Goal: Task Accomplishment & Management: Manage account settings

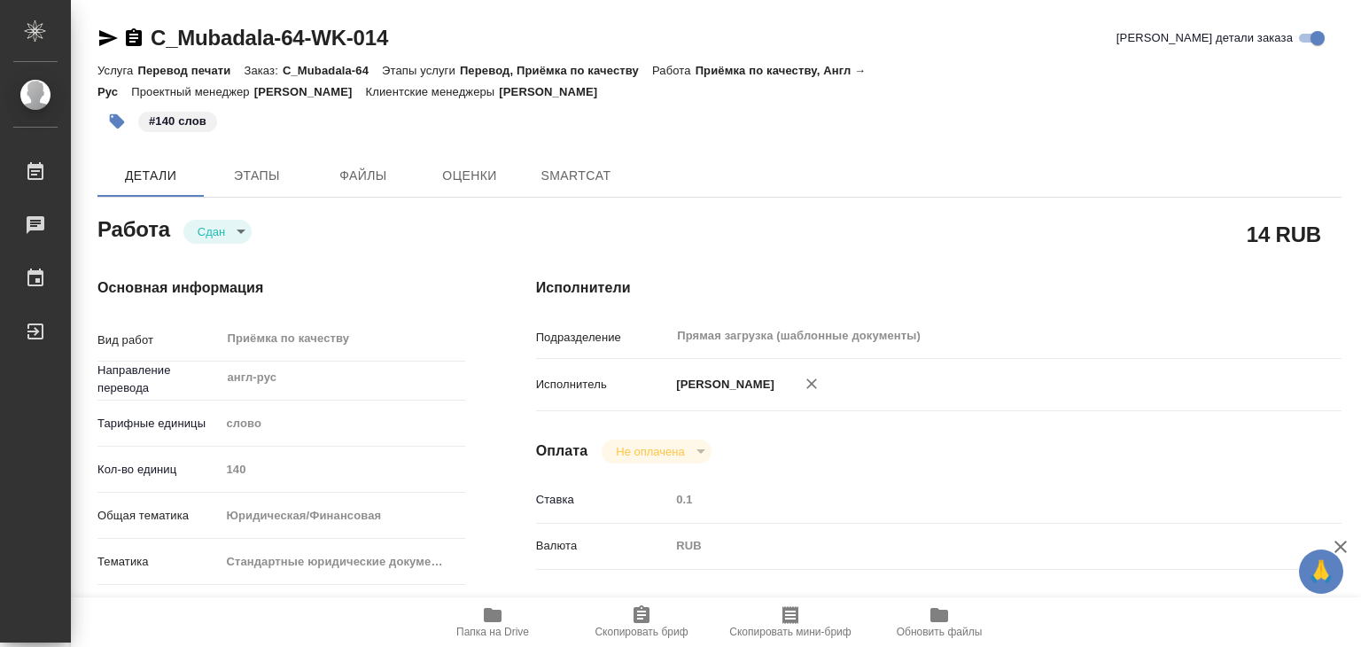
type textarea "x"
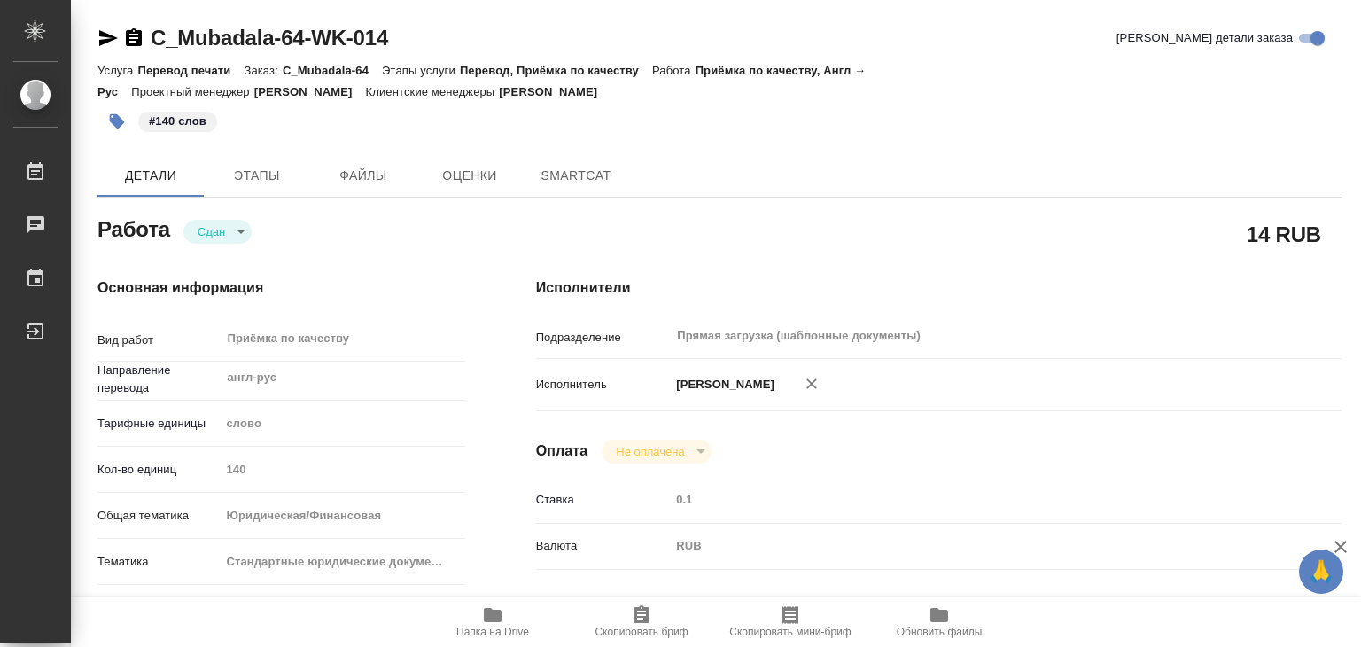
type textarea "x"
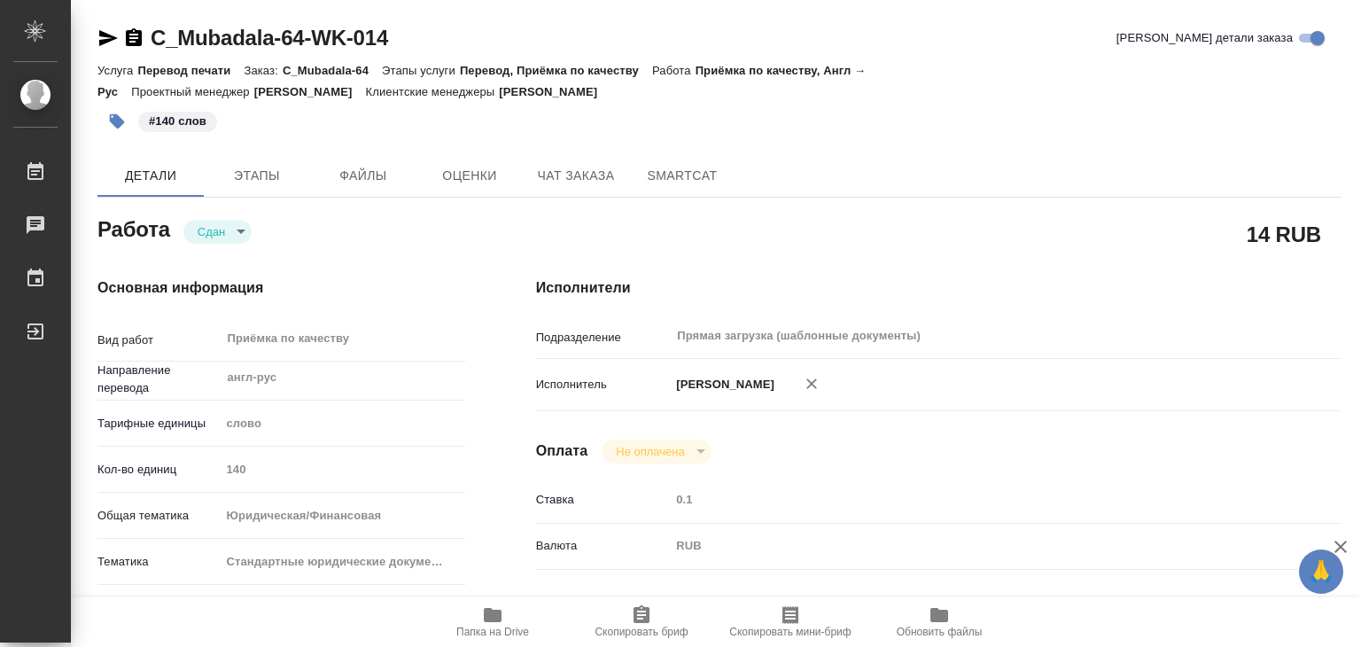
type textarea "x"
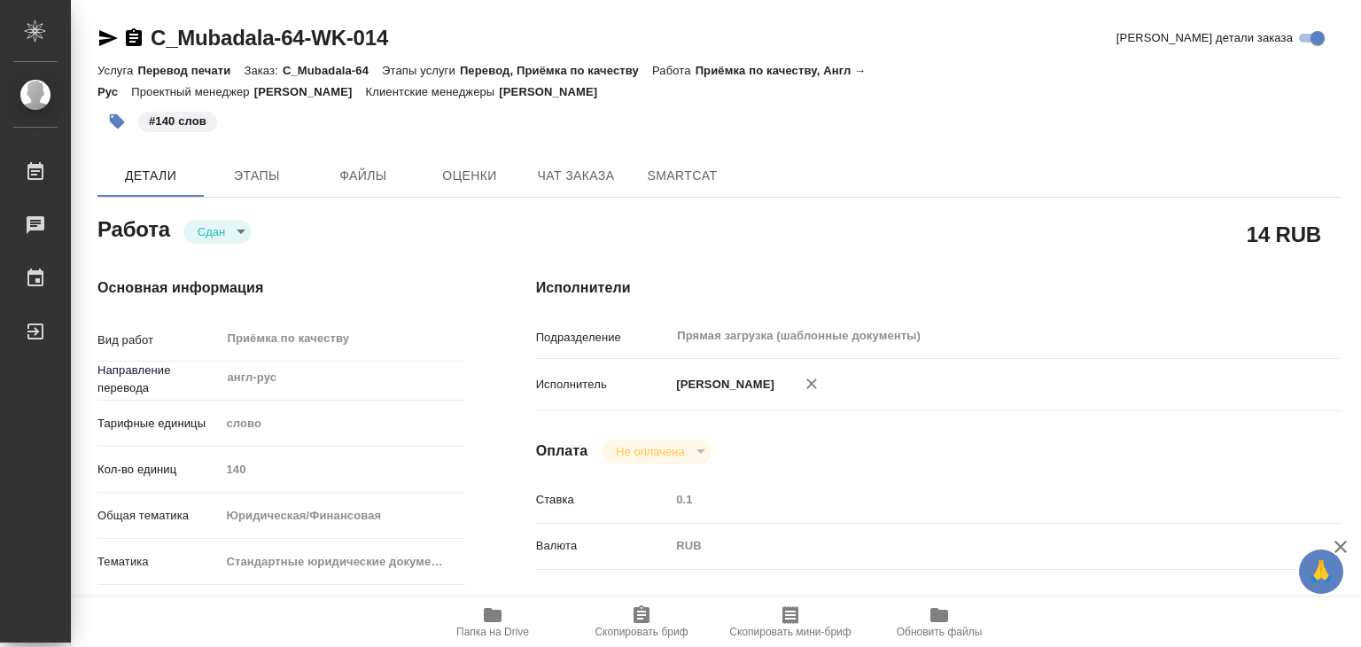
click at [481, 625] on span "Папка на Drive" at bounding box center [492, 631] width 73 height 12
type textarea "x"
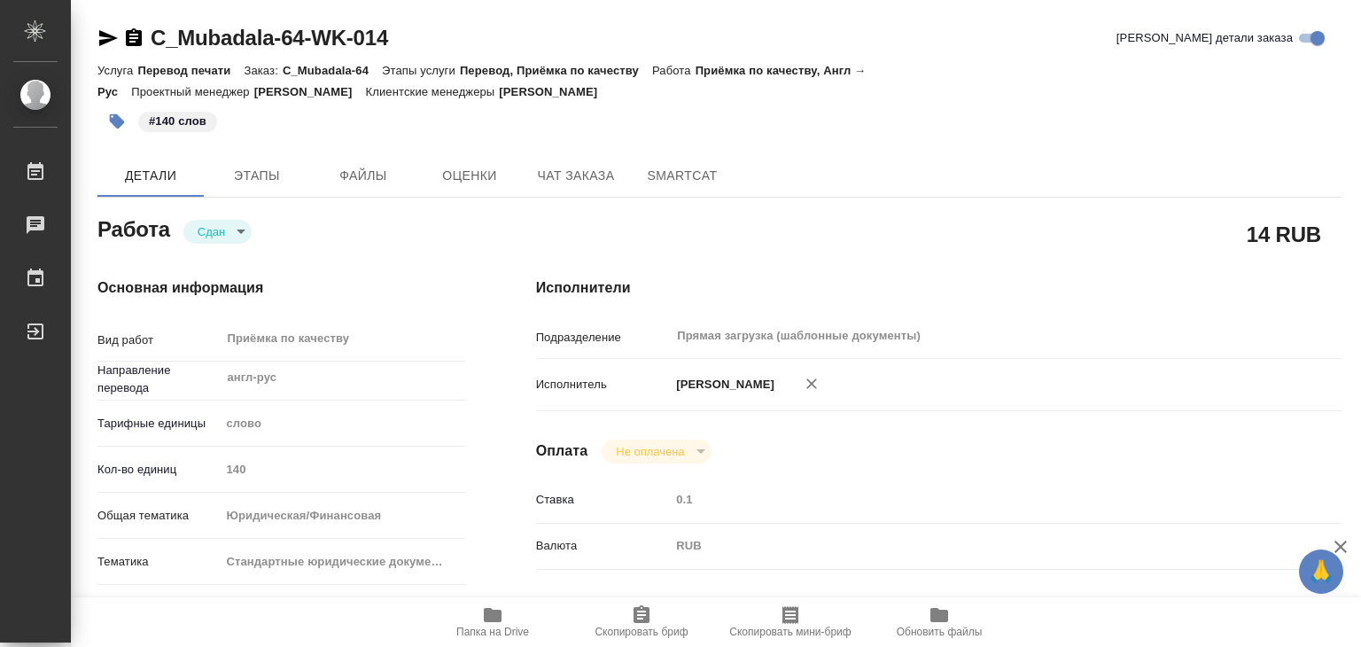
type textarea "x"
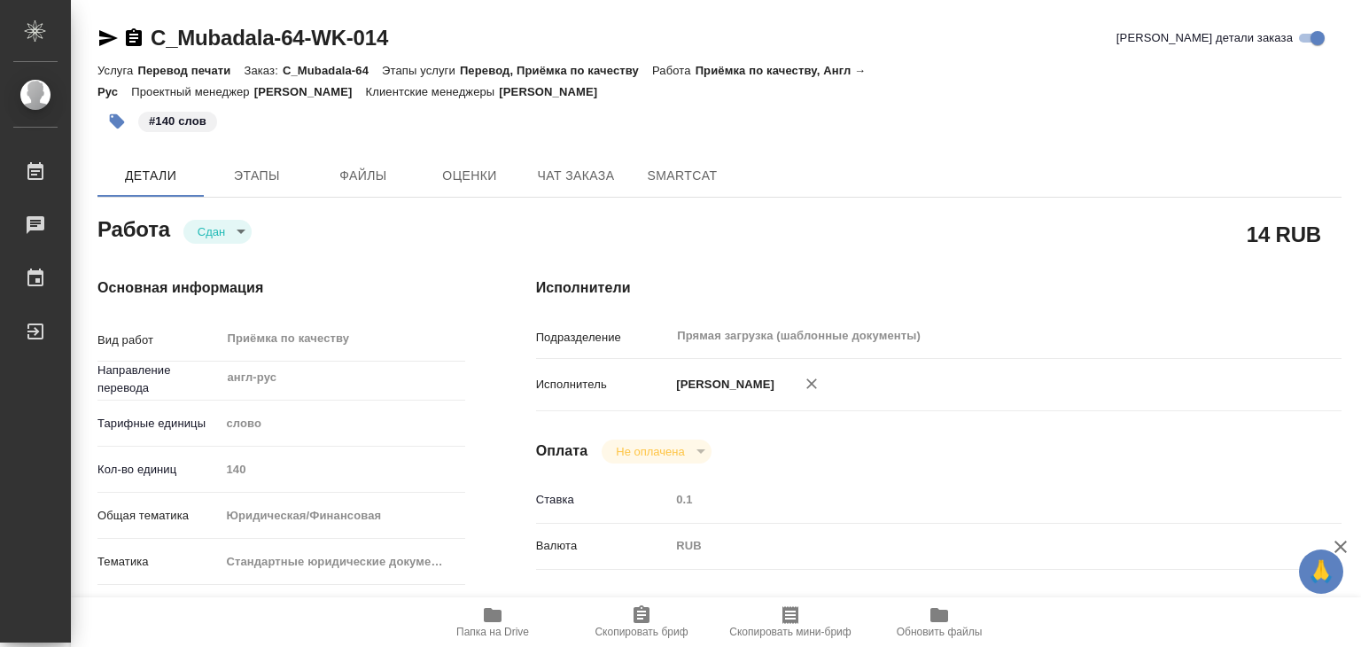
type textarea "x"
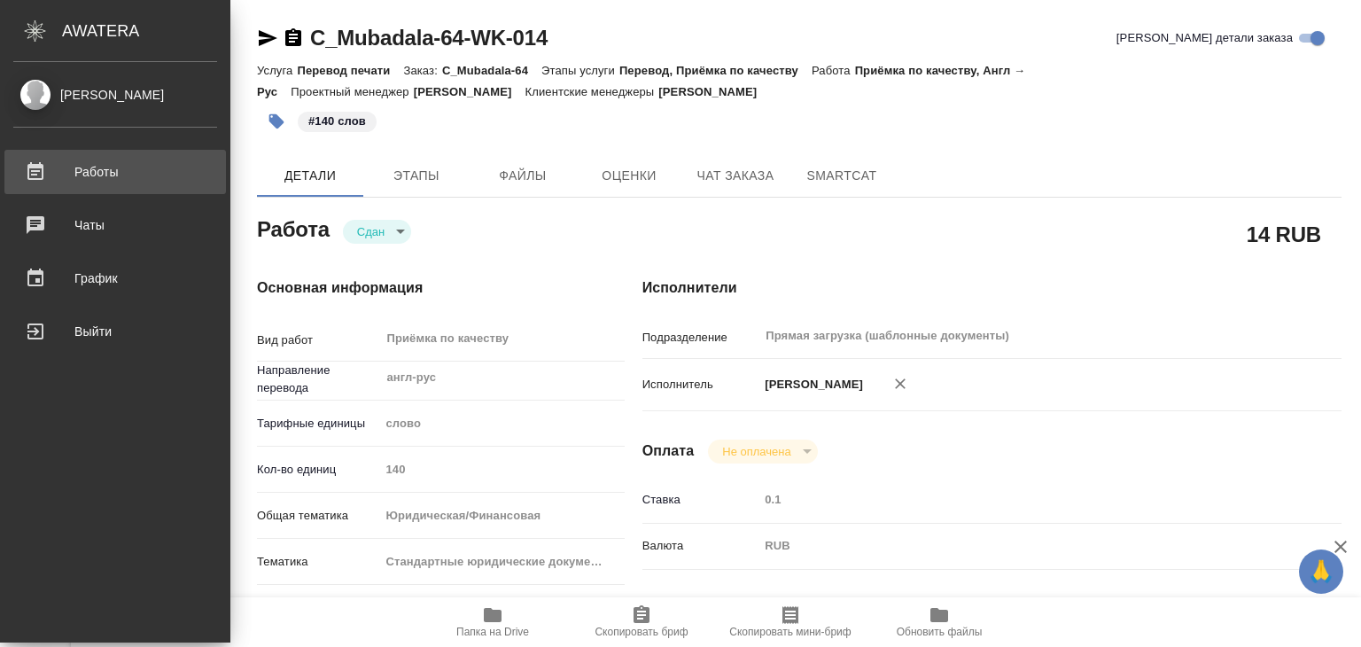
click at [57, 178] on div "Работы" at bounding box center [115, 172] width 204 height 27
type textarea "x"
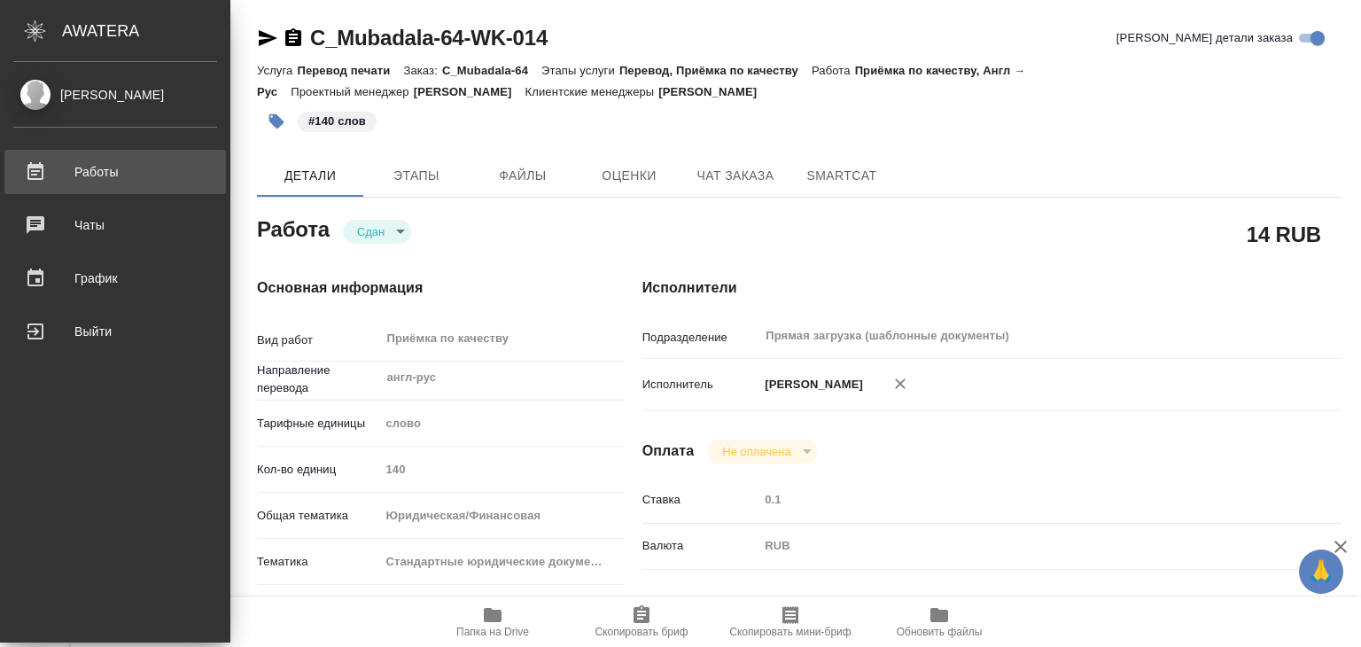
type textarea "x"
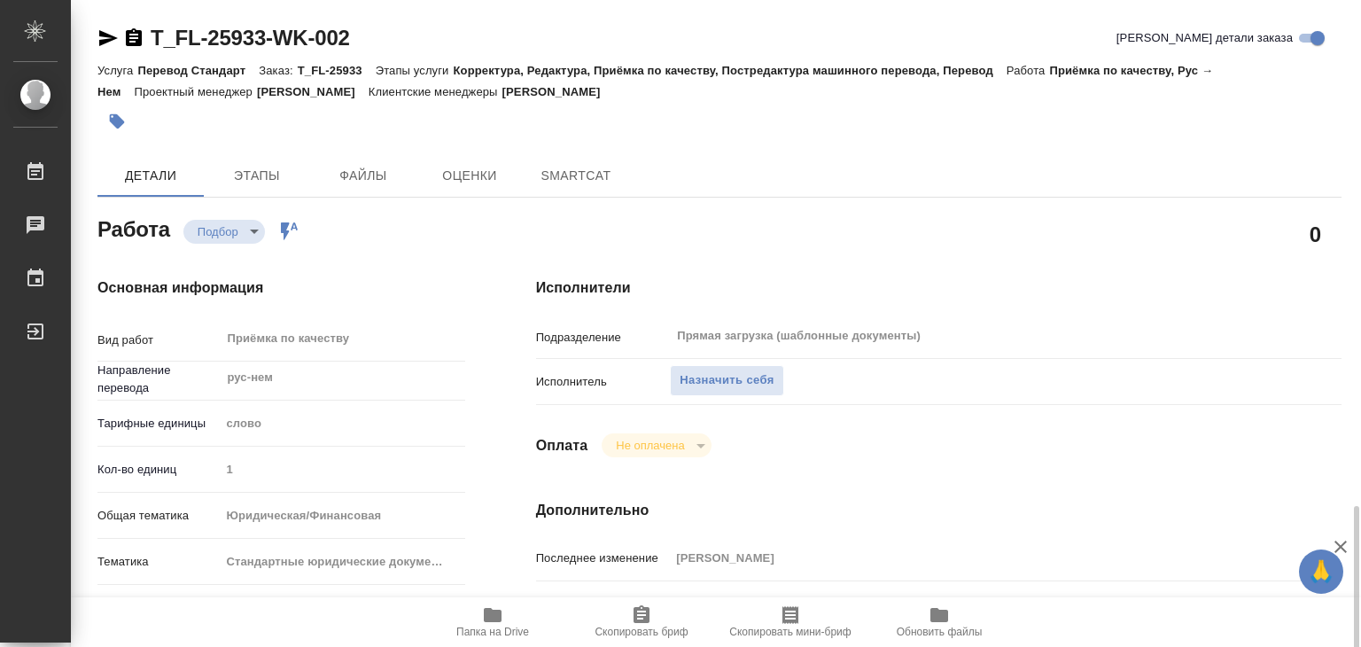
scroll to position [354, 0]
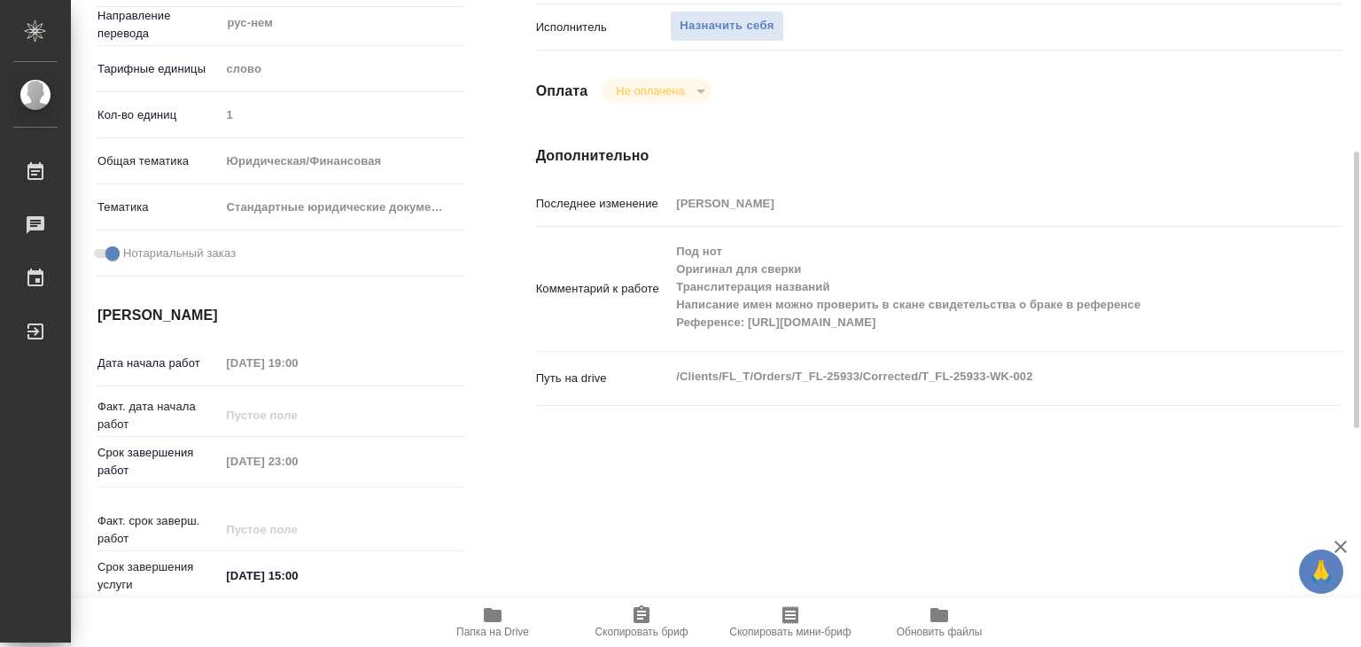
type textarea "x"
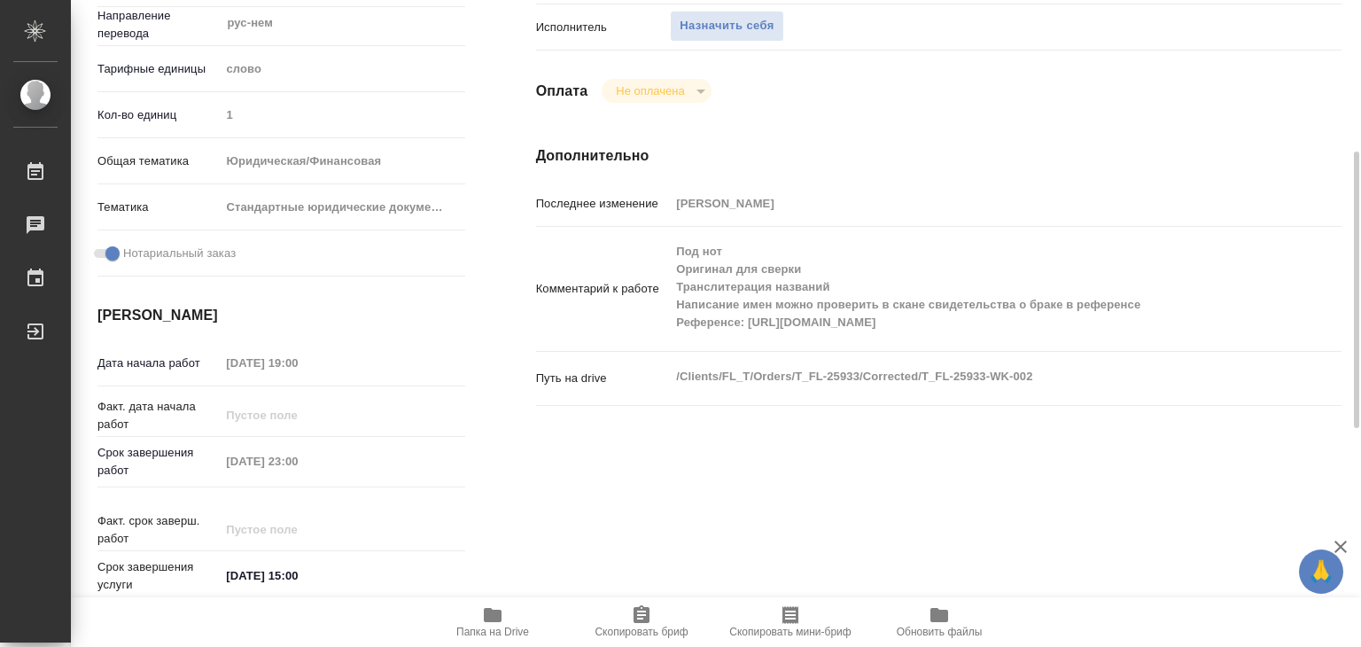
type textarea "x"
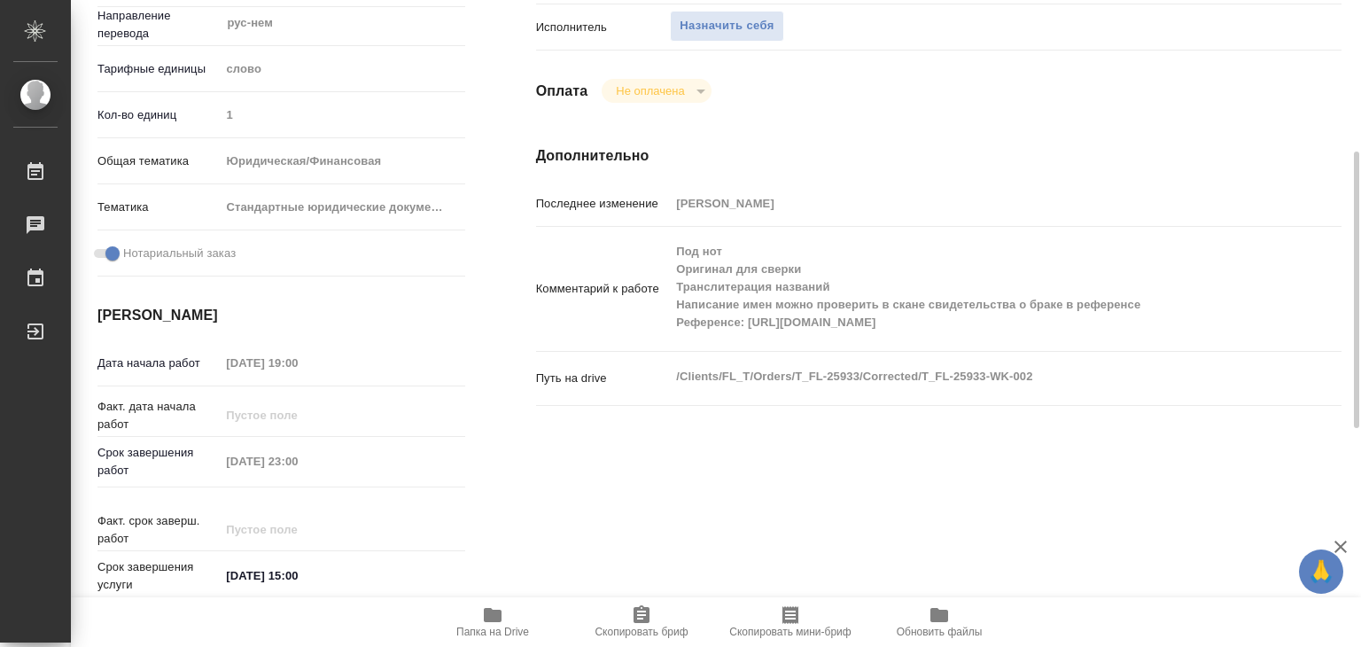
type textarea "x"
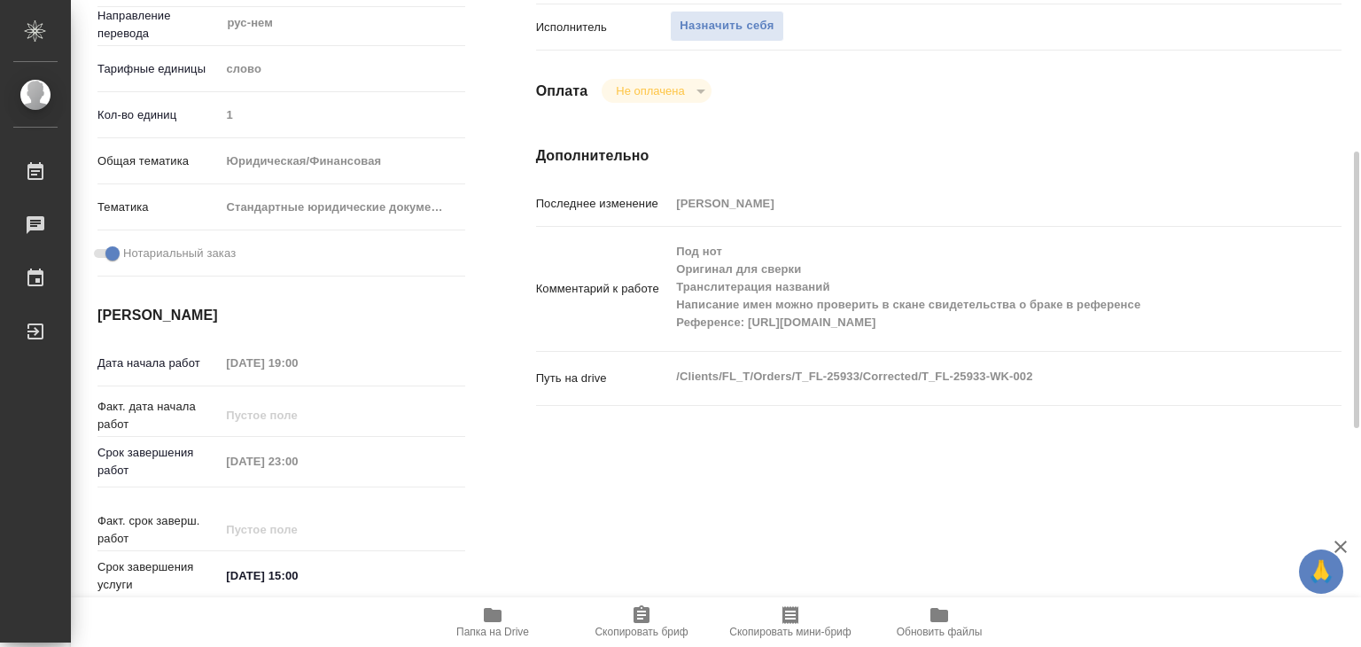
type textarea "x"
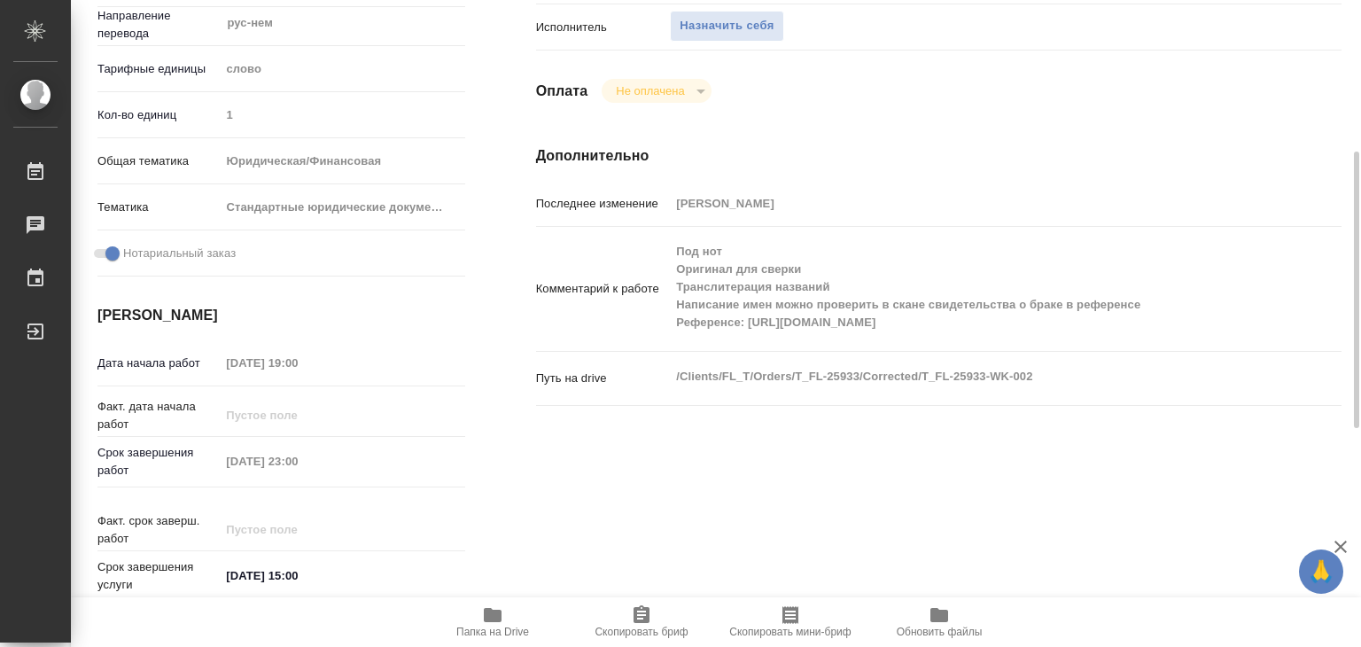
type textarea "x"
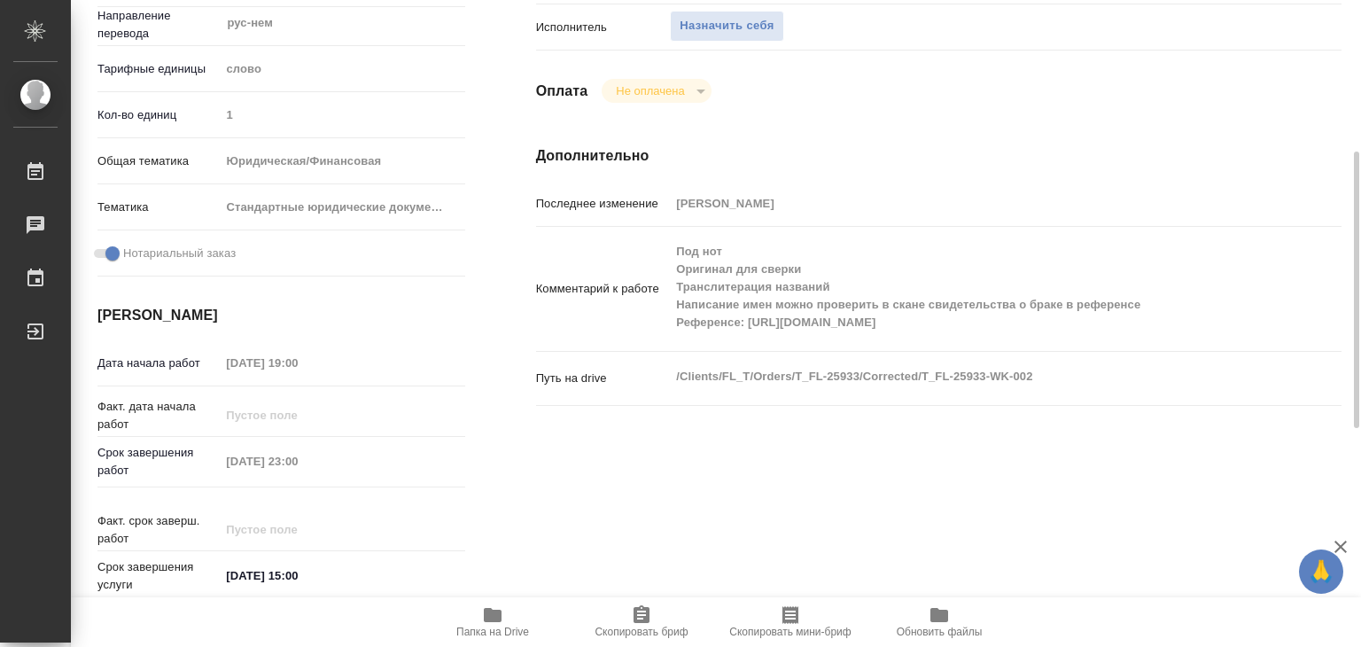
type textarea "x"
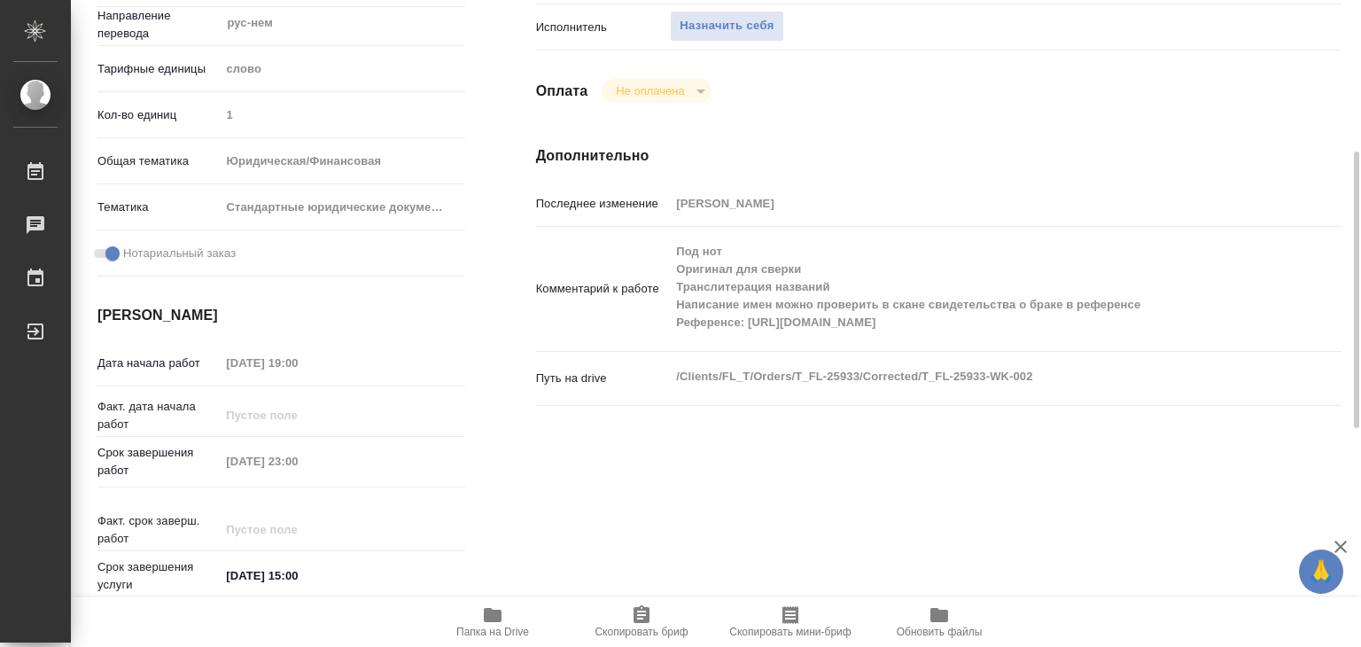
type textarea "x"
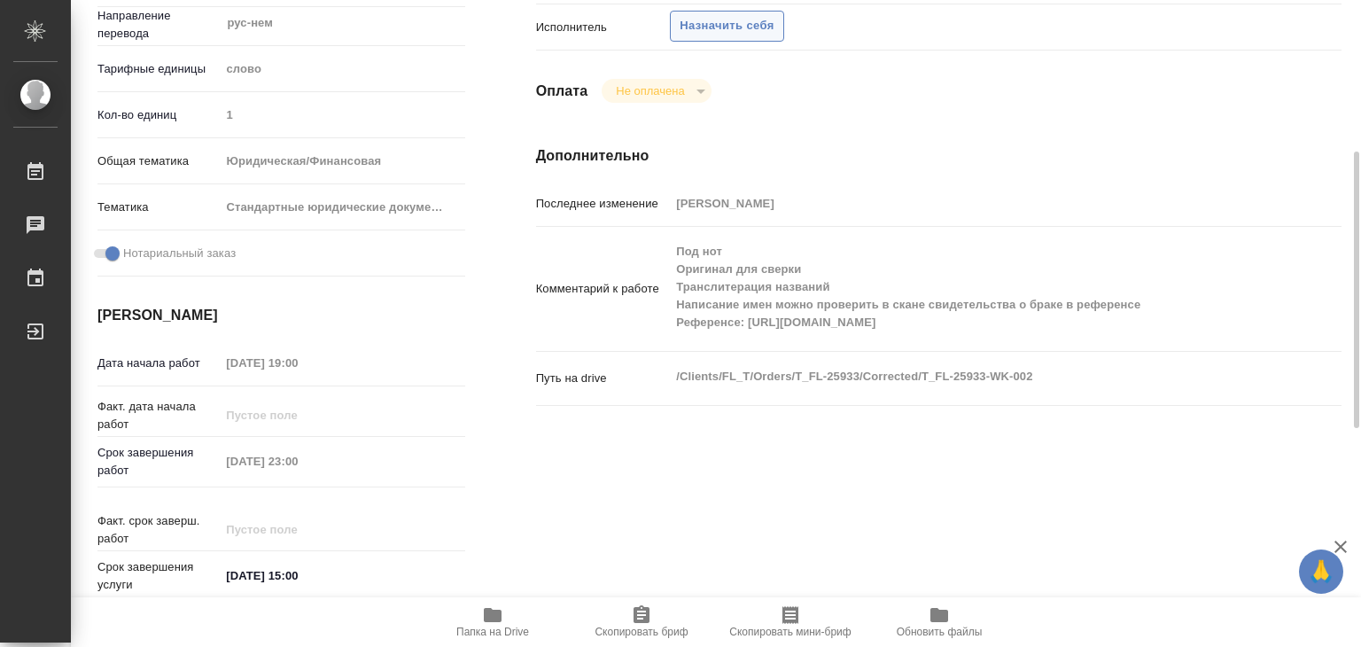
scroll to position [0, 0]
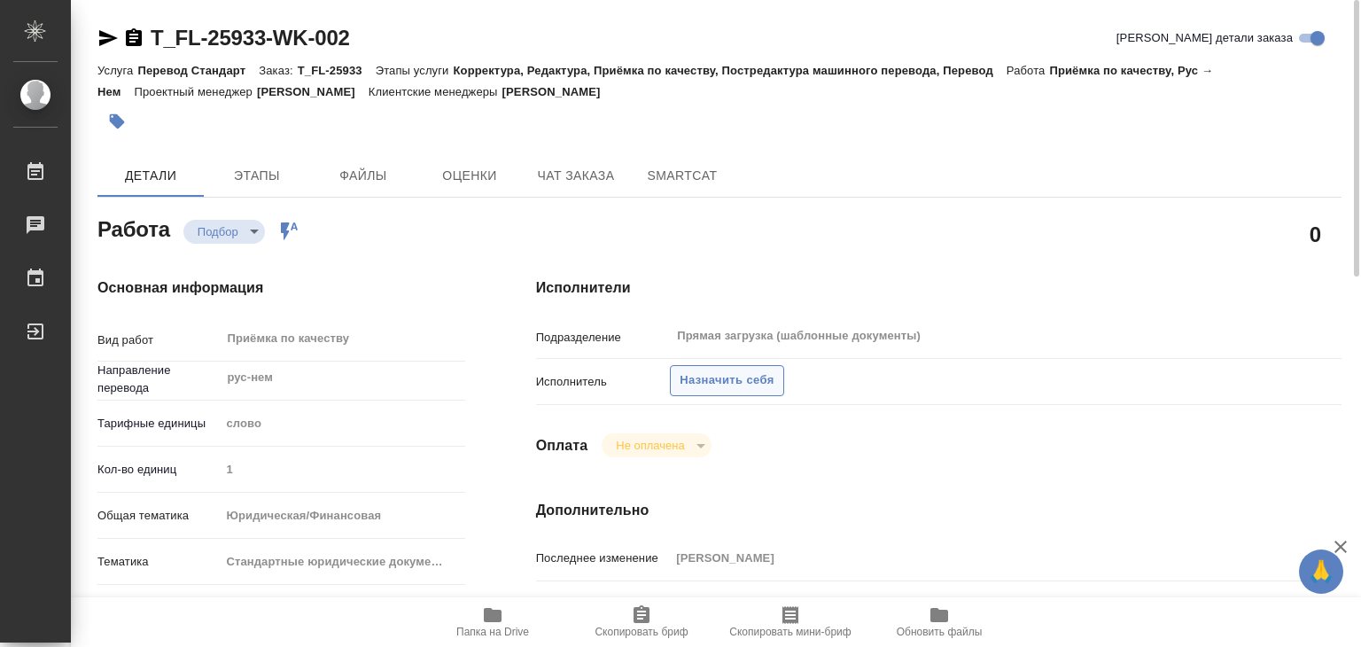
click at [721, 370] on span "Назначить себя" at bounding box center [726, 380] width 94 height 20
type textarea "x"
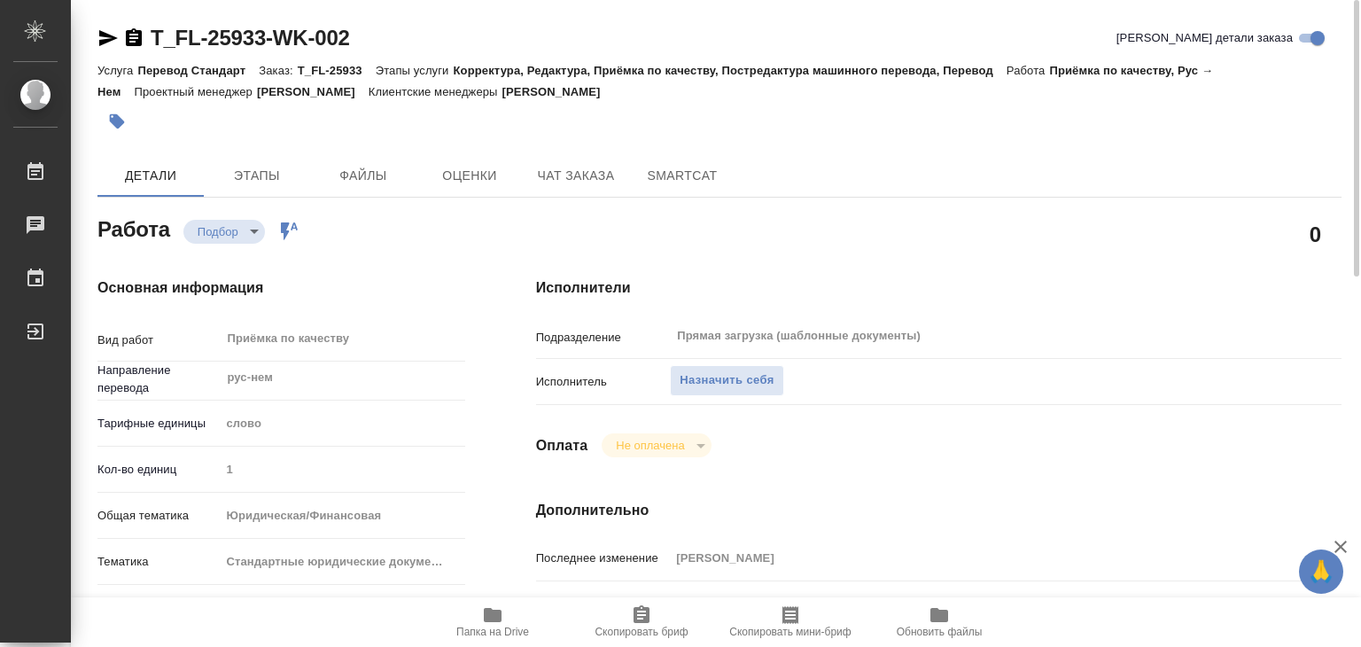
type textarea "x"
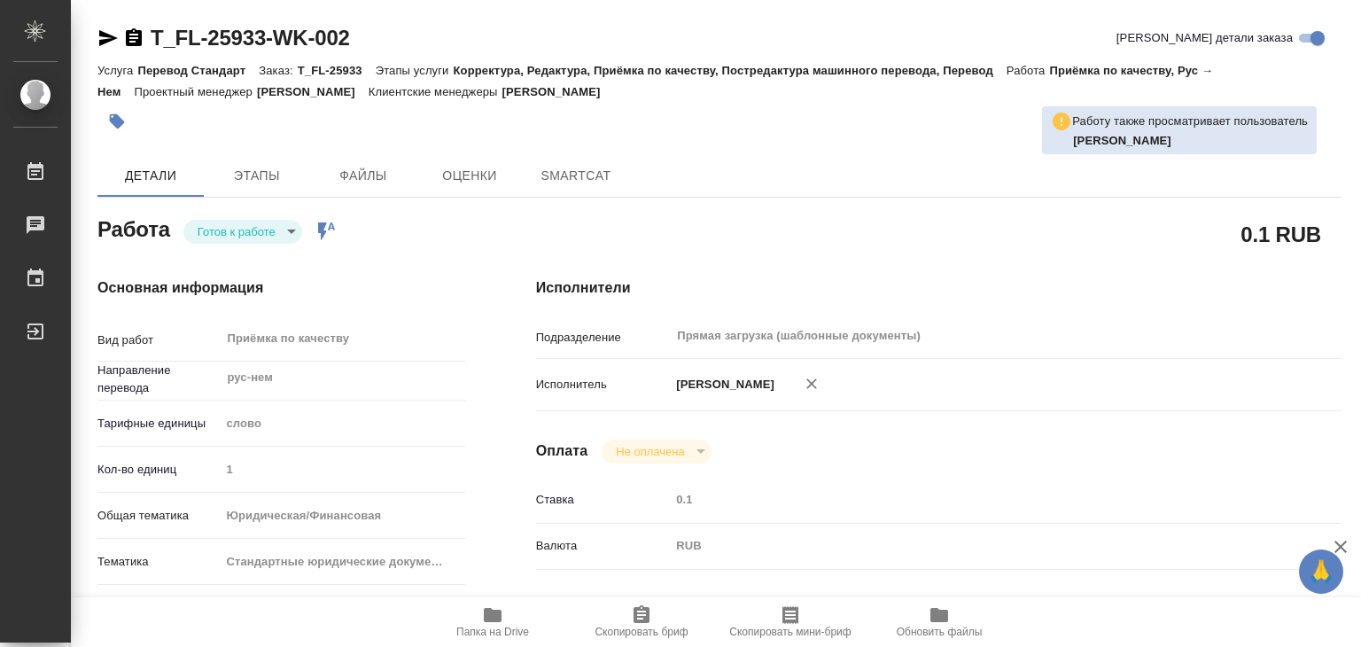
type textarea "x"
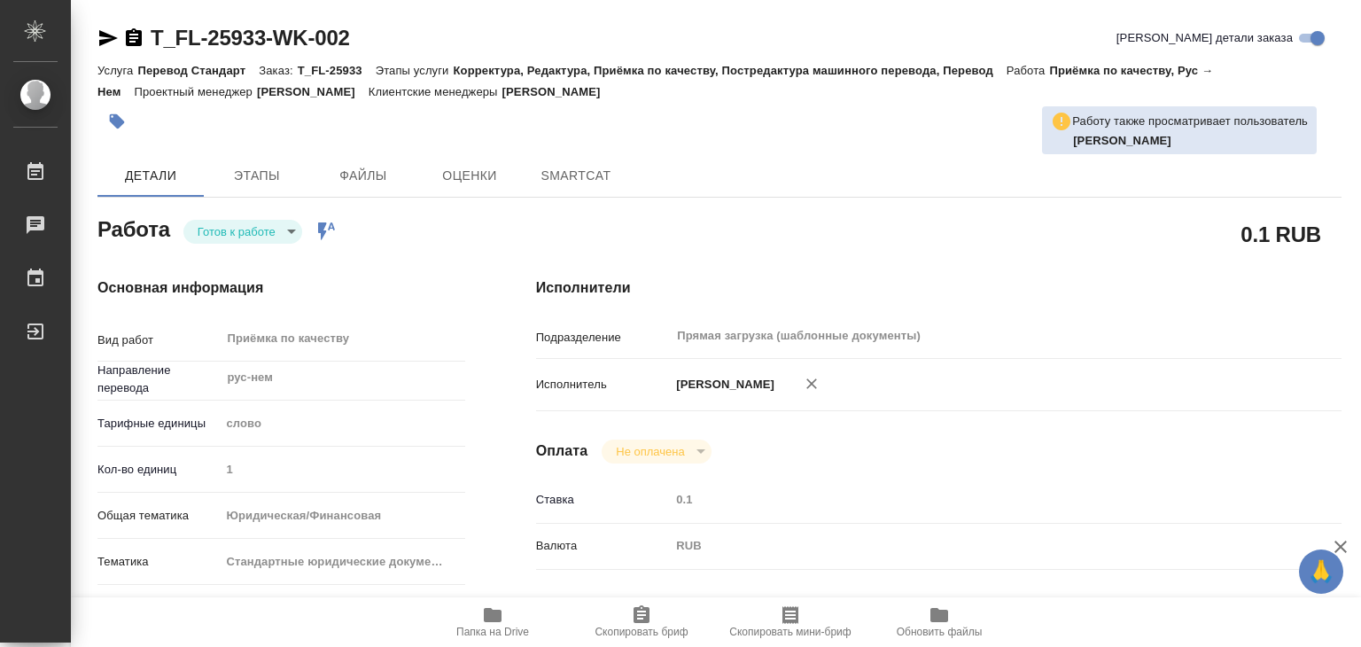
type textarea "x"
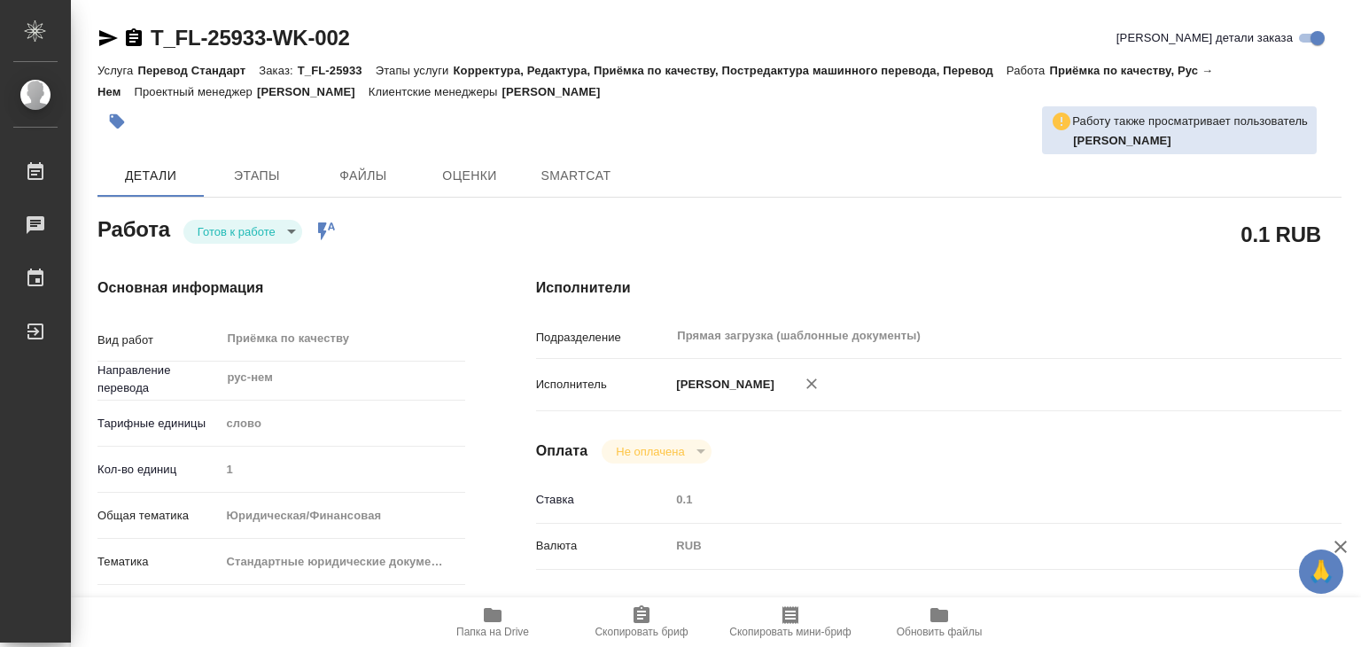
type textarea "x"
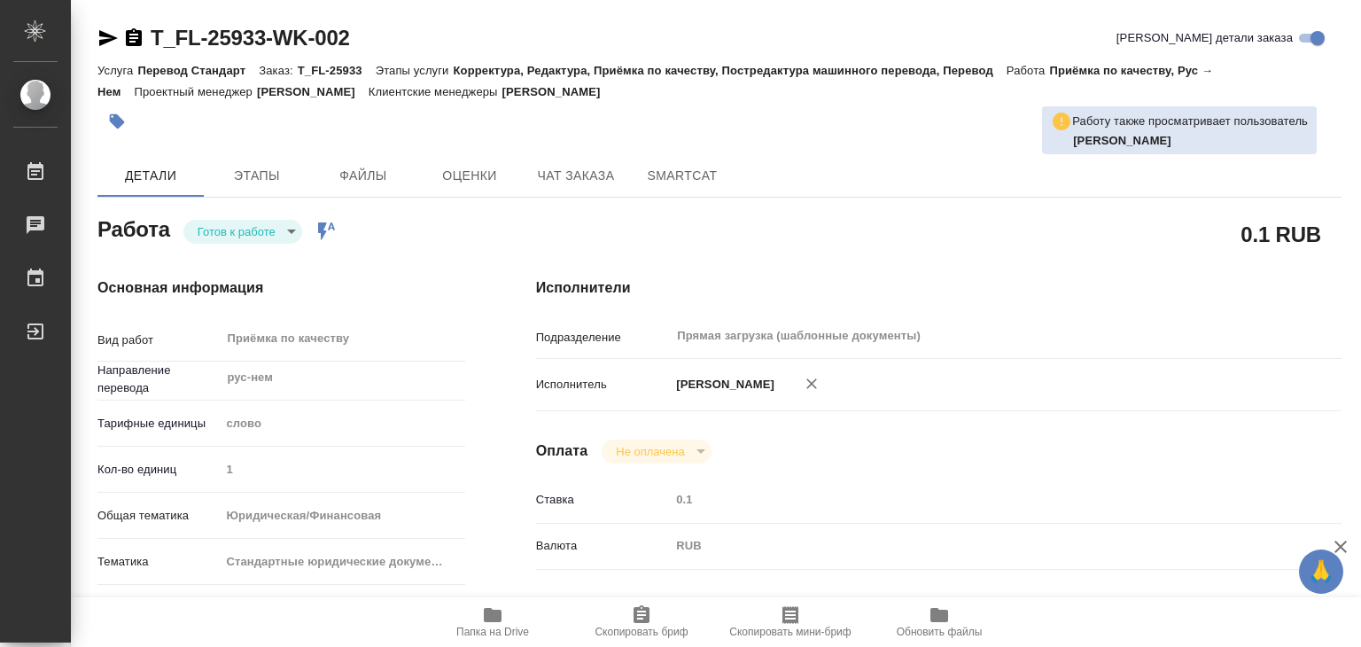
type textarea "x"
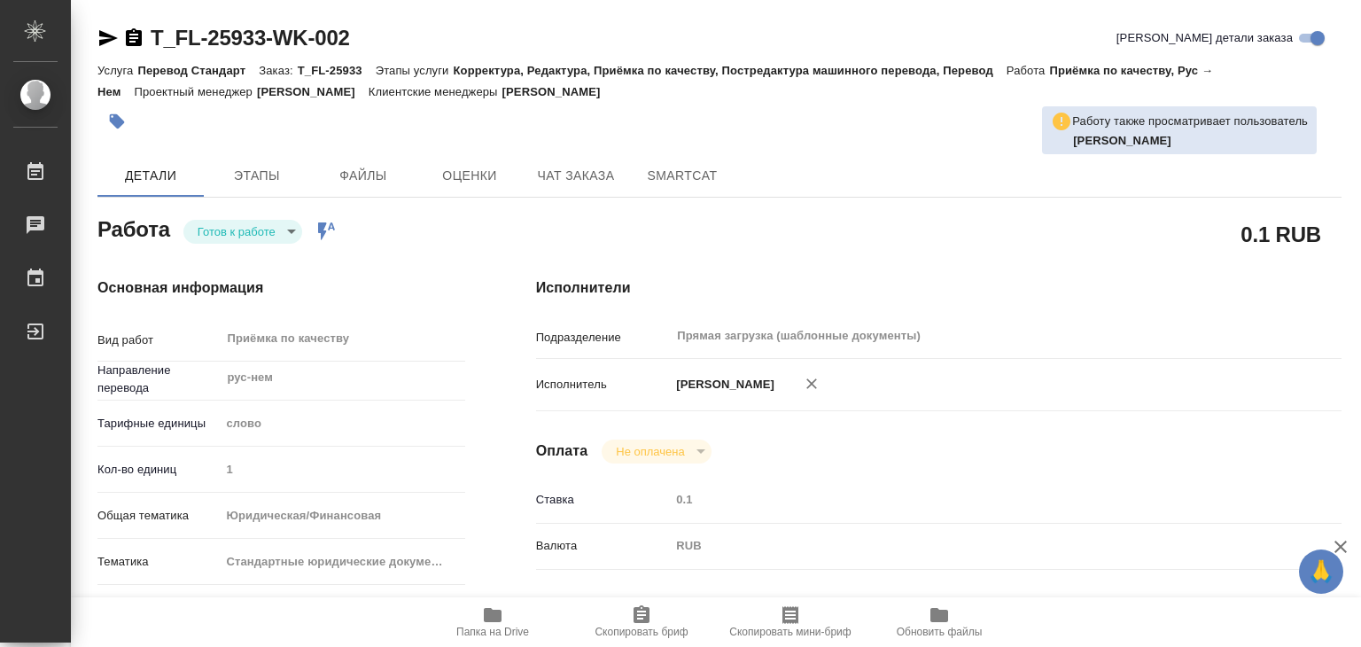
type textarea "x"
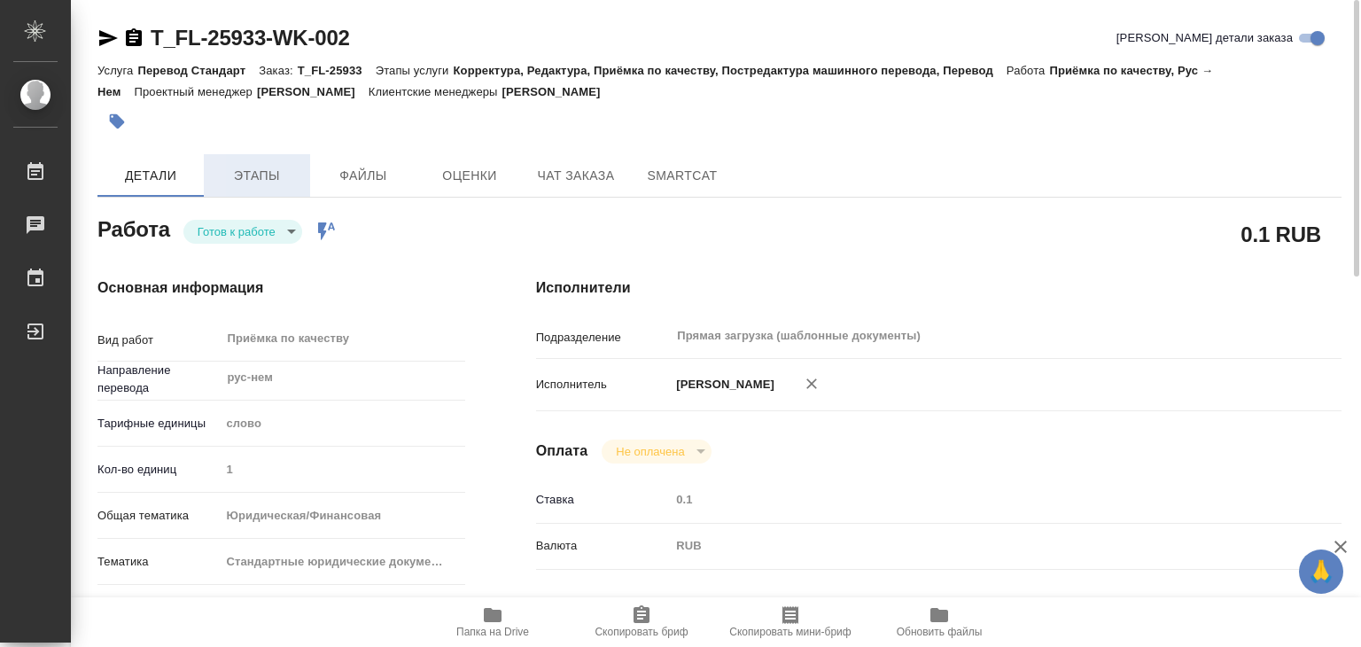
click at [269, 160] on button "Этапы" at bounding box center [257, 175] width 106 height 43
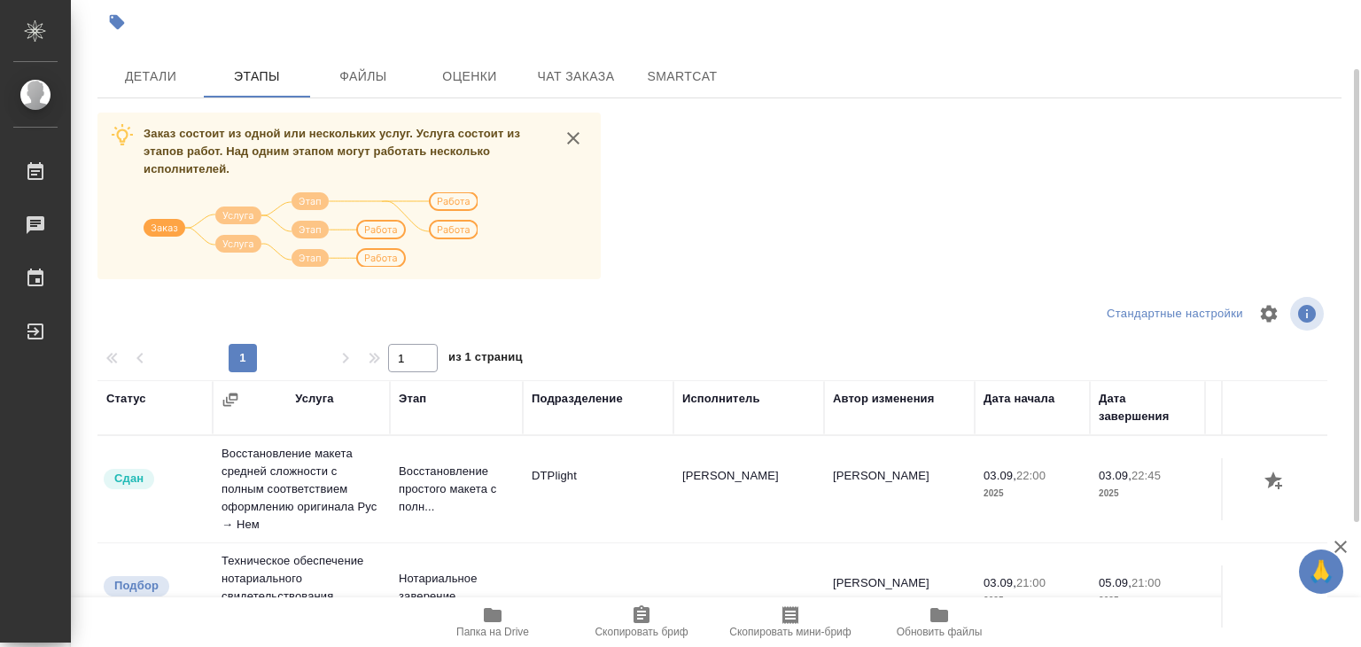
scroll to position [11, 0]
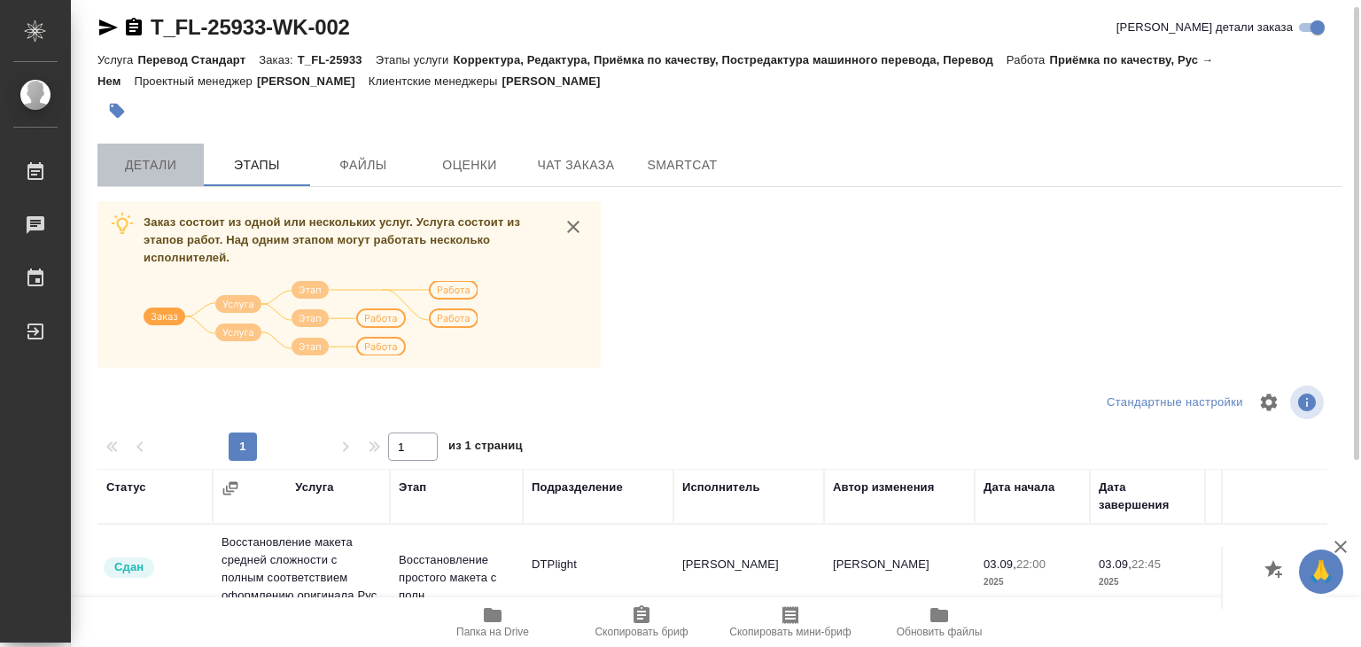
click at [179, 158] on span "Детали" at bounding box center [150, 165] width 85 height 22
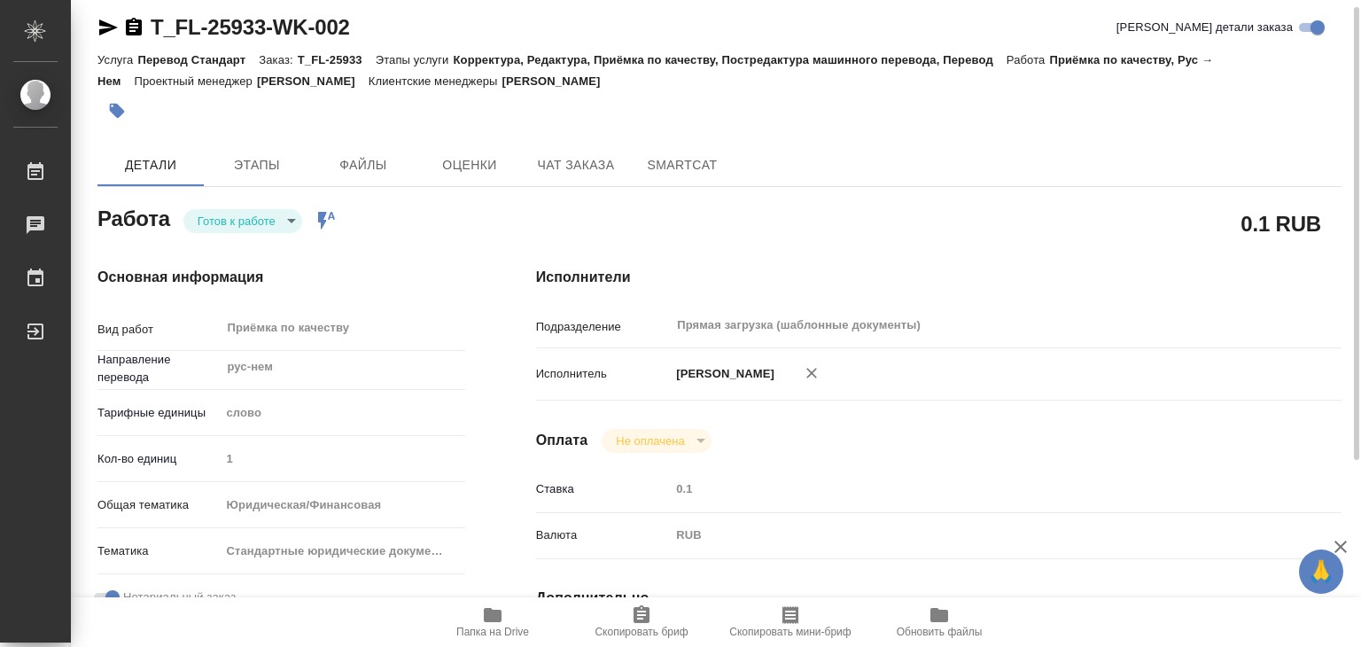
type textarea "x"
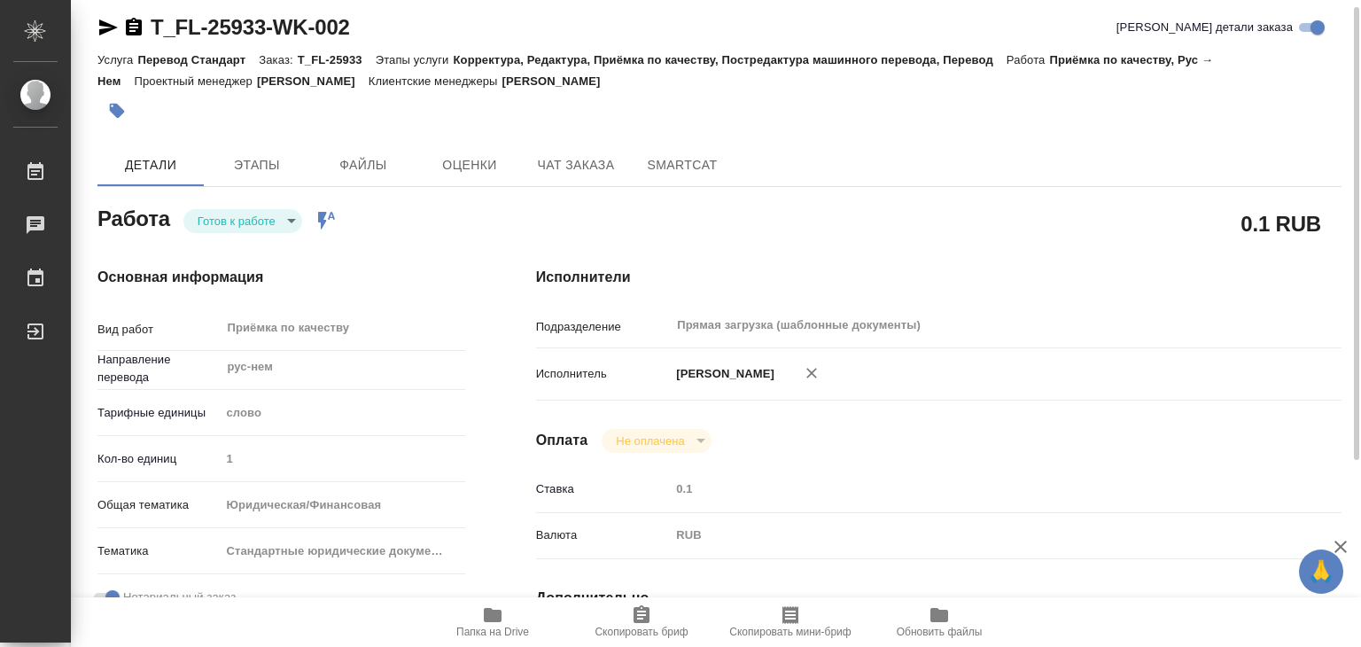
type textarea "x"
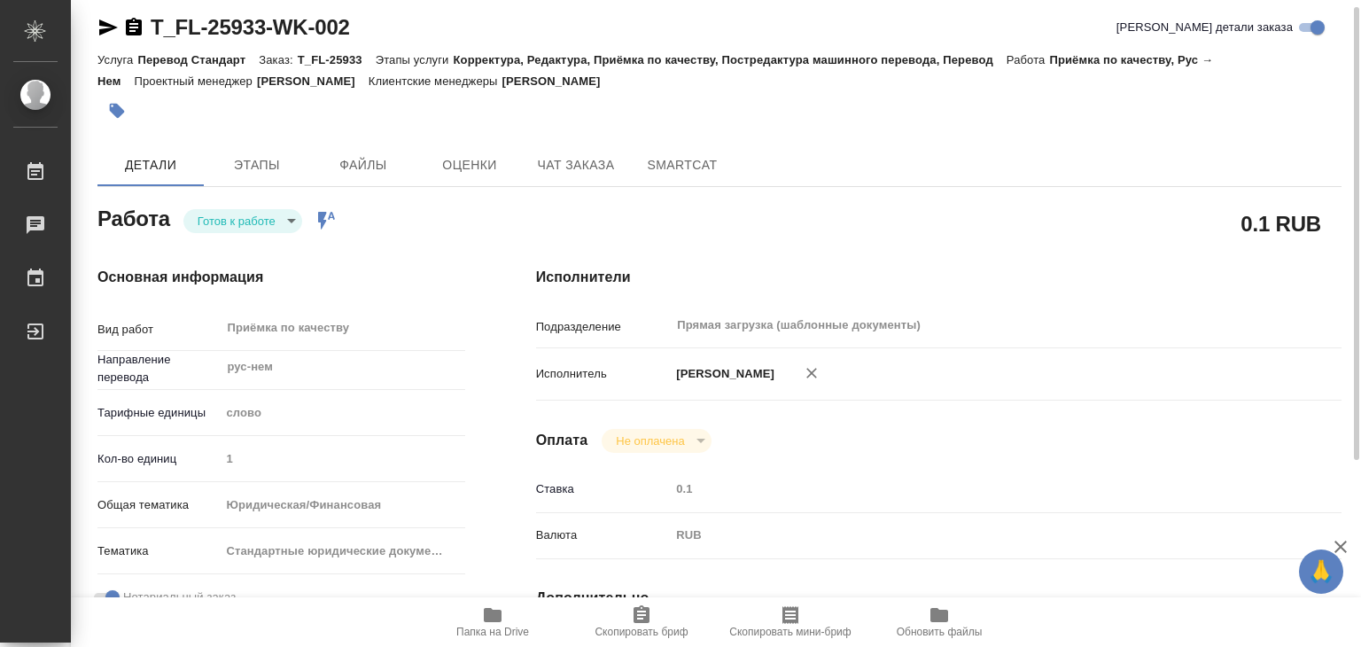
type textarea "x"
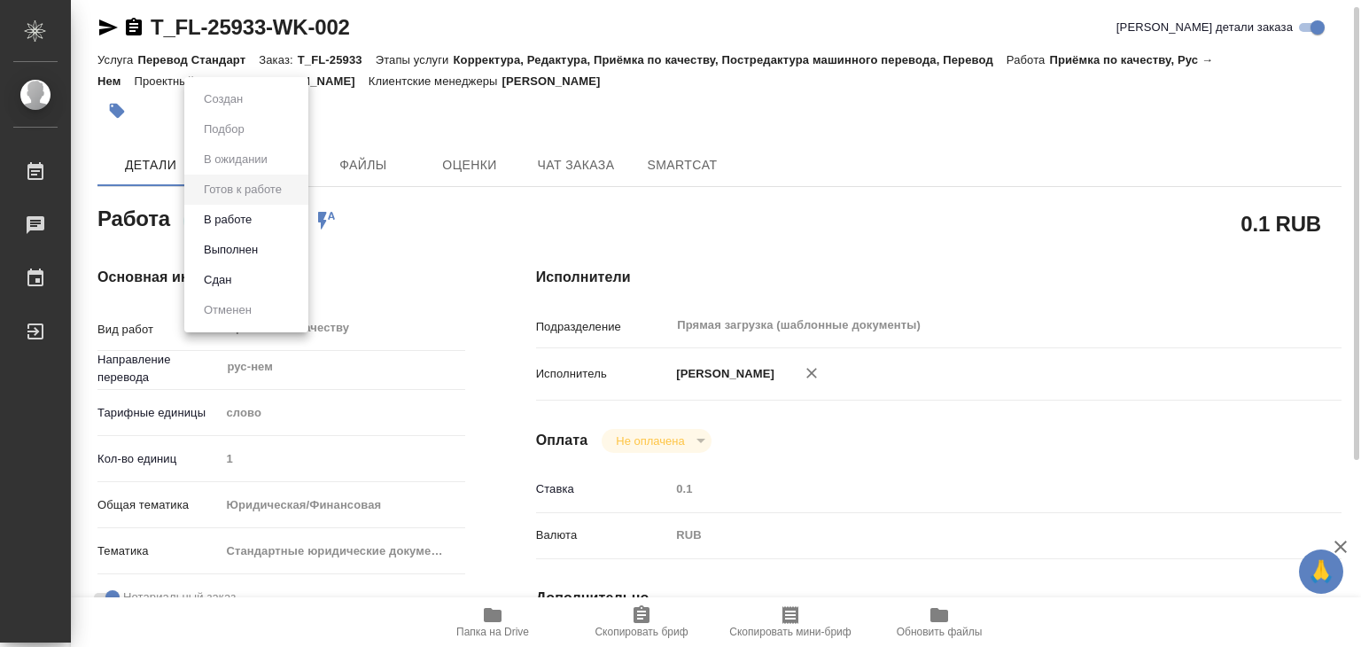
click at [246, 221] on body "🙏 .cls-1 fill:#fff; AWATERA Alilekova Valeriya Работы 0 Чаты График Выйти T_FL-…" at bounding box center [680, 323] width 1361 height 647
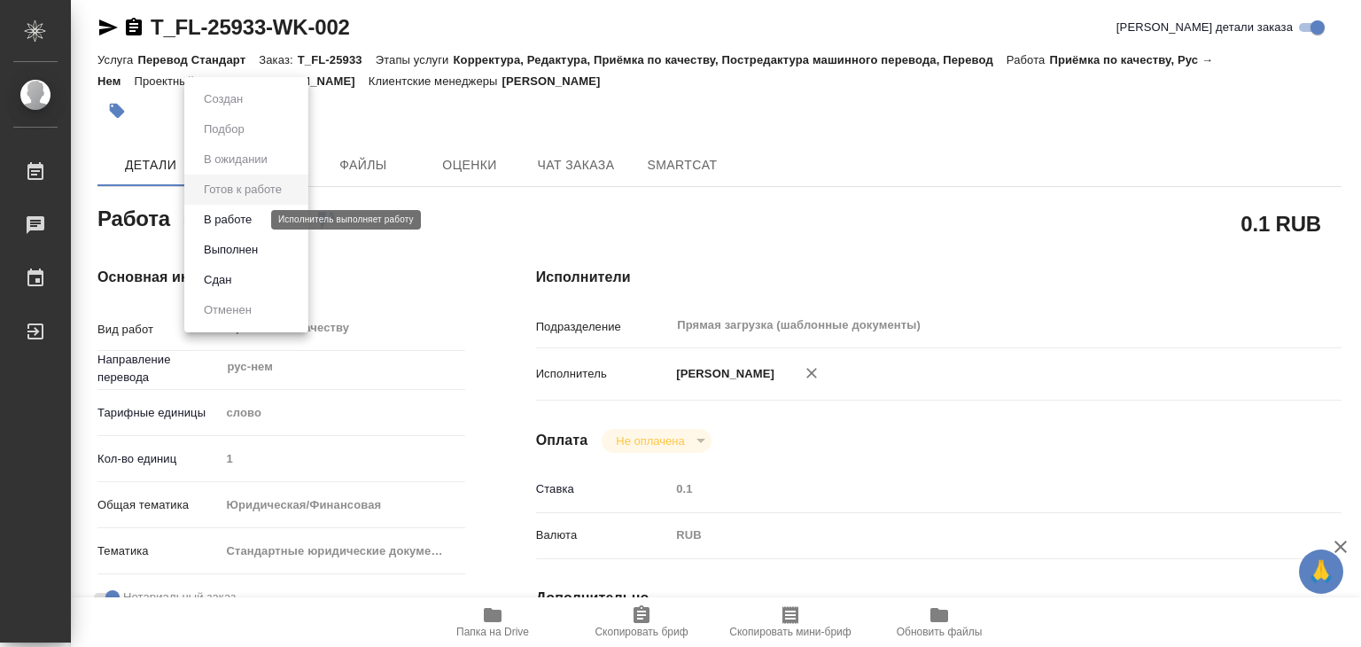
click at [257, 229] on button "В работе" at bounding box center [227, 219] width 58 height 19
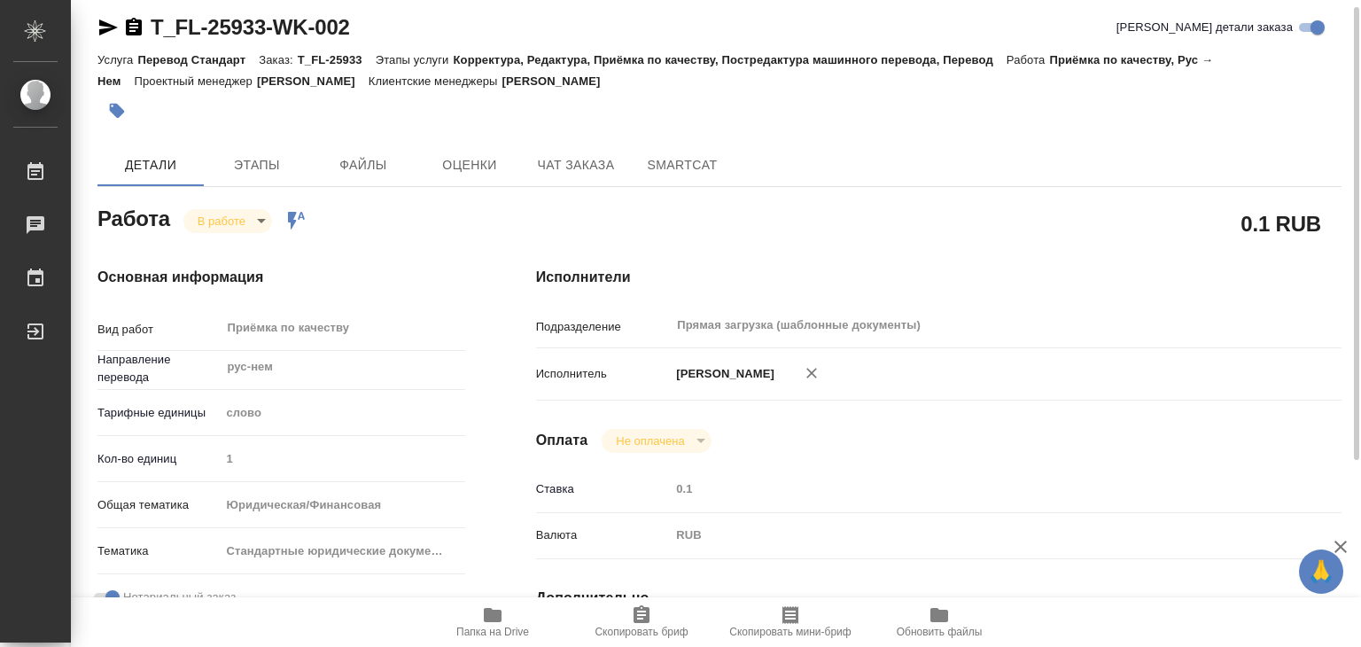
type textarea "x"
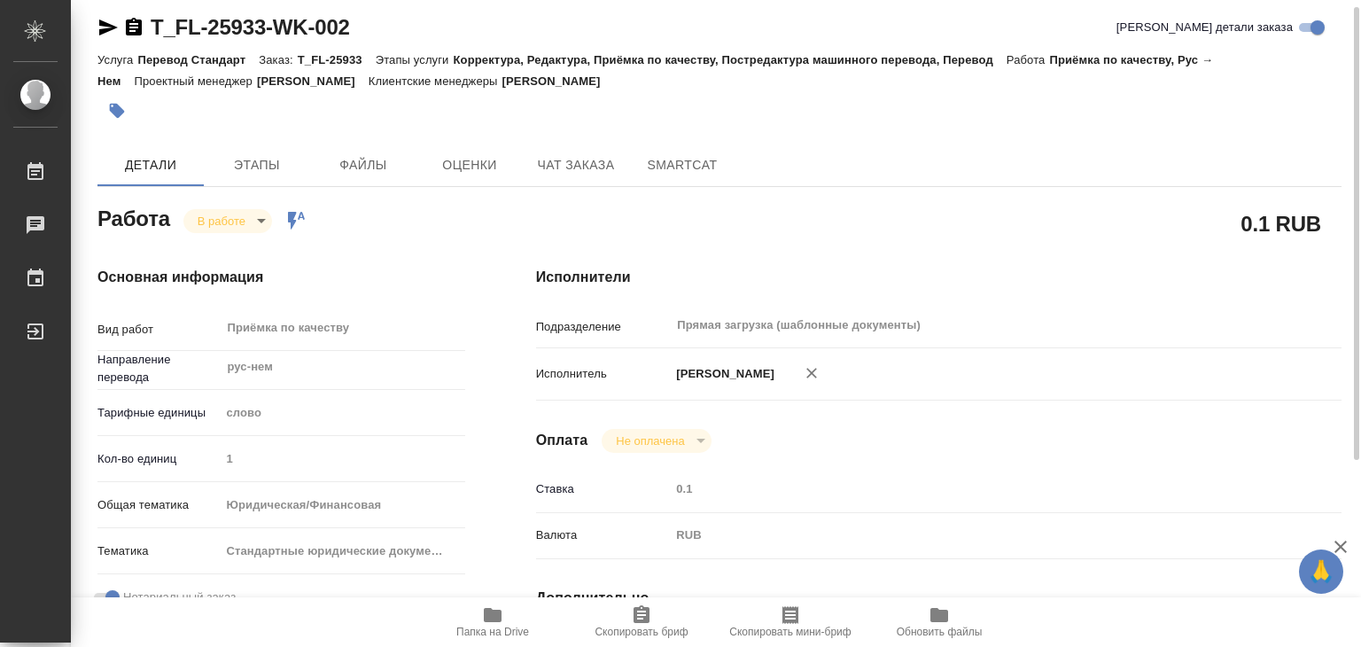
type textarea "x"
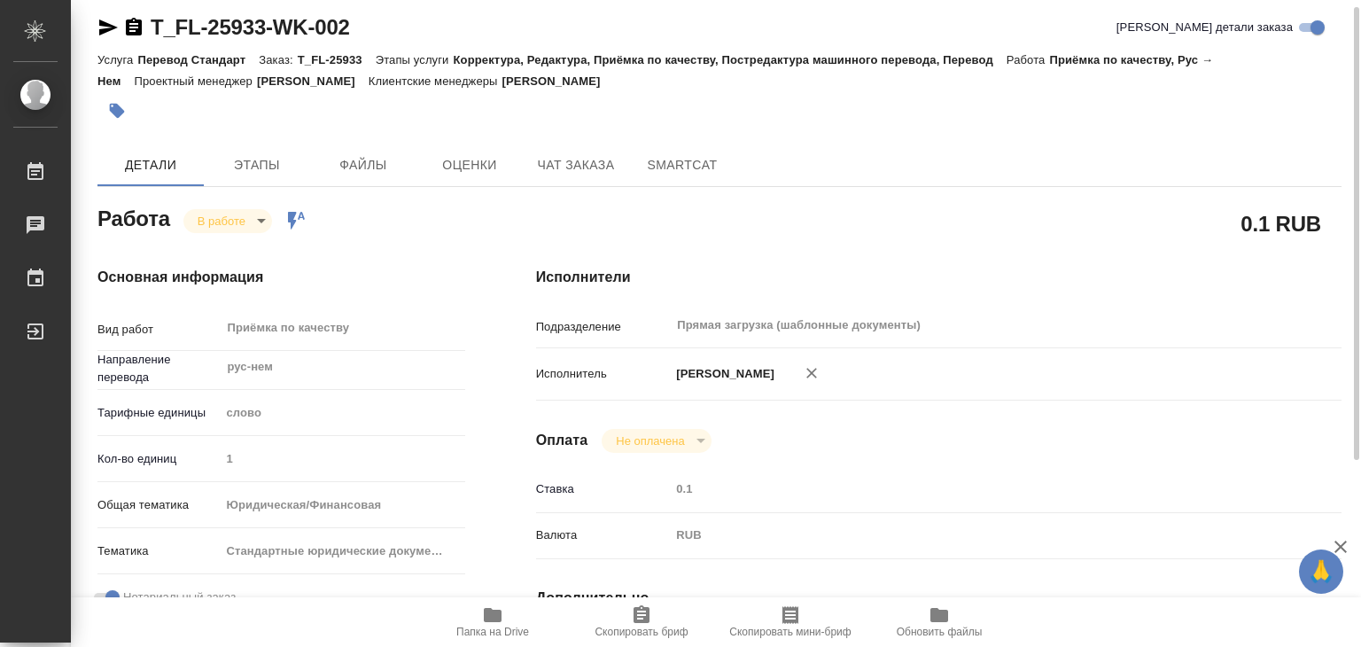
type textarea "x"
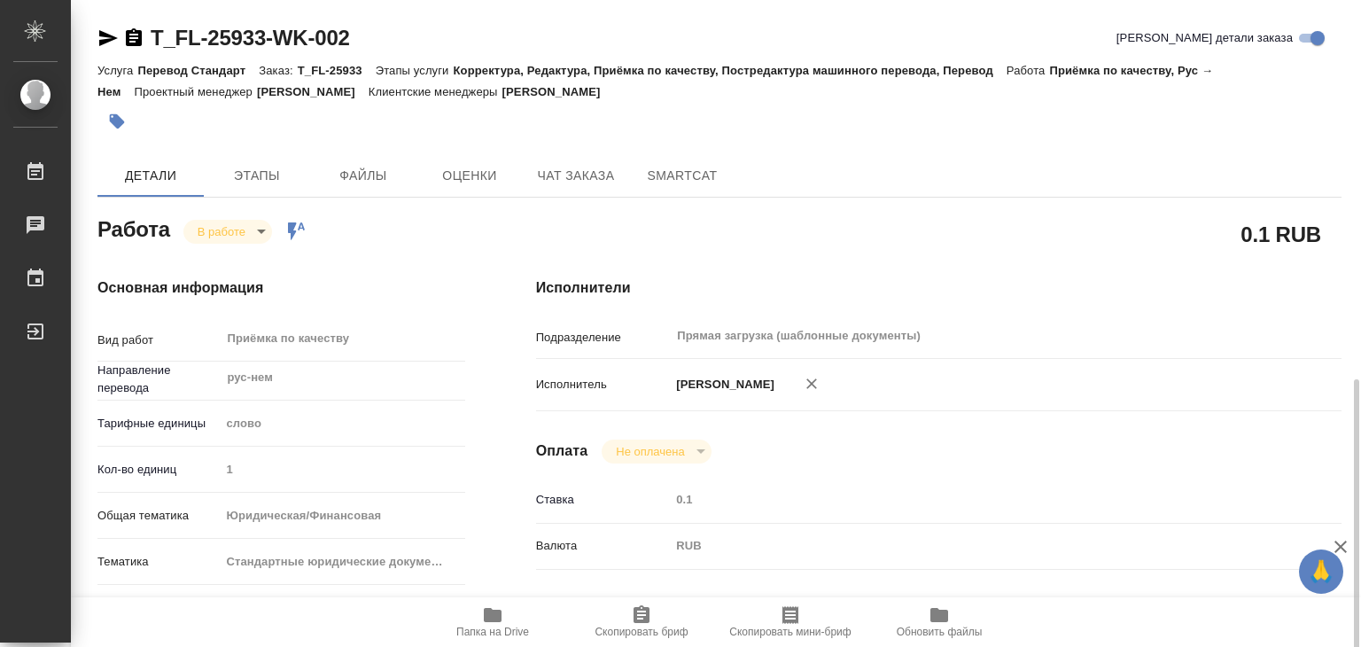
scroll to position [354, 0]
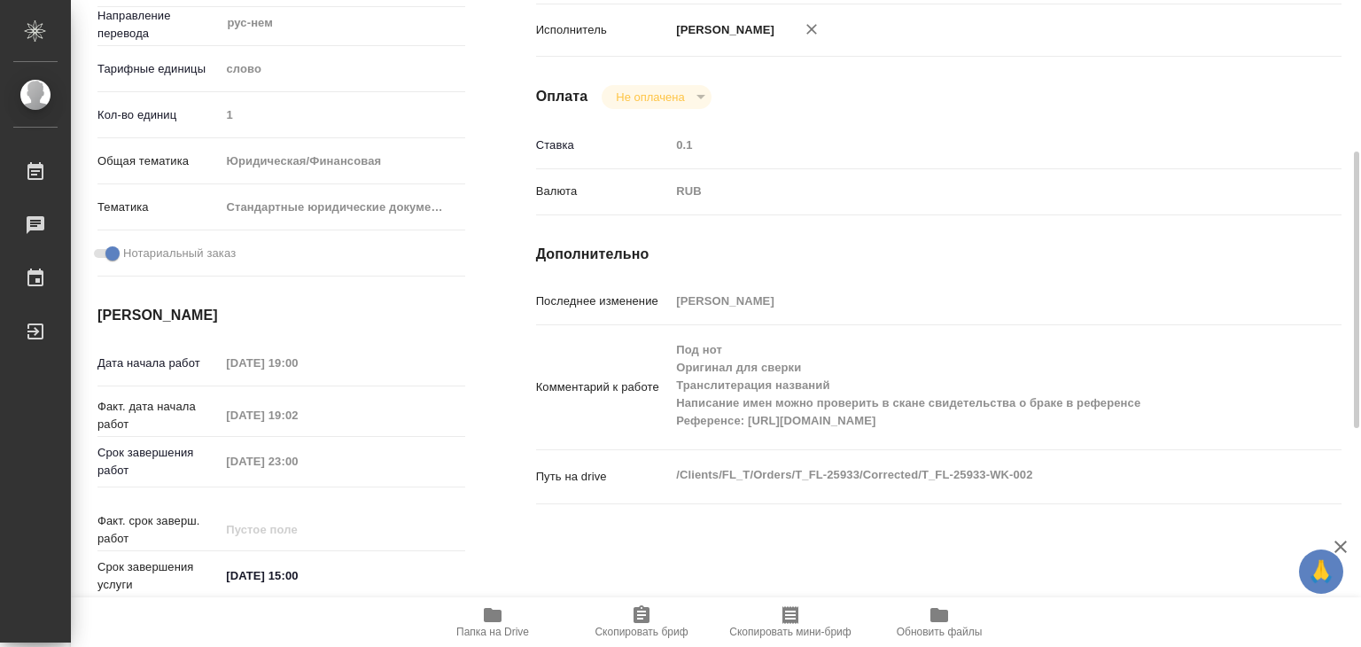
click at [494, 611] on icon "button" at bounding box center [493, 615] width 18 height 14
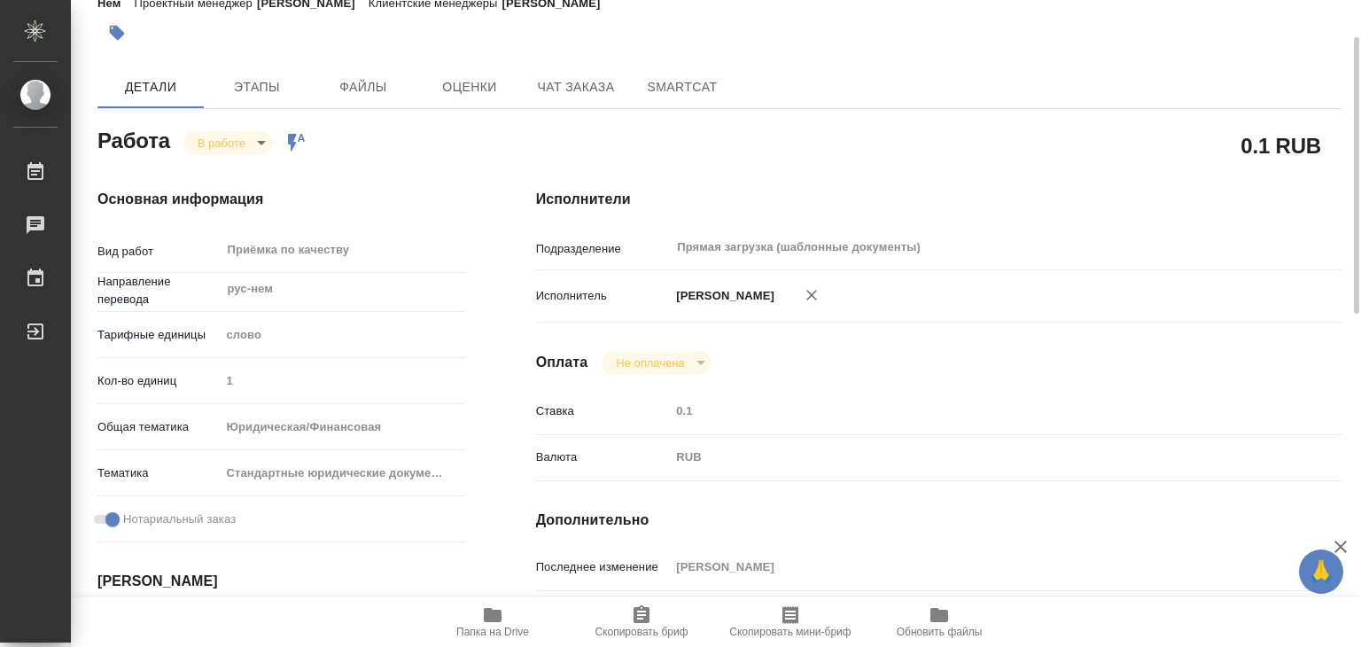
scroll to position [443, 0]
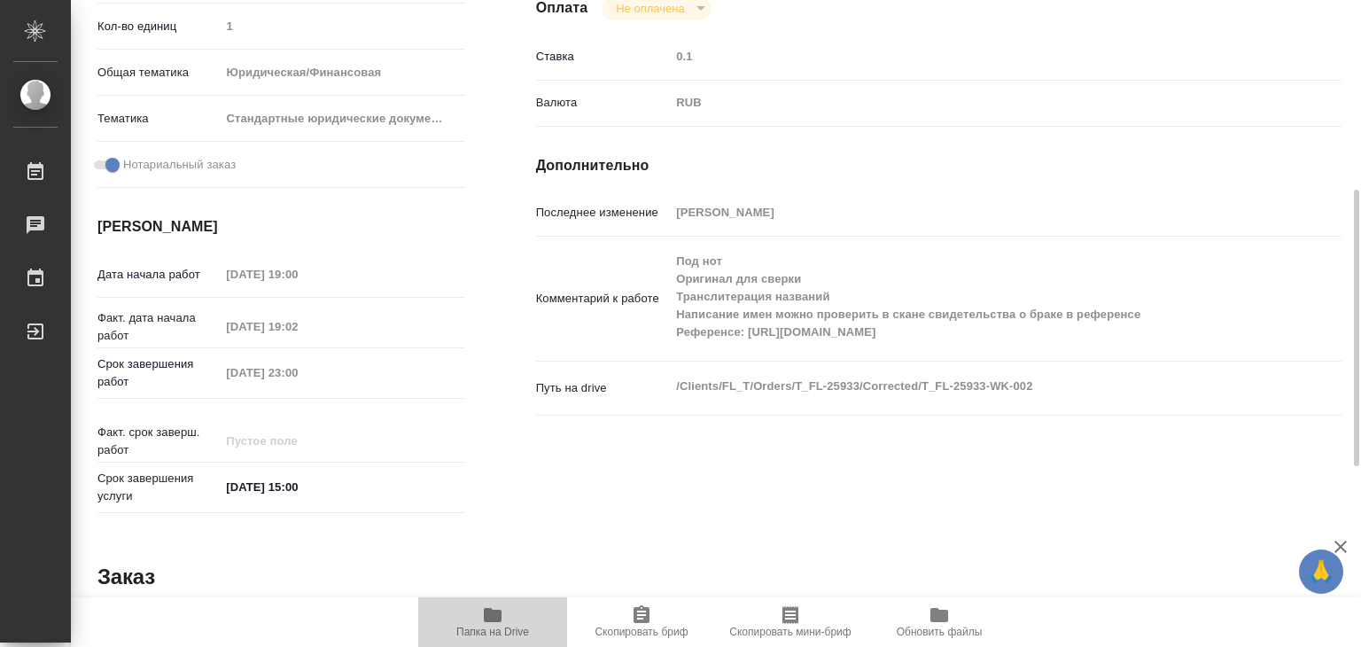
click at [478, 628] on span "Папка на Drive" at bounding box center [492, 631] width 73 height 12
type textarea "x"
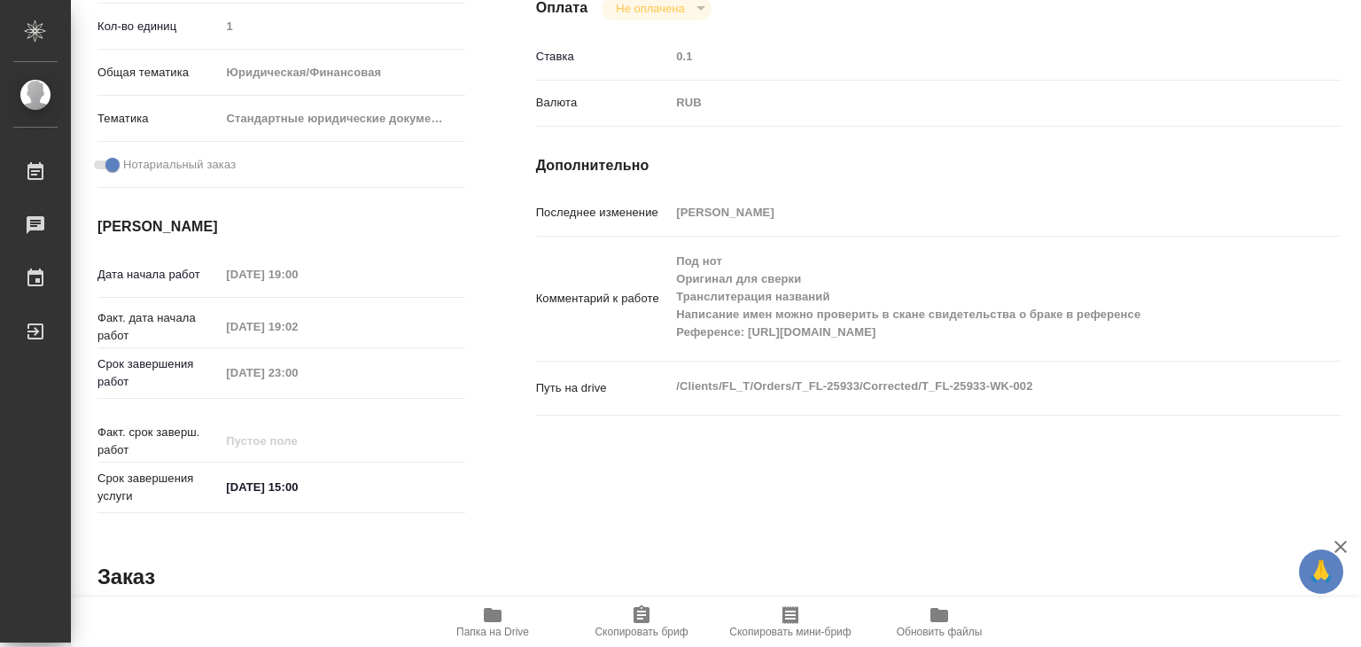
type textarea "x"
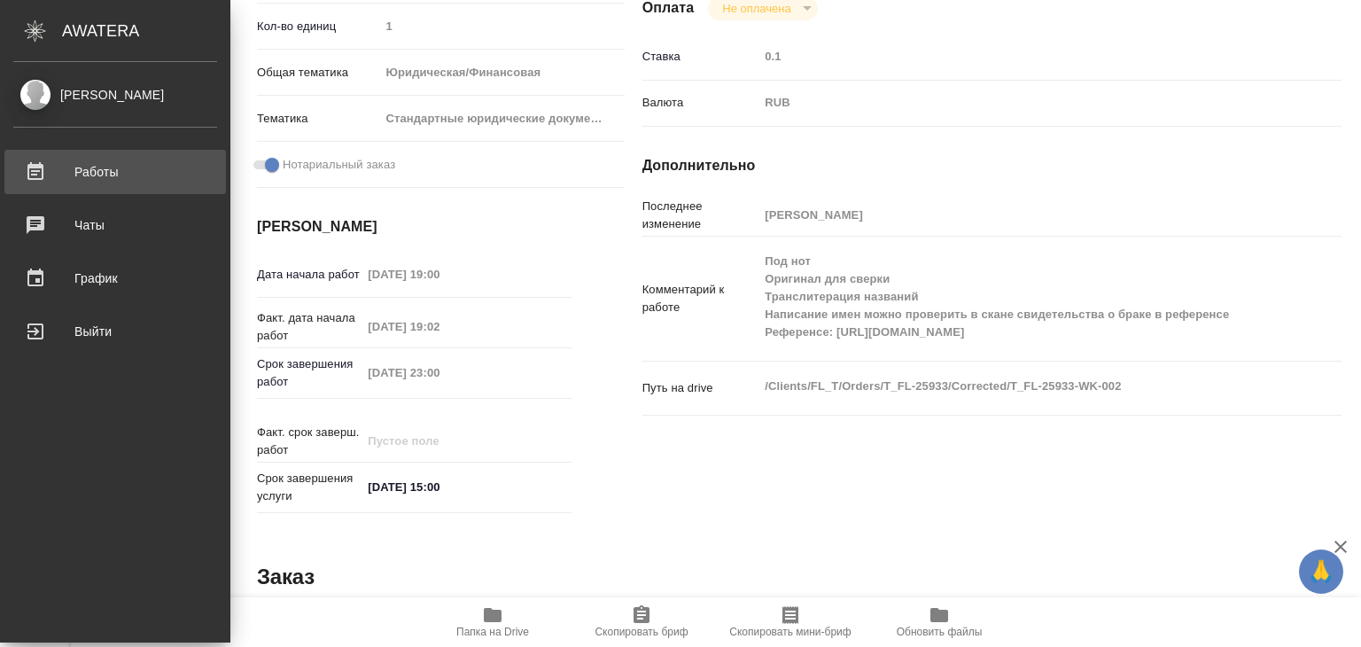
type textarea "x"
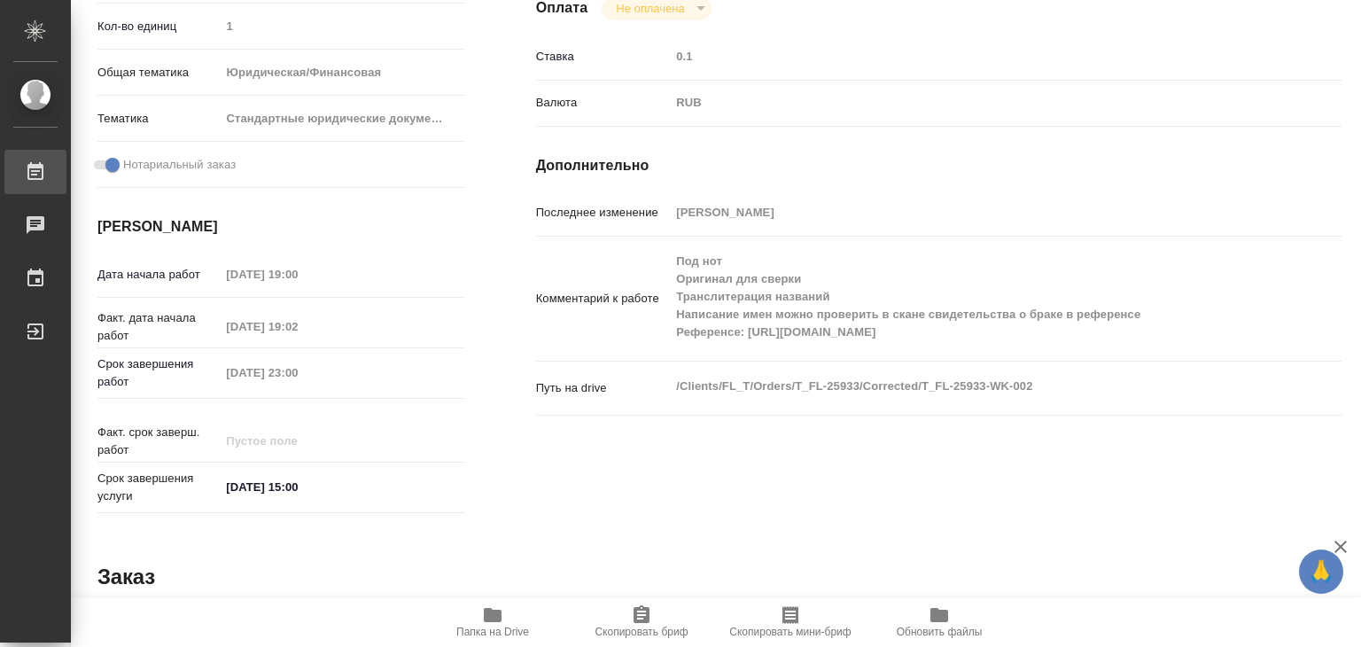
type textarea "x"
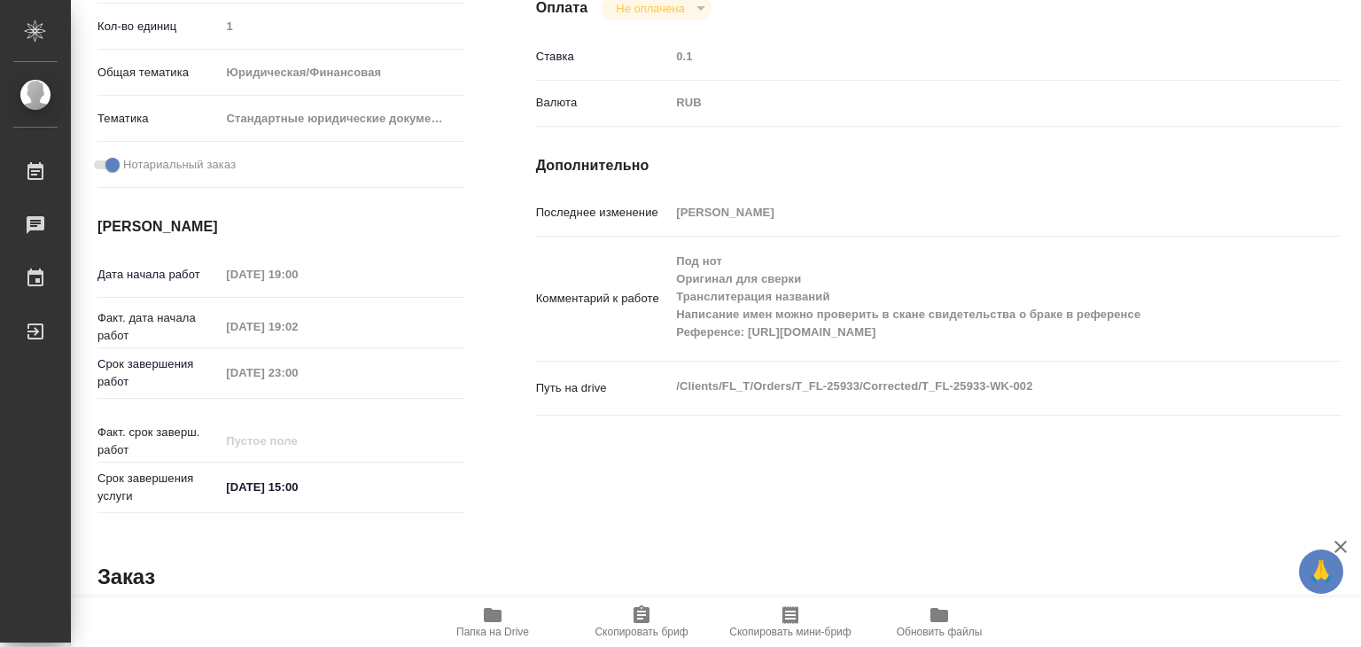
type textarea "x"
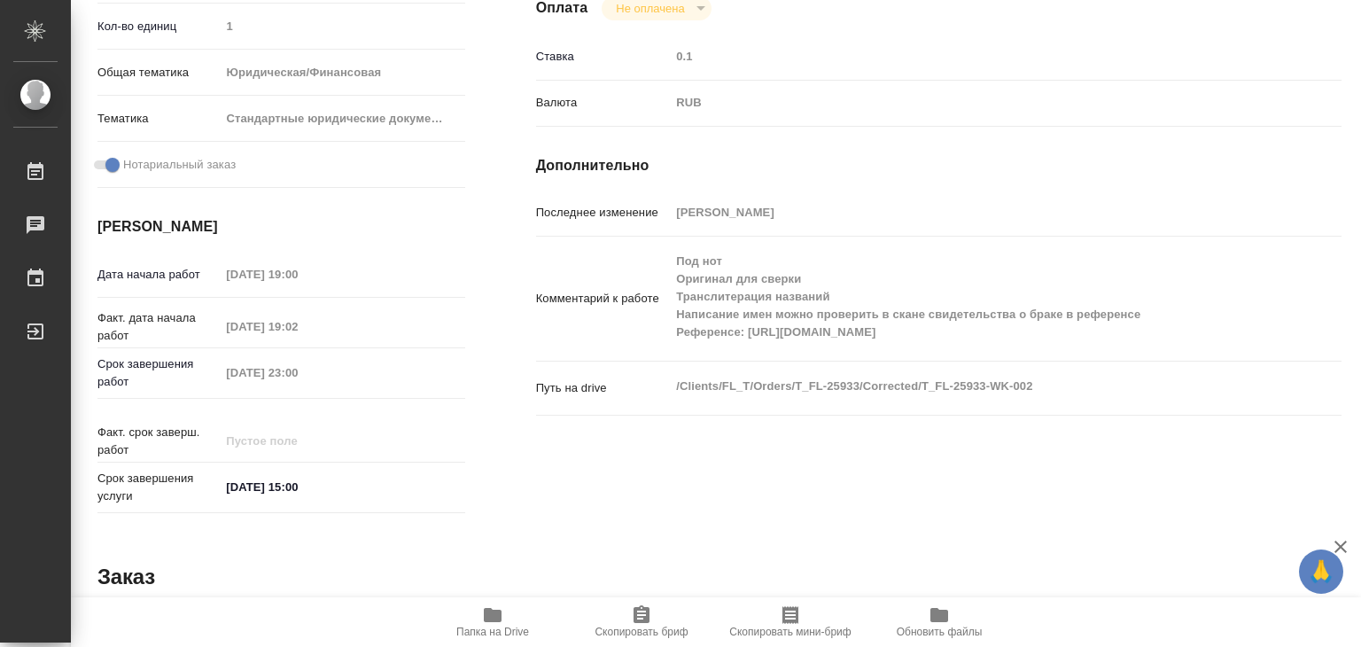
type textarea "x"
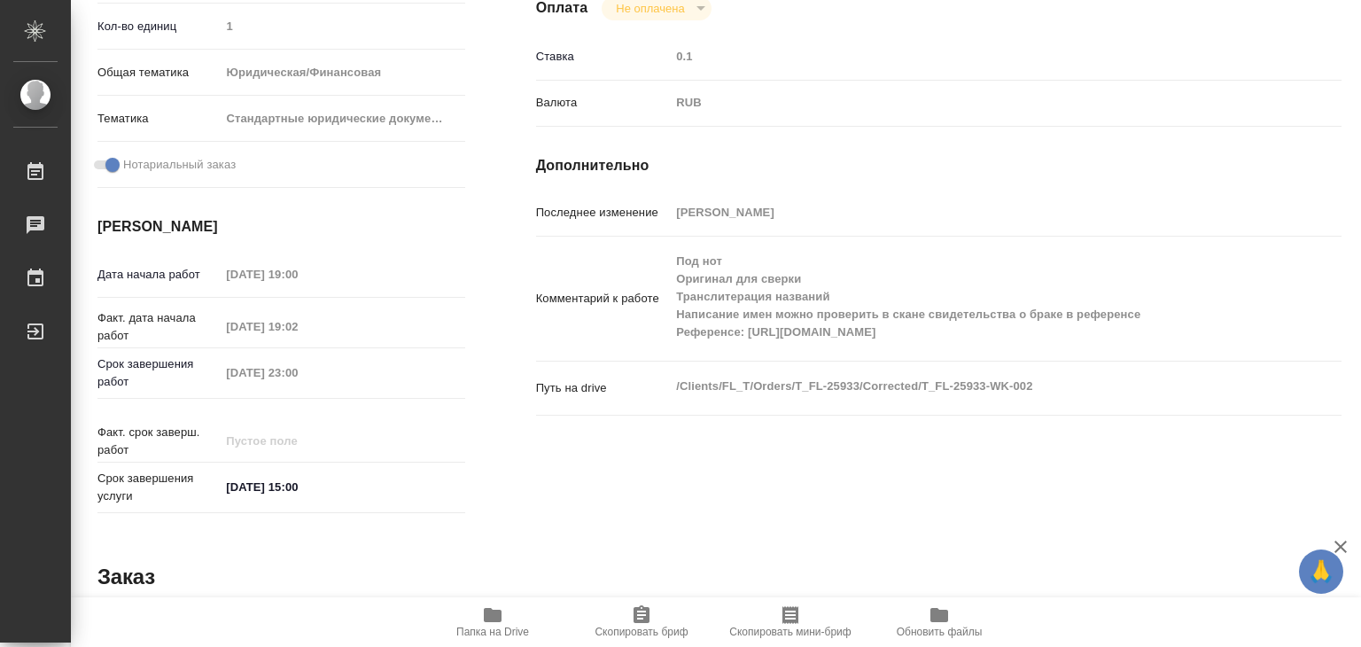
type textarea "x"
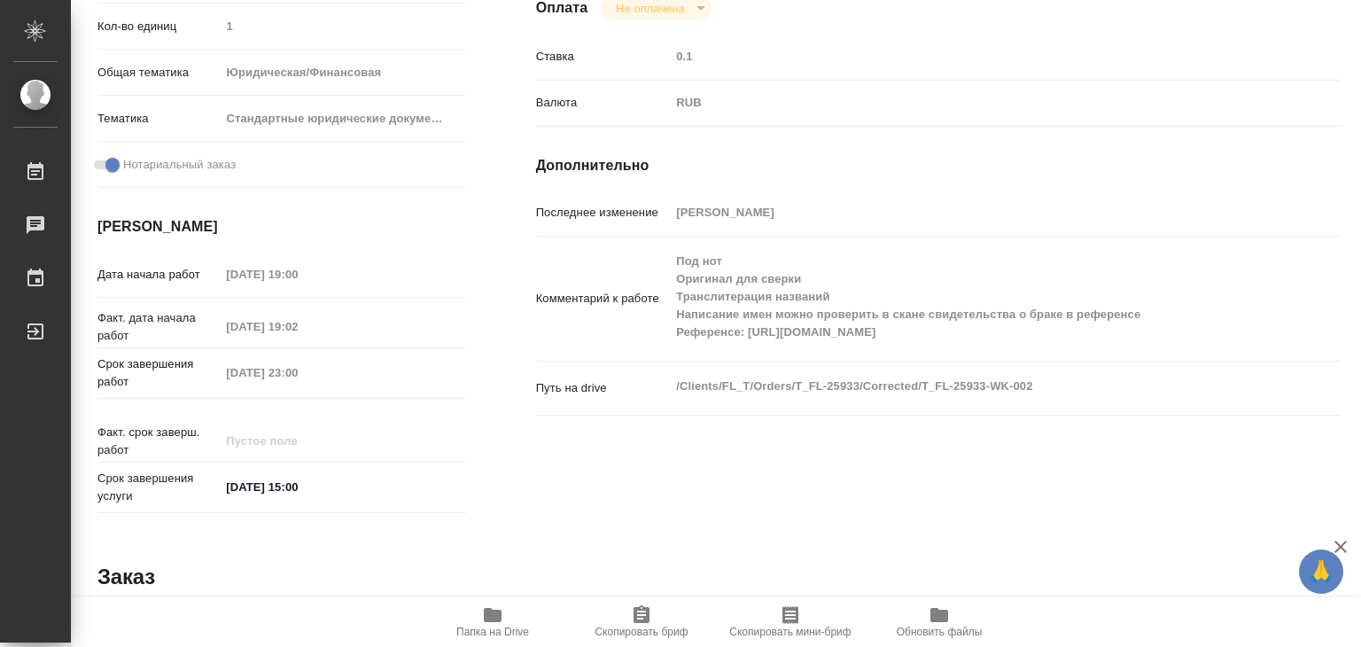
type textarea "x"
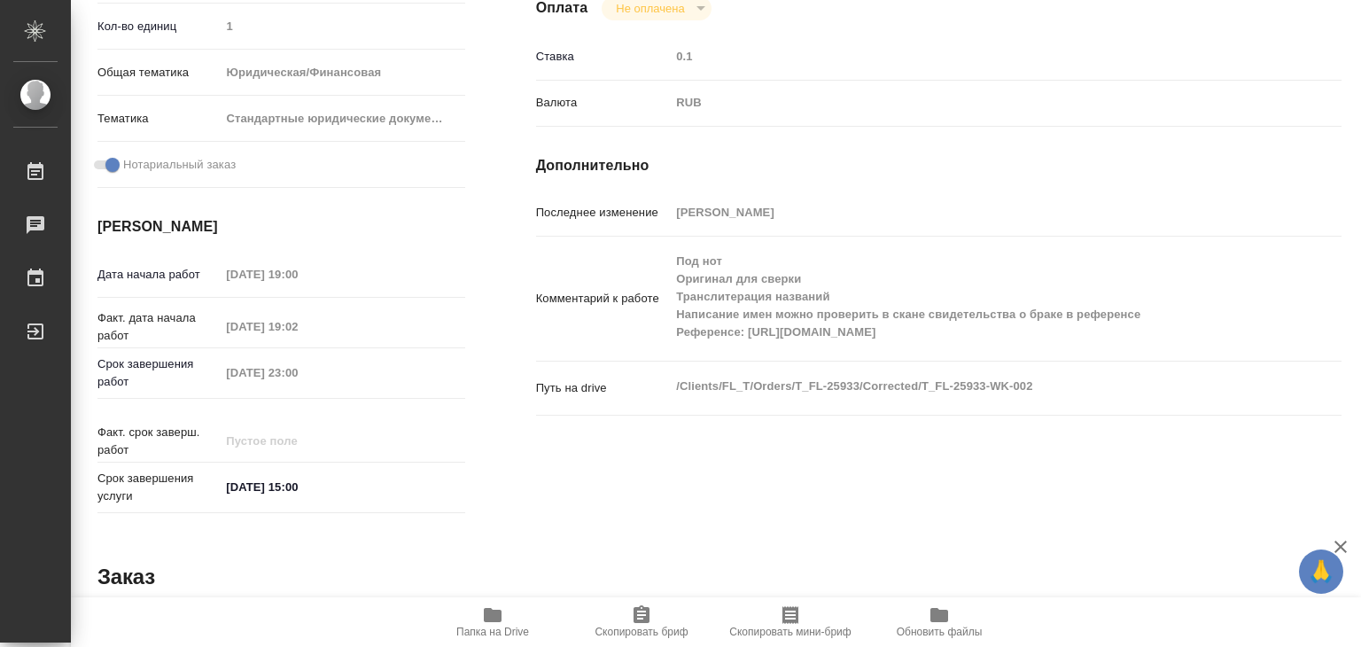
type textarea "x"
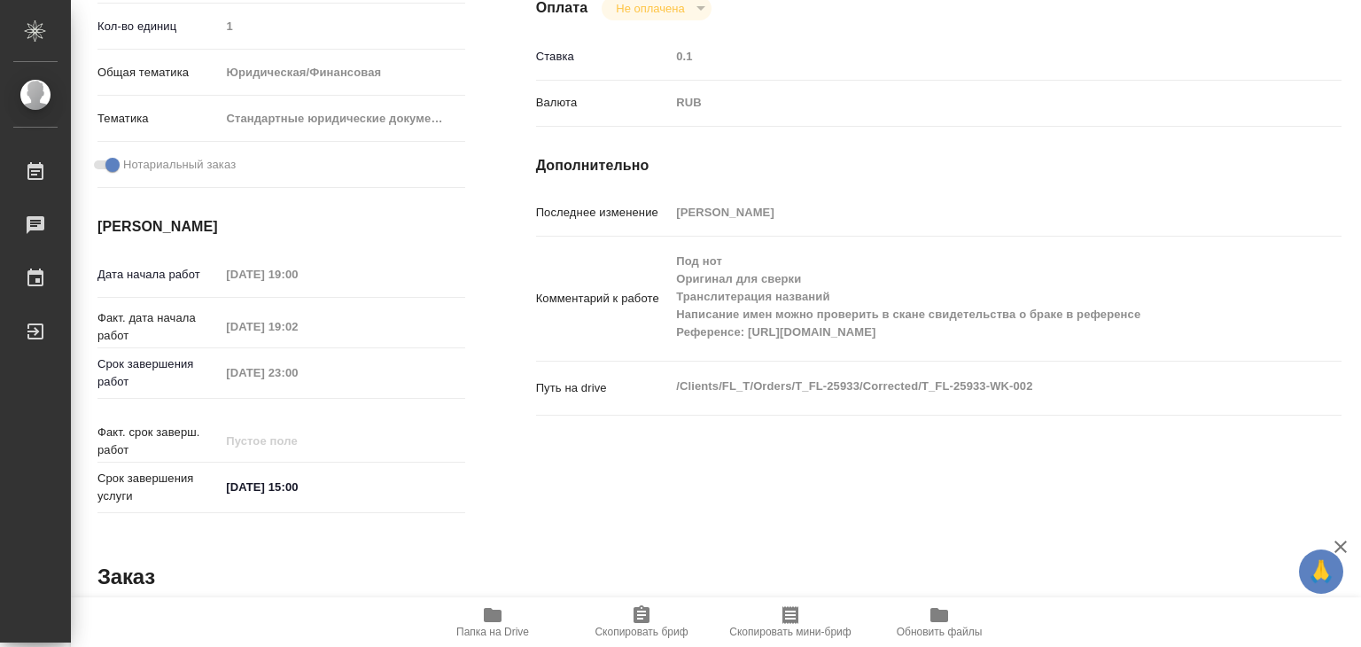
type textarea "x"
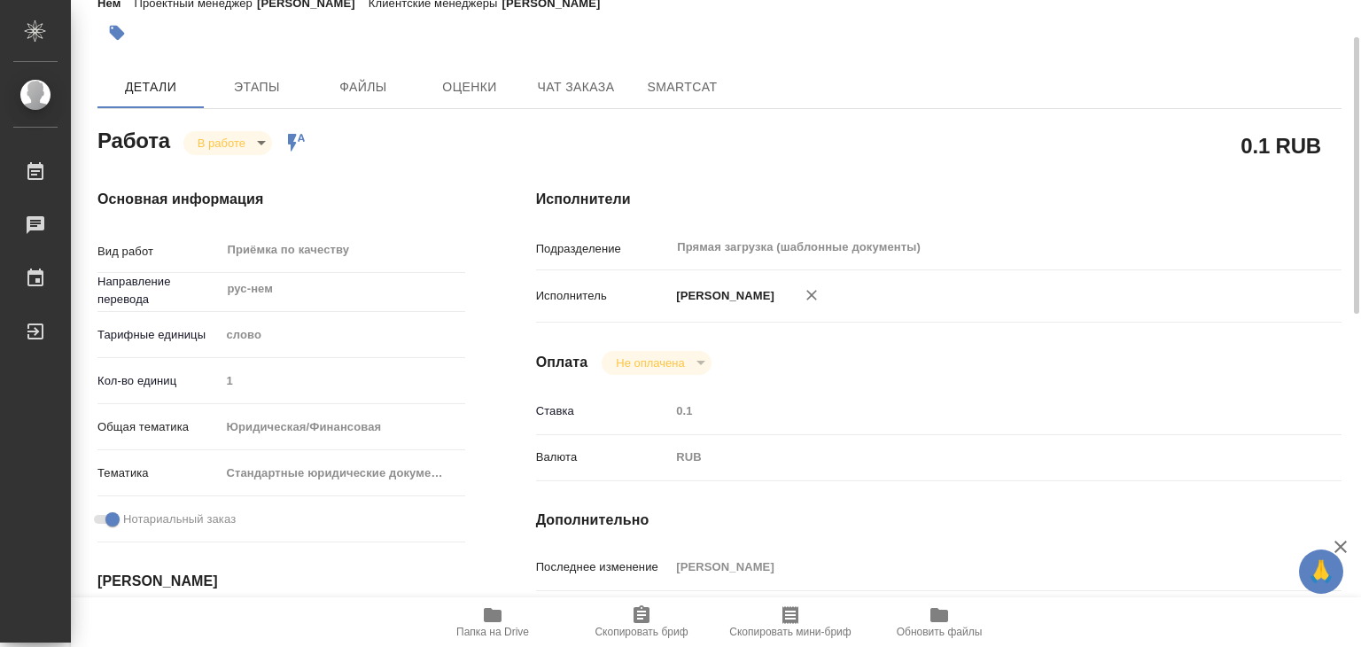
scroll to position [0, 0]
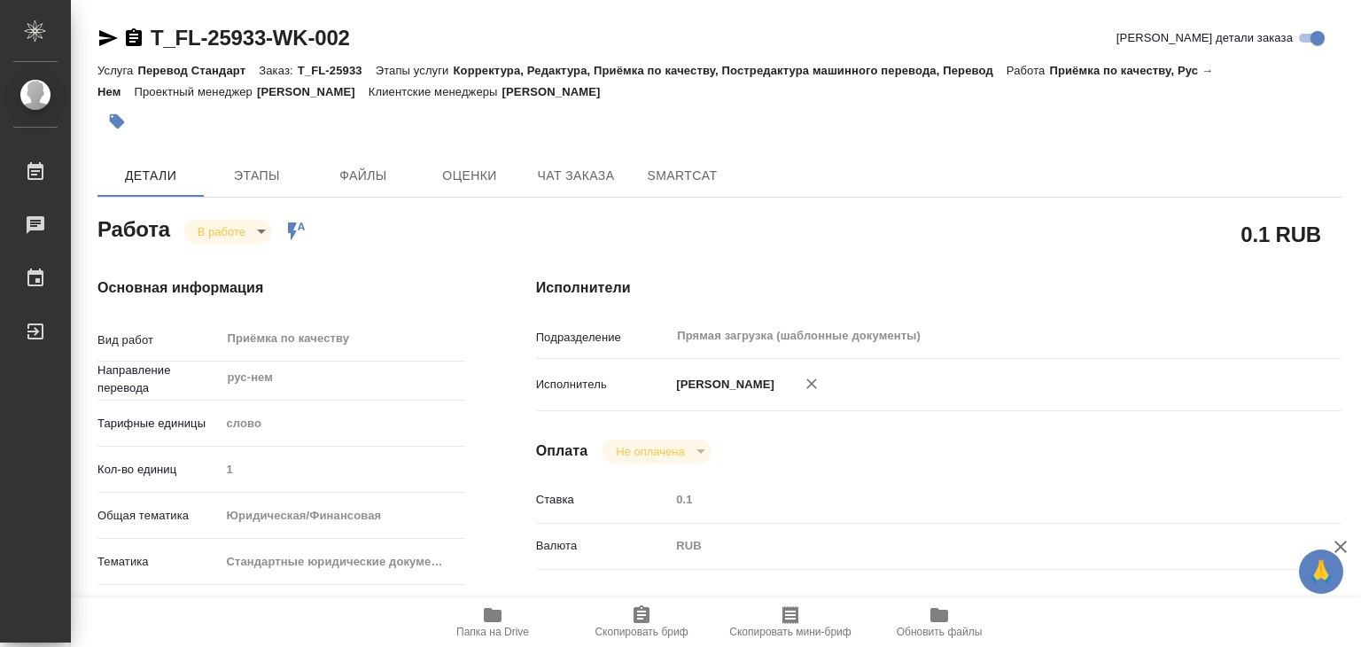
type textarea "x"
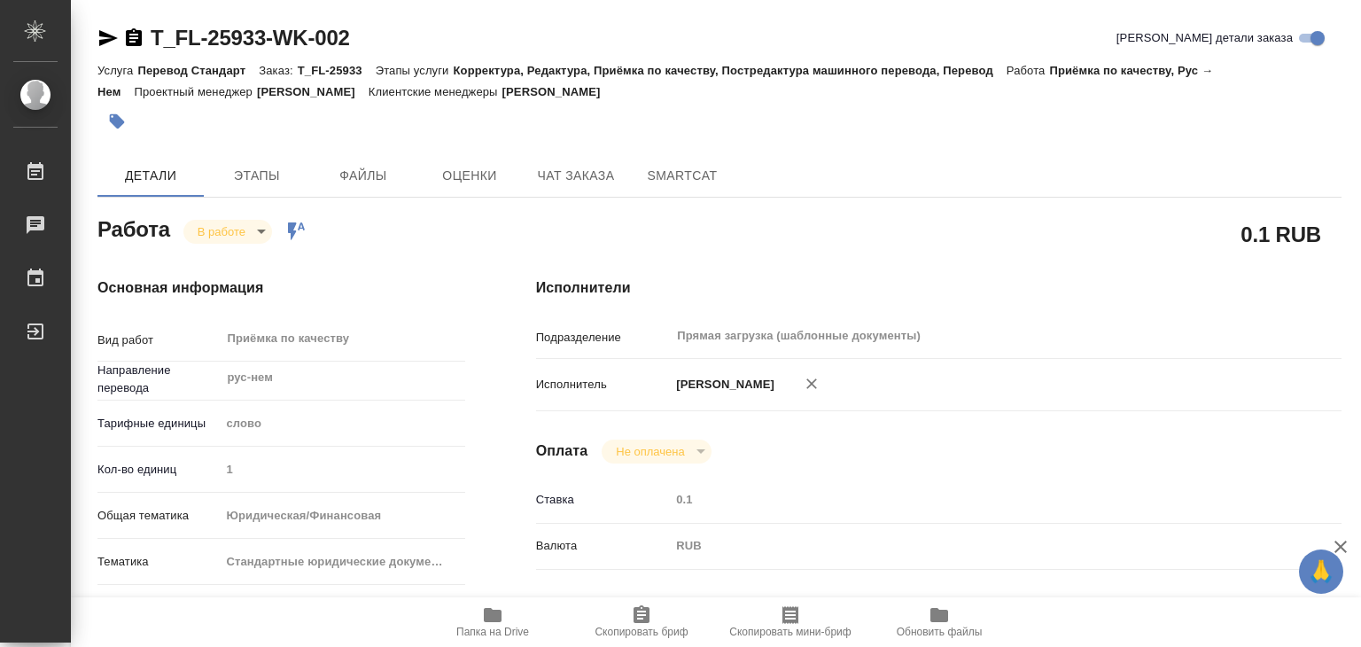
click at [103, 114] on button "button" at bounding box center [116, 121] width 39 height 39
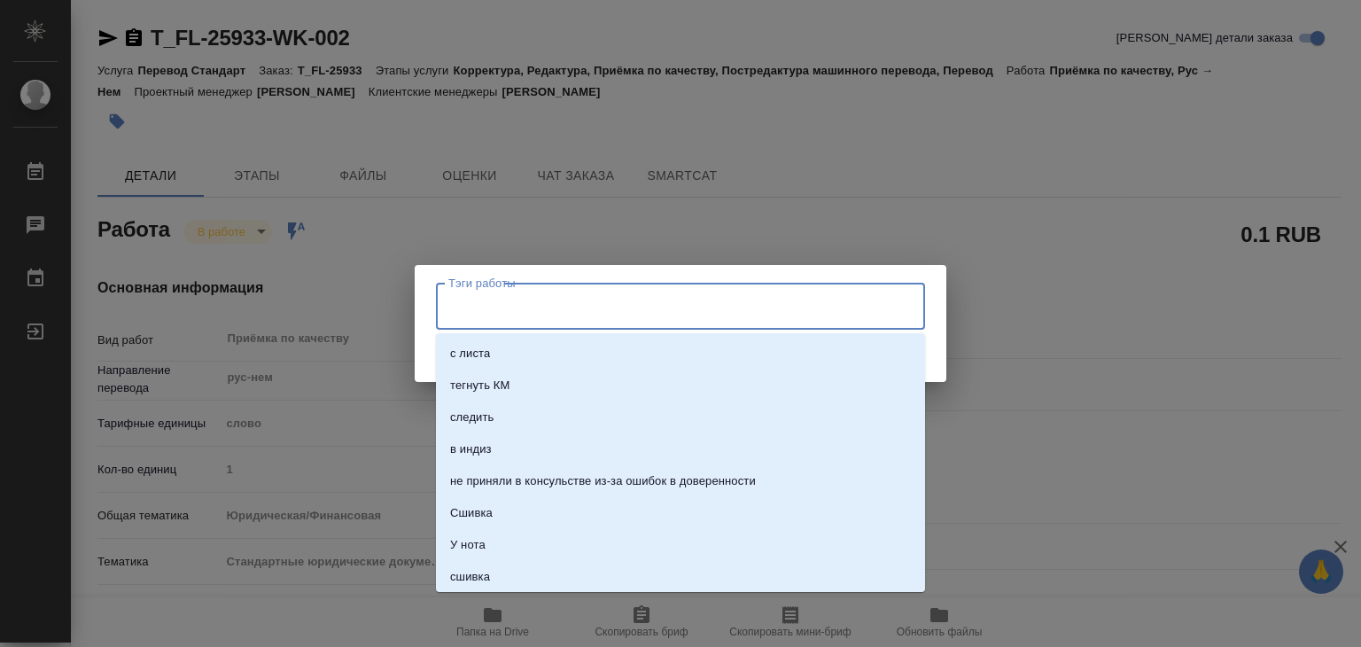
drag, startPoint x: 509, startPoint y: 318, endPoint x: 501, endPoint y: 306, distance: 14.7
click at [509, 319] on input "Тэги работы" at bounding box center [663, 306] width 439 height 30
type input "602"
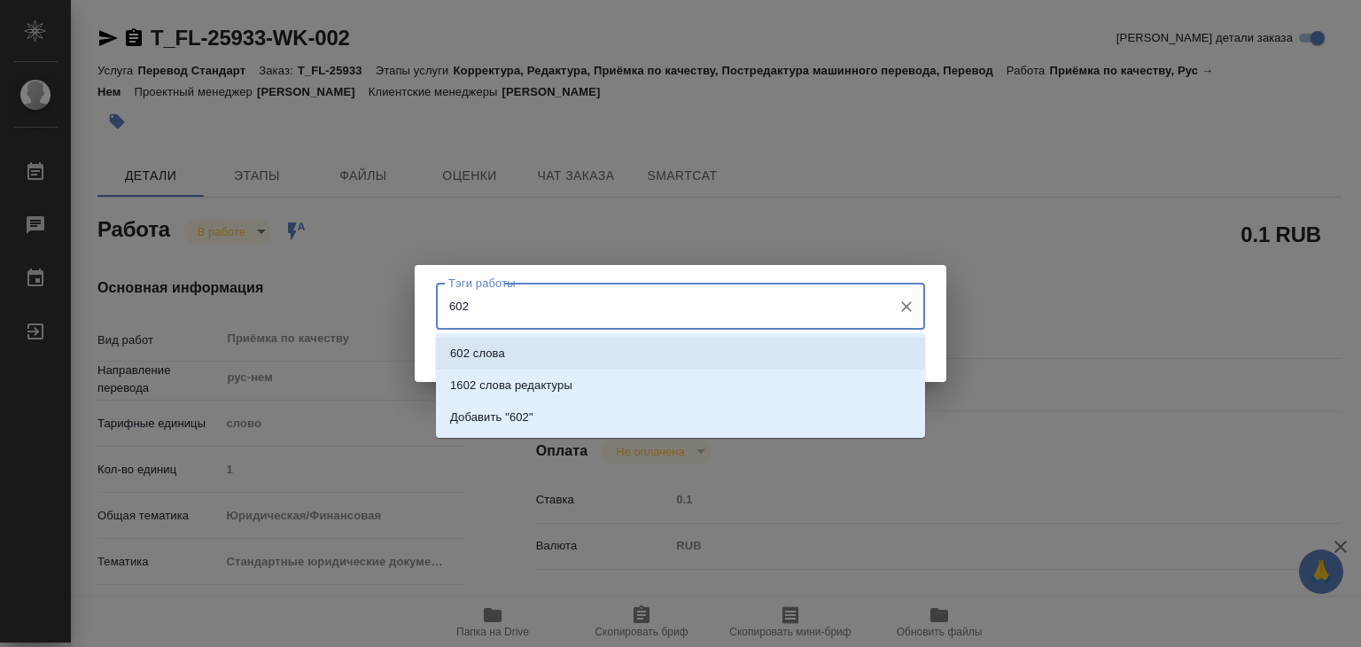
click at [477, 348] on p "602 слова" at bounding box center [477, 354] width 55 height 18
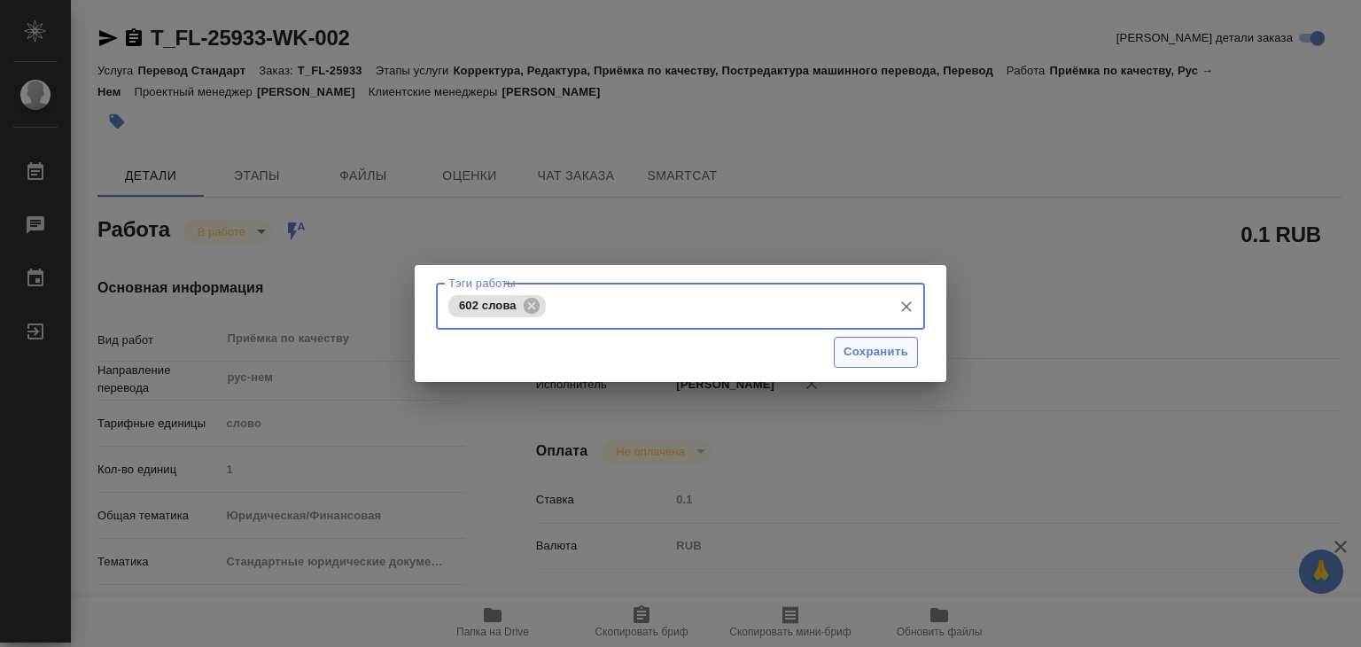
click at [883, 359] on span "Сохранить" at bounding box center [875, 352] width 65 height 20
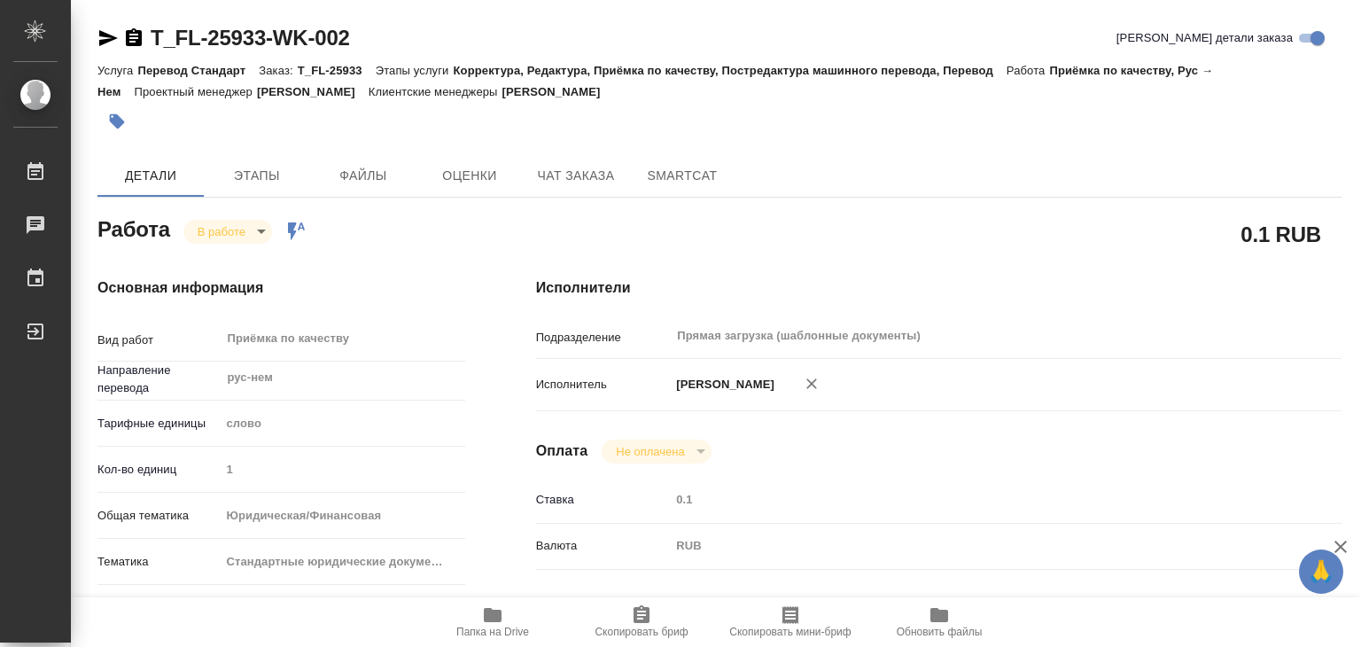
type input "inProgress"
type textarea "Приёмка по качеству"
type textarea "x"
type input "рус-нем"
type input "5a8b1489cc6b4906c91bfd90"
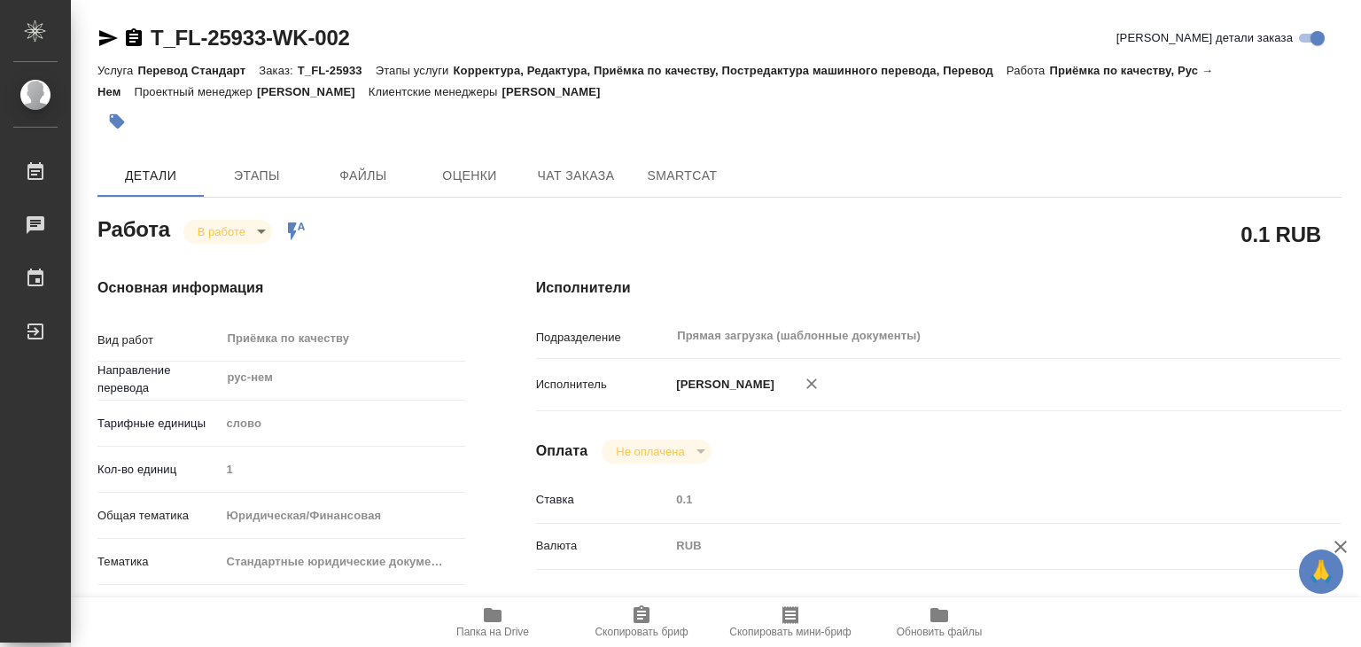
type input "1"
type input "yr-fn"
type input "5f647205b73bc97568ca66bf"
checkbox input "true"
type input "04.09.2025 19:00"
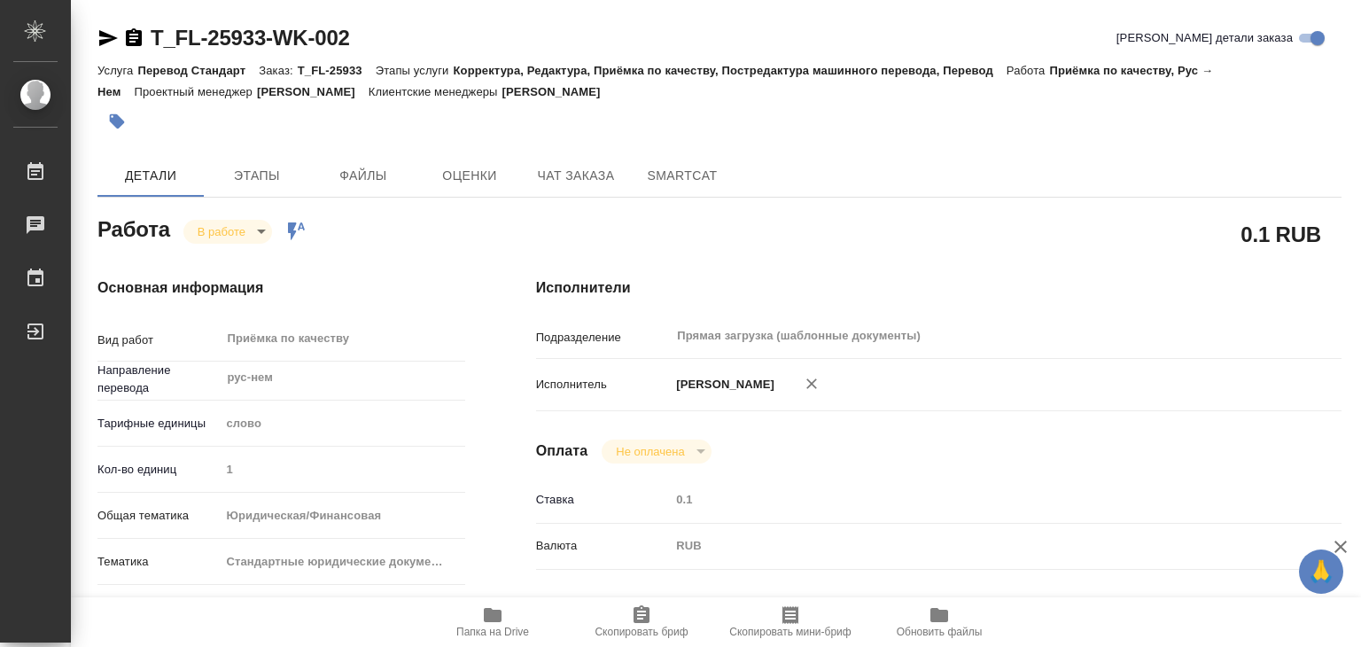
type input "04.09.2025 19:02"
type input "04.09.2025 23:00"
type input "[DATE] 15:00"
type input "Прямая загрузка (шаблонные документы)"
type input "notPayed"
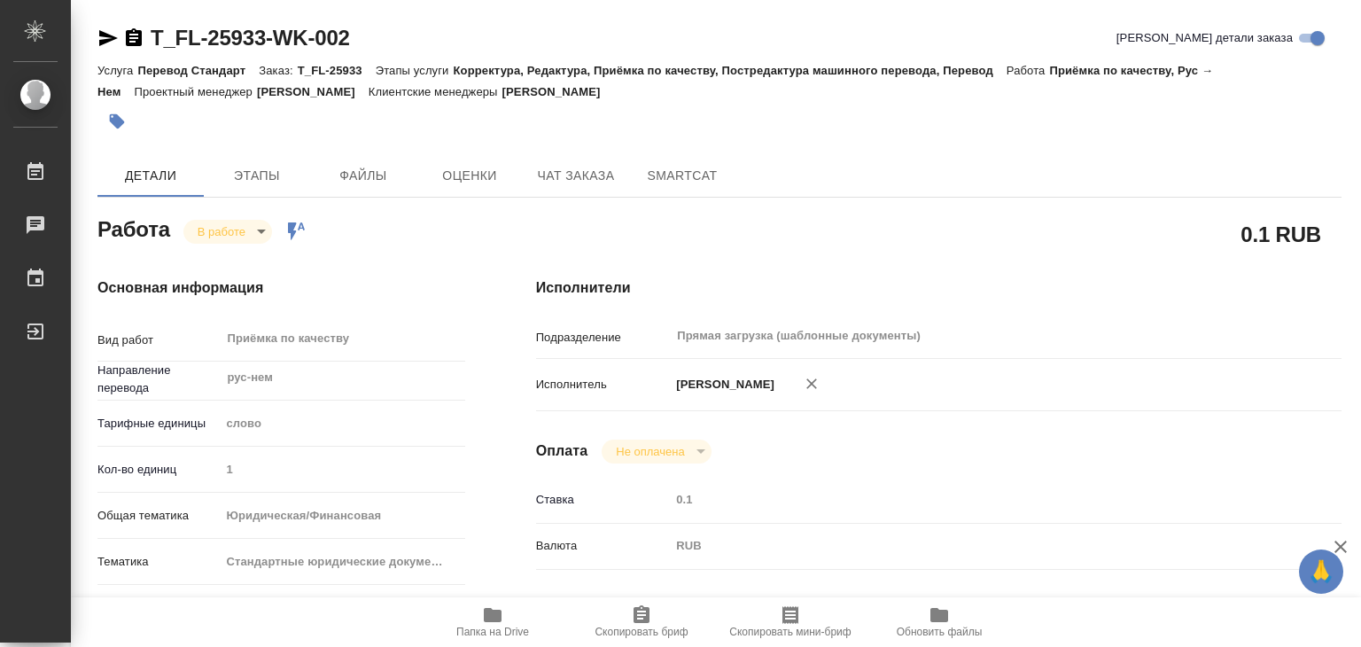
type input "0.1"
type input "RUB"
type input "Алилекова Валерия"
type textarea "Под нот Оригинал для сверки Транслитерация названий Написание имен можно провер…"
type textarea "x"
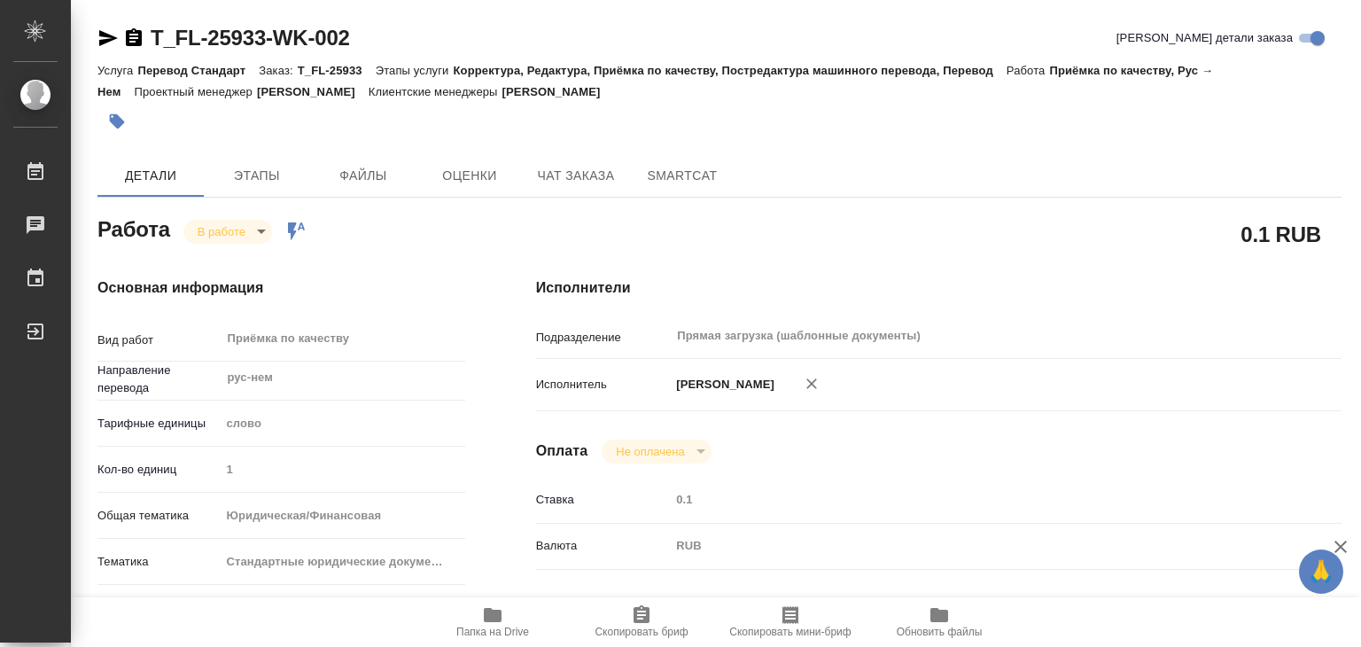
type textarea "/Clients/FL_T/Orders/T_FL-25933/Corrected/T_FL-25933-WK-002"
type textarea "x"
type input "T_FL-25933"
type input "Перевод Стандарт"
type input "Корректура, Редактура, Приёмка по качеству, Постредактура машинного перевода, П…"
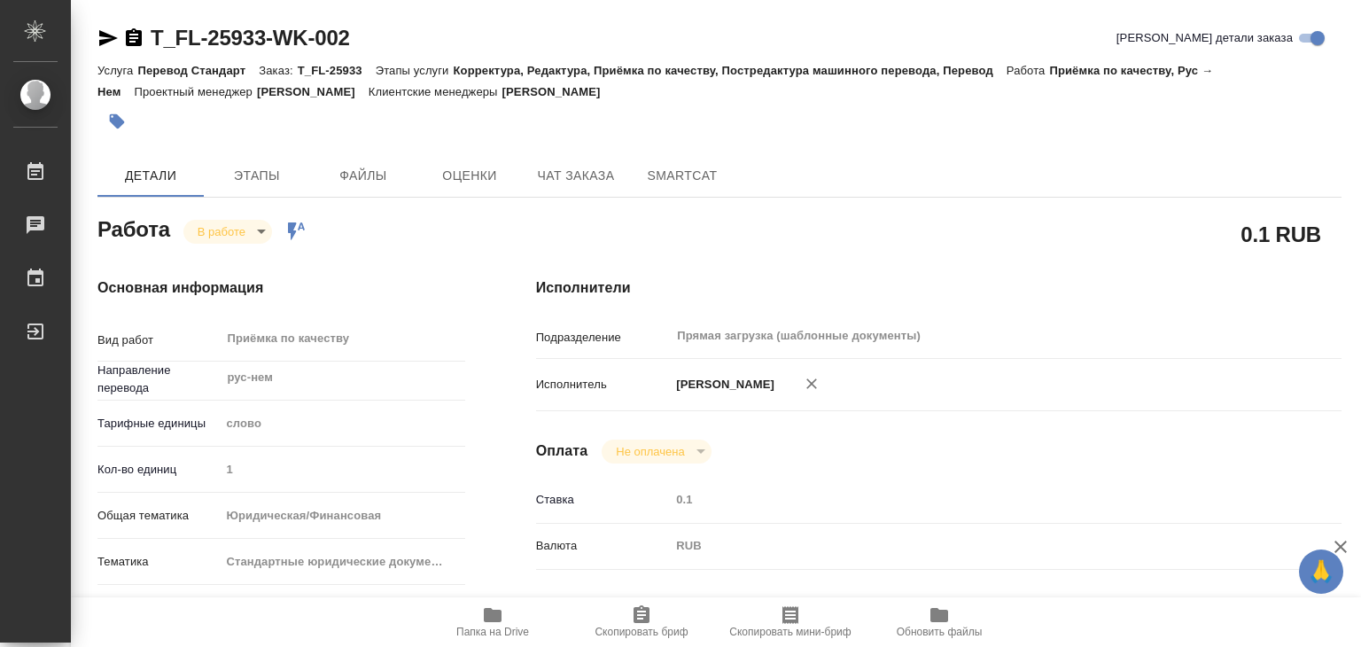
type input "Прохорова Анастасия"
type input "Петрова Валерия"
type input "/Clients/FL_T/Orders/T_FL-25933"
type textarea "Написание имен можно проверить в скане свидетельства о браке в рефе"
type textarea "x"
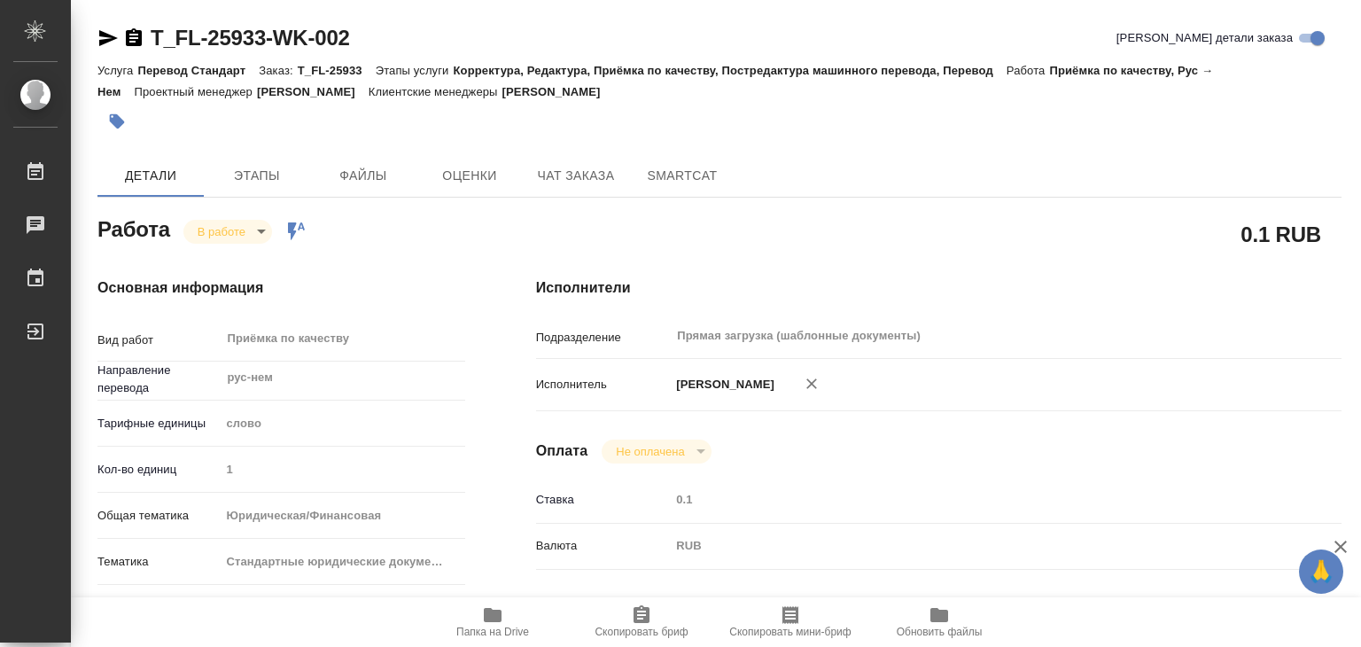
type textarea "рус-нем под нот (в рефе два дока для сверки имен и прочего)"
type textarea "x"
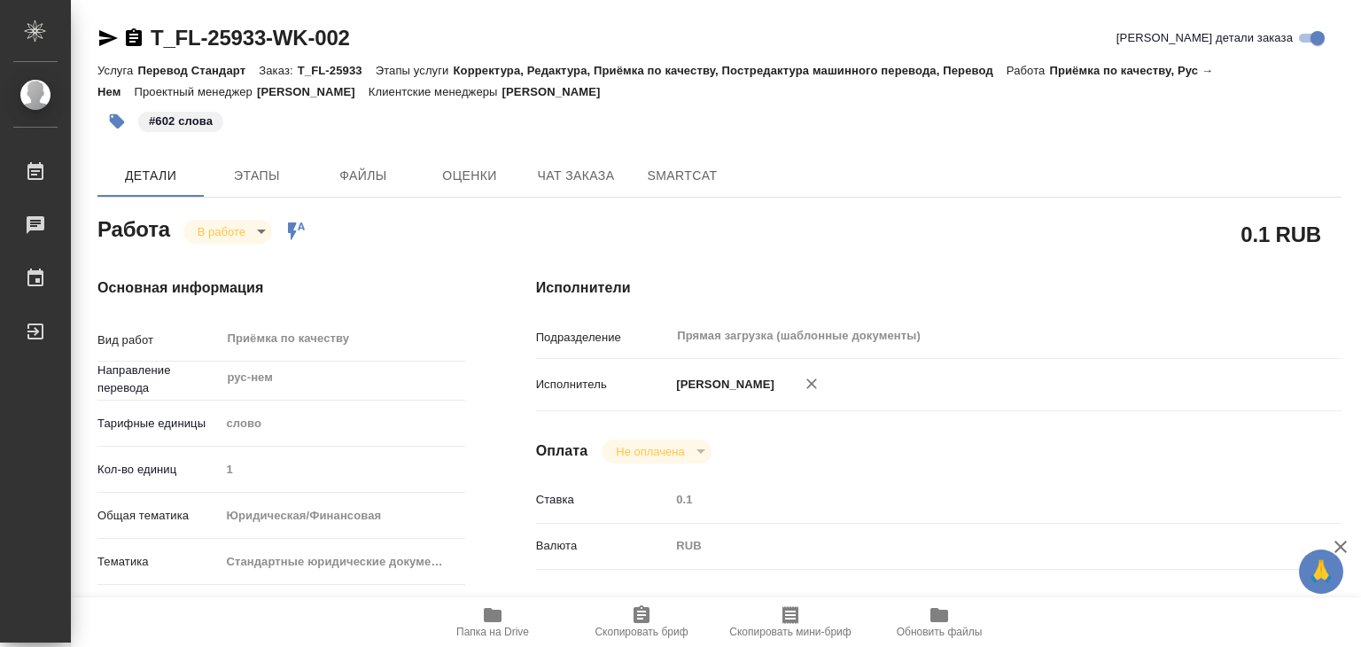
type textarea "x"
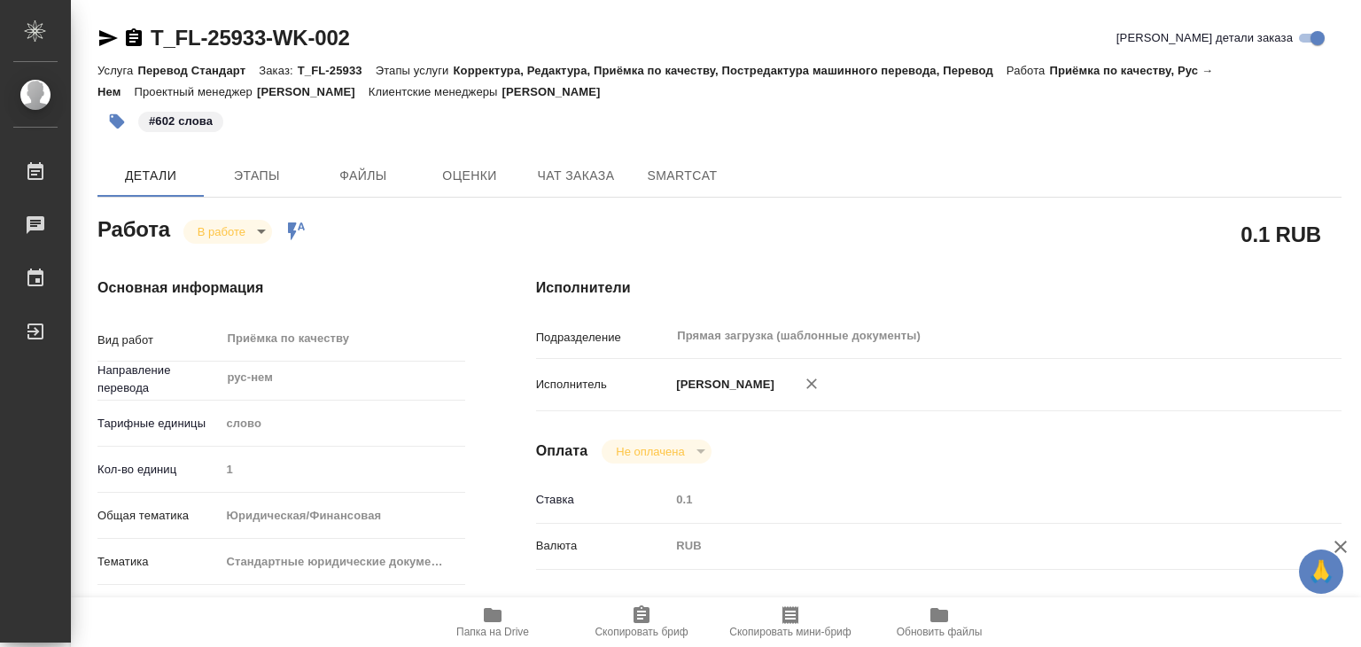
type textarea "x"
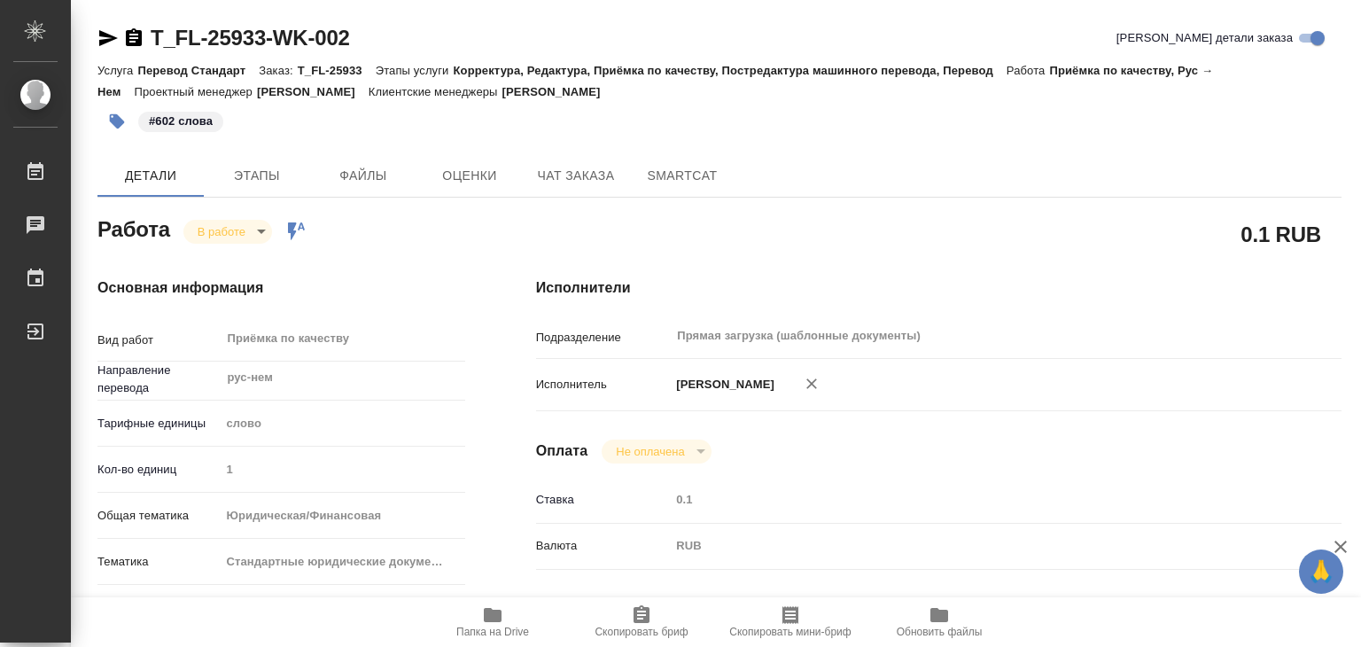
type textarea "x"
click at [221, 221] on body "🙏 .cls-1 fill:#fff; AWATERA Alilekova Valeriya Работы 0 Чаты График Выйти T_FL-…" at bounding box center [680, 323] width 1361 height 647
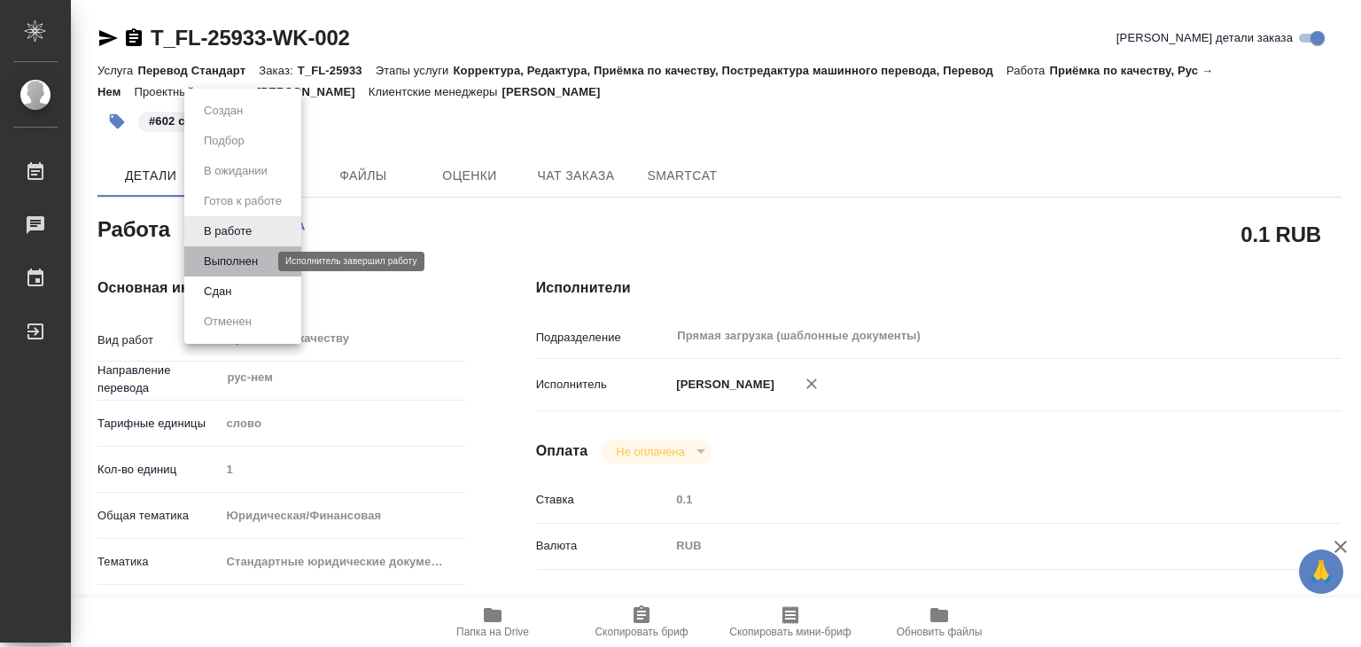
click at [236, 262] on button "Выполнен" at bounding box center [230, 261] width 65 height 19
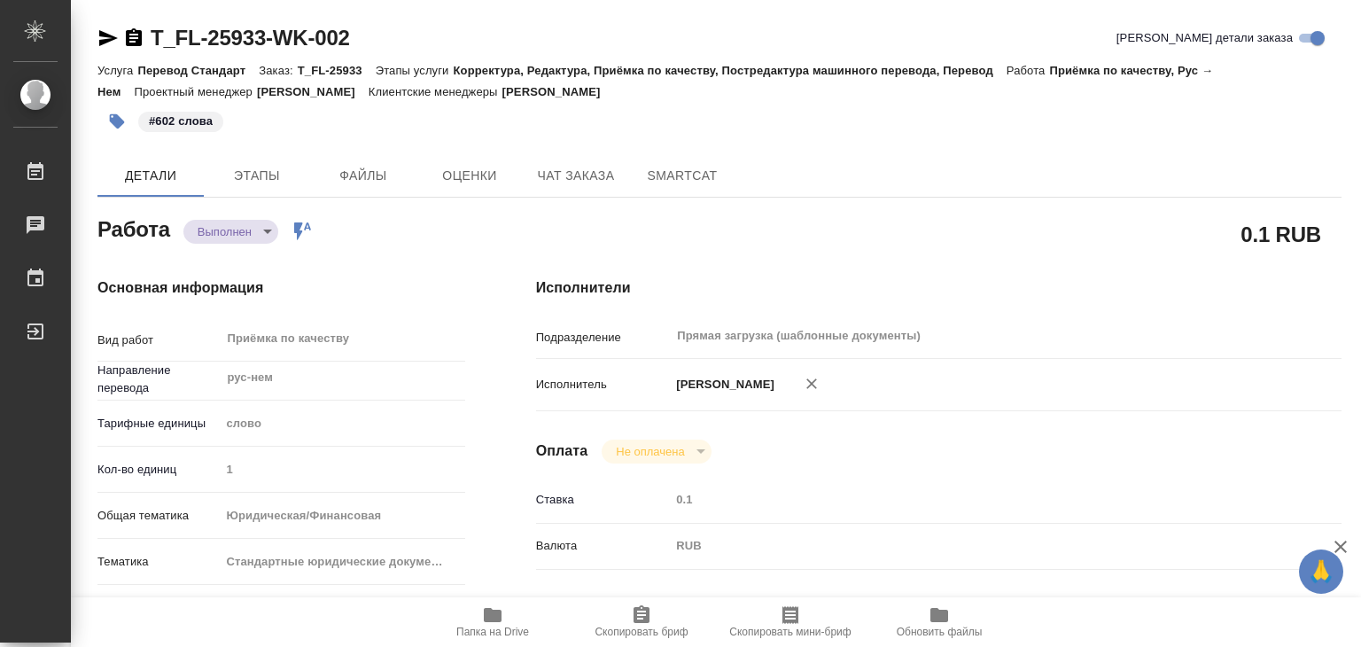
type textarea "x"
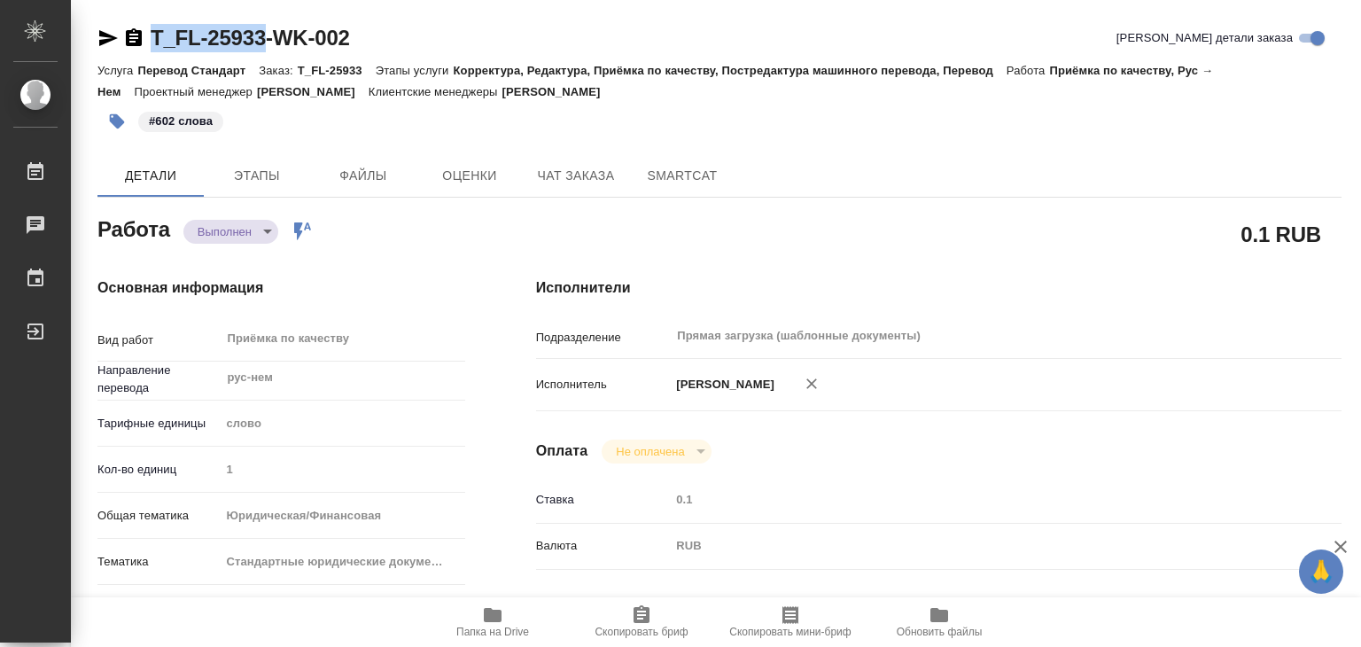
drag, startPoint x: 142, startPoint y: 19, endPoint x: 270, endPoint y: 58, distance: 134.2
copy link "T_FL-25933"
type textarea "x"
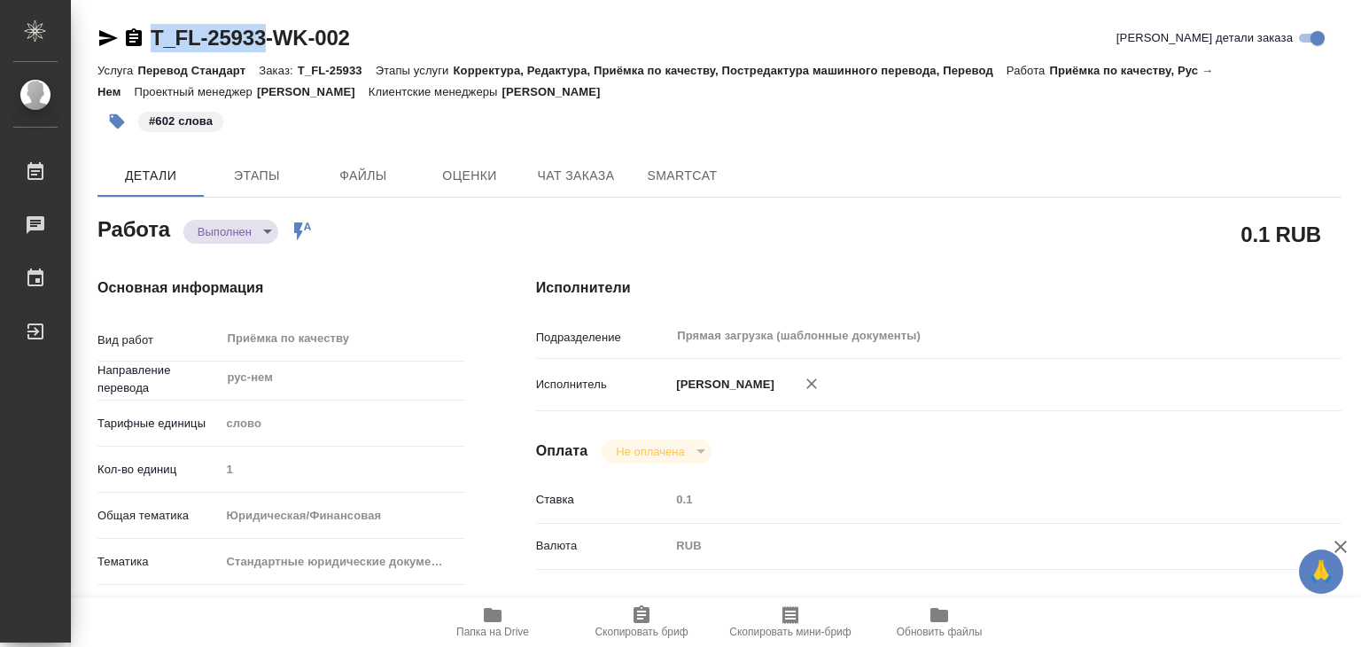
type textarea "x"
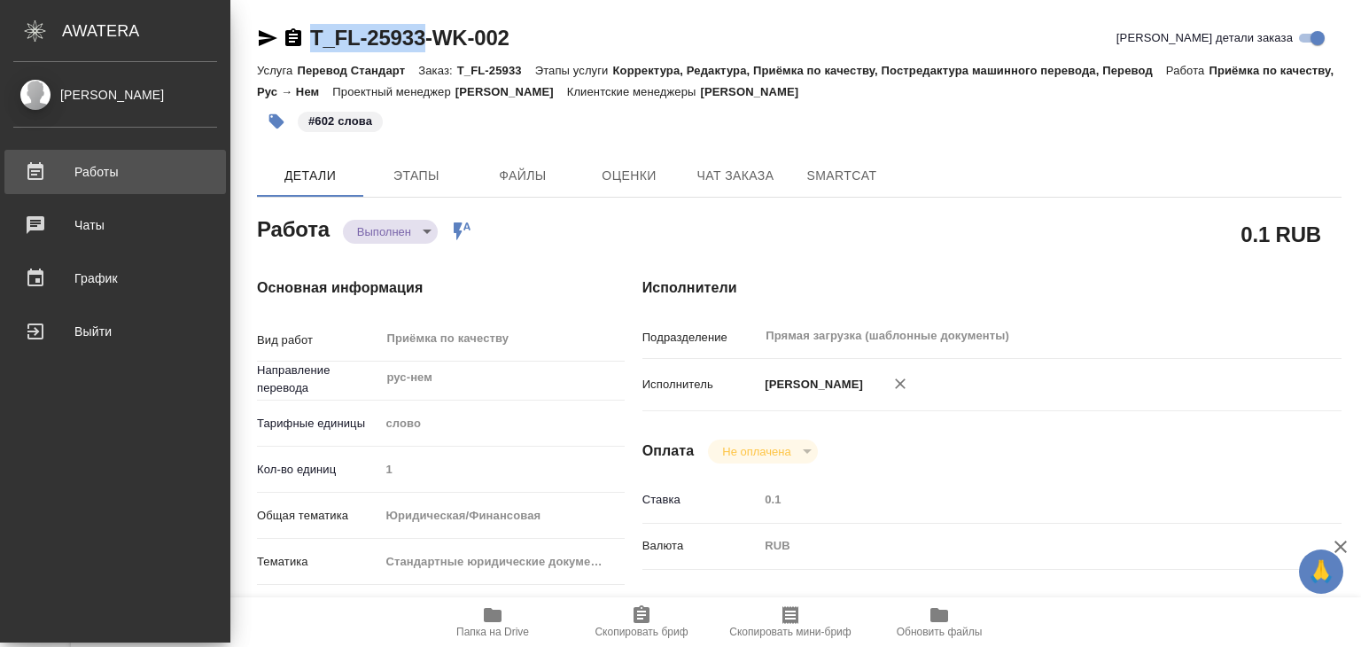
type textarea "x"
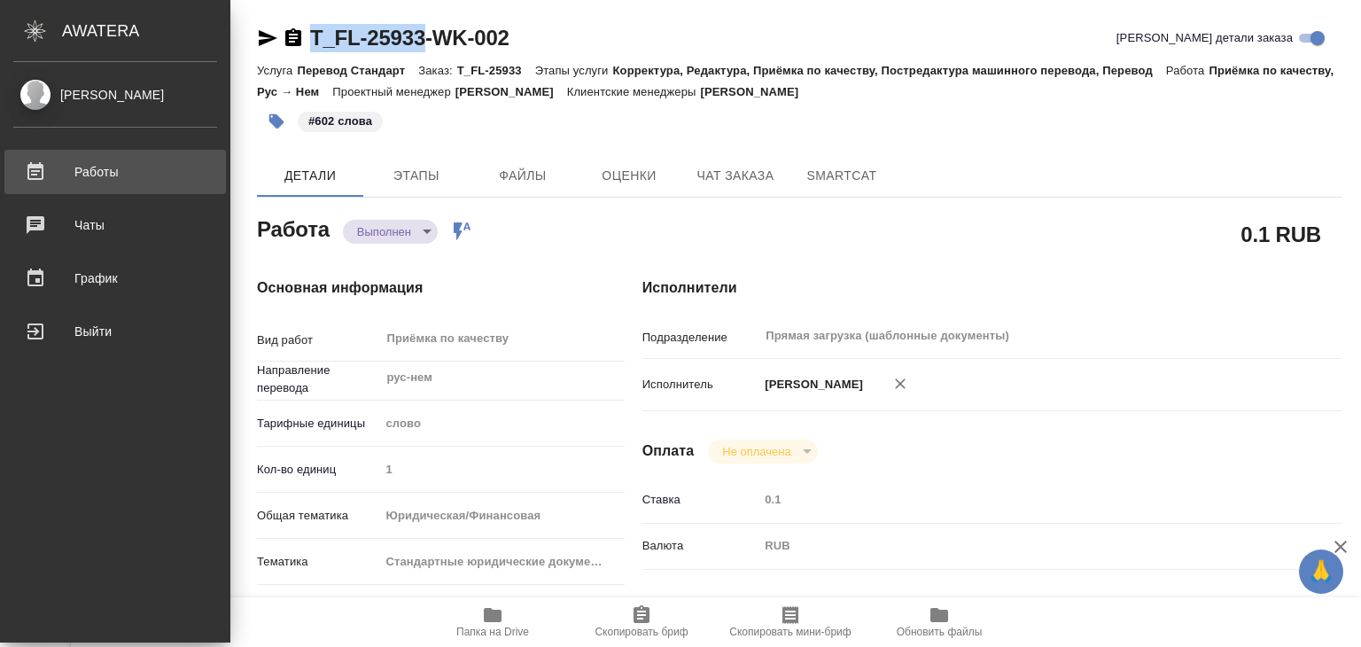
click at [116, 171] on div "Работы" at bounding box center [115, 172] width 204 height 27
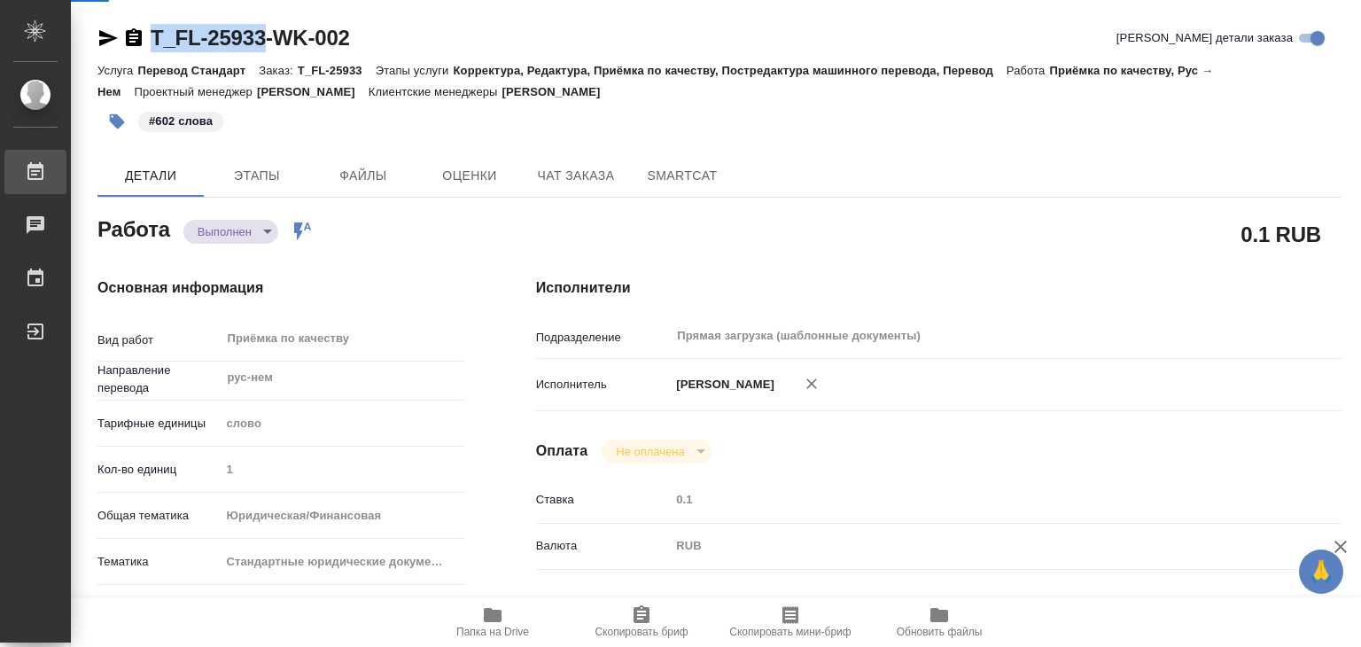
type textarea "x"
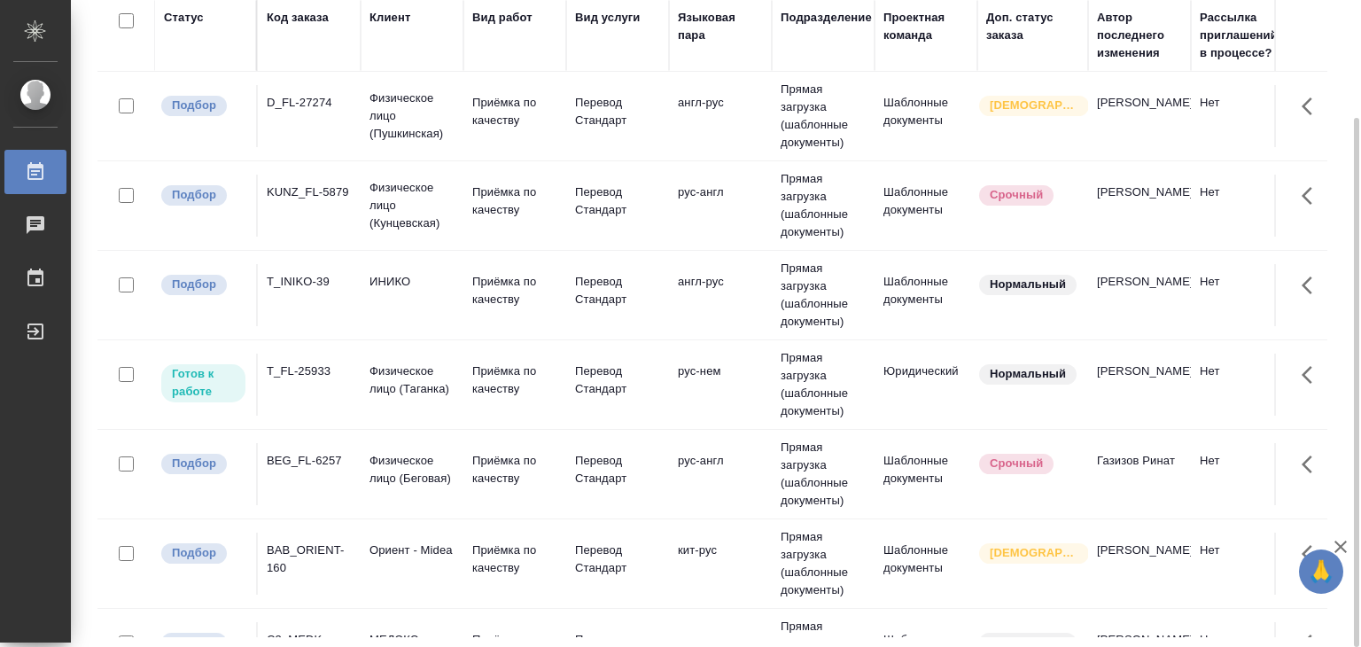
scroll to position [886, 0]
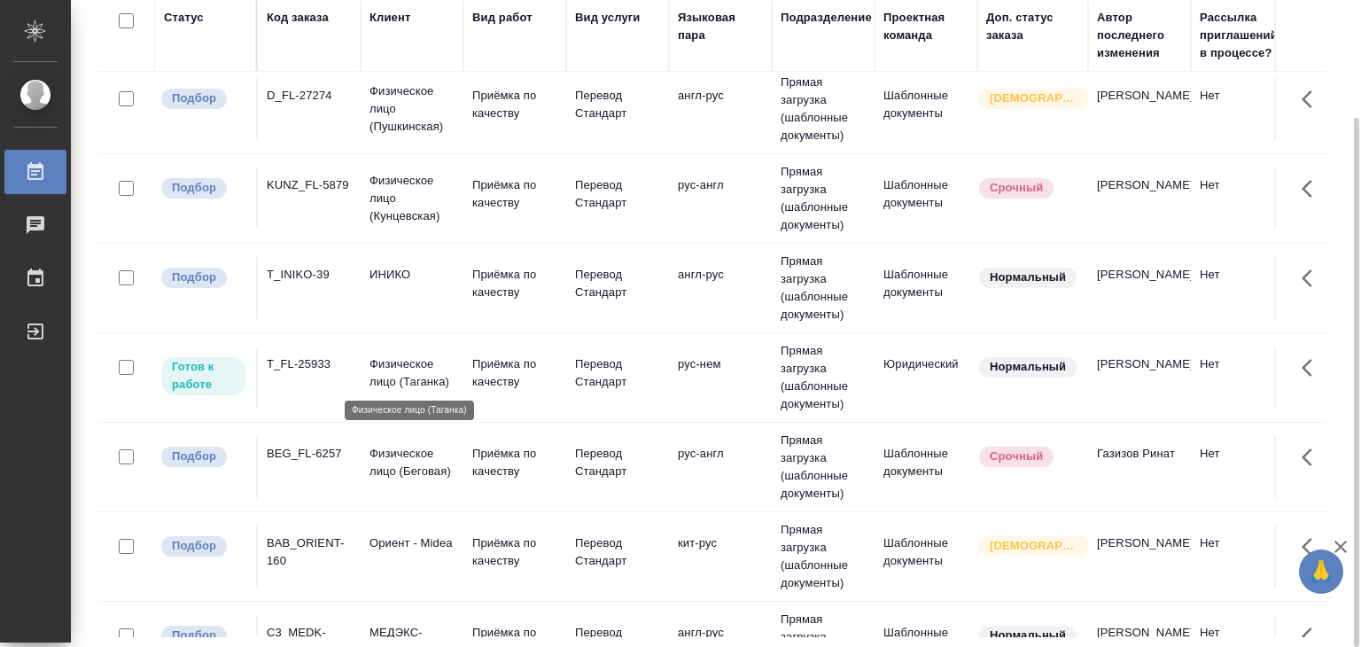
click at [429, 378] on p "Физическое лицо (Таганка)" at bounding box center [411, 372] width 85 height 35
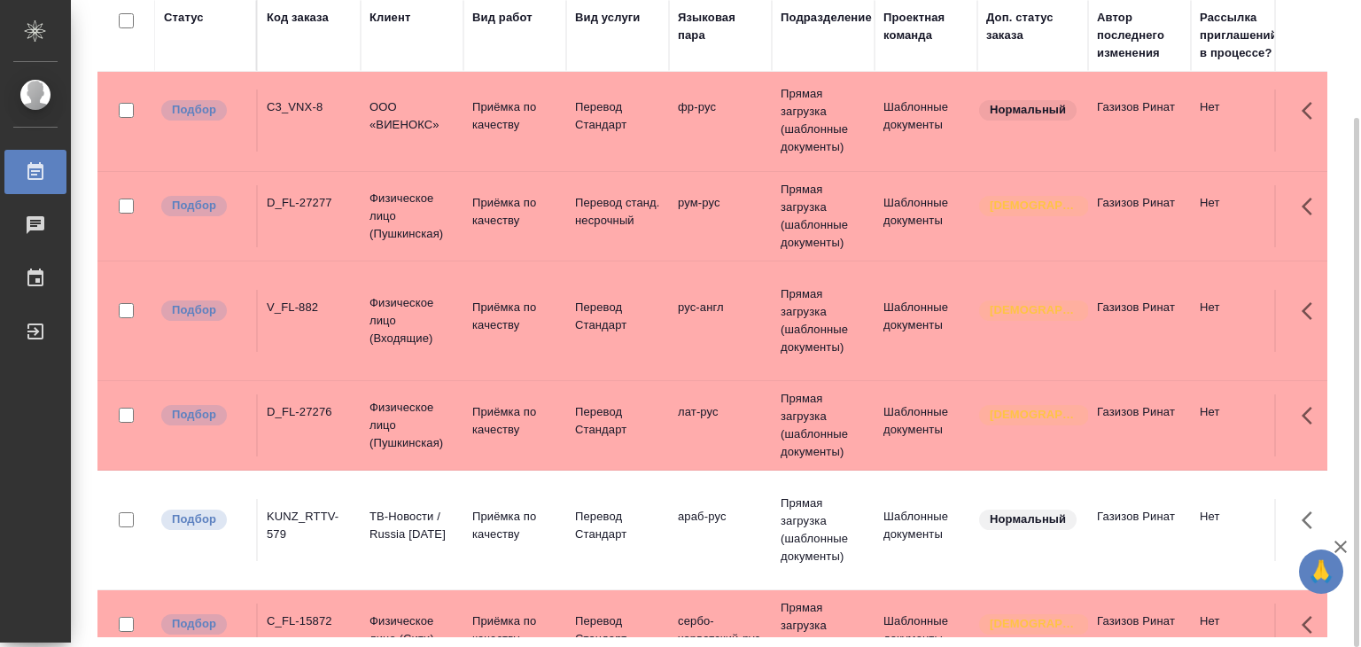
scroll to position [0, 0]
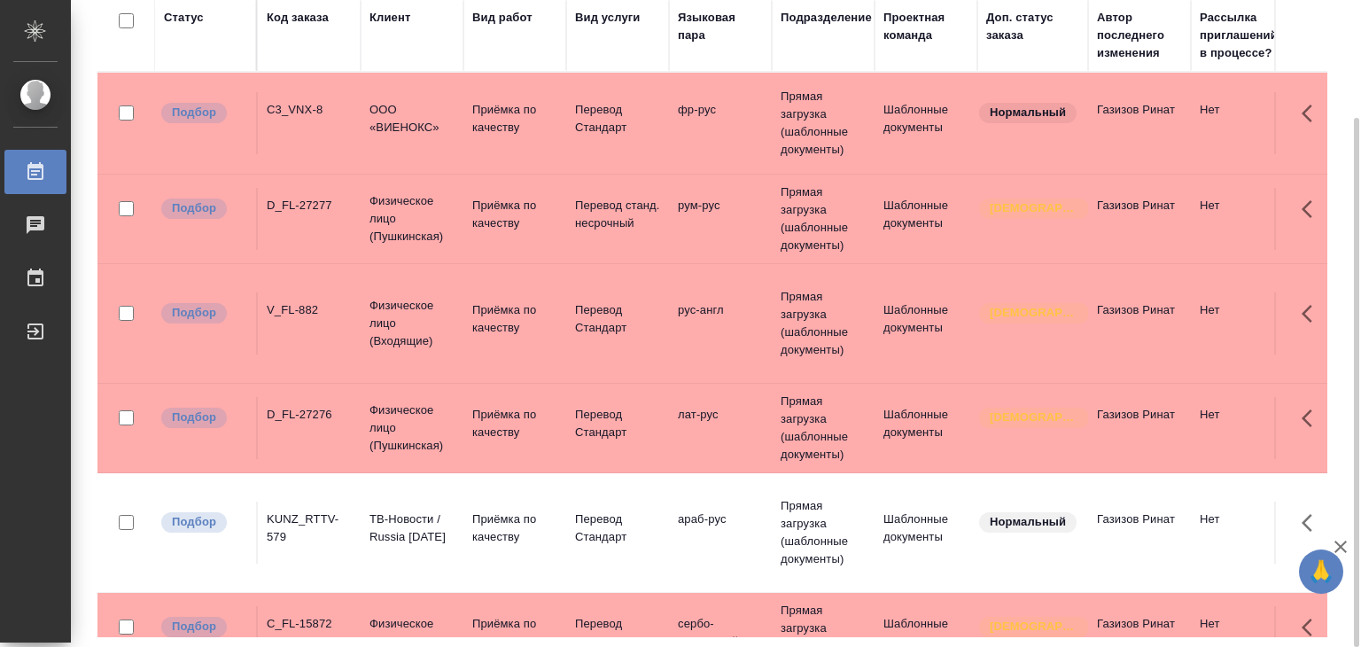
click at [370, 128] on p "ООО «ВИЕНОКС»" at bounding box center [411, 118] width 85 height 35
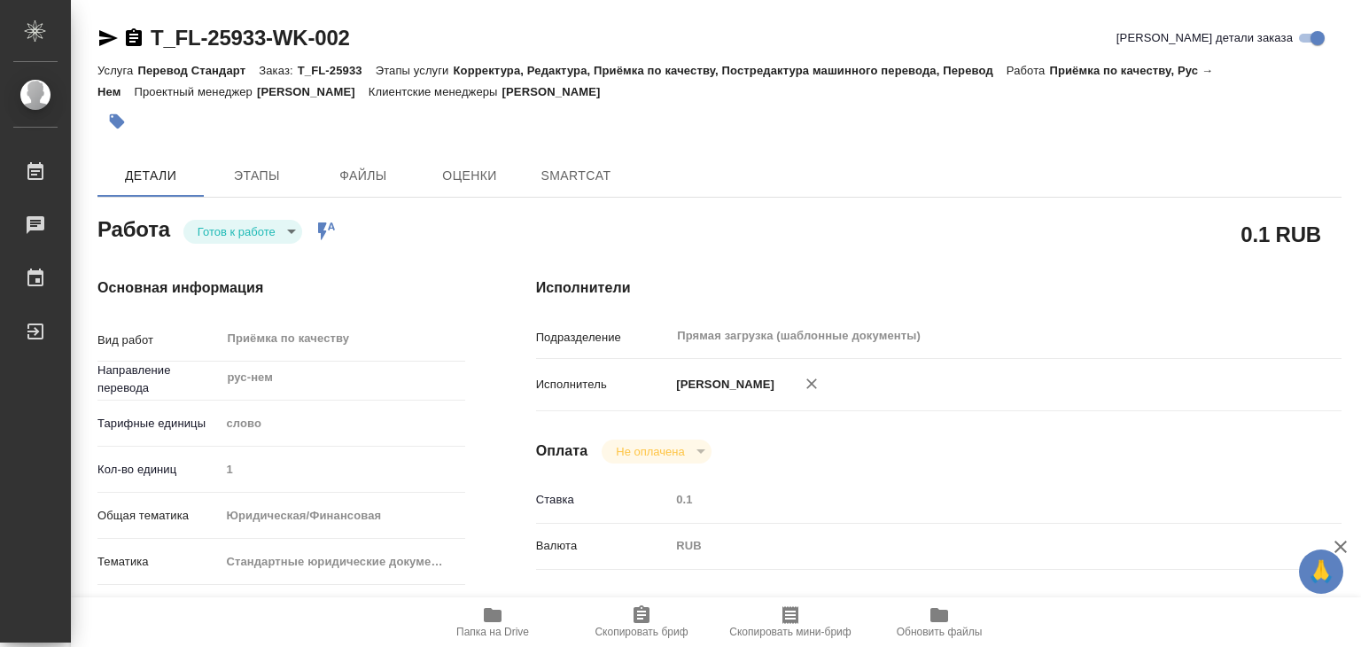
type textarea "x"
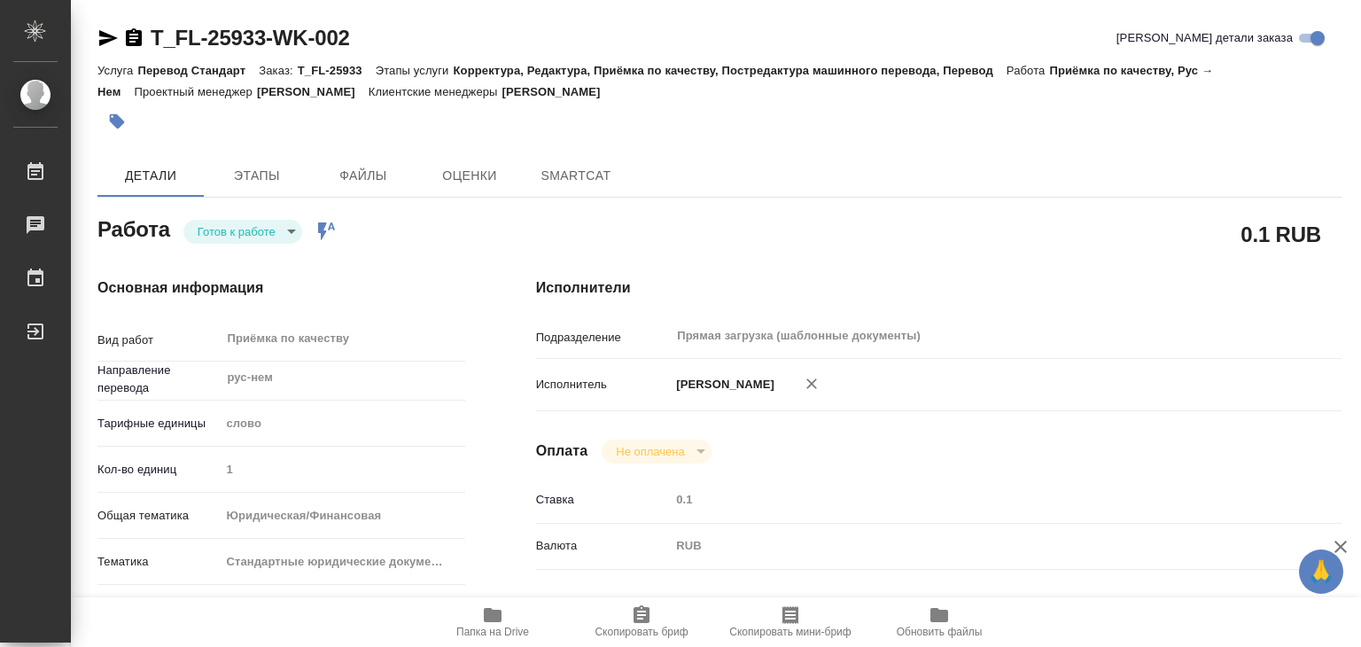
type textarea "x"
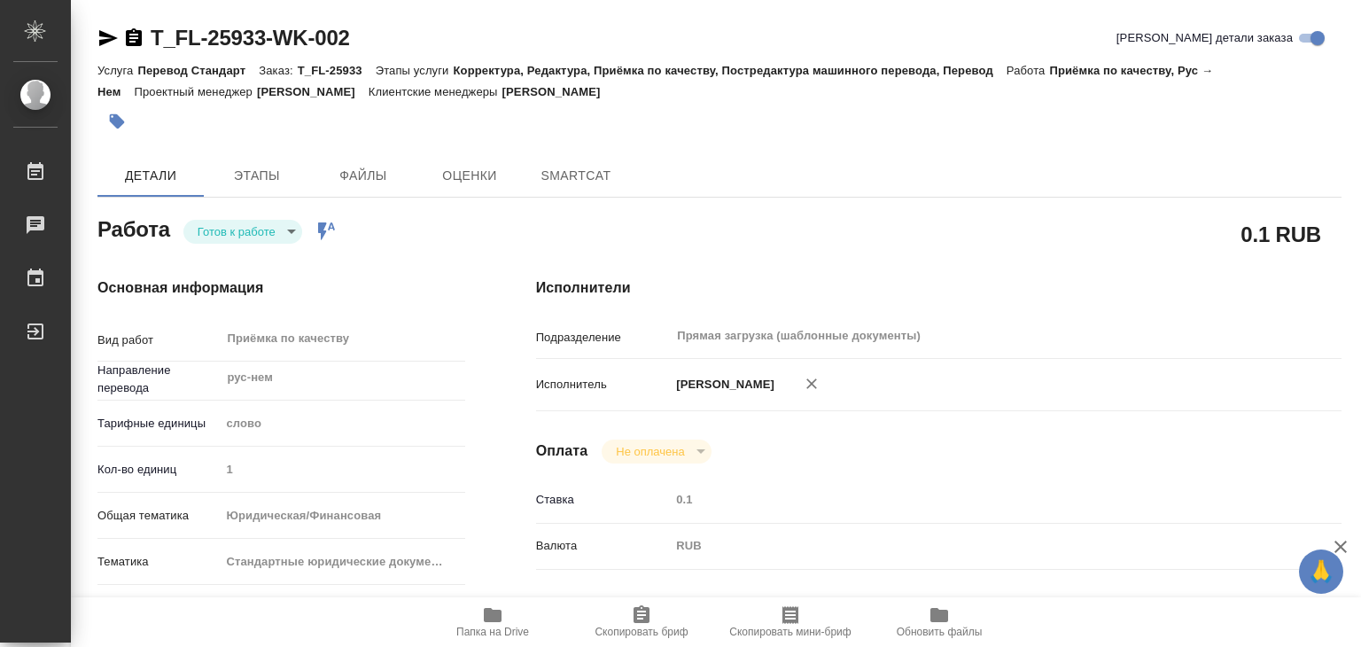
type textarea "x"
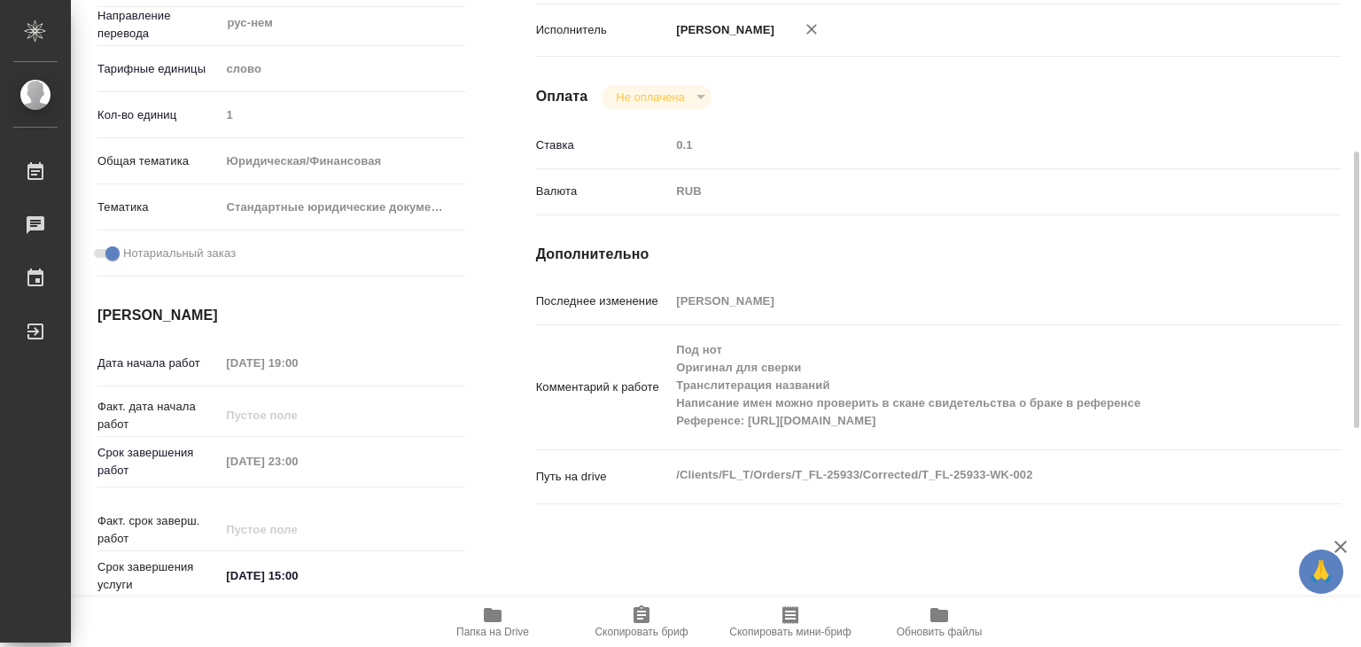
scroll to position [443, 0]
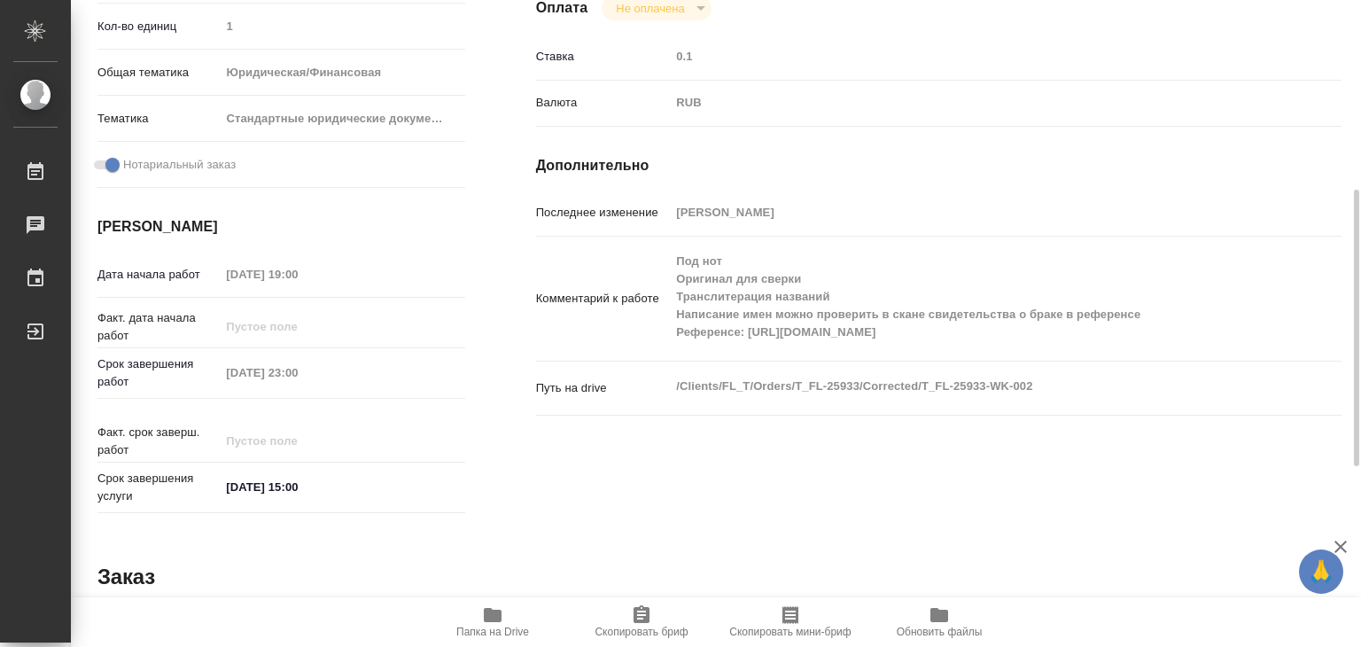
type textarea "x"
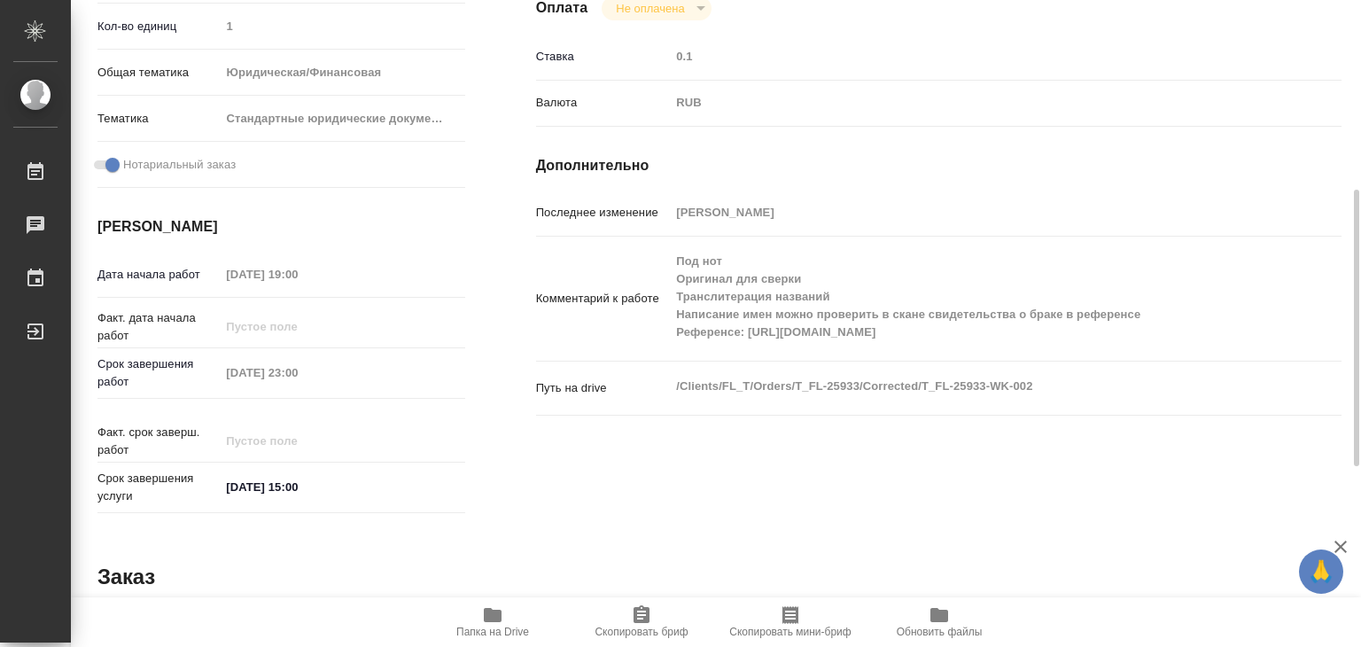
scroll to position [89, 0]
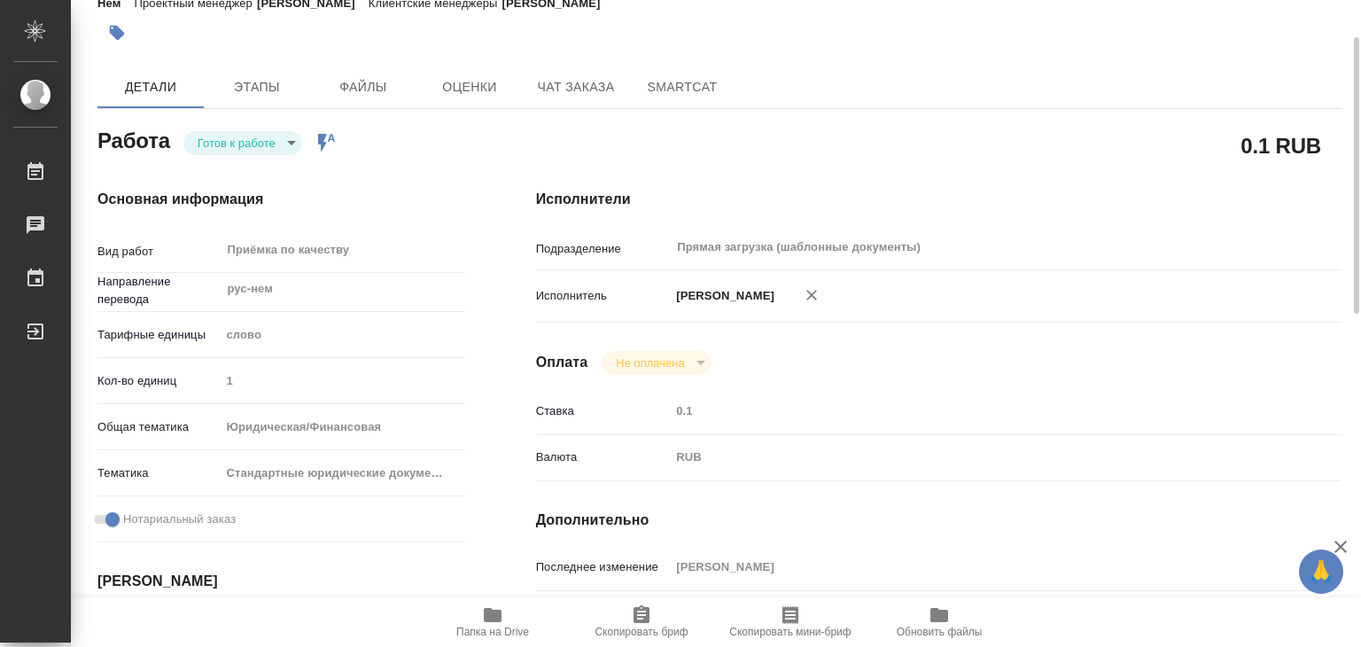
type textarea "x"
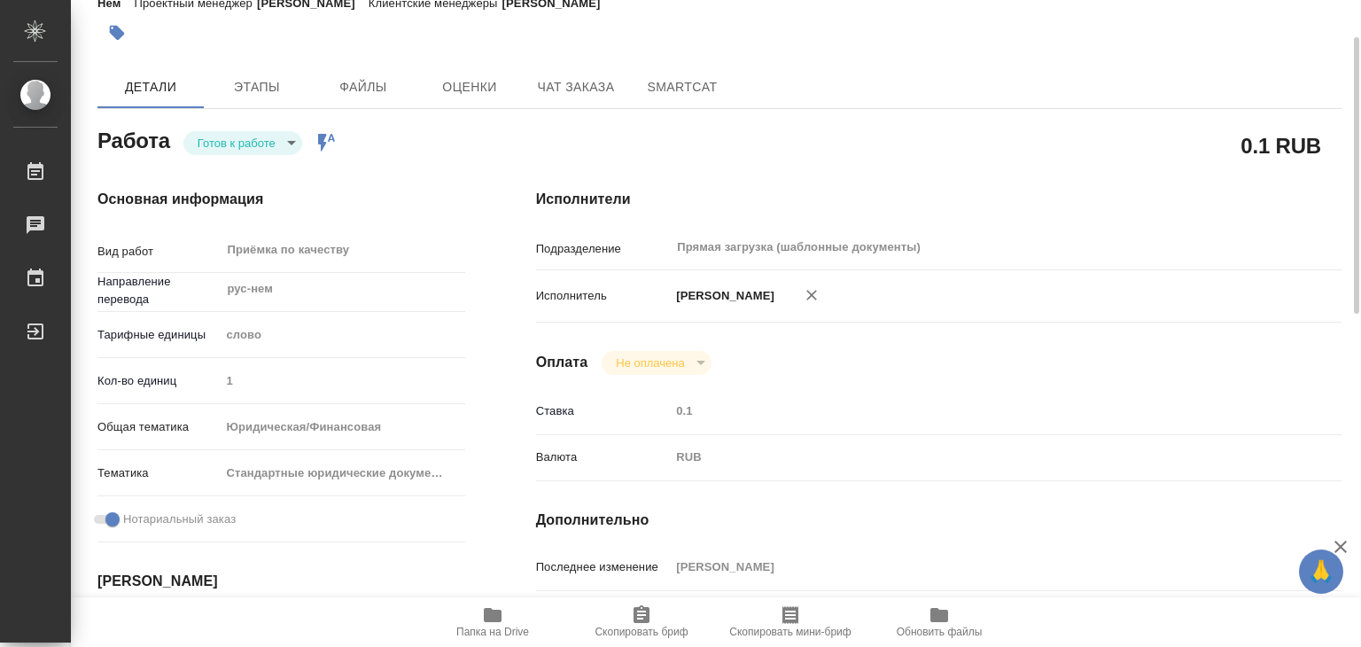
scroll to position [0, 0]
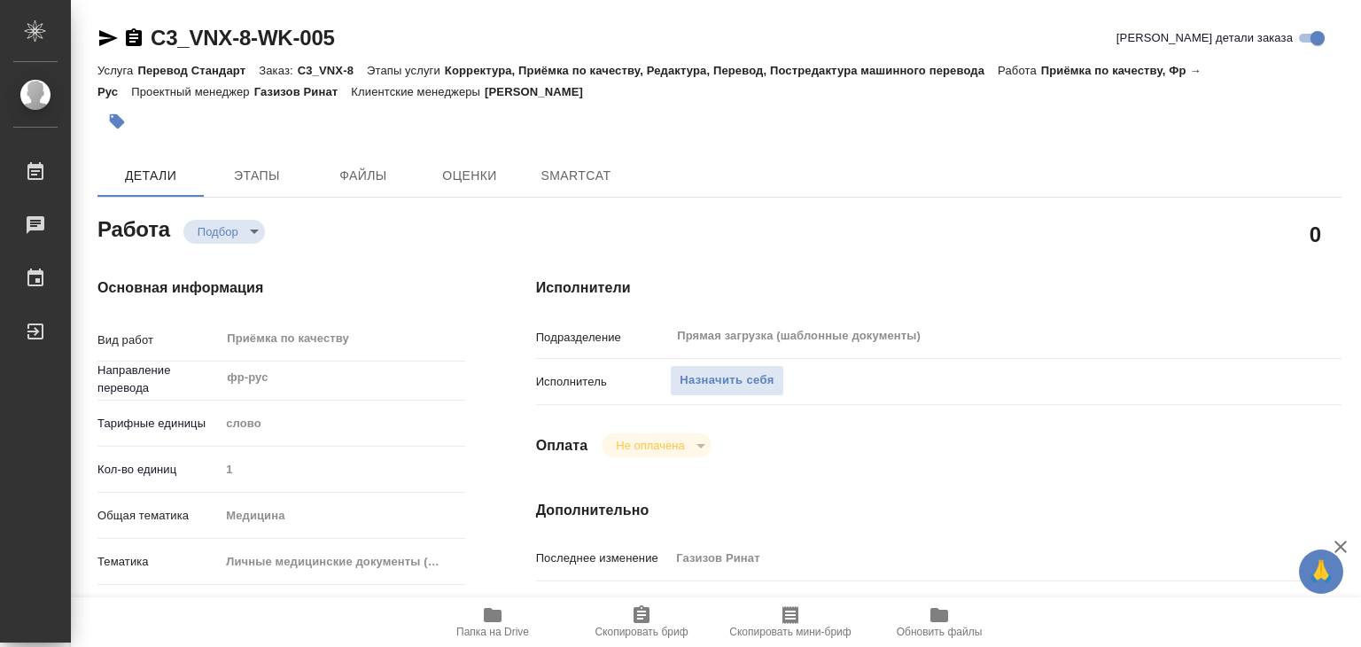
scroll to position [354, 0]
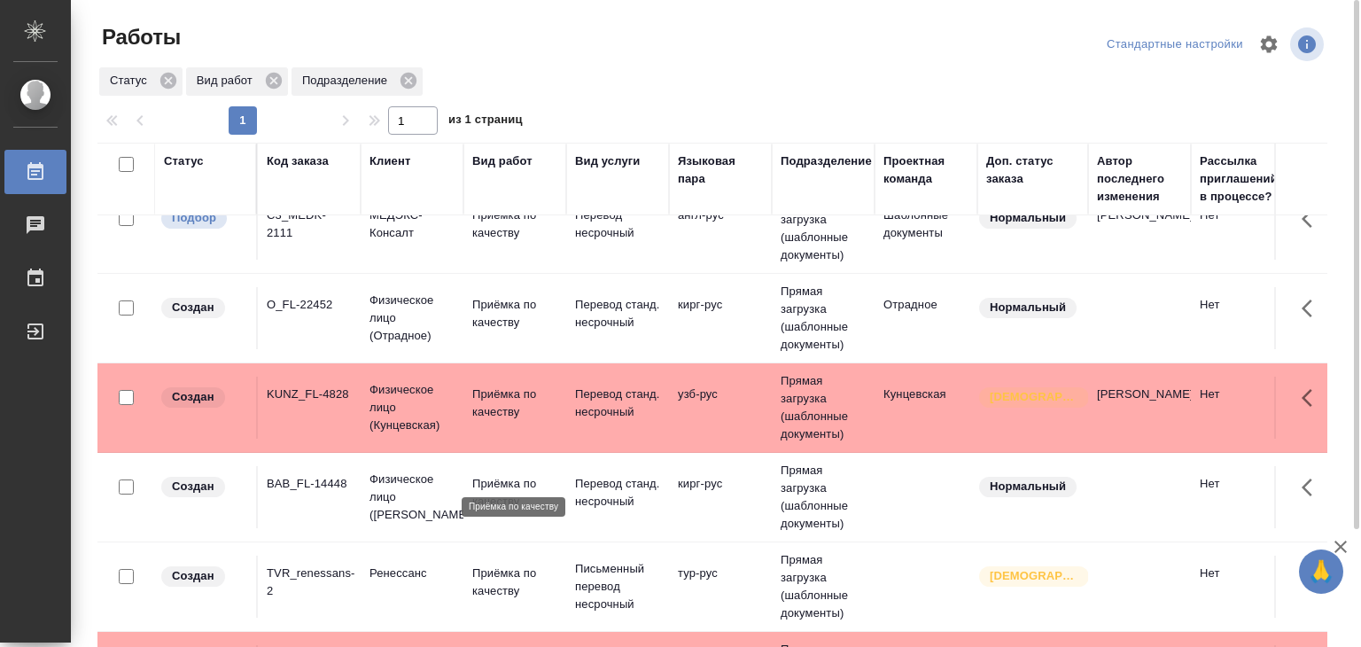
scroll to position [624, 0]
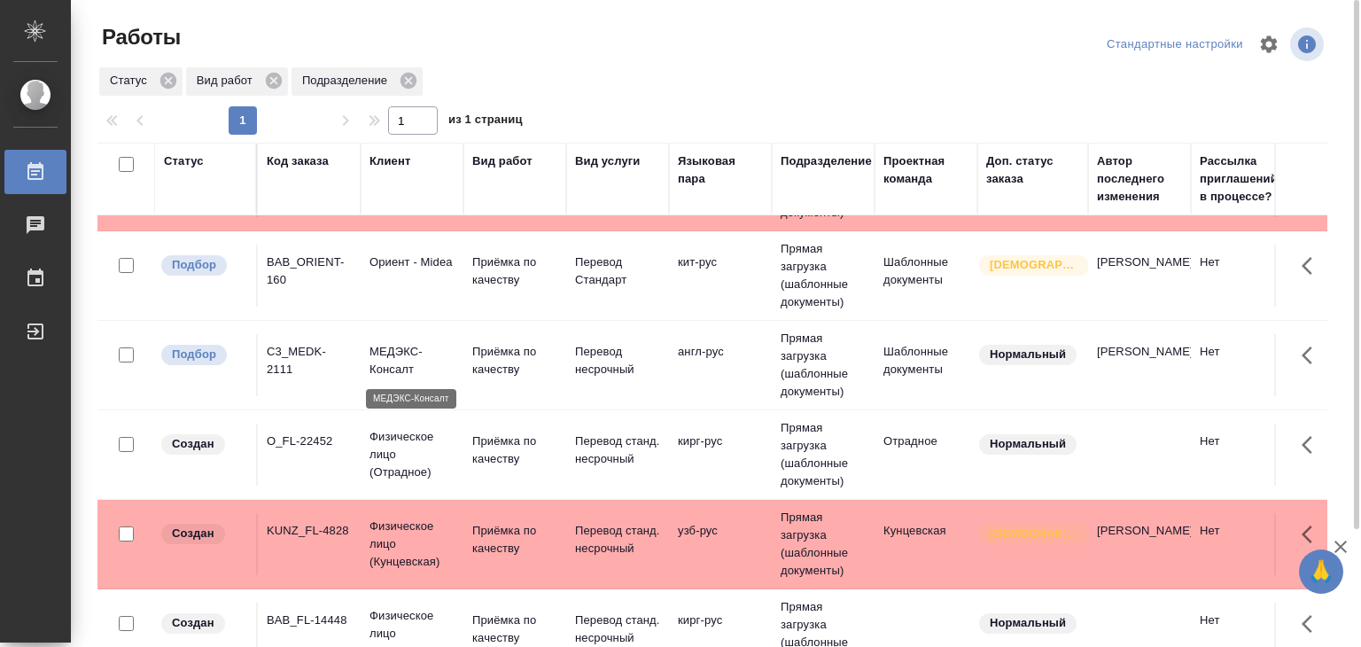
click at [410, 364] on p "МЕДЭКС-Консалт" at bounding box center [411, 360] width 85 height 35
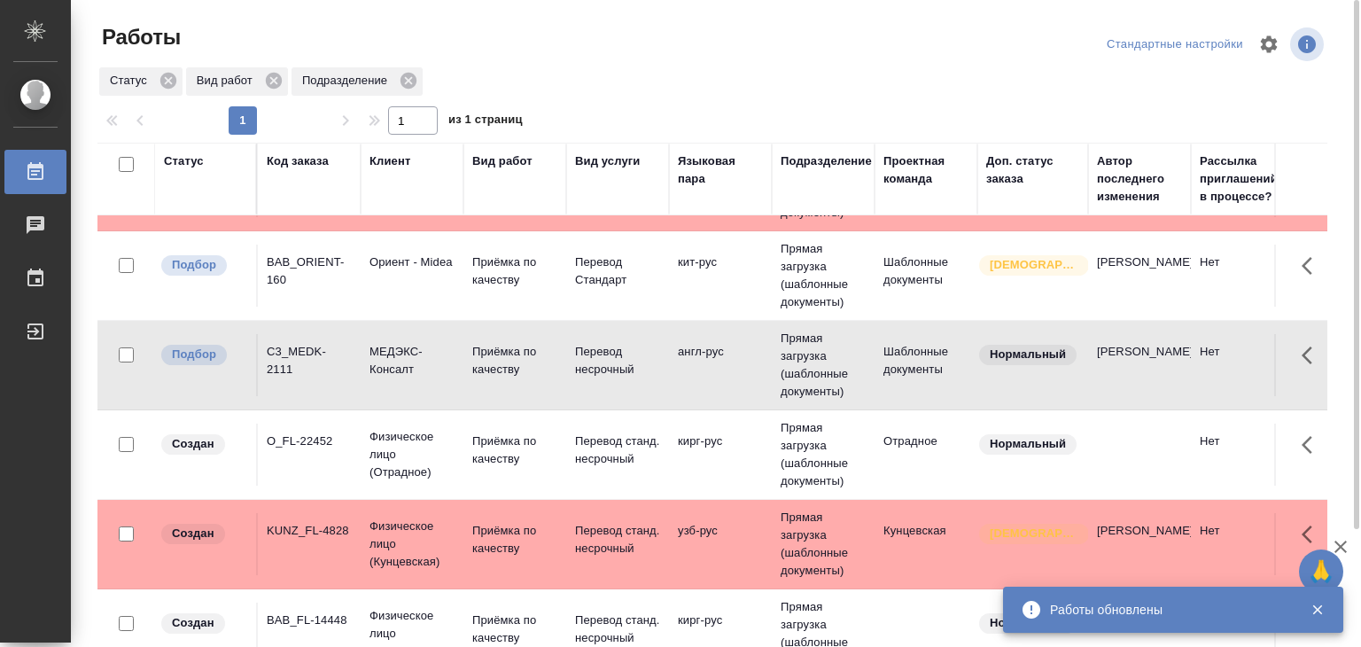
click at [335, 284] on div "BAB_ORIENT-160" at bounding box center [309, 270] width 85 height 35
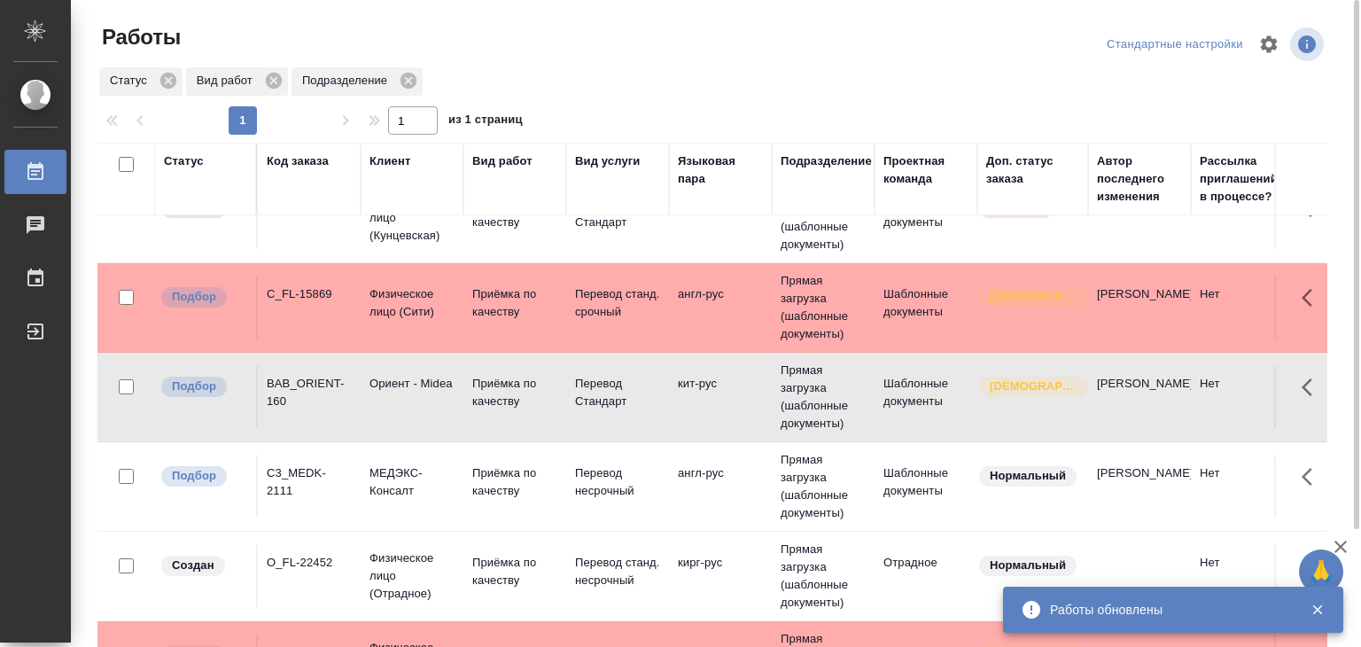
scroll to position [446, 0]
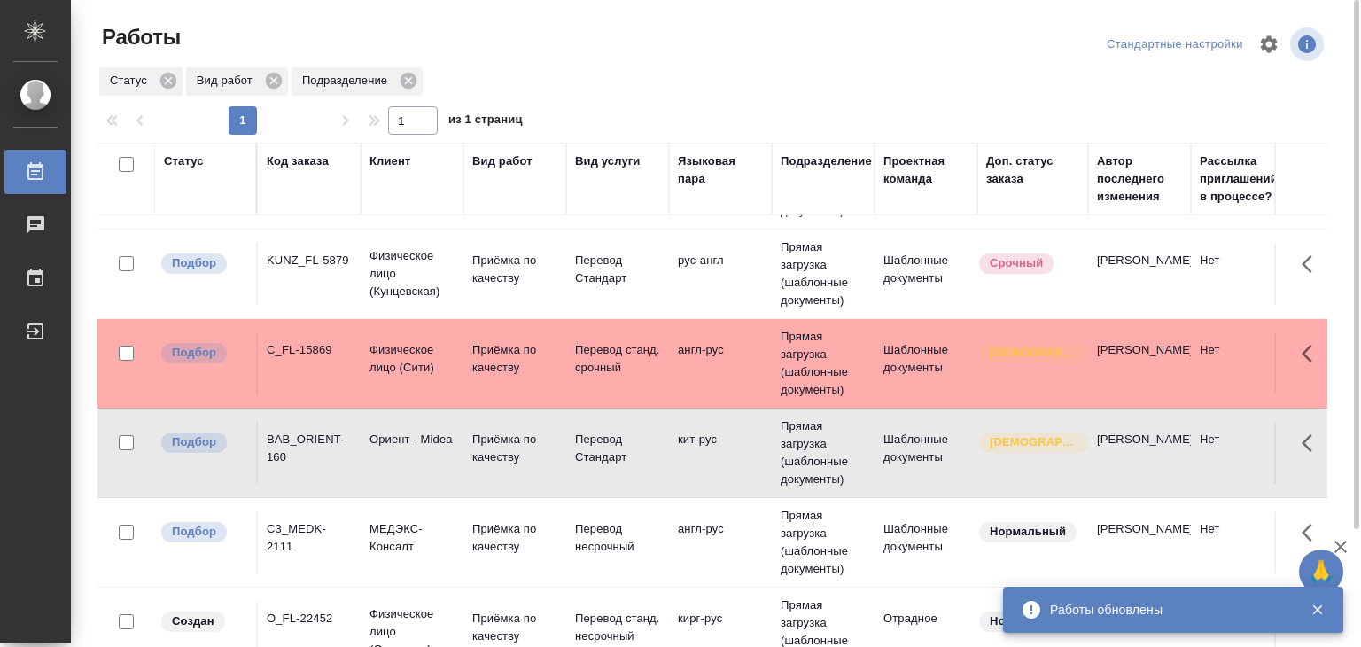
click at [371, 342] on p "Физическое лицо (Сити)" at bounding box center [411, 358] width 85 height 35
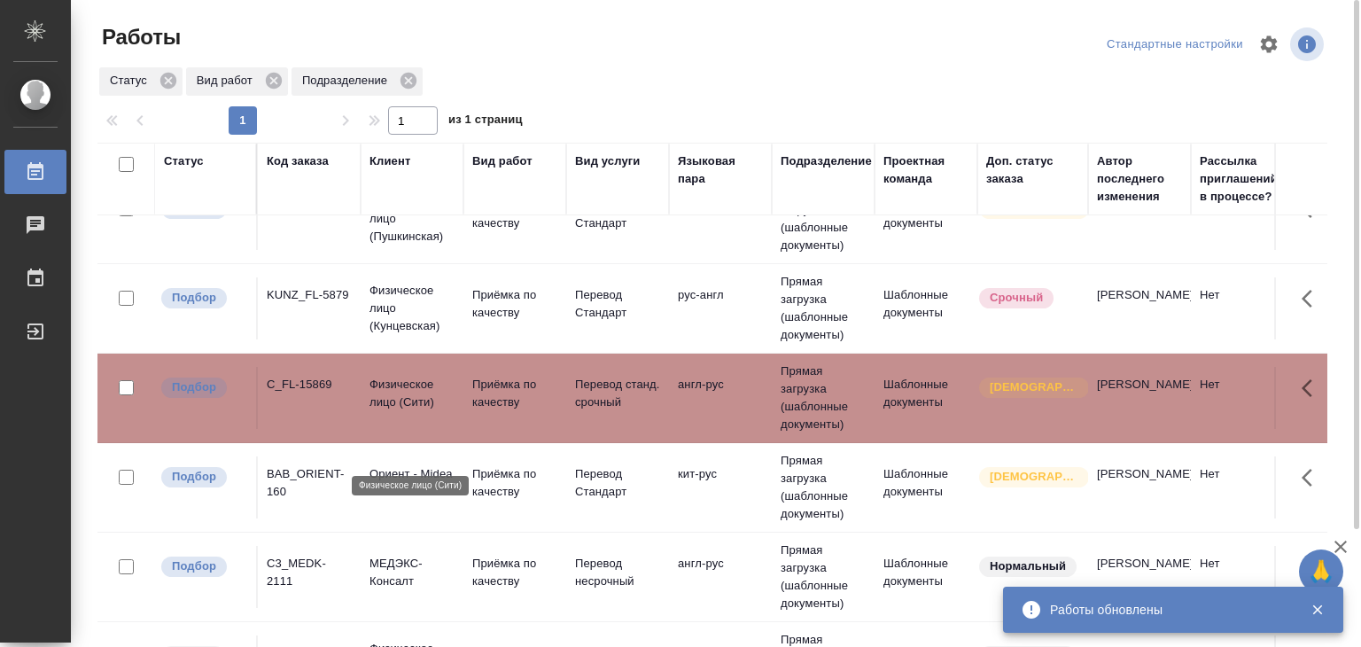
scroll to position [358, 0]
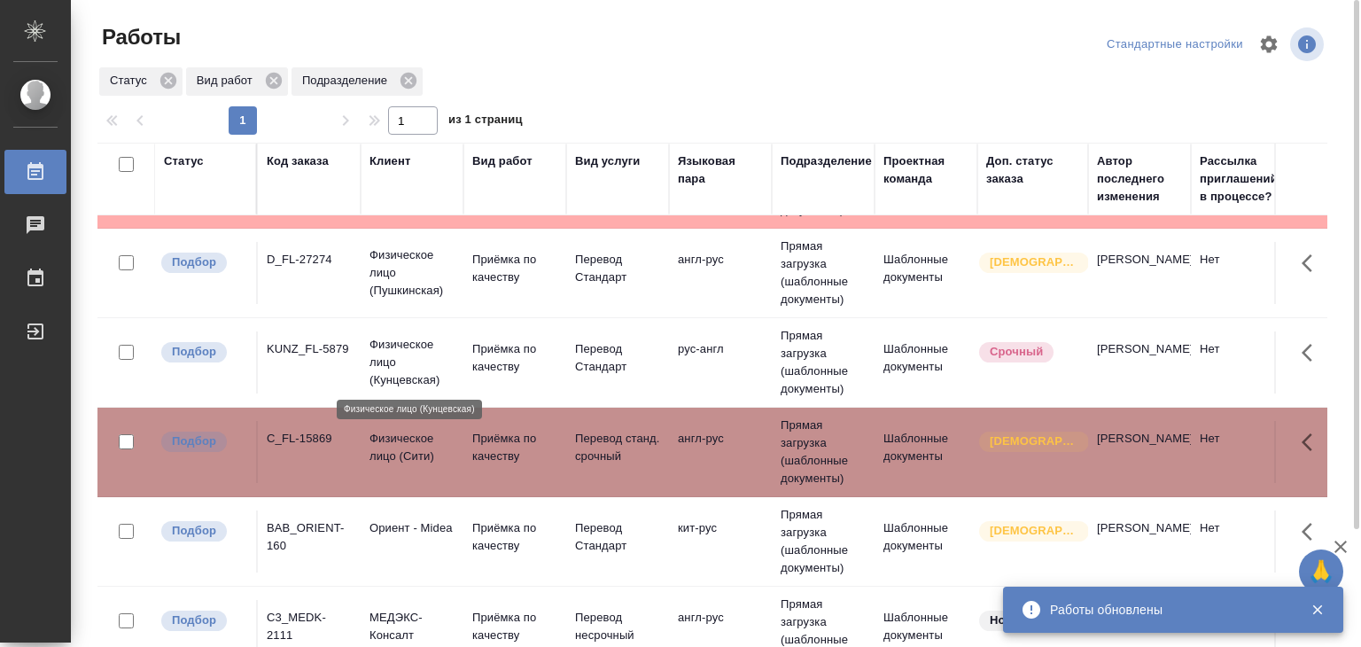
click at [377, 383] on p "Физическое лицо (Кунцевская)" at bounding box center [411, 362] width 85 height 53
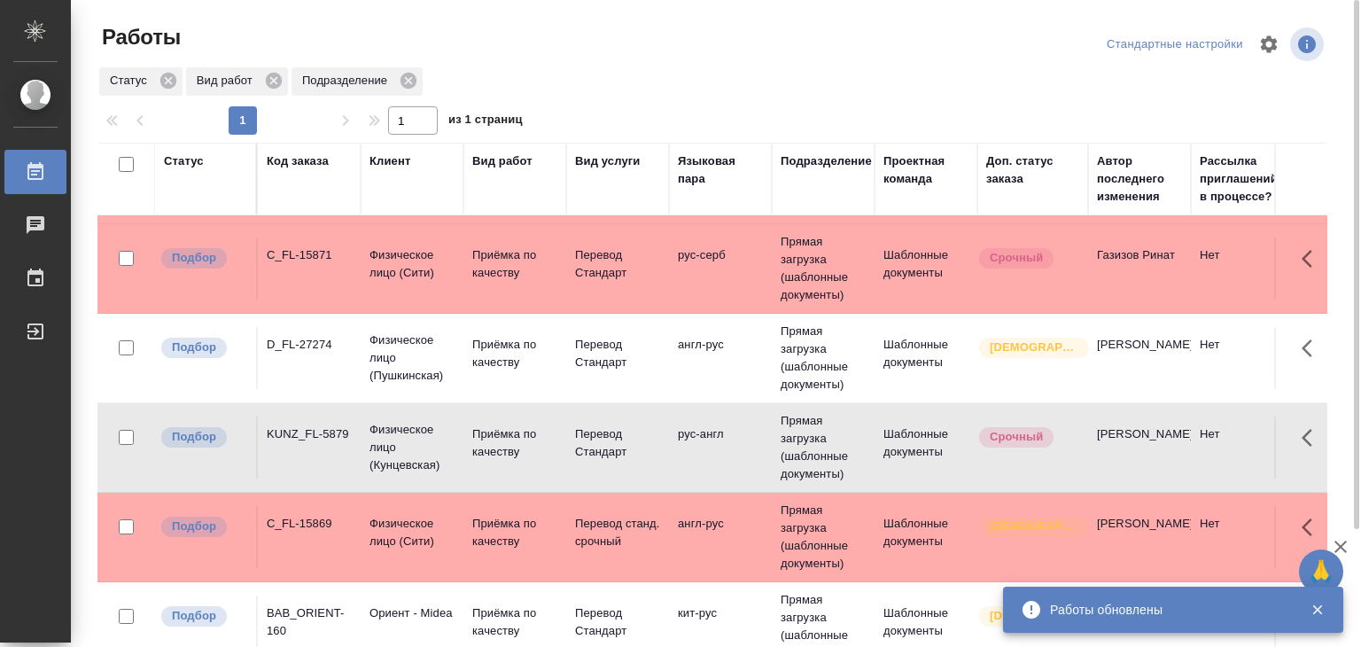
scroll to position [269, 0]
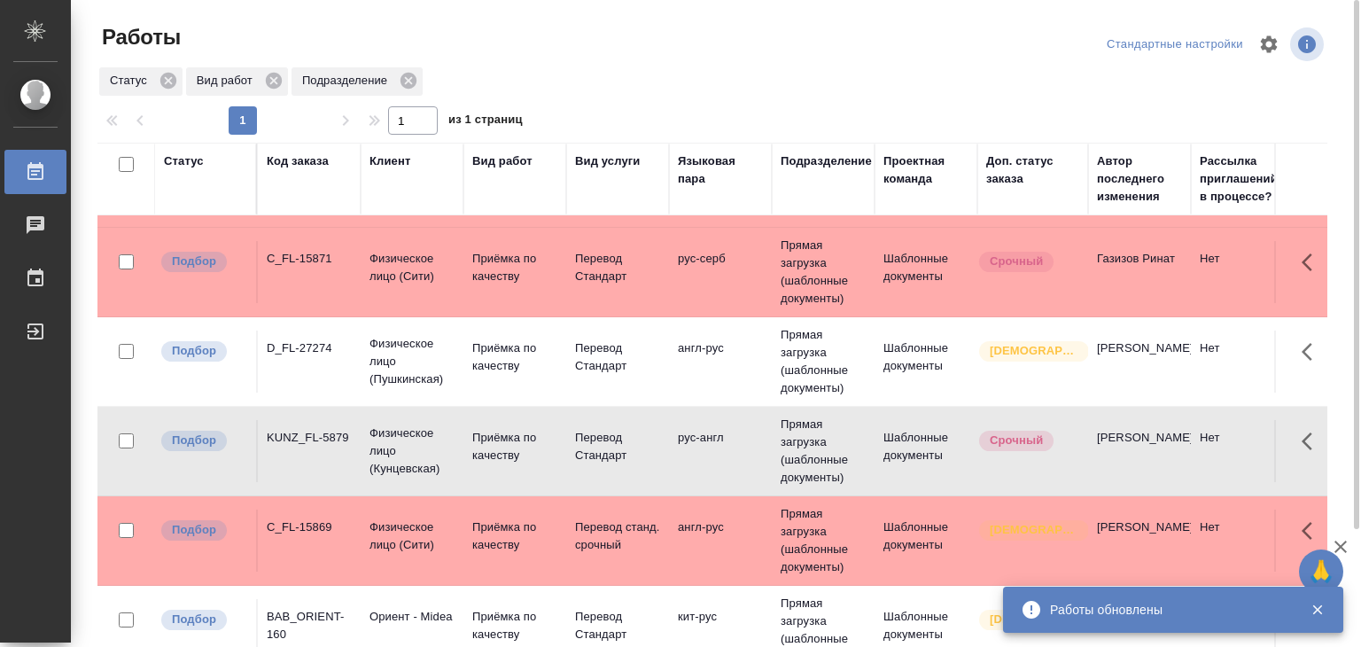
click at [334, 369] on td "D_FL-27274" at bounding box center [309, 361] width 103 height 62
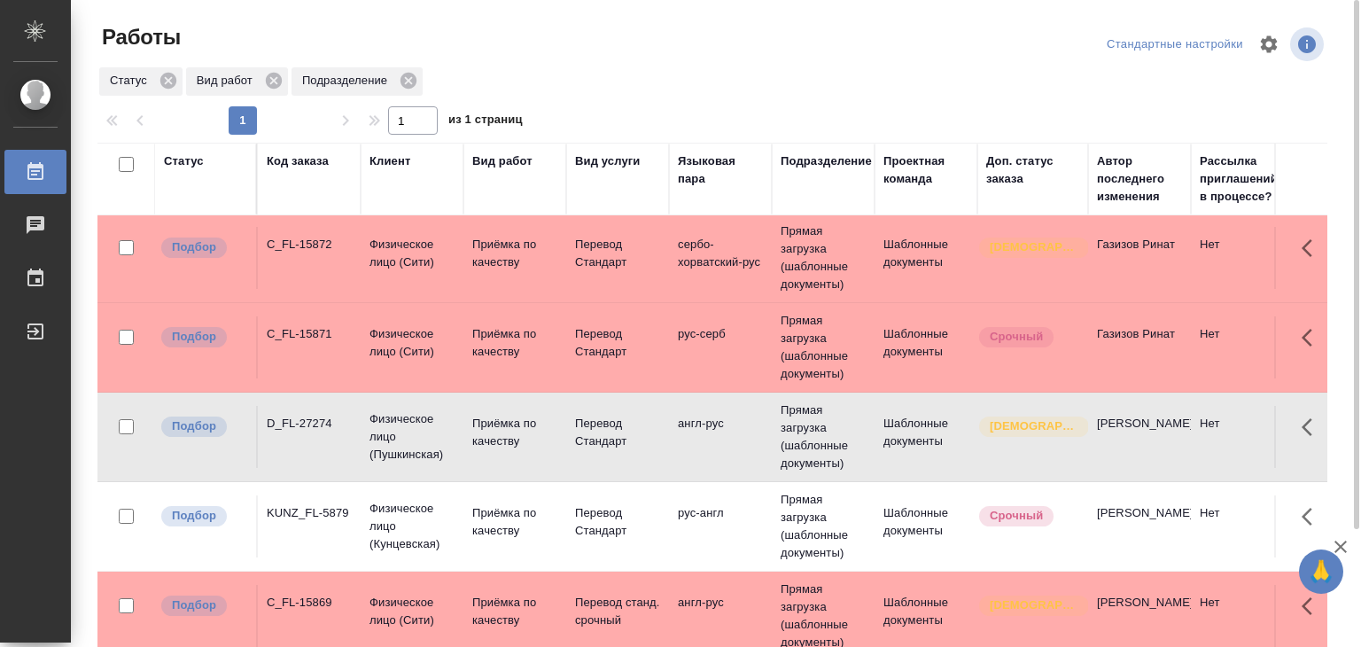
scroll to position [181, 0]
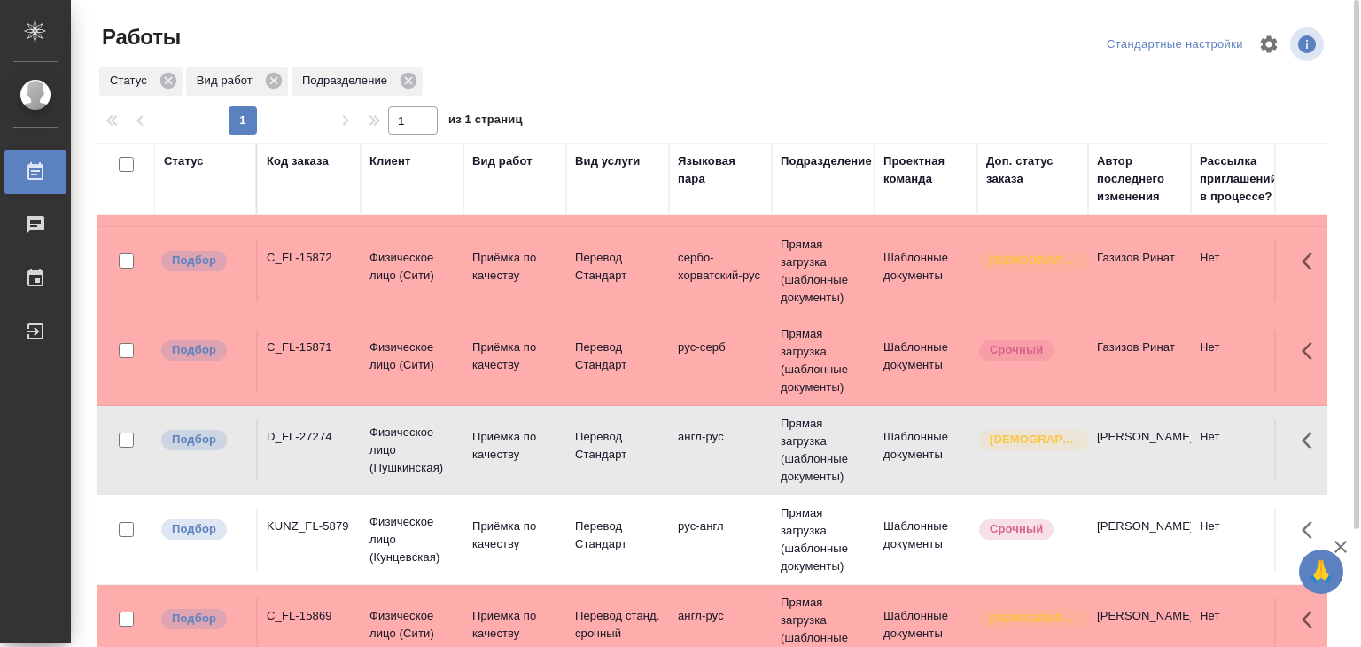
click at [315, 365] on td "C_FL-15871" at bounding box center [309, 361] width 103 height 62
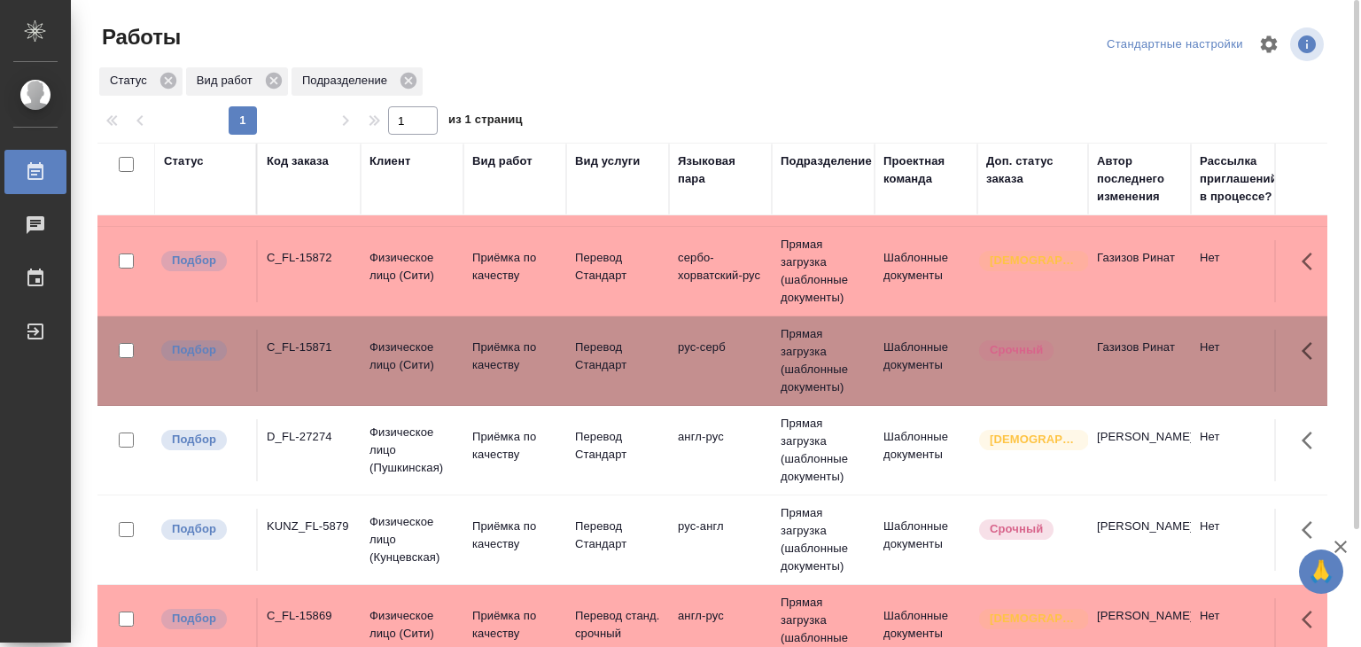
click at [315, 365] on td "C_FL-15871" at bounding box center [309, 361] width 103 height 62
click at [304, 265] on div "C_FL-15872" at bounding box center [309, 258] width 85 height 18
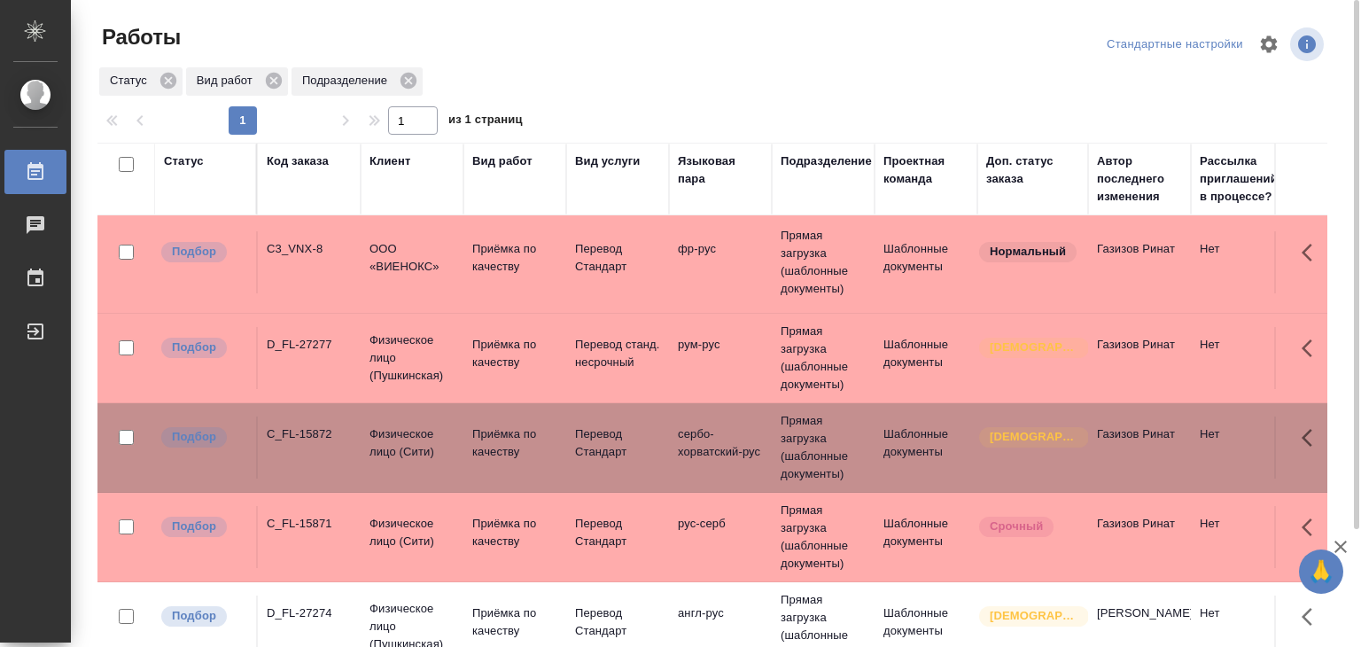
scroll to position [0, 0]
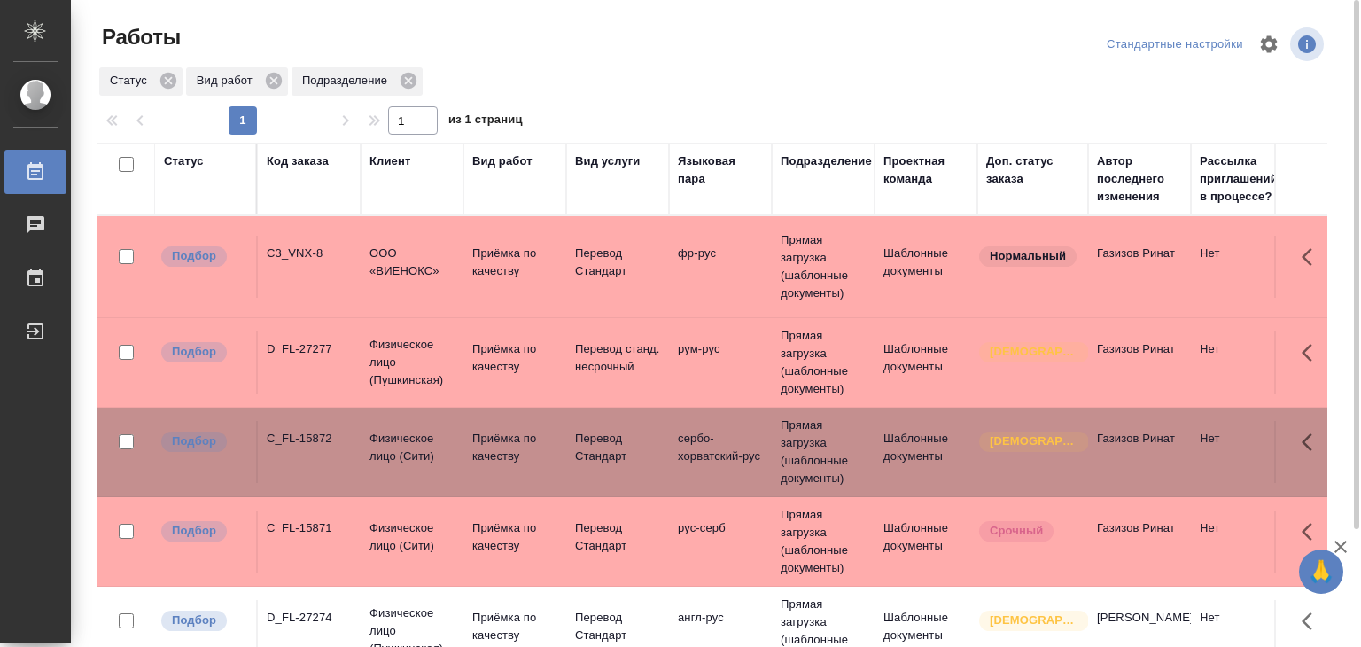
click at [338, 353] on div "D_FL-27277" at bounding box center [309, 349] width 85 height 18
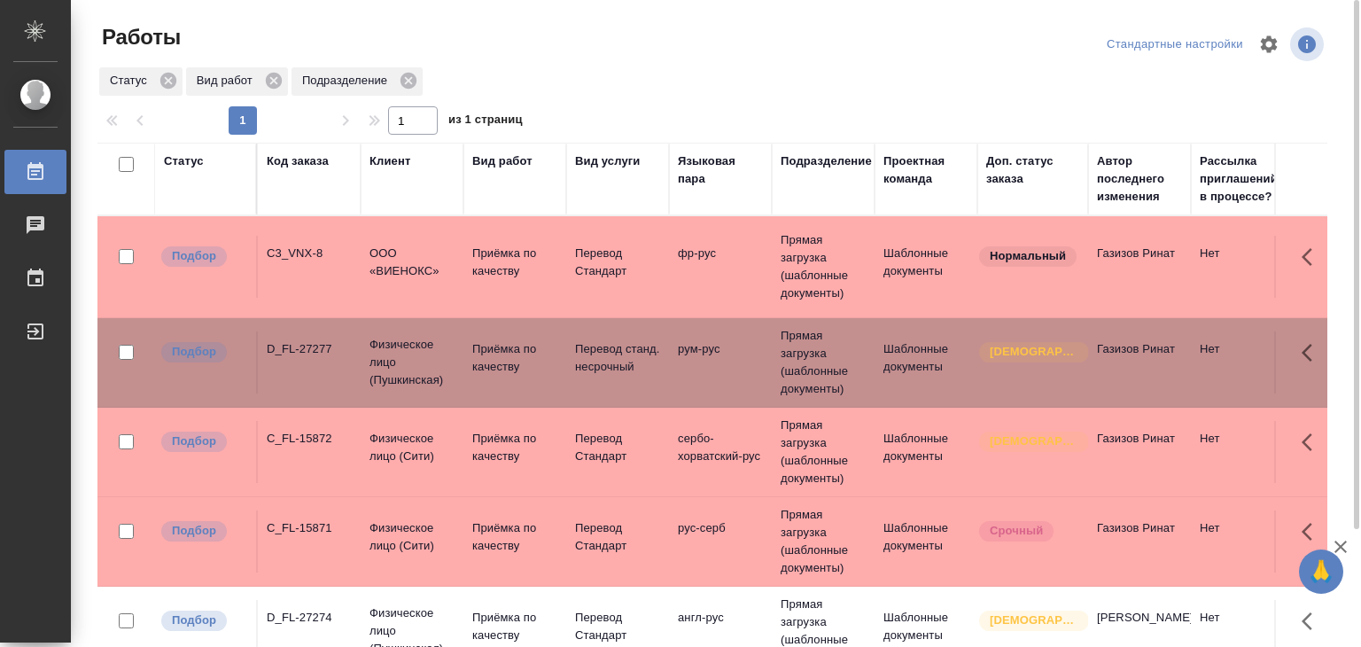
click at [338, 353] on div "D_FL-27277" at bounding box center [309, 349] width 85 height 18
click at [328, 281] on td "C3_VNX-8" at bounding box center [309, 267] width 103 height 62
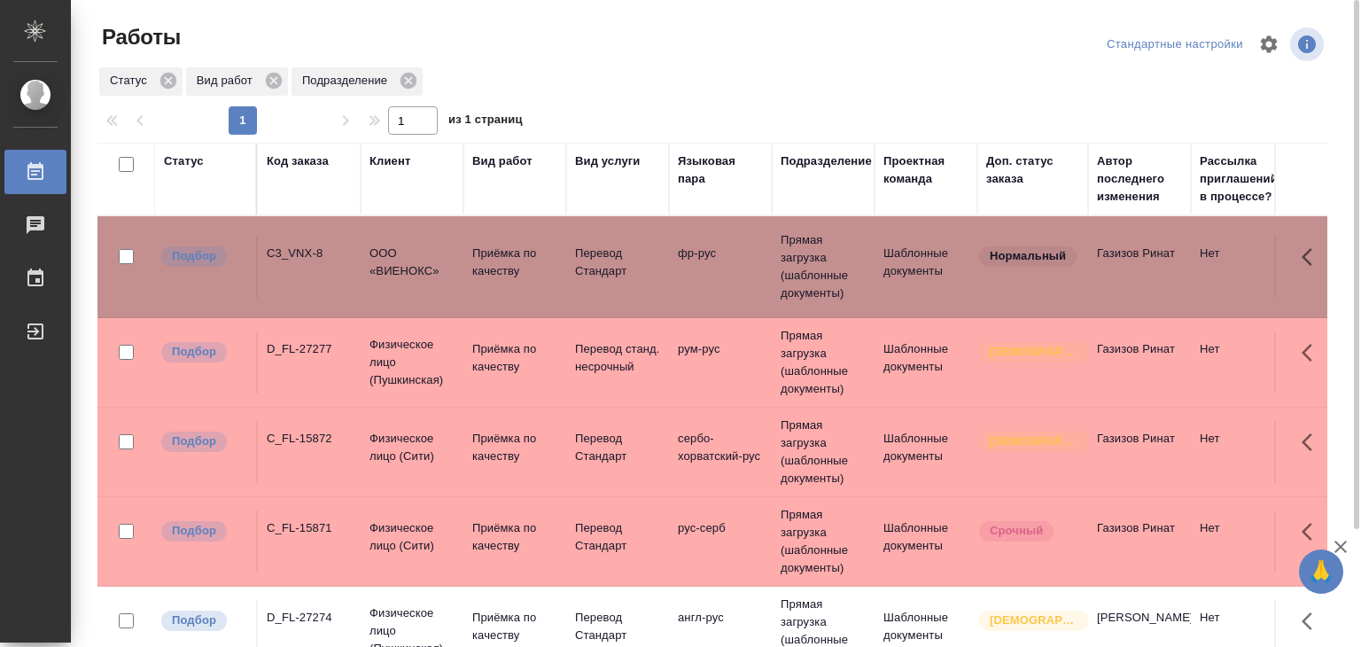
click at [328, 281] on td "C3_VNX-8" at bounding box center [309, 267] width 103 height 62
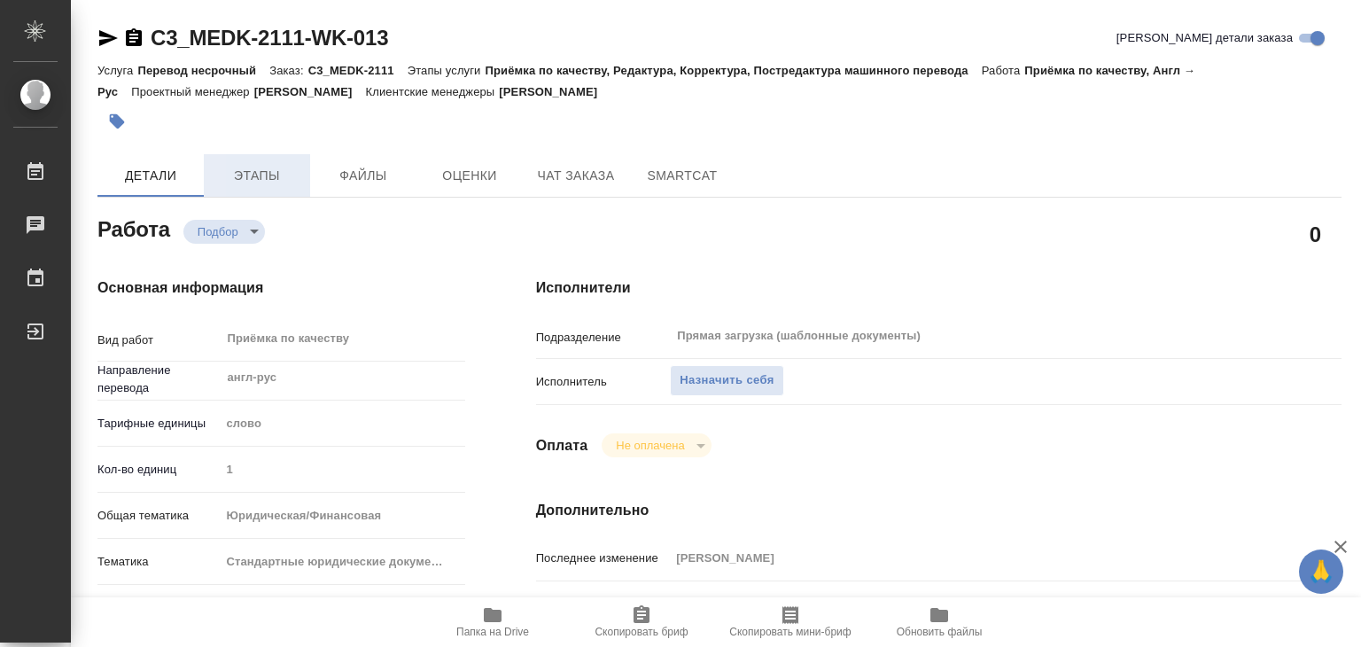
click at [269, 182] on span "Этапы" at bounding box center [256, 176] width 85 height 22
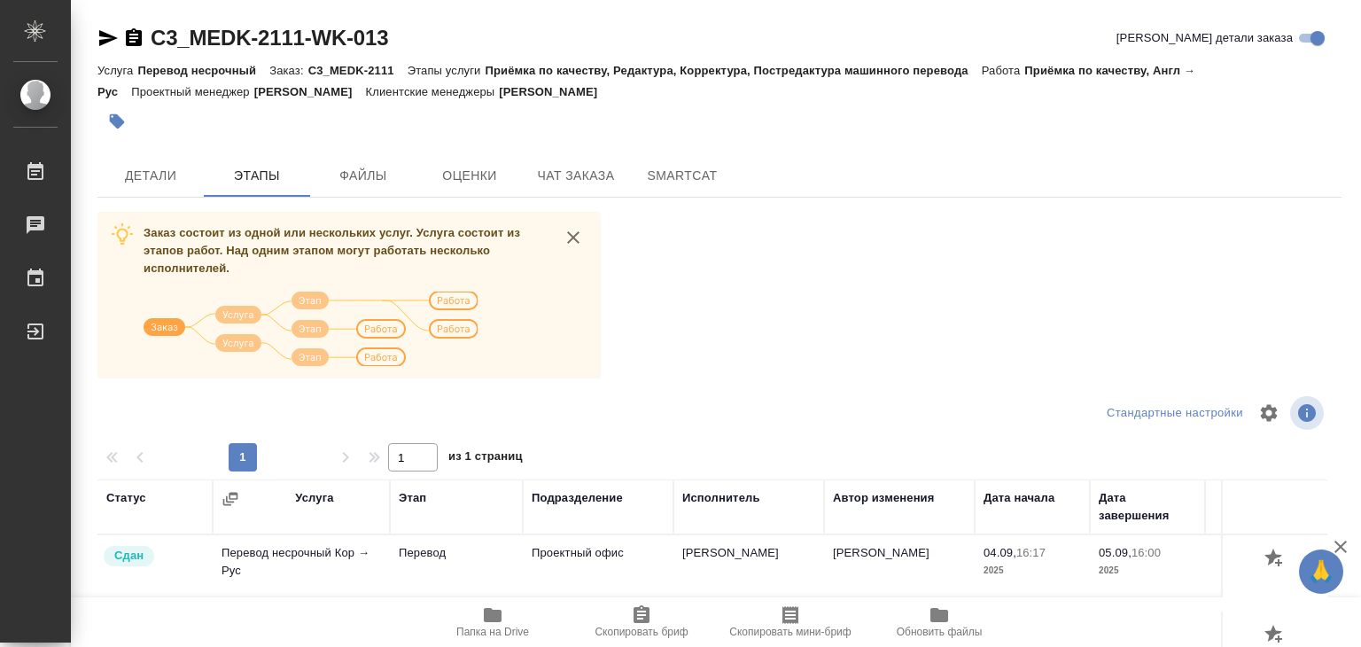
click at [182, 201] on div "C3_MEDK-2111-WK-013 [PERSON_NAME] детали заказа Услуга Перевод несрочный Заказ:…" at bounding box center [719, 461] width 1263 height 923
click at [169, 183] on span "Детали" at bounding box center [150, 176] width 85 height 22
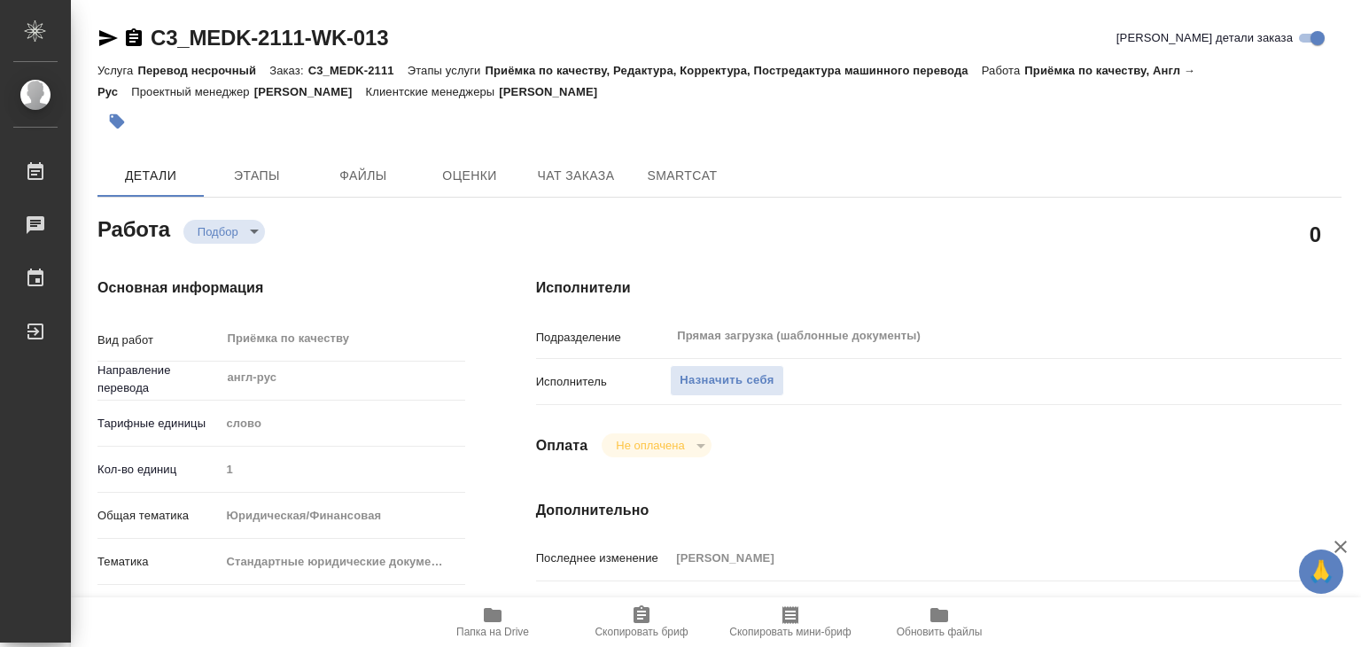
type textarea "x"
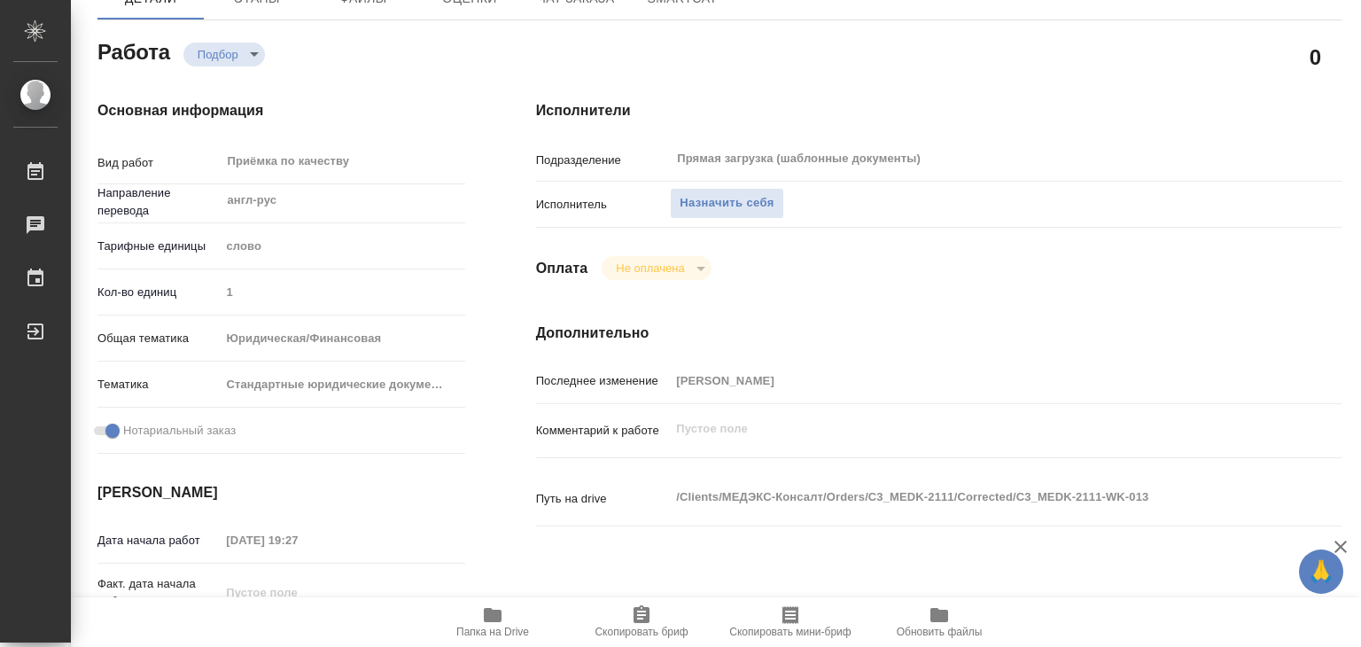
type textarea "x"
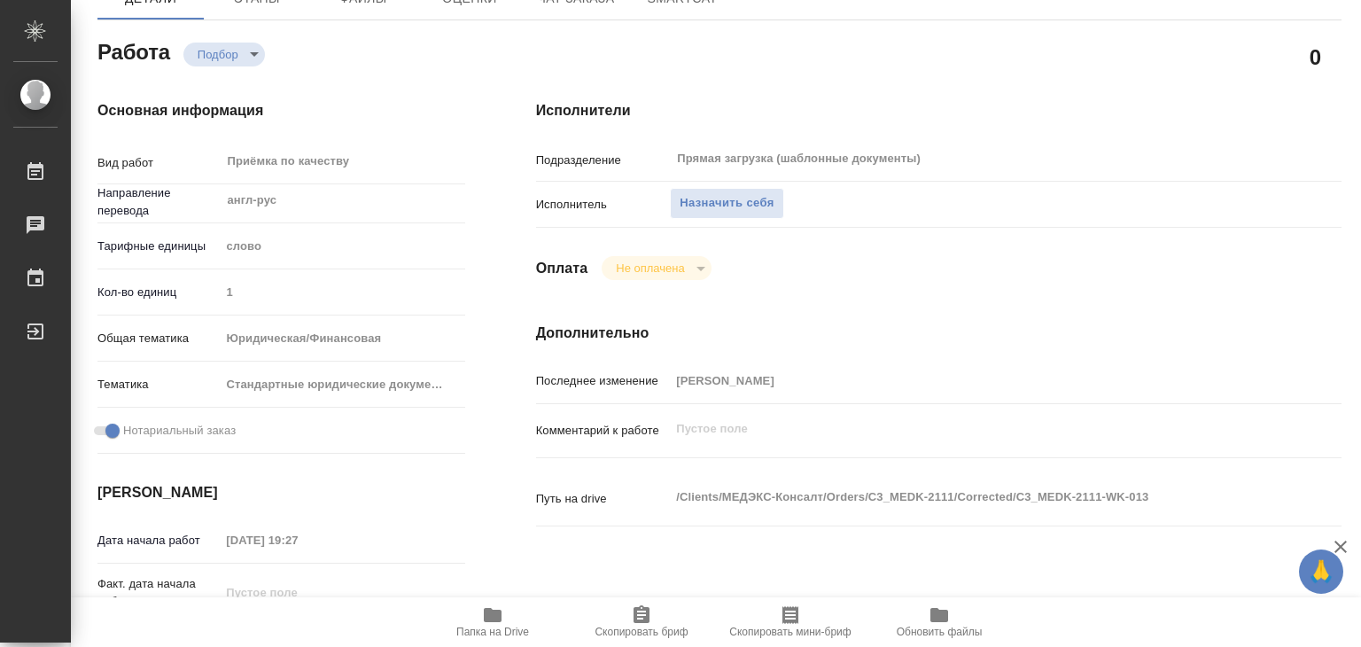
scroll to position [354, 0]
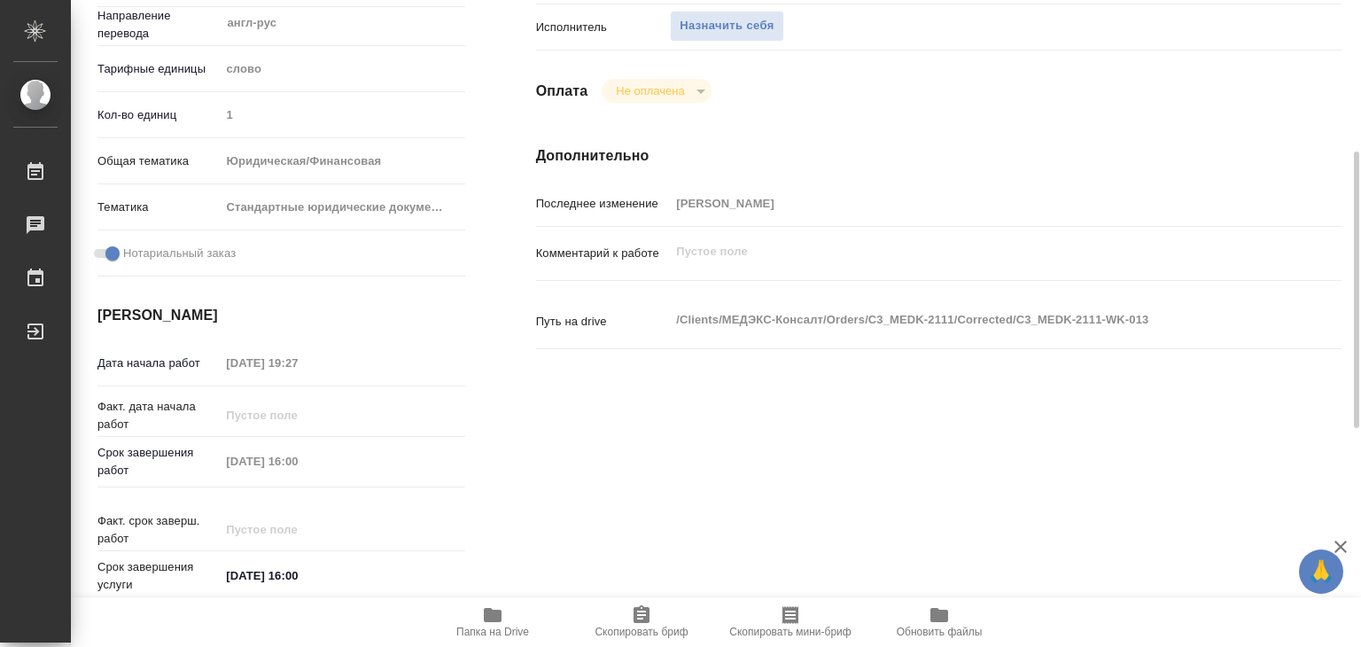
type textarea "x"
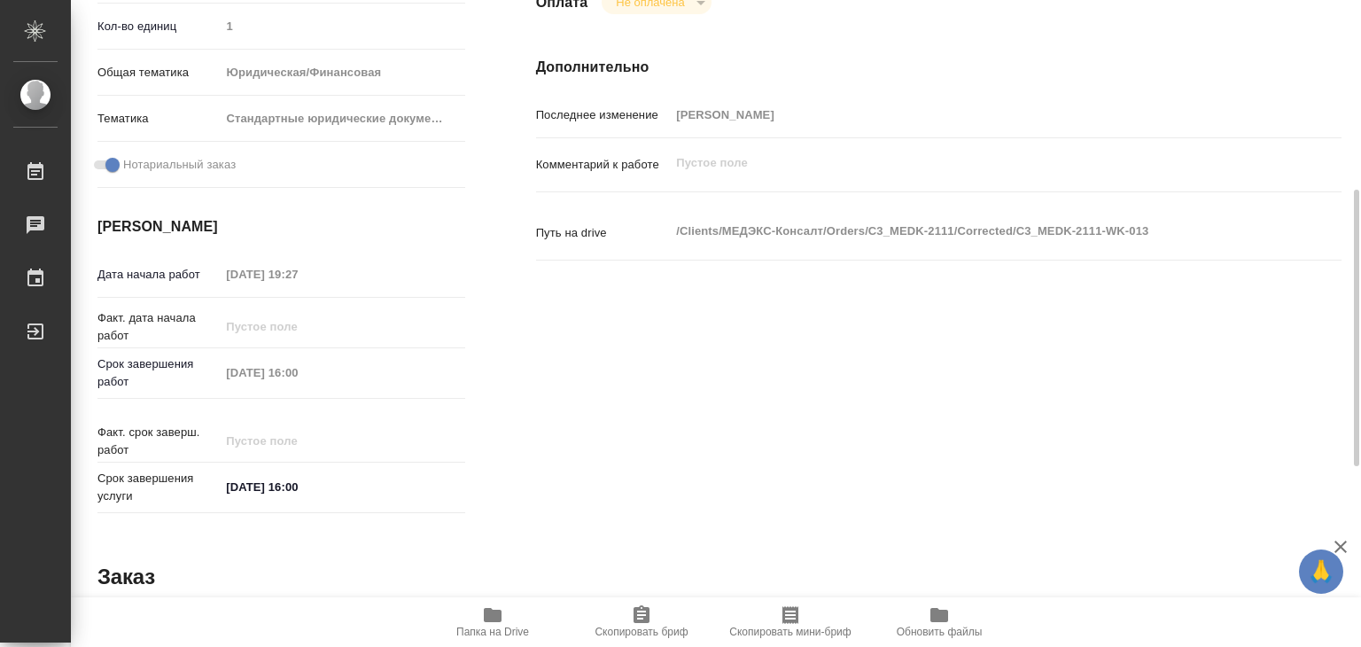
scroll to position [89, 0]
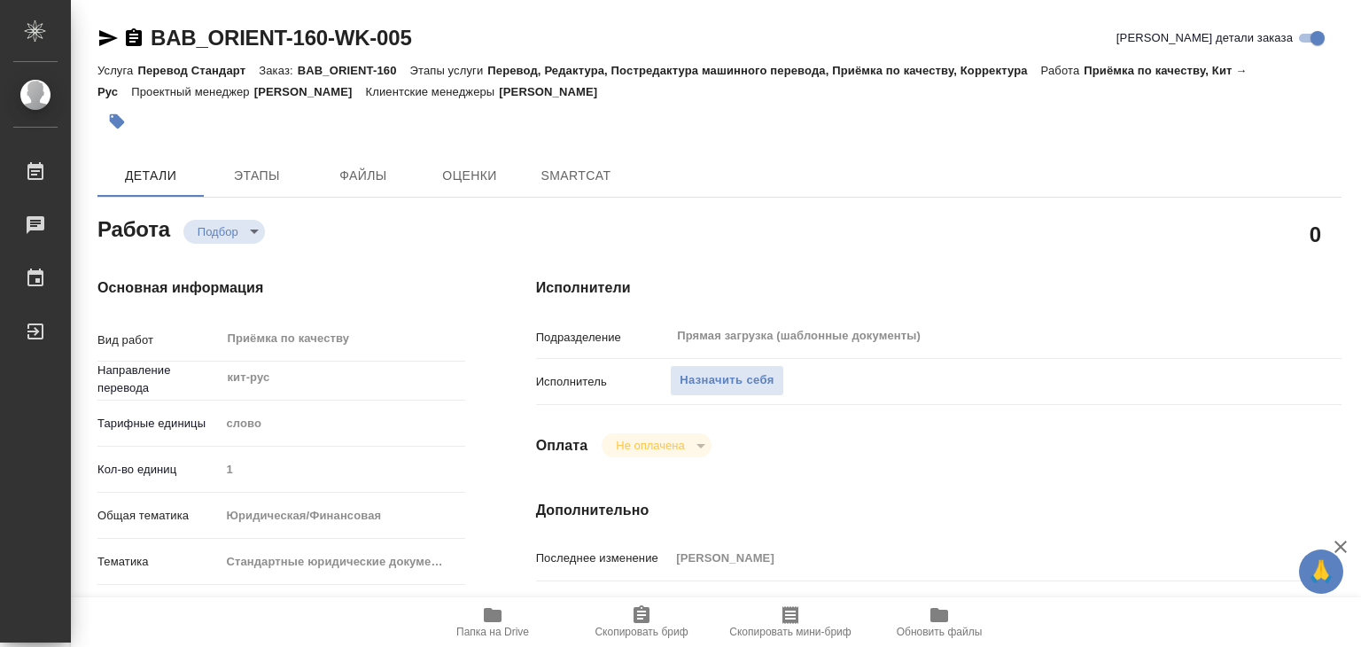
type textarea "x"
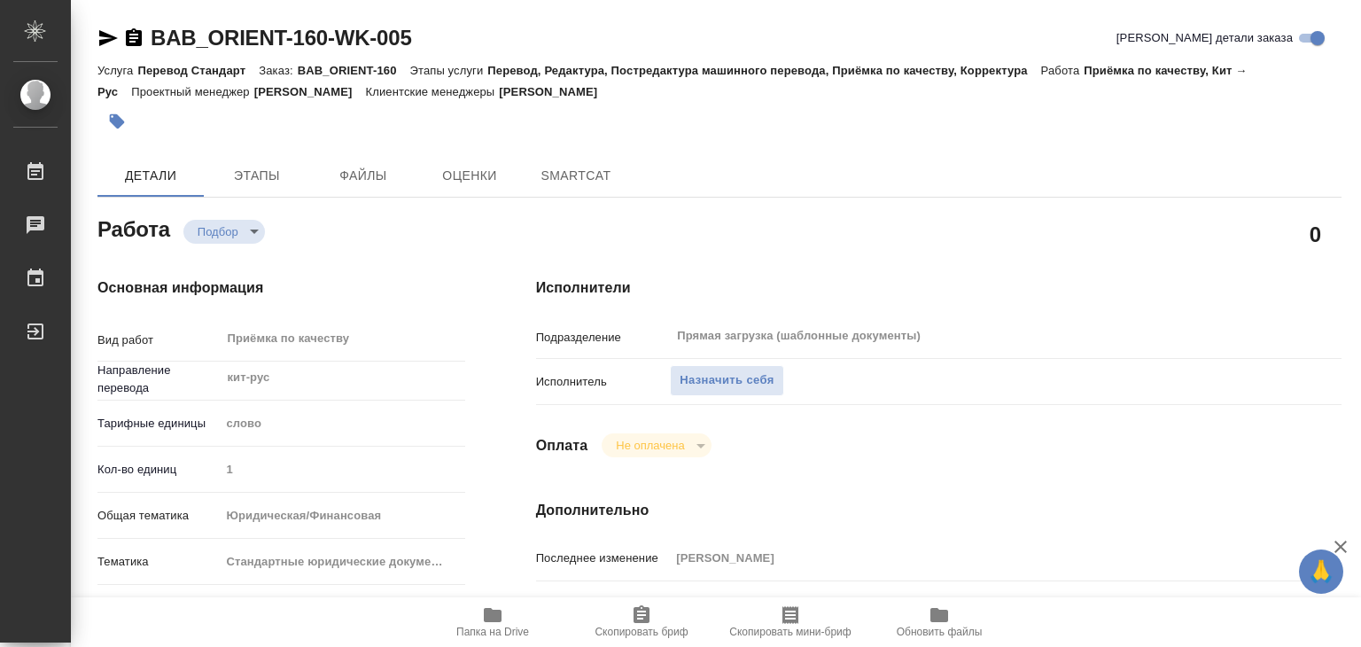
type textarea "x"
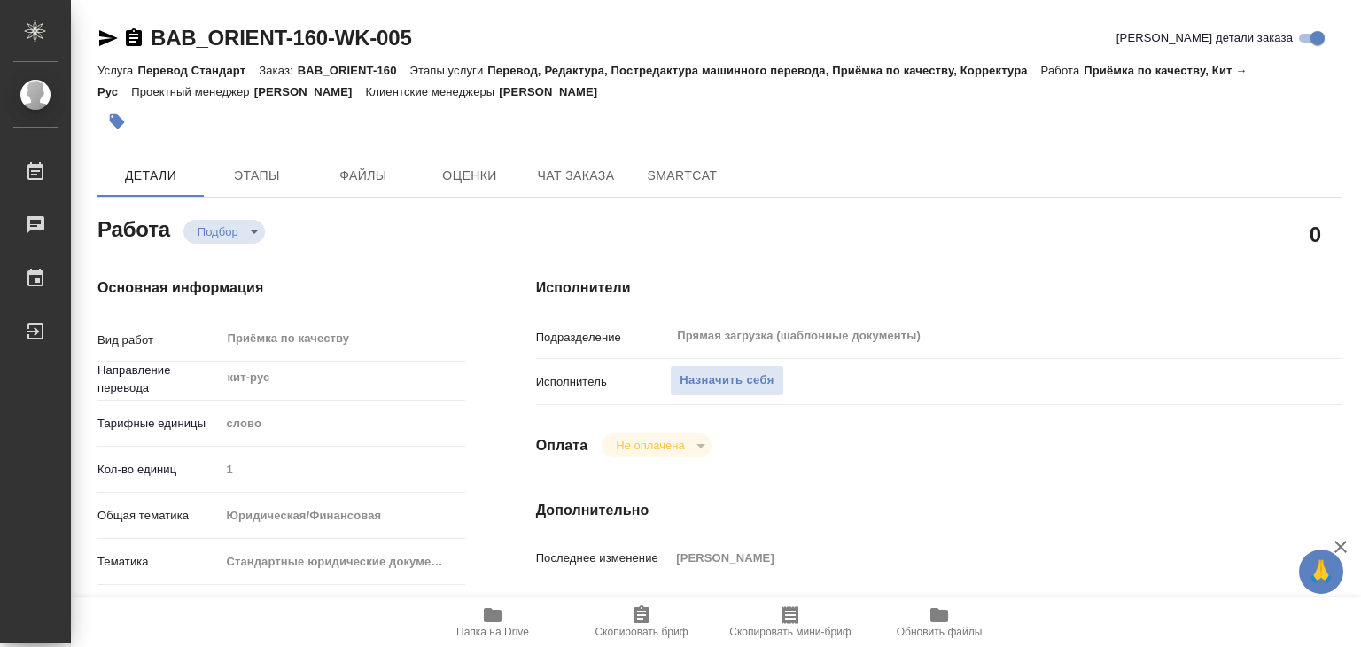
type textarea "x"
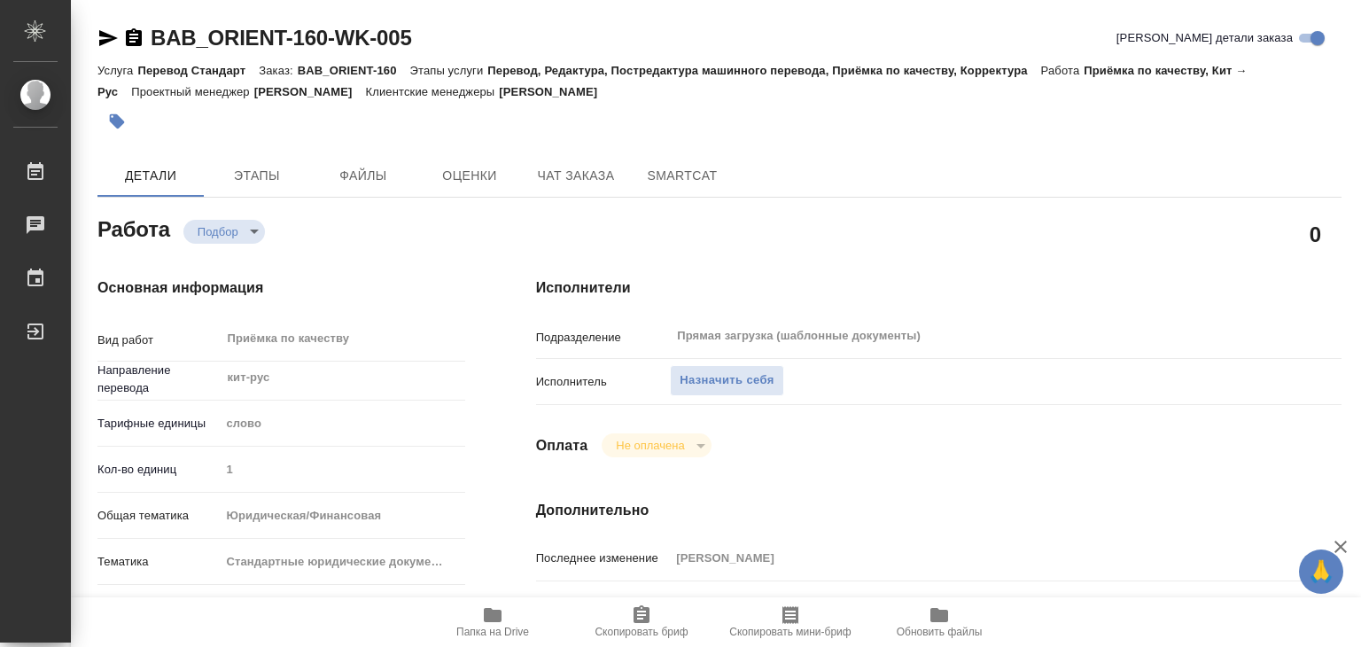
type textarea "x"
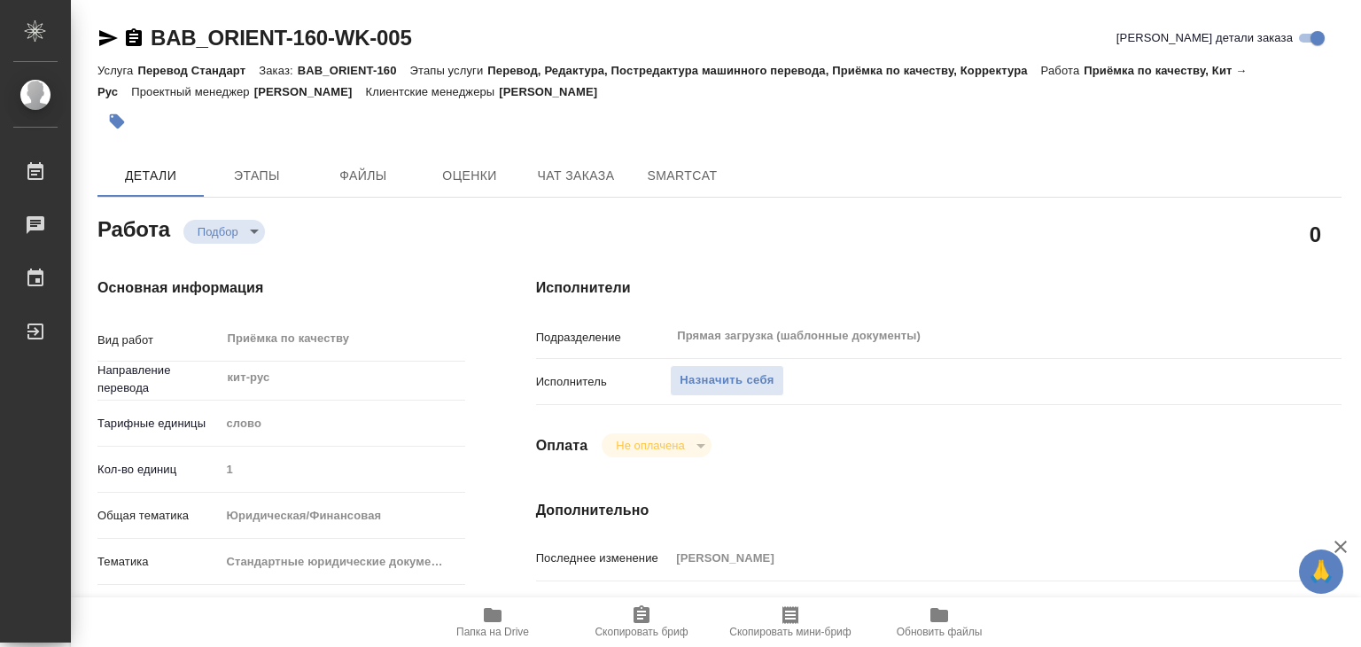
type textarea "x"
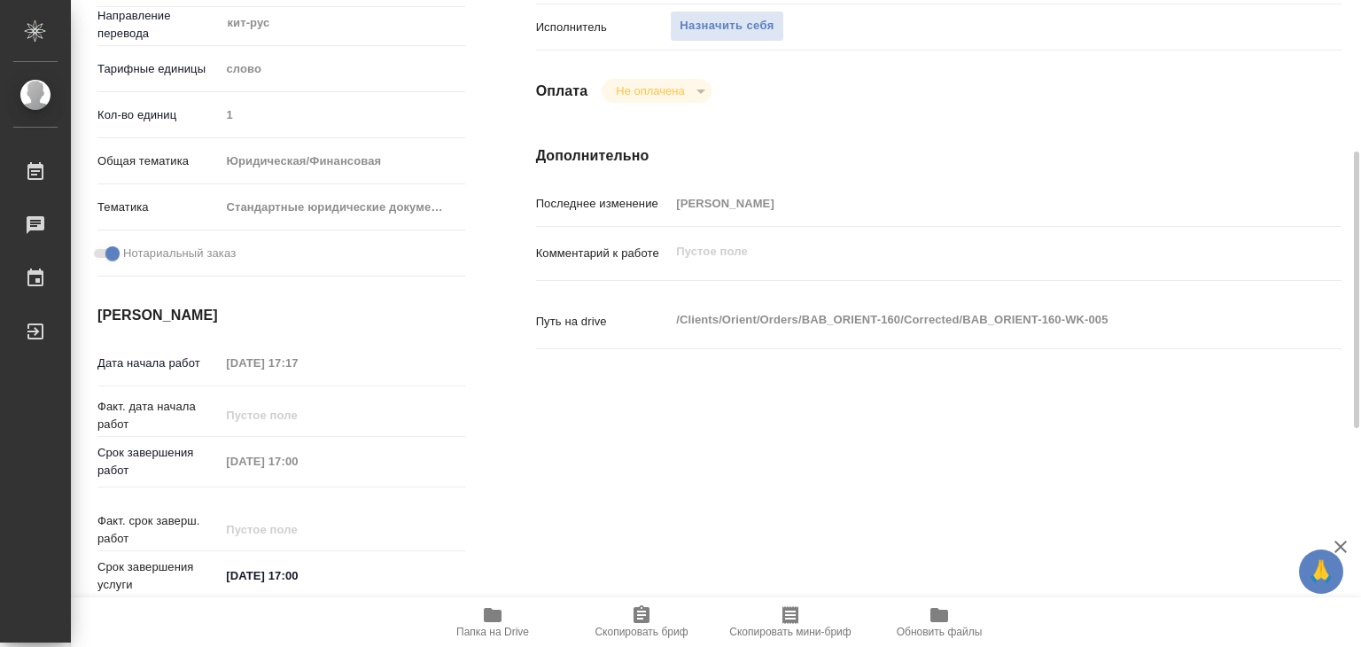
scroll to position [89, 0]
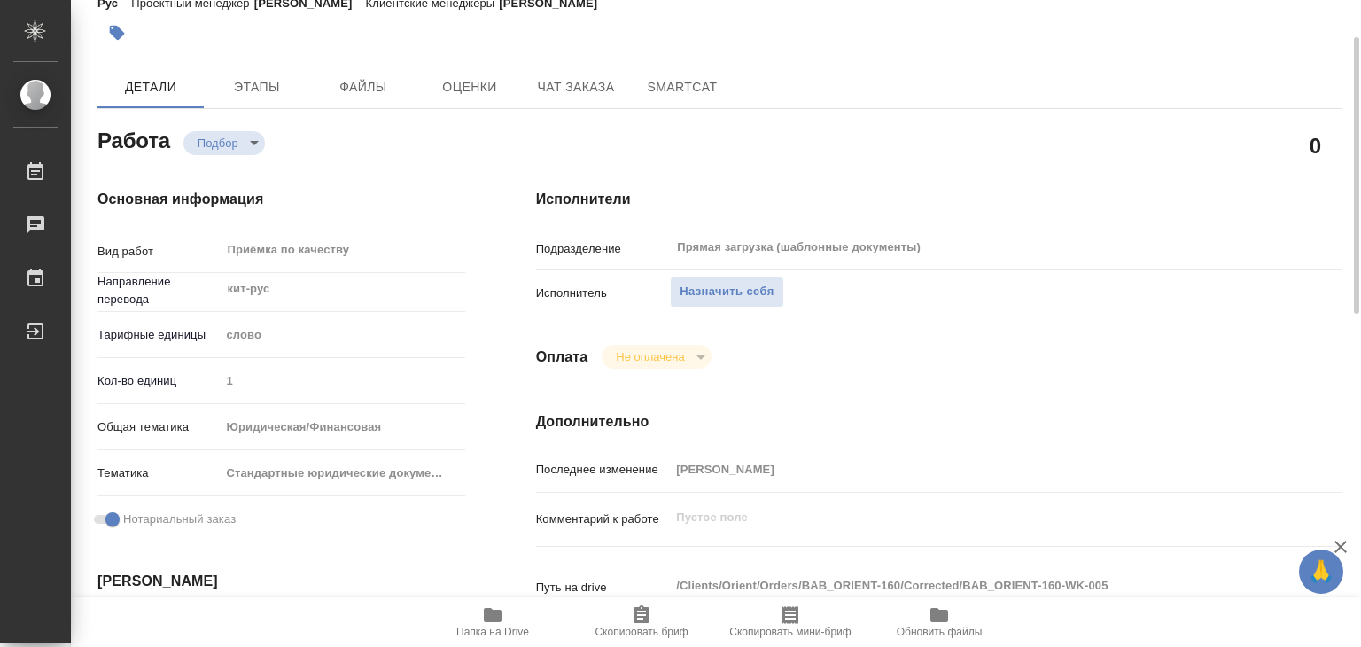
click at [939, 407] on div "Исполнители Подразделение Прямая загрузка (шаблонные документы) ​ Исполнитель Н…" at bounding box center [939, 531] width 876 height 757
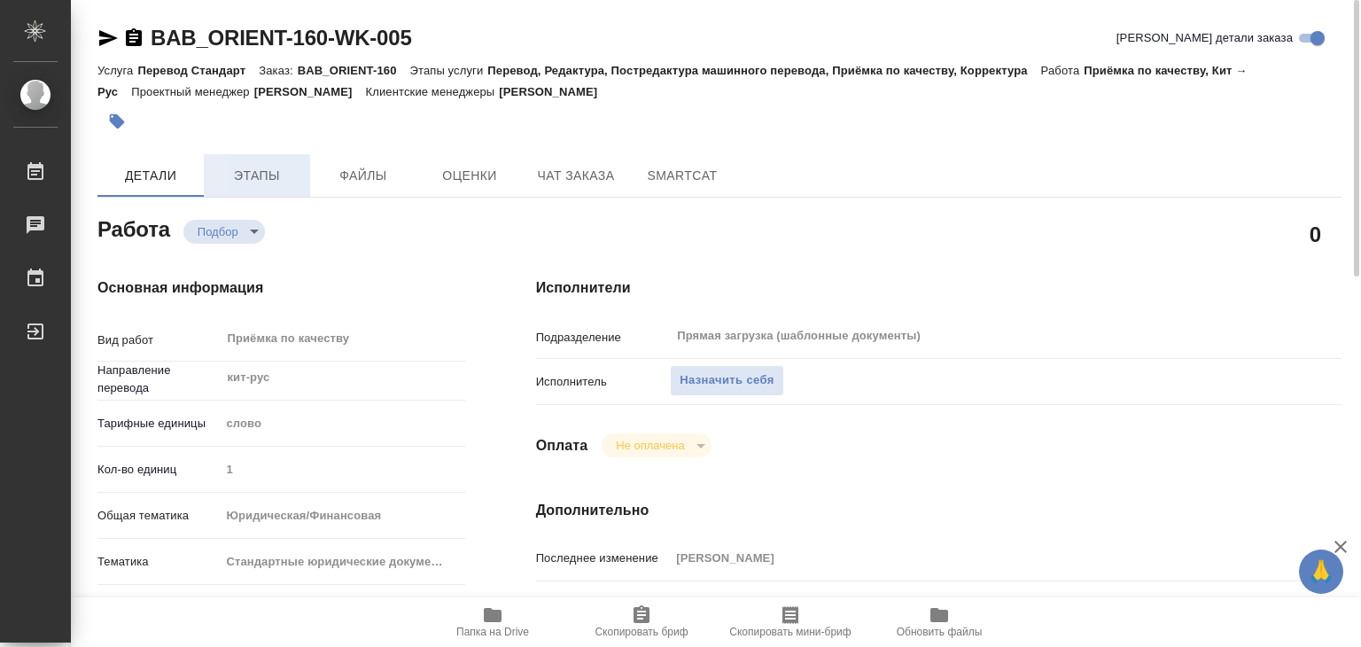
click at [255, 172] on span "Этапы" at bounding box center [256, 176] width 85 height 22
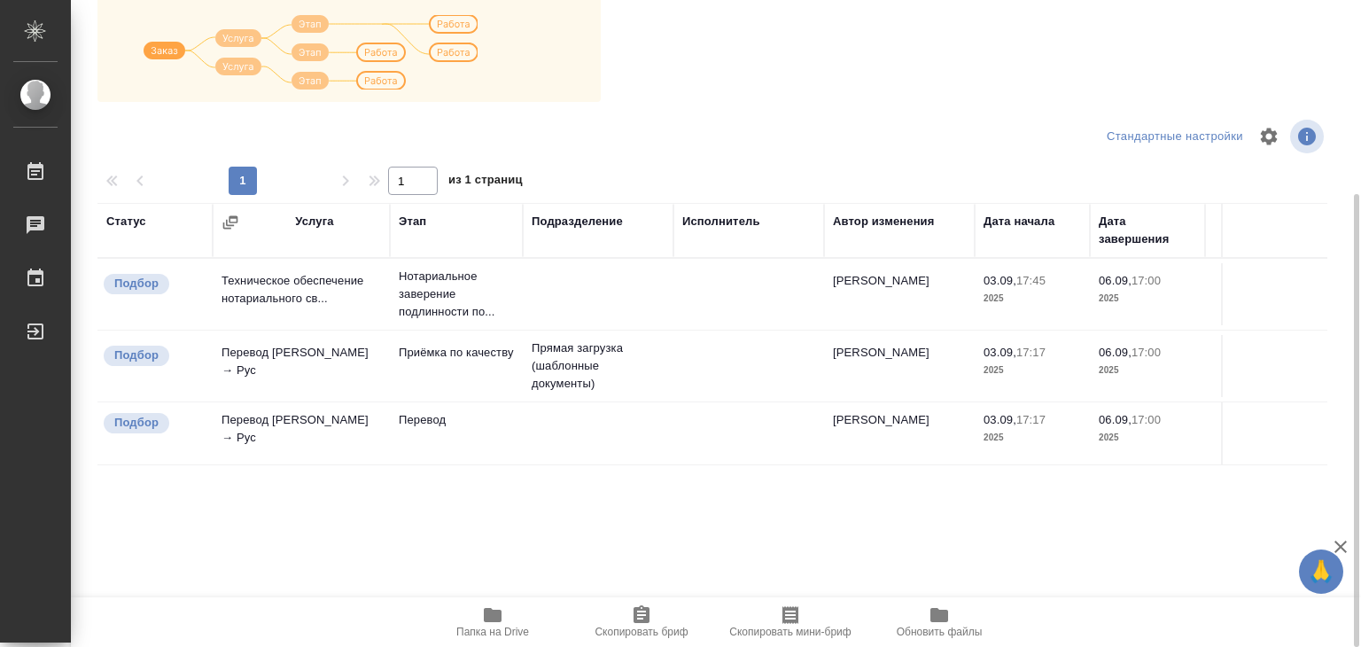
scroll to position [11, 0]
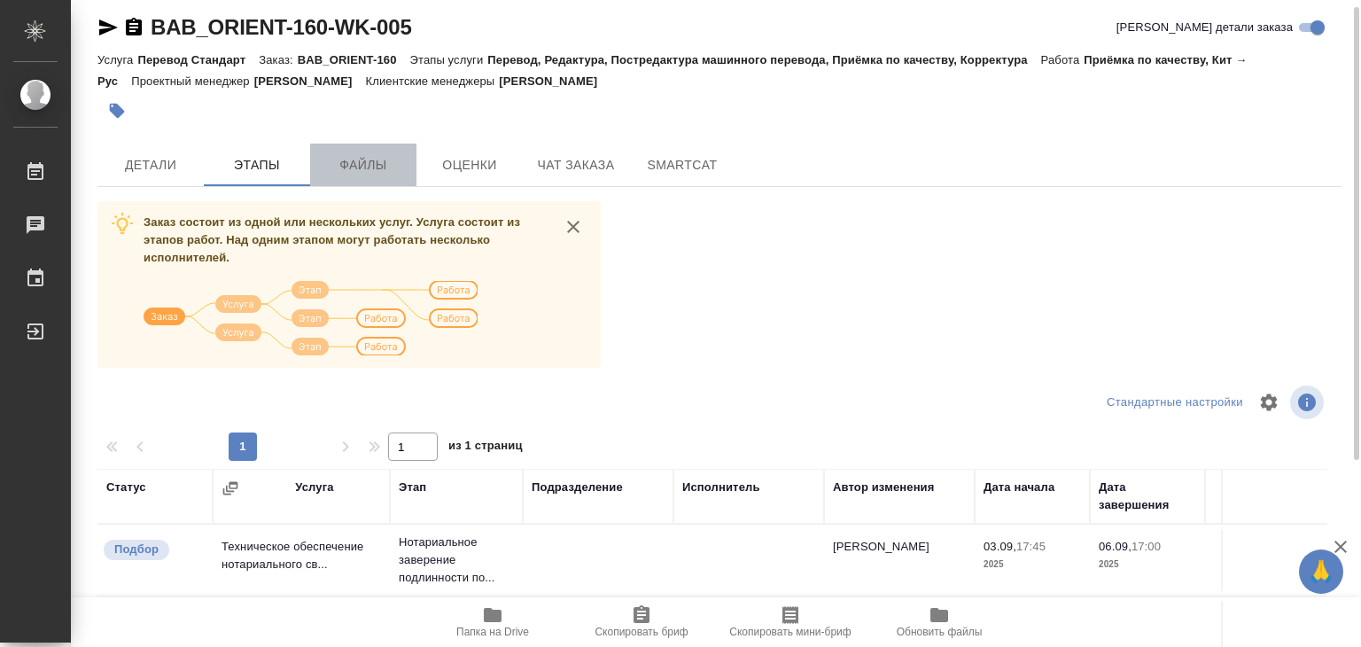
click at [335, 167] on span "Файлы" at bounding box center [363, 165] width 85 height 22
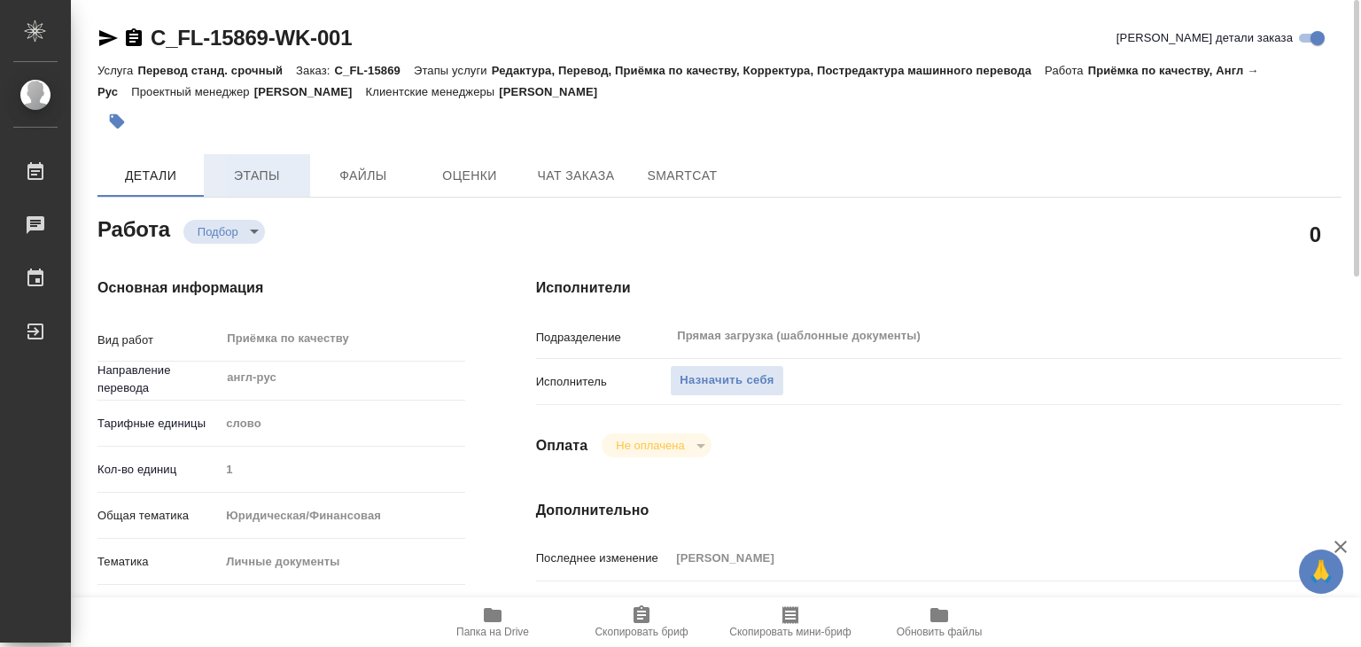
click at [253, 182] on span "Этапы" at bounding box center [256, 176] width 85 height 22
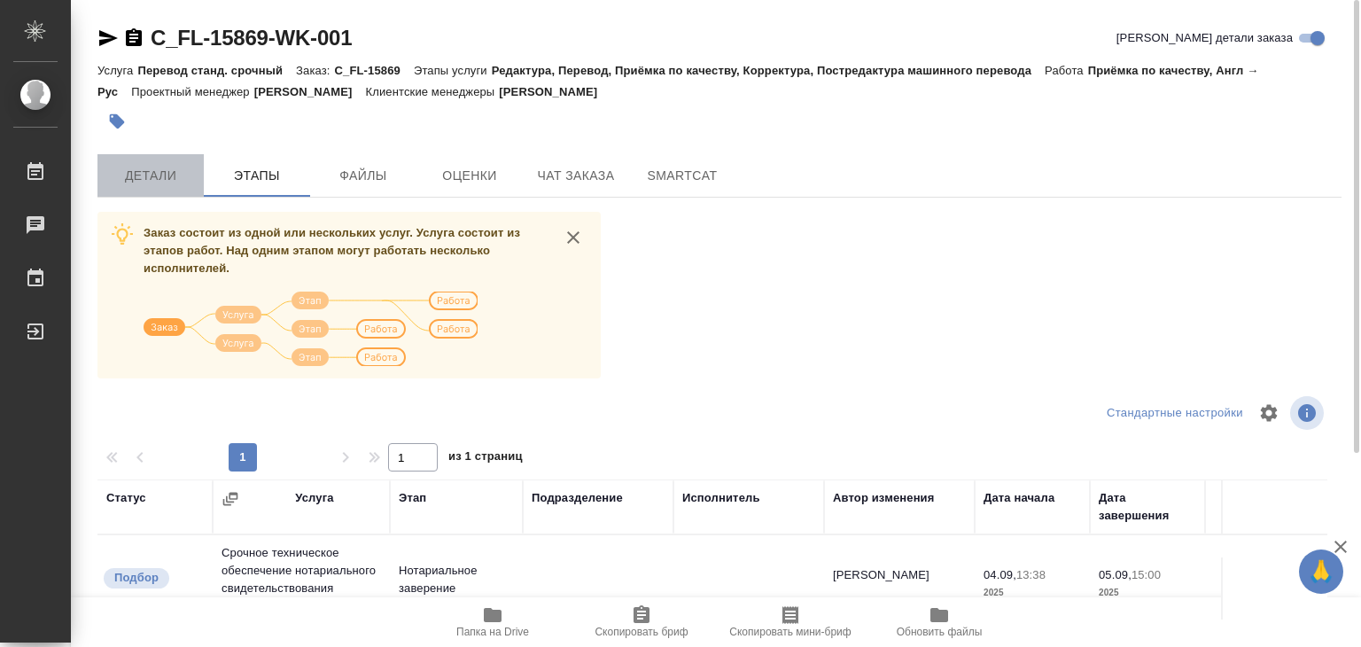
click at [151, 195] on button "Детали" at bounding box center [150, 175] width 106 height 43
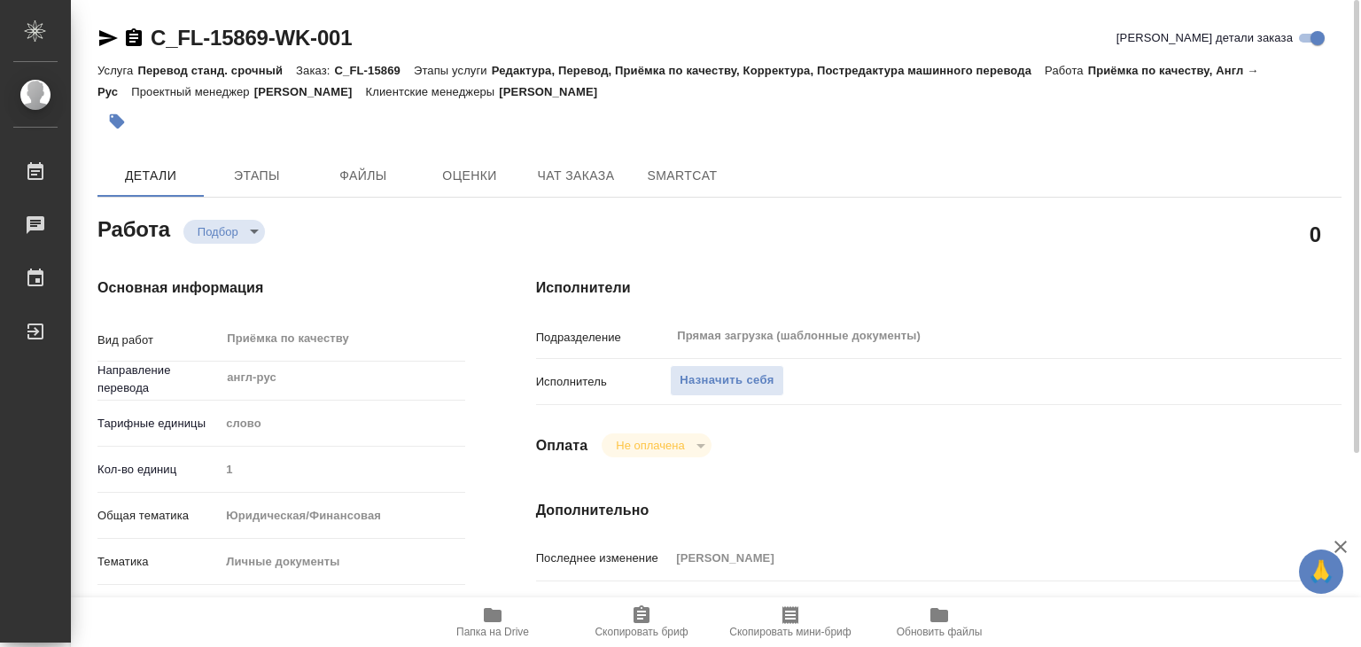
type textarea "x"
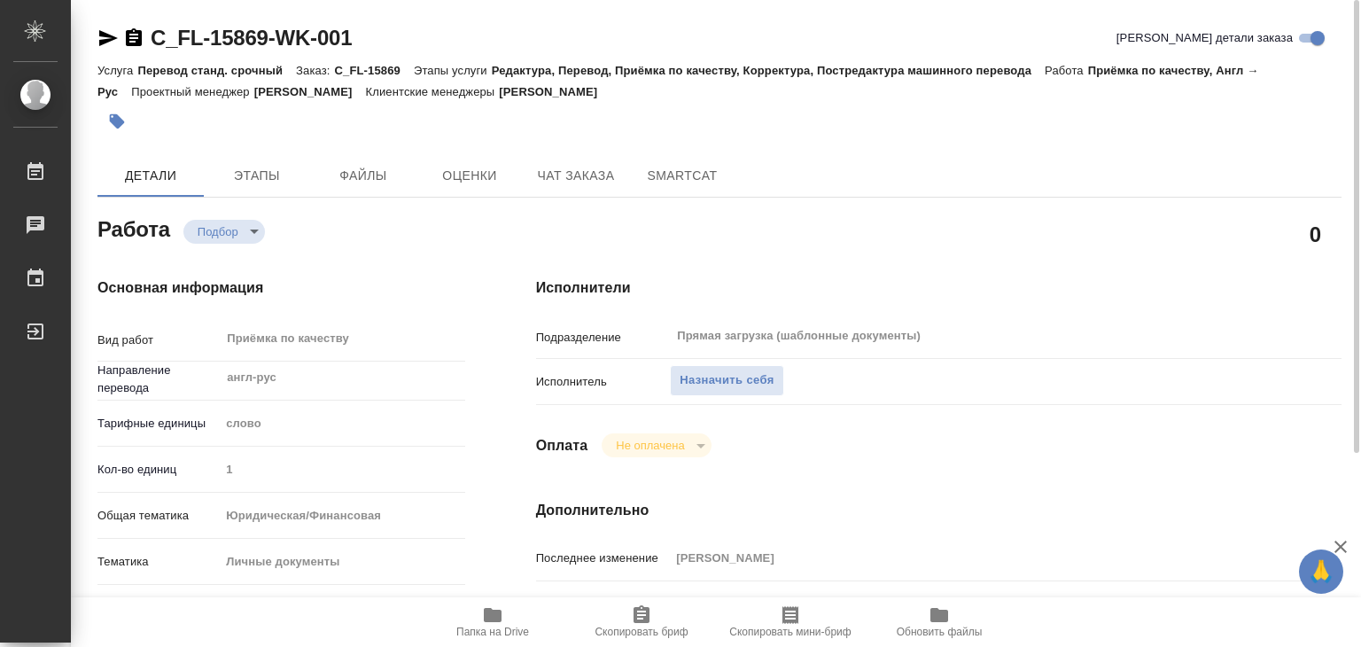
type textarea "x"
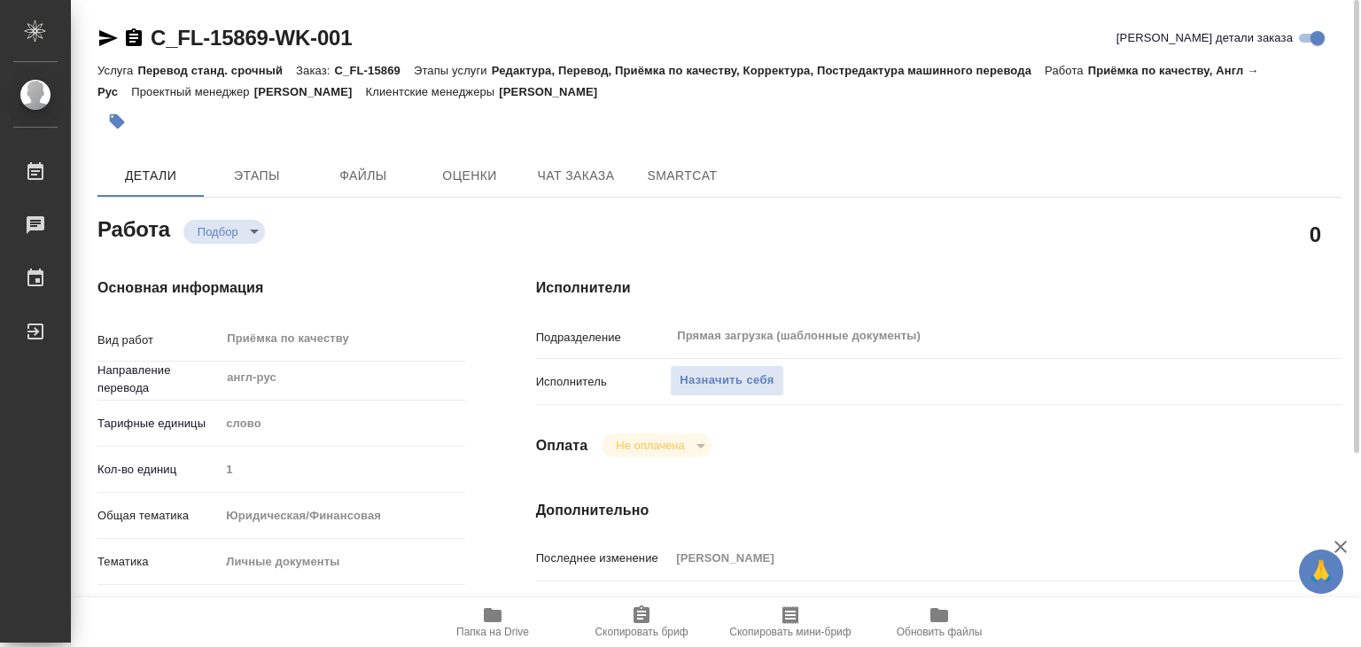
type textarea "x"
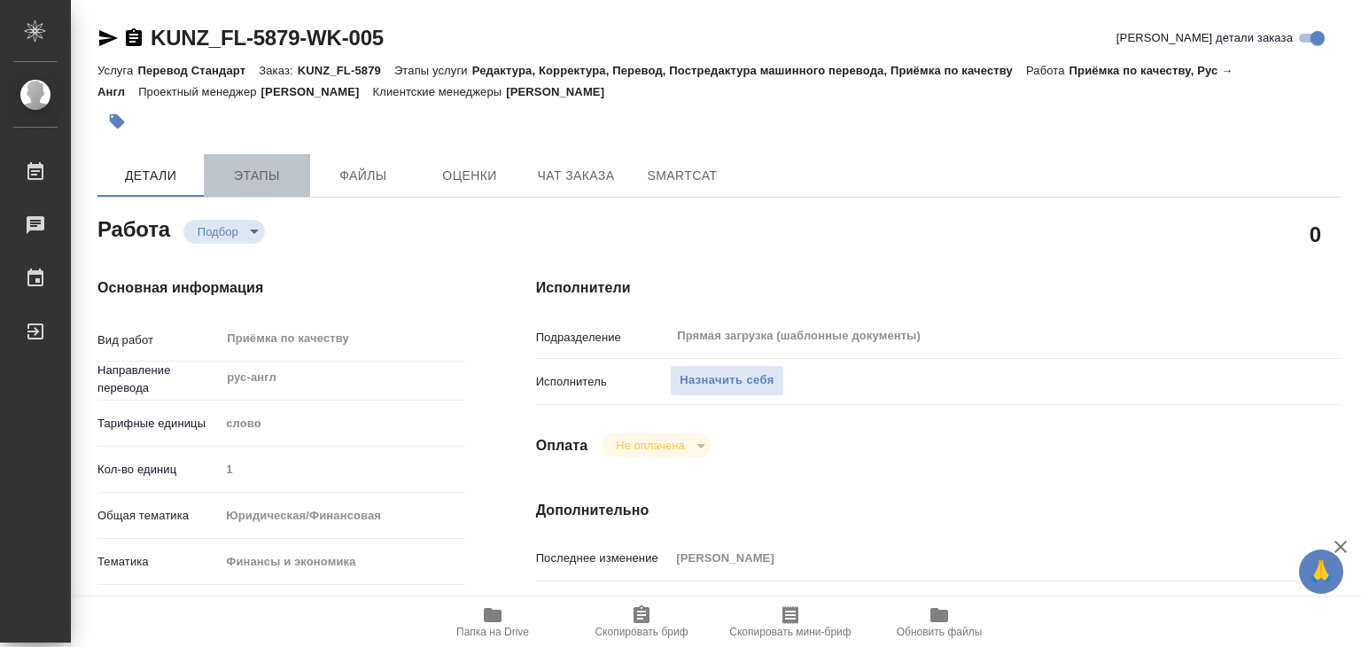
click at [278, 188] on button "Этапы" at bounding box center [257, 175] width 106 height 43
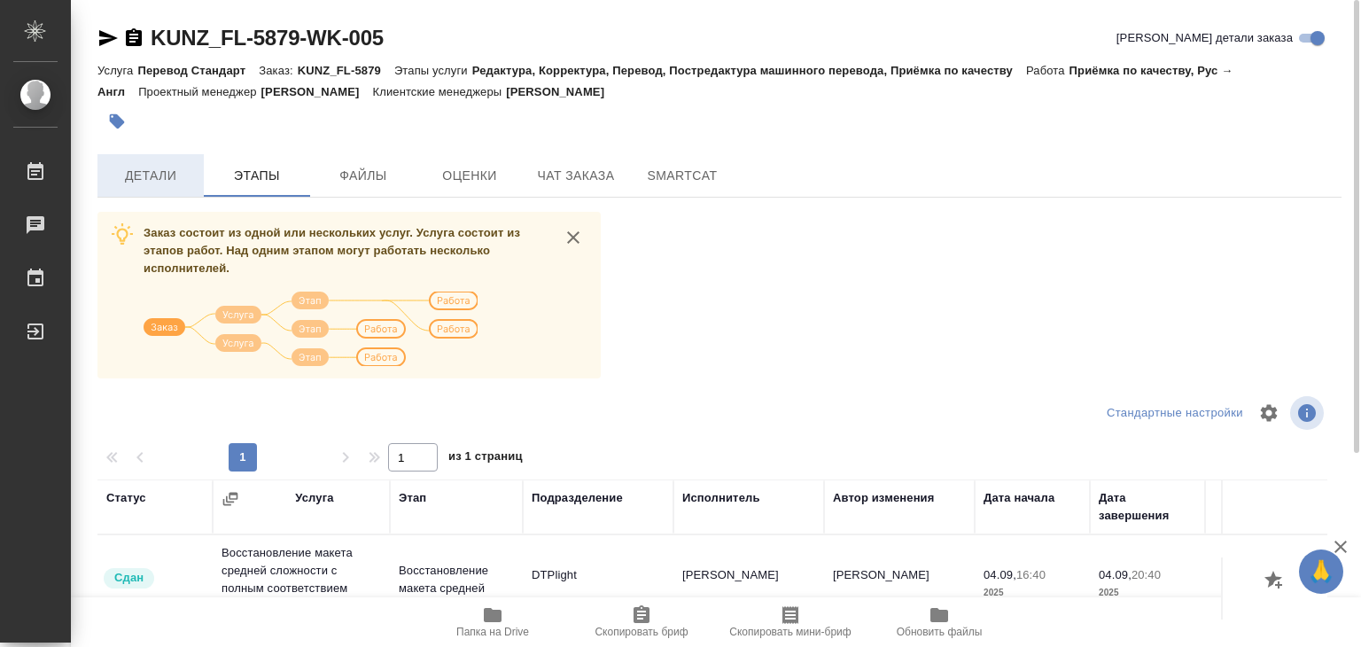
click at [128, 173] on span "Детали" at bounding box center [150, 176] width 85 height 22
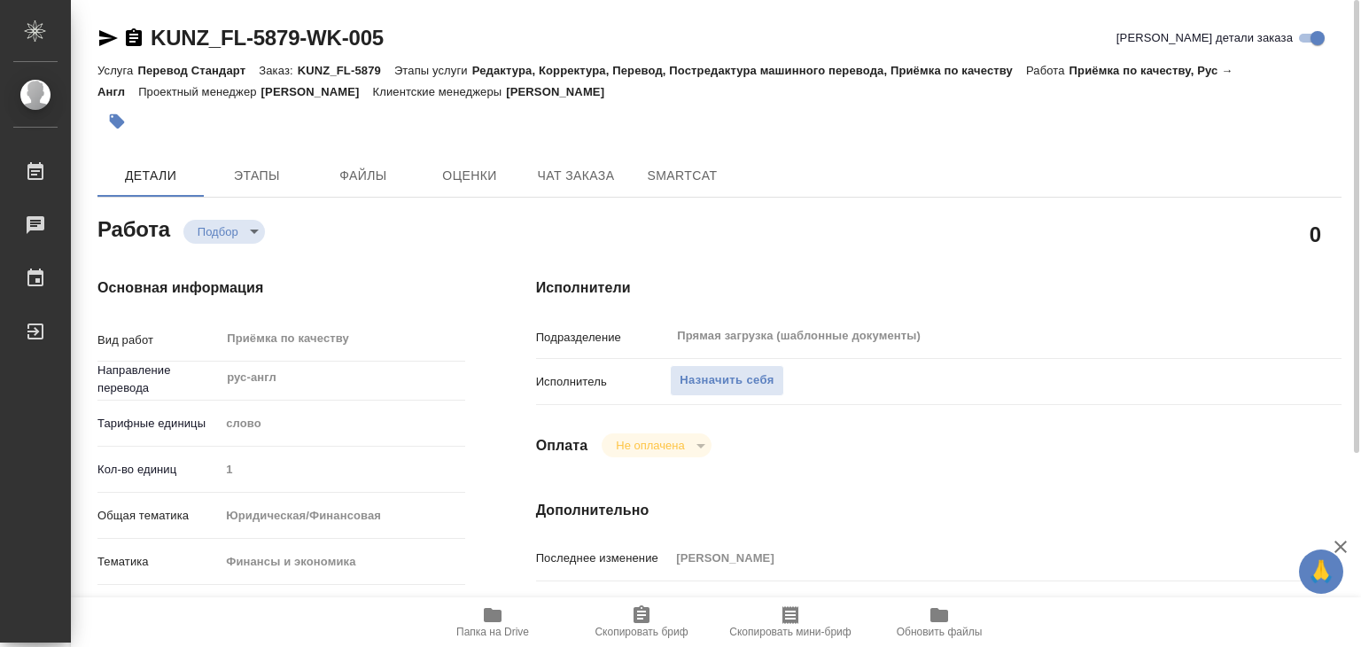
type textarea "x"
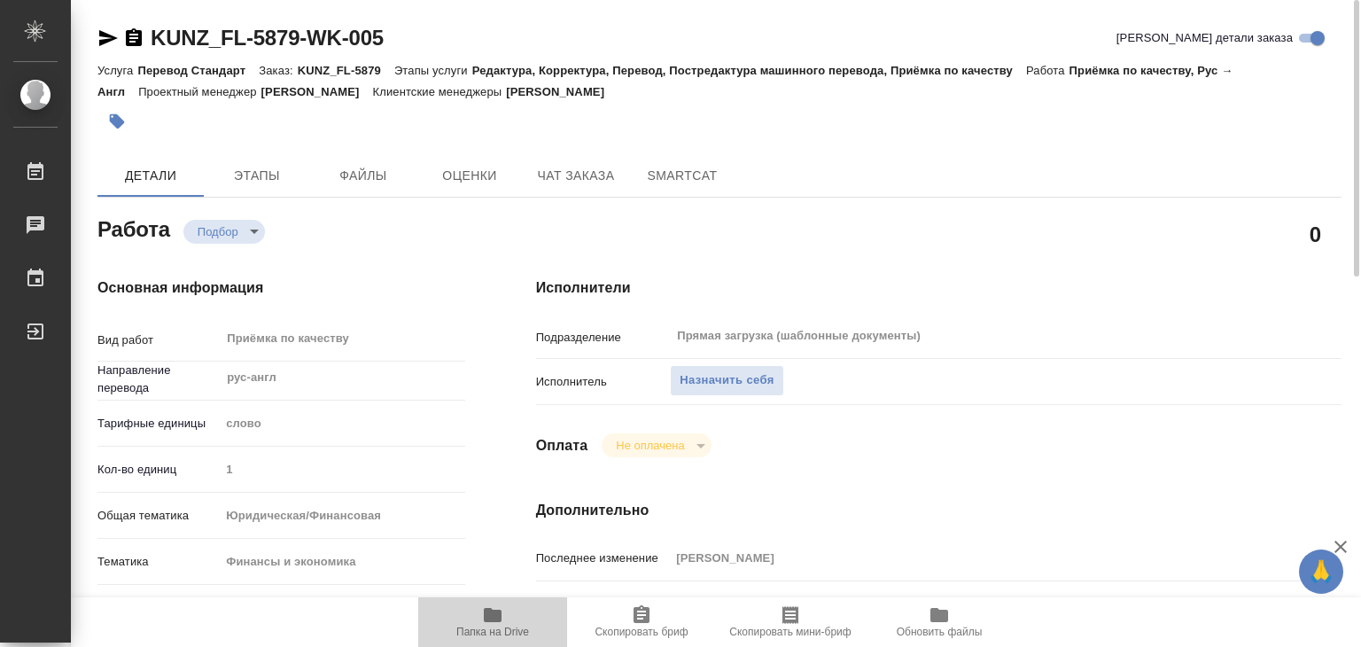
click at [501, 609] on icon "button" at bounding box center [492, 614] width 21 height 21
click at [719, 381] on span "Назначить себя" at bounding box center [726, 380] width 94 height 20
type textarea "x"
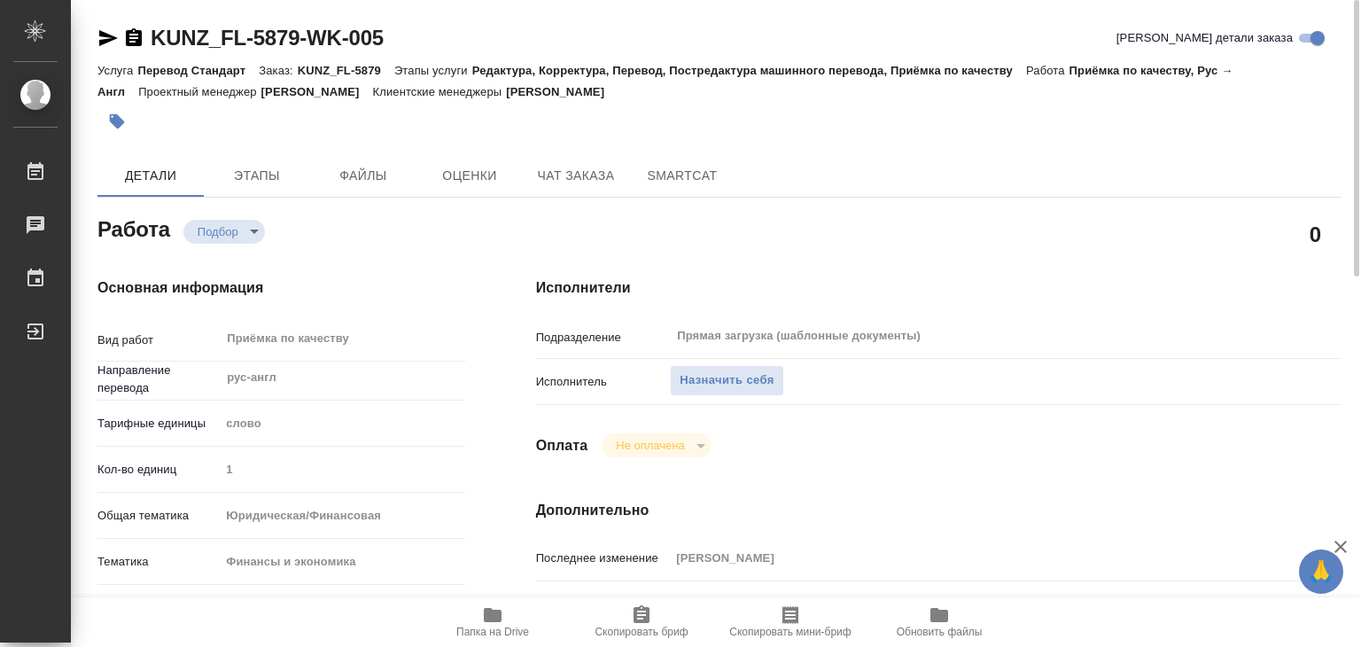
type textarea "x"
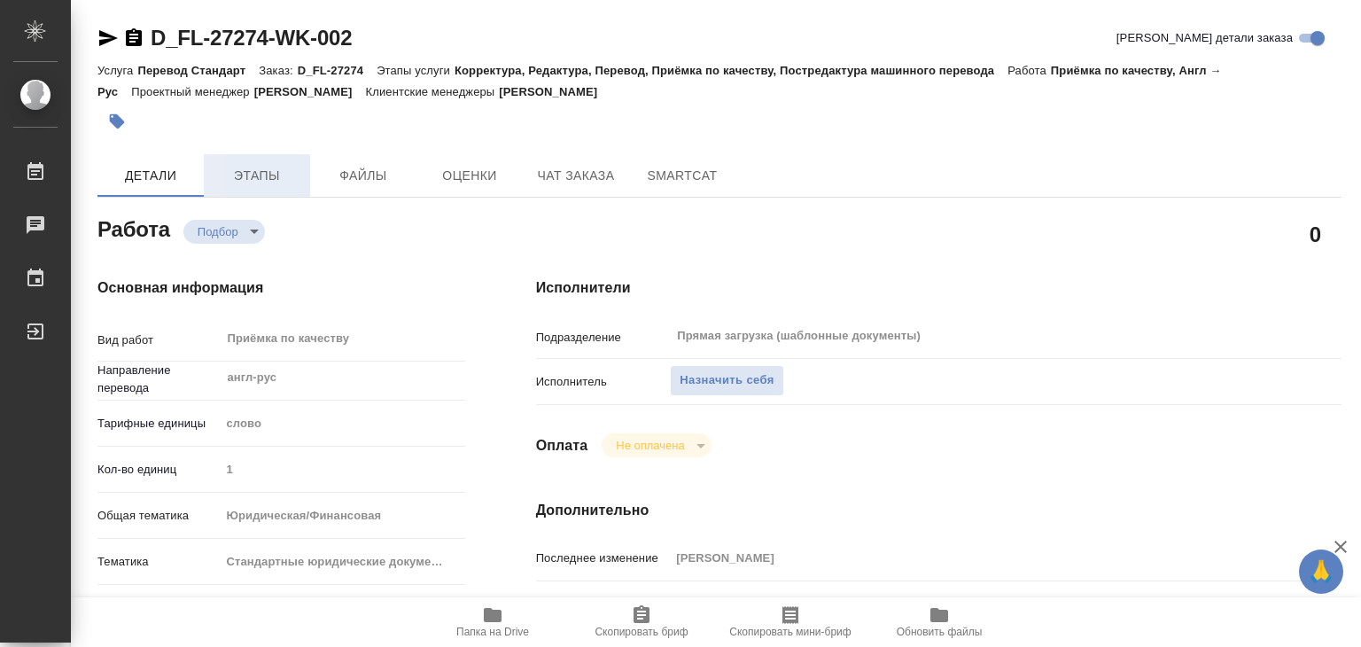
click at [268, 175] on span "Этапы" at bounding box center [256, 176] width 85 height 22
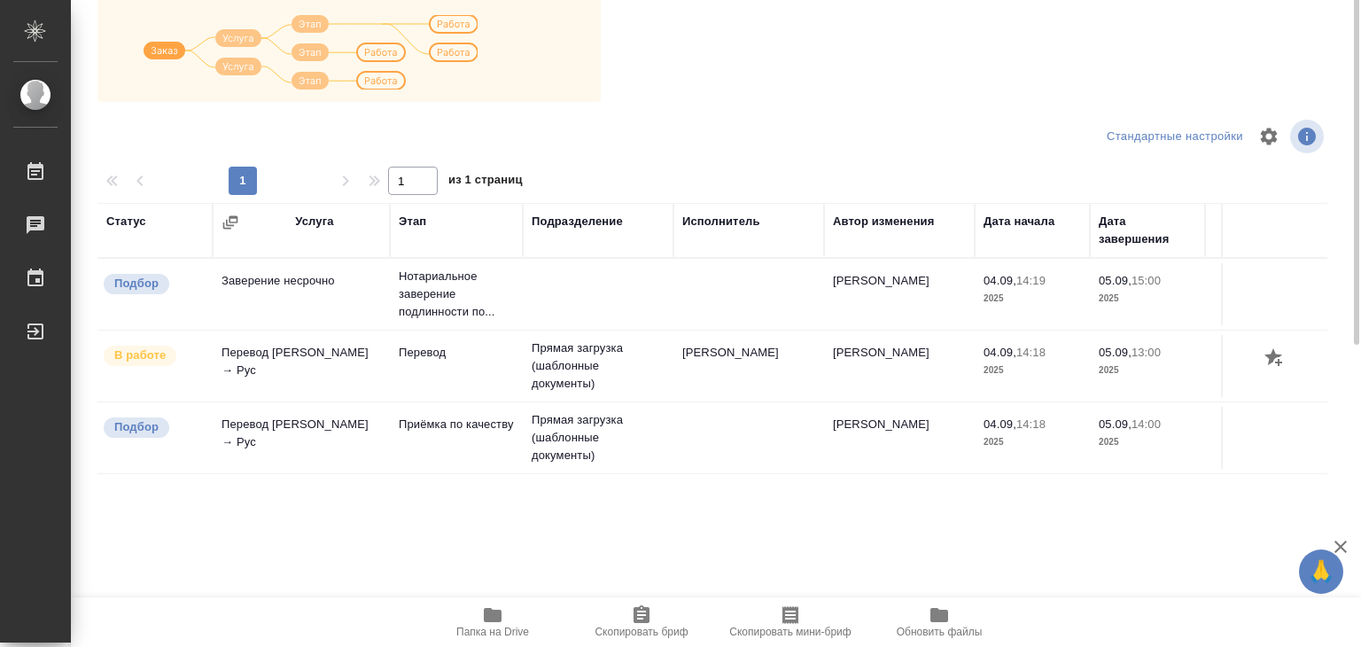
scroll to position [11, 0]
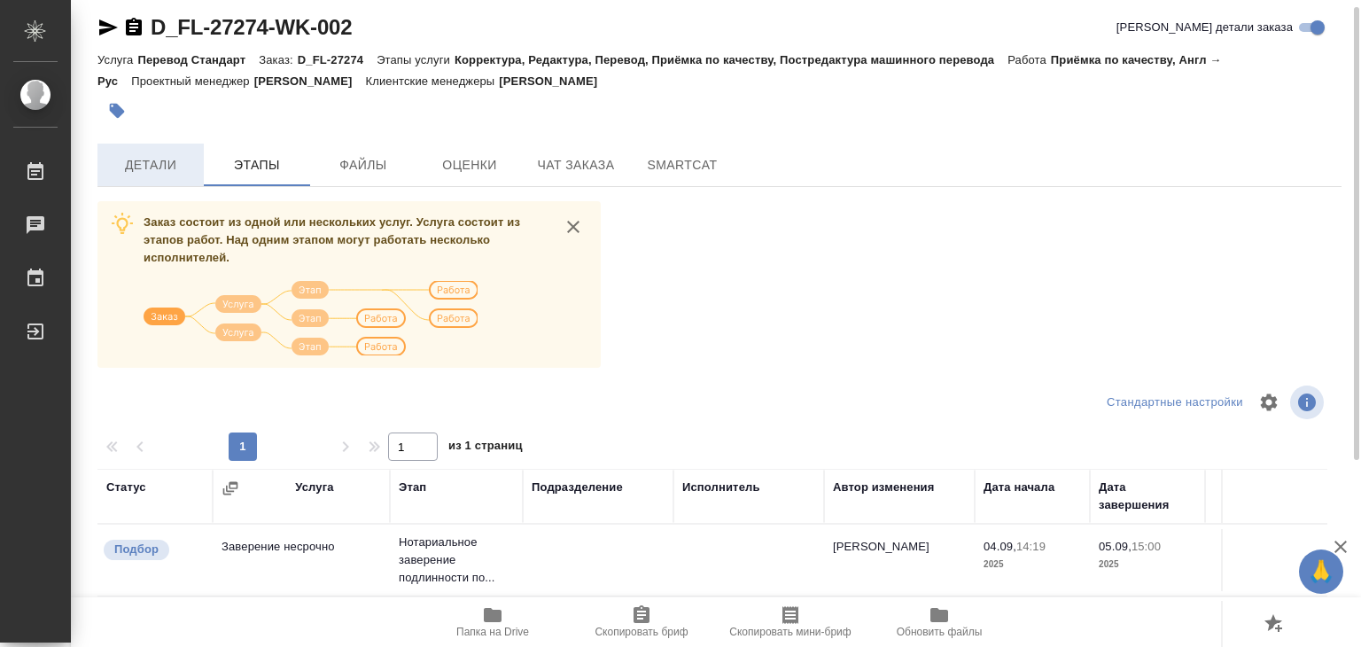
click at [166, 156] on span "Детали" at bounding box center [150, 165] width 85 height 22
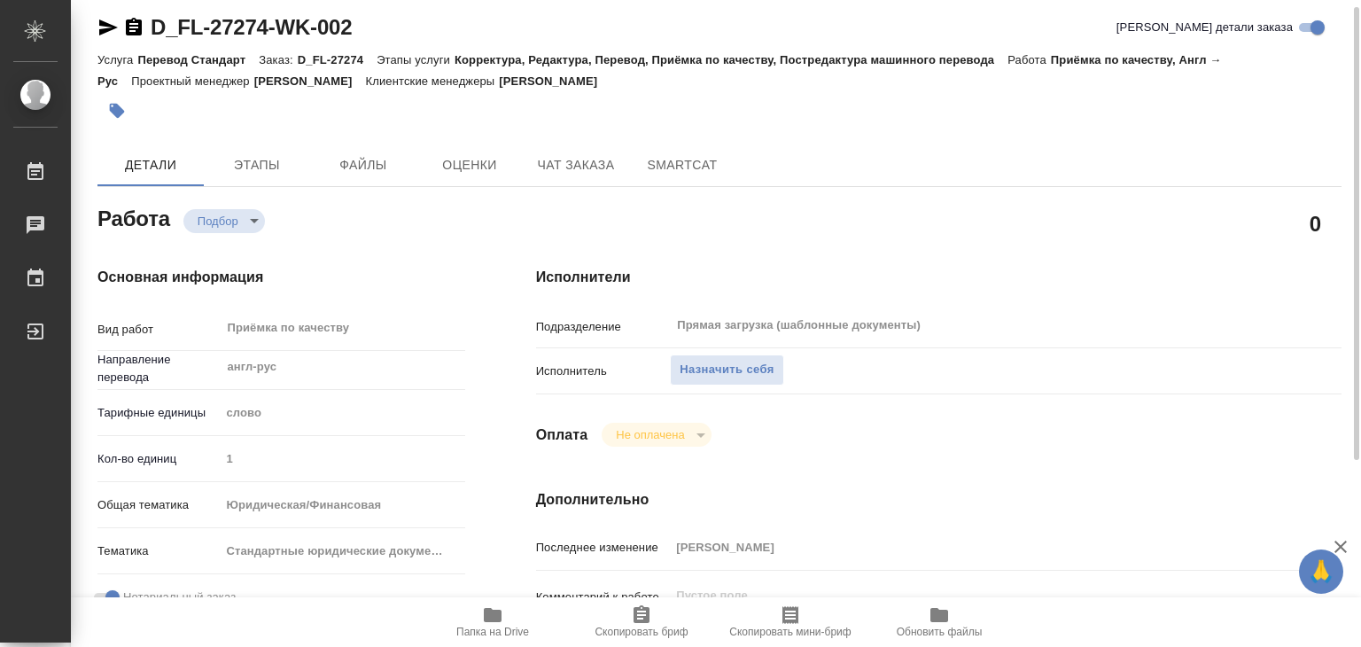
type textarea "x"
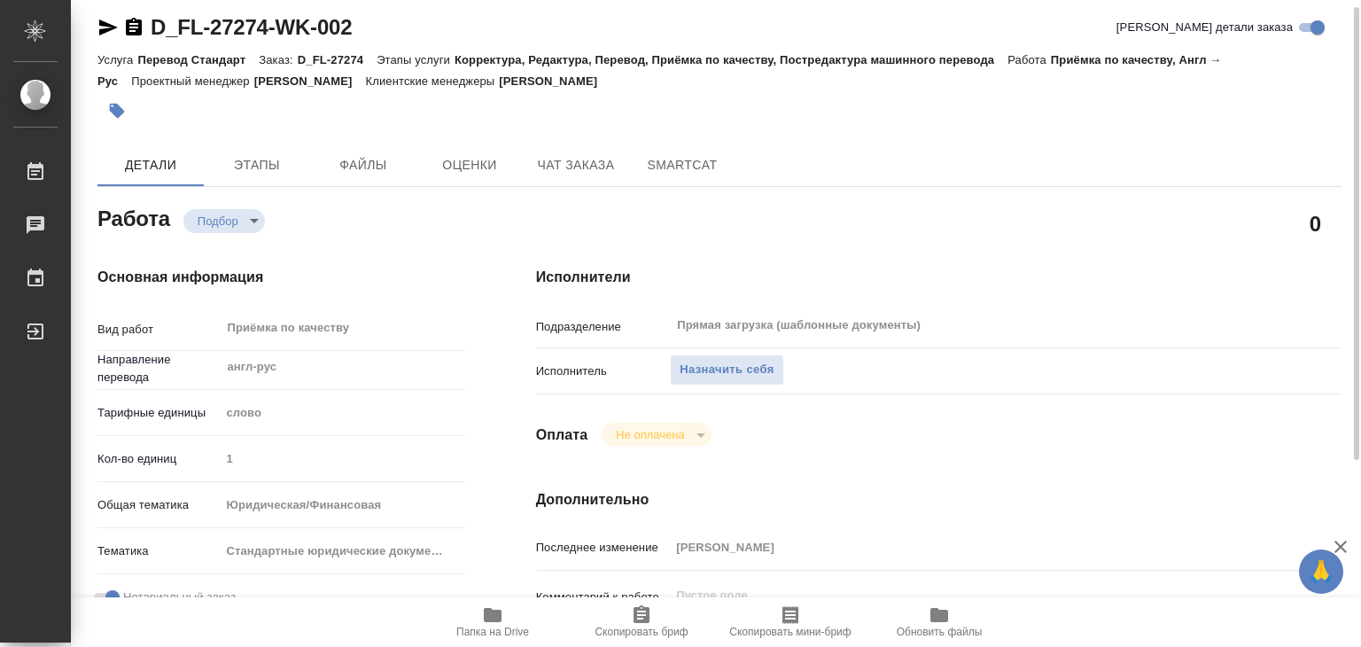
type textarea "x"
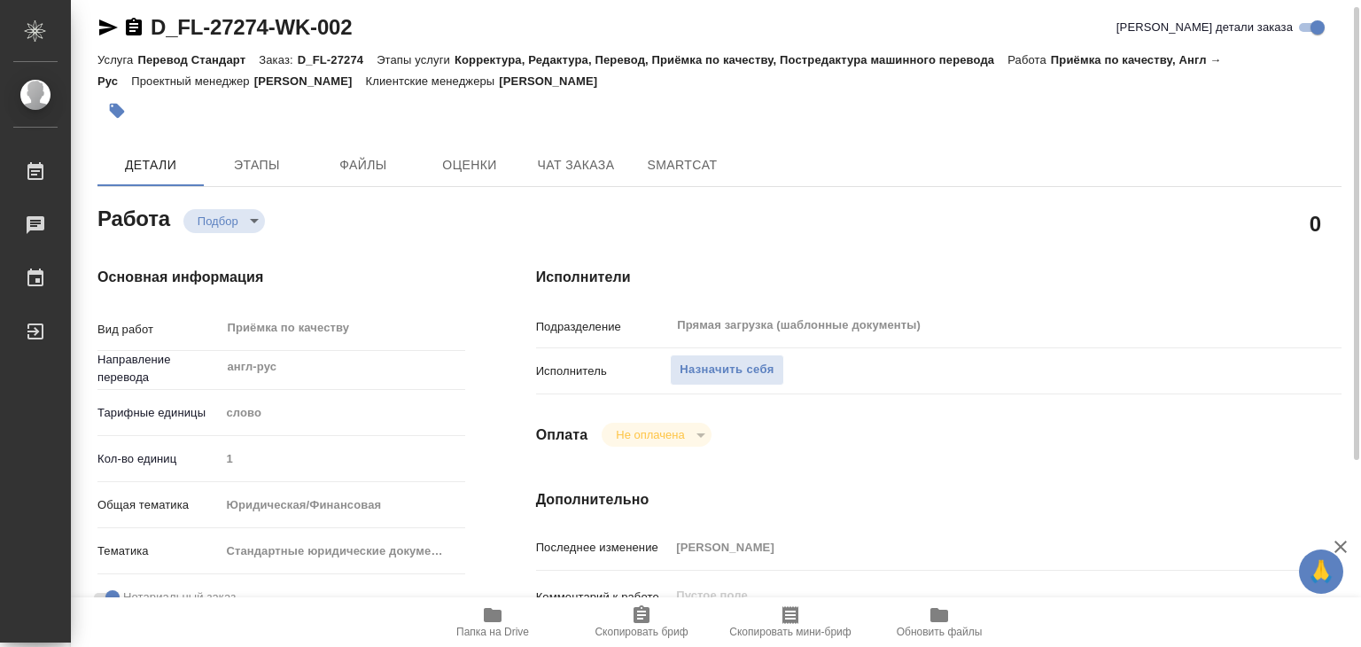
type textarea "x"
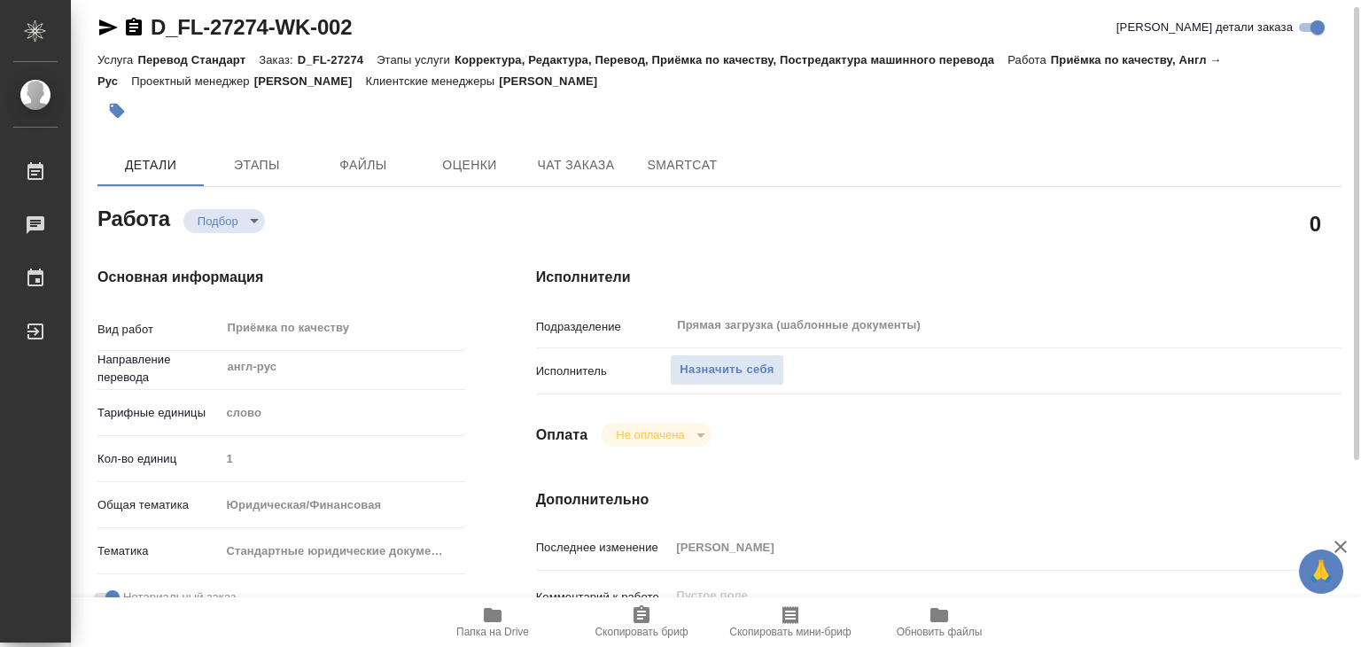
type textarea "x"
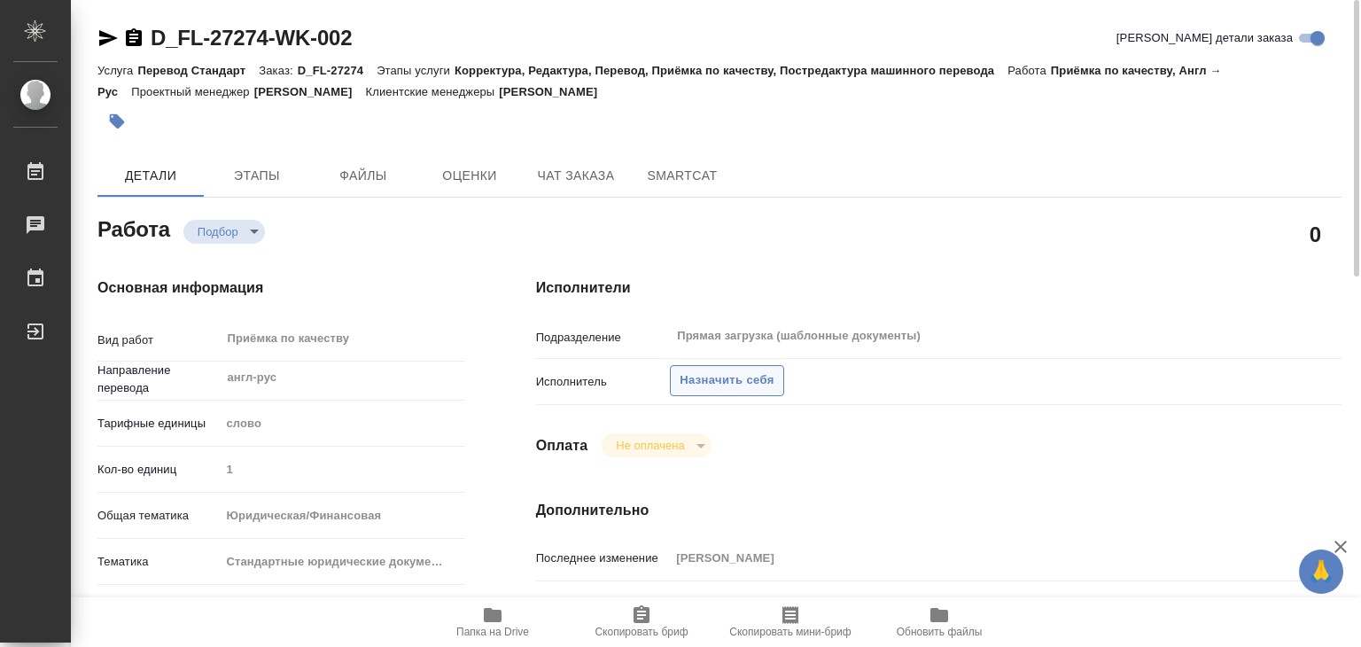
click at [718, 379] on span "Назначить себя" at bounding box center [726, 380] width 94 height 20
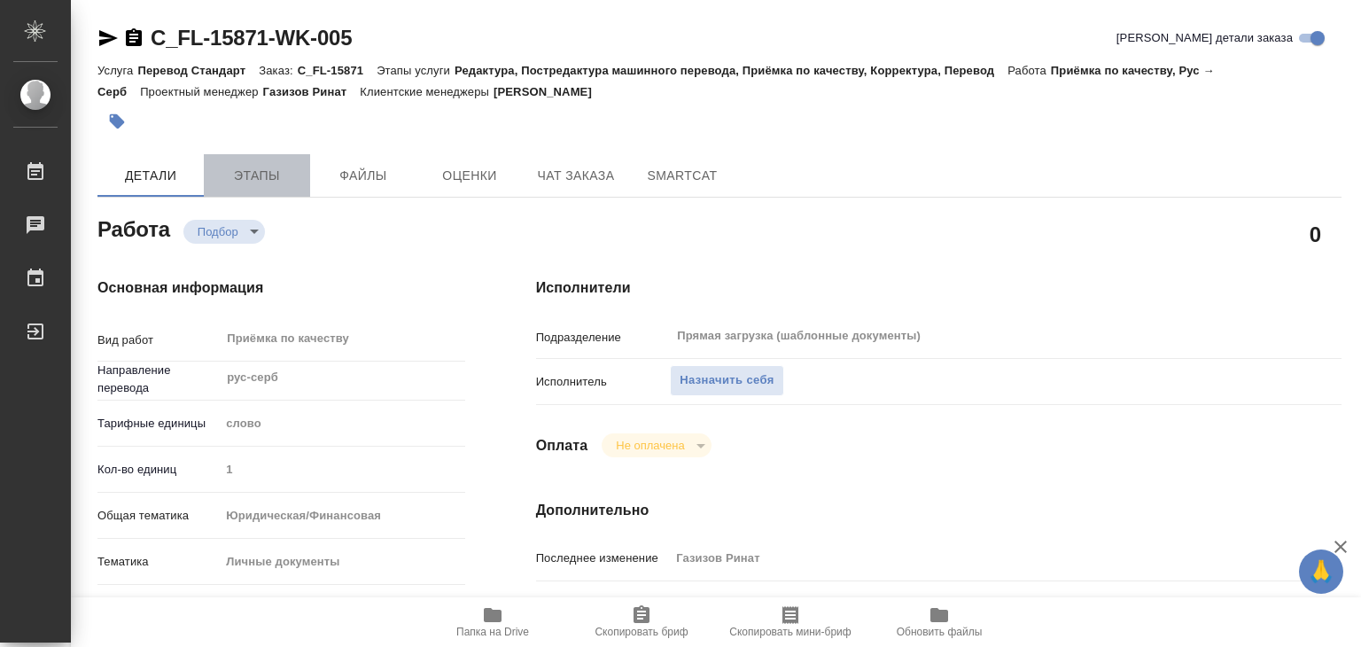
click at [276, 175] on span "Этапы" at bounding box center [256, 176] width 85 height 22
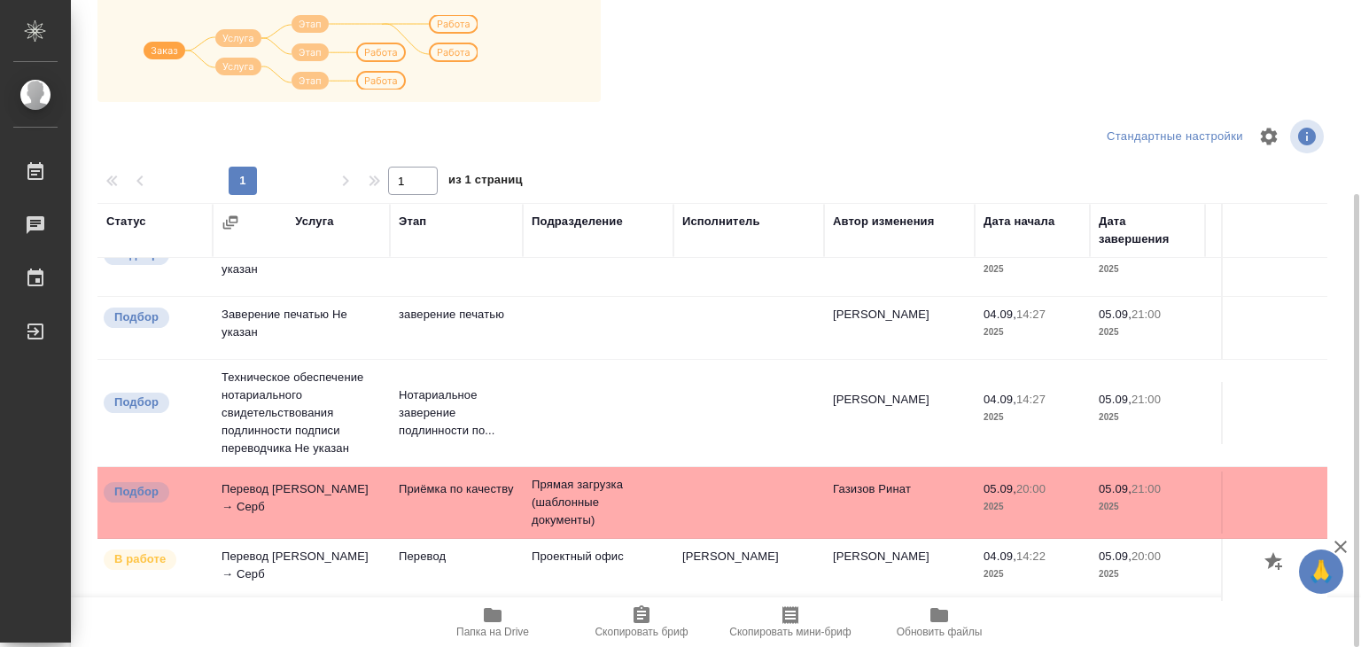
scroll to position [11, 0]
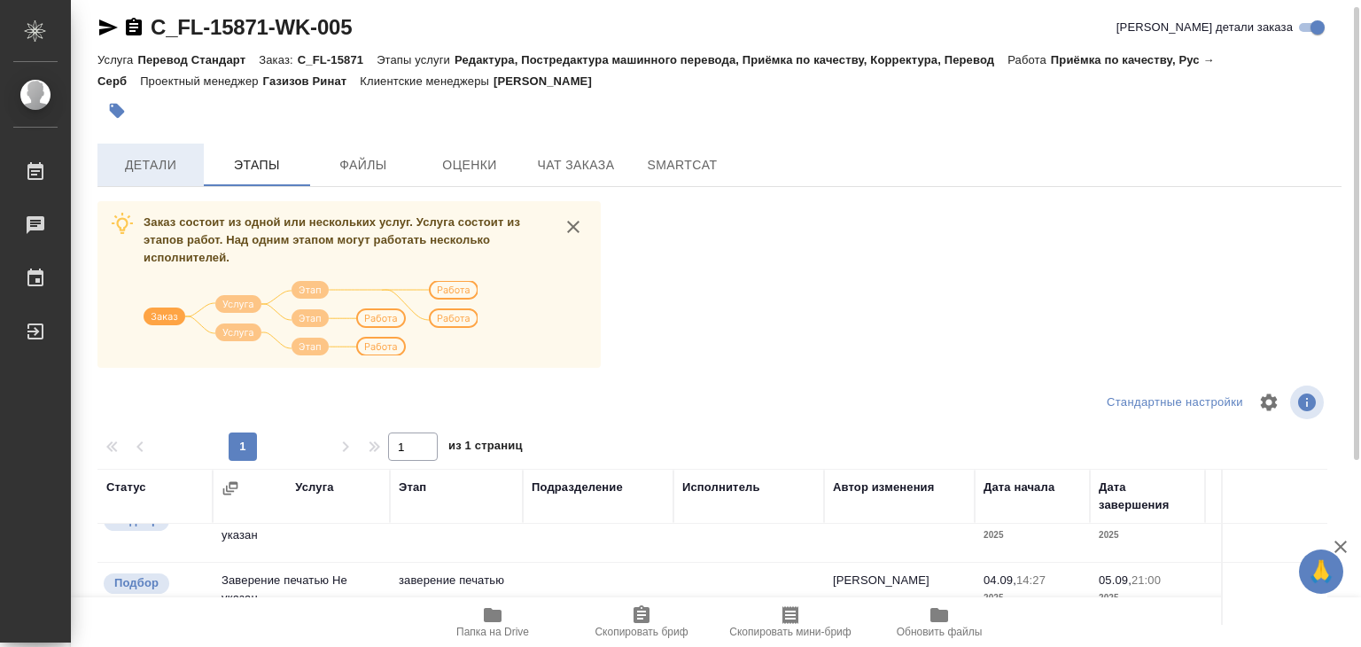
click at [164, 167] on span "Детали" at bounding box center [150, 165] width 85 height 22
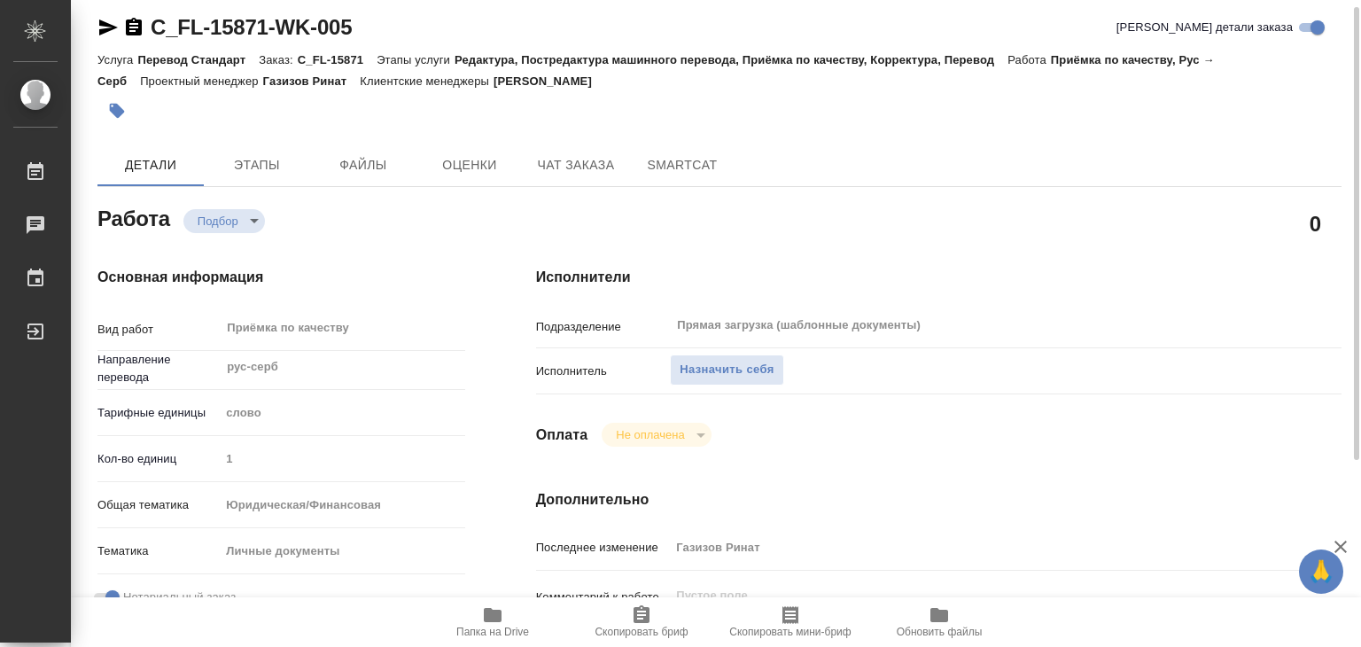
type textarea "x"
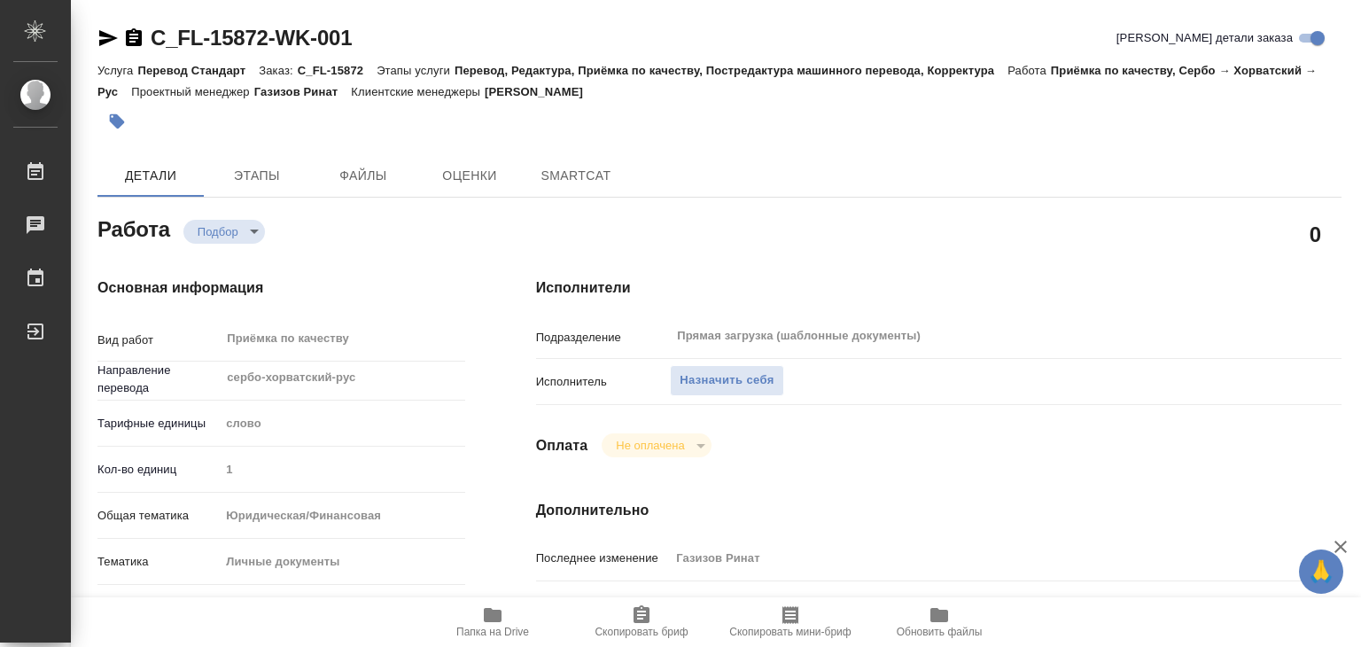
type textarea "x"
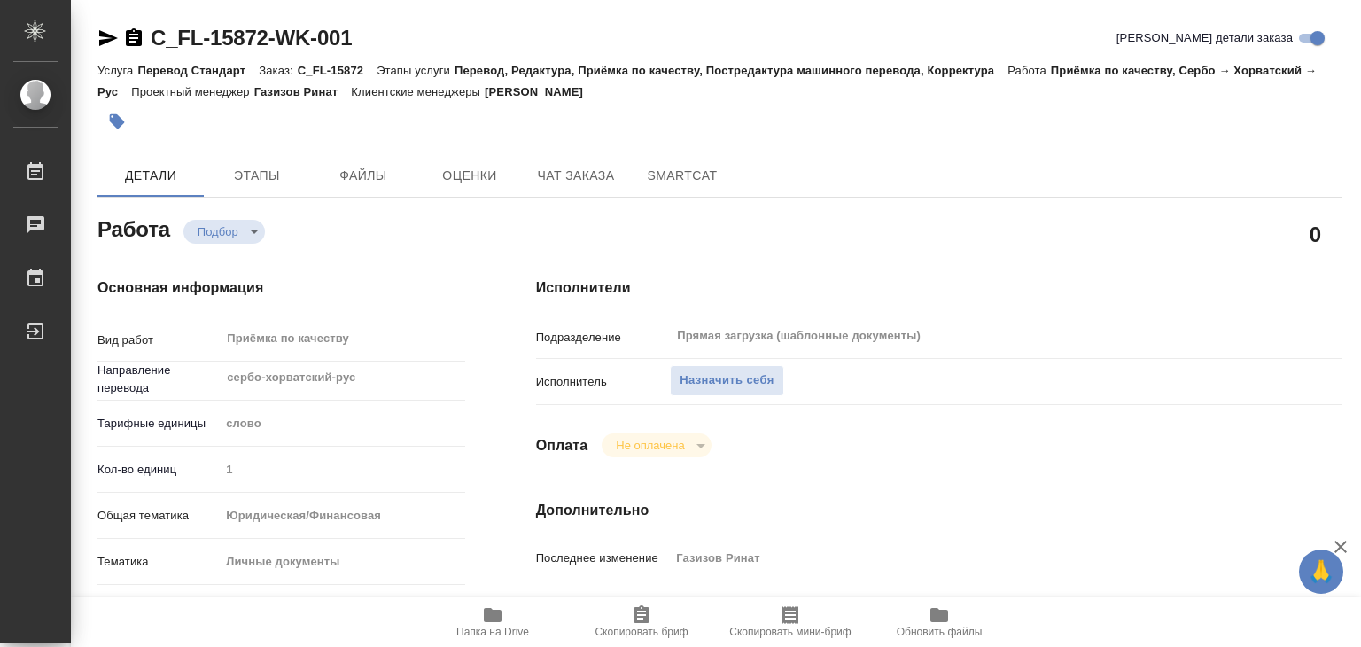
type textarea "x"
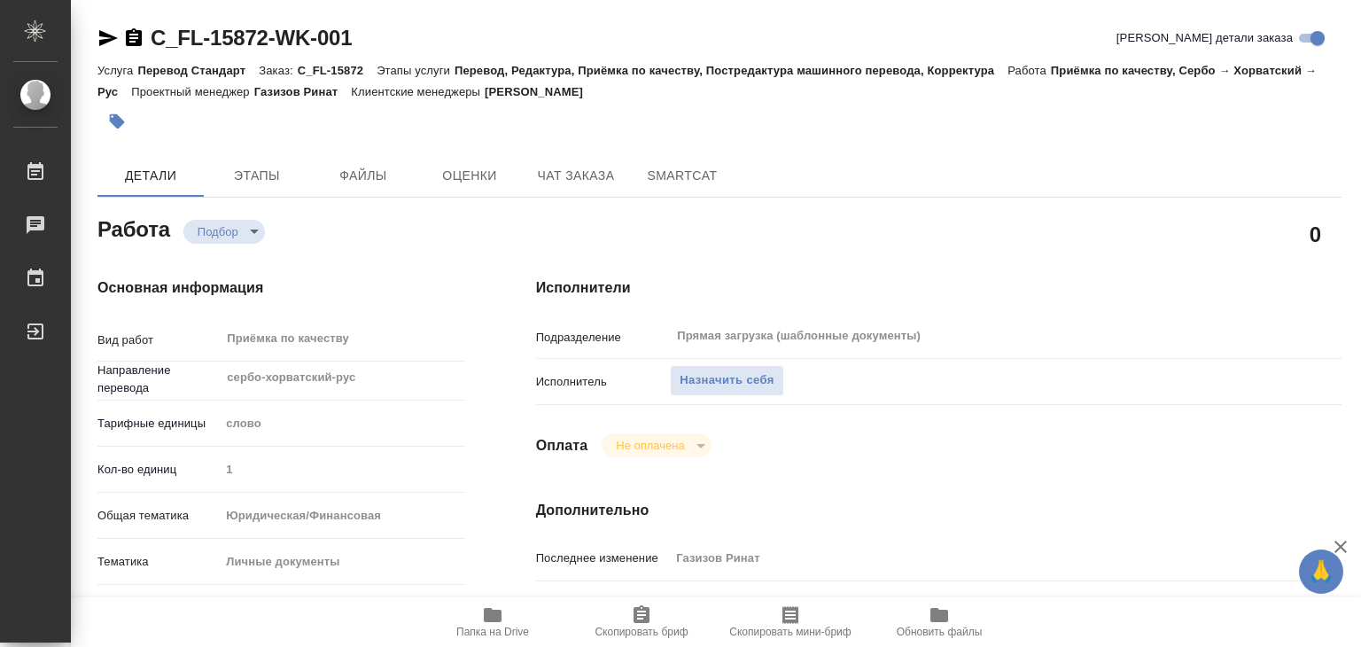
type textarea "x"
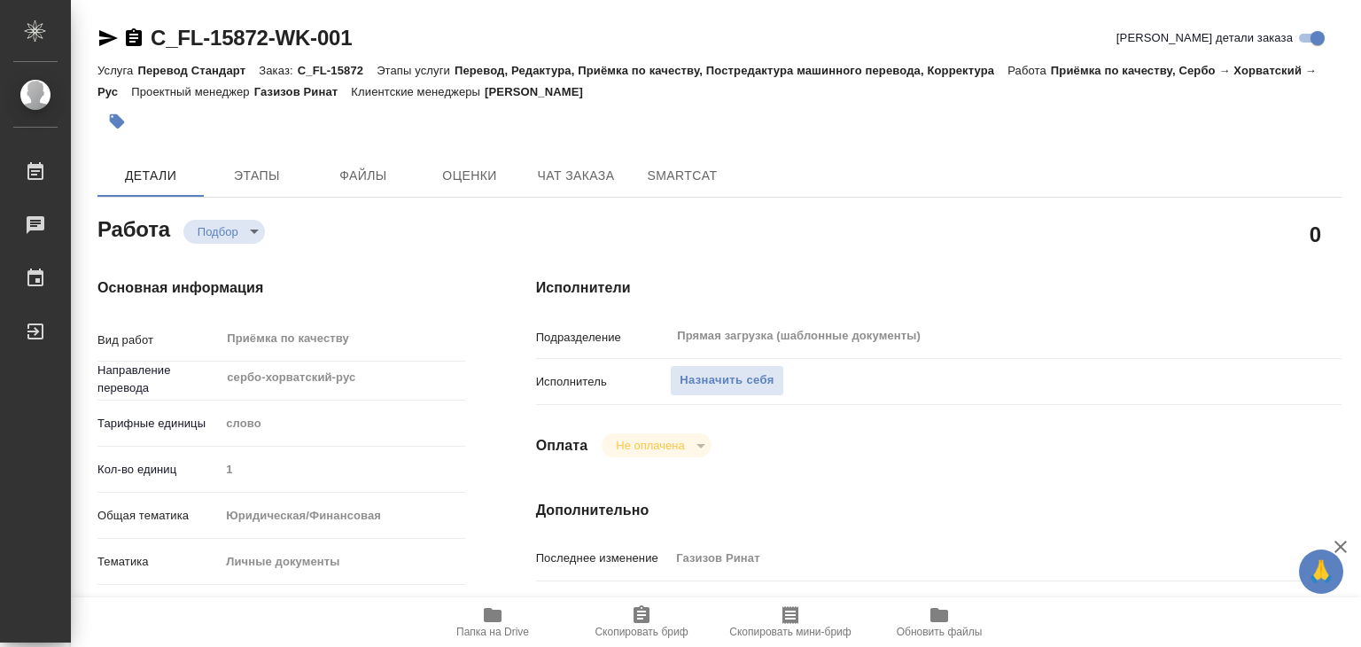
type textarea "x"
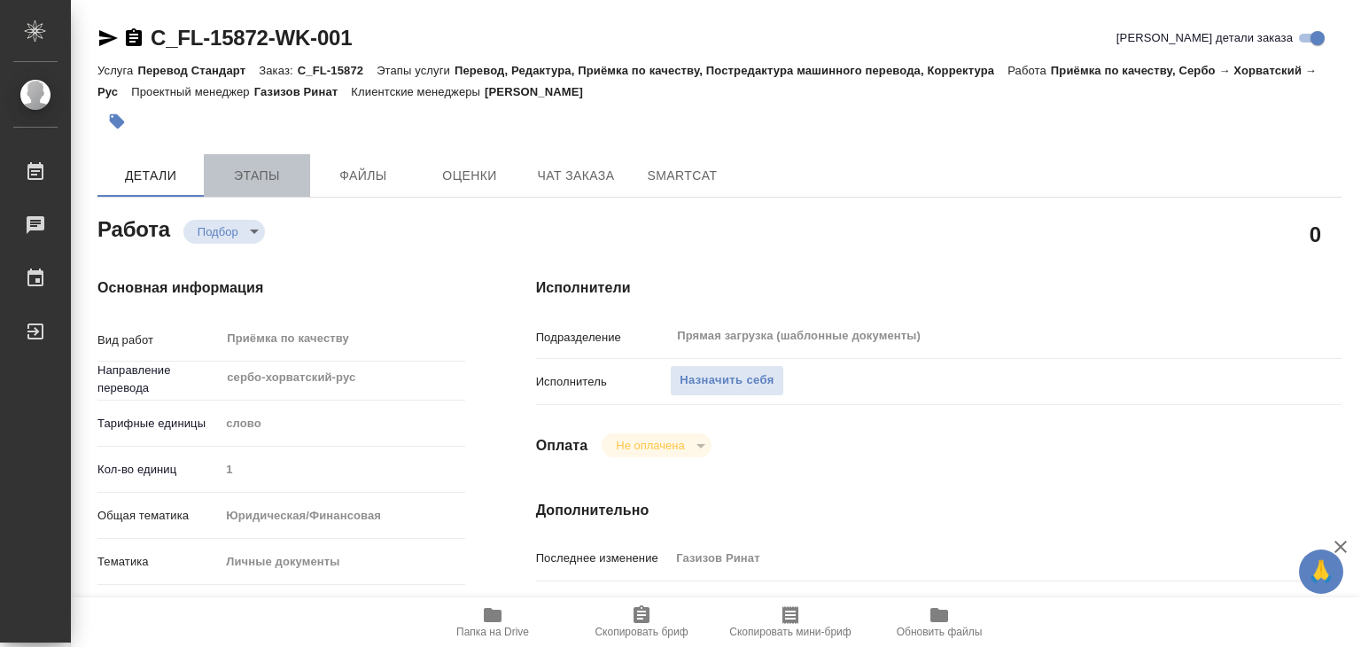
click at [244, 175] on span "Этапы" at bounding box center [256, 176] width 85 height 22
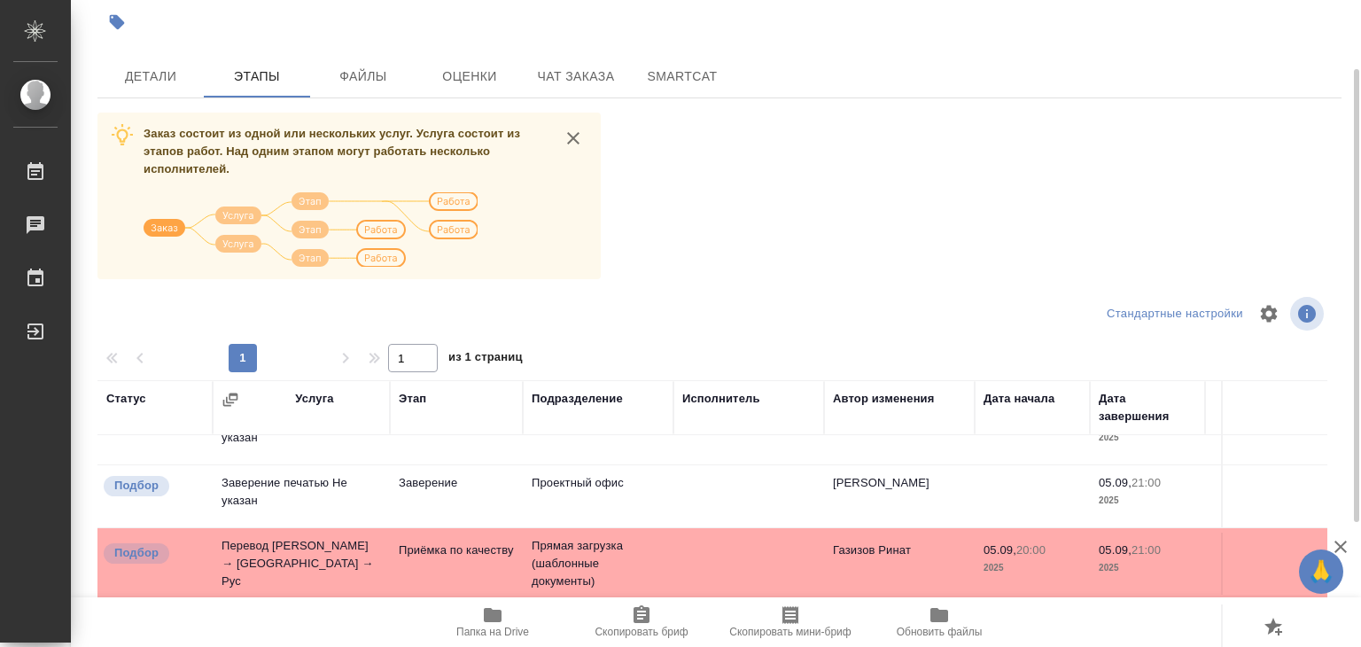
scroll to position [11, 0]
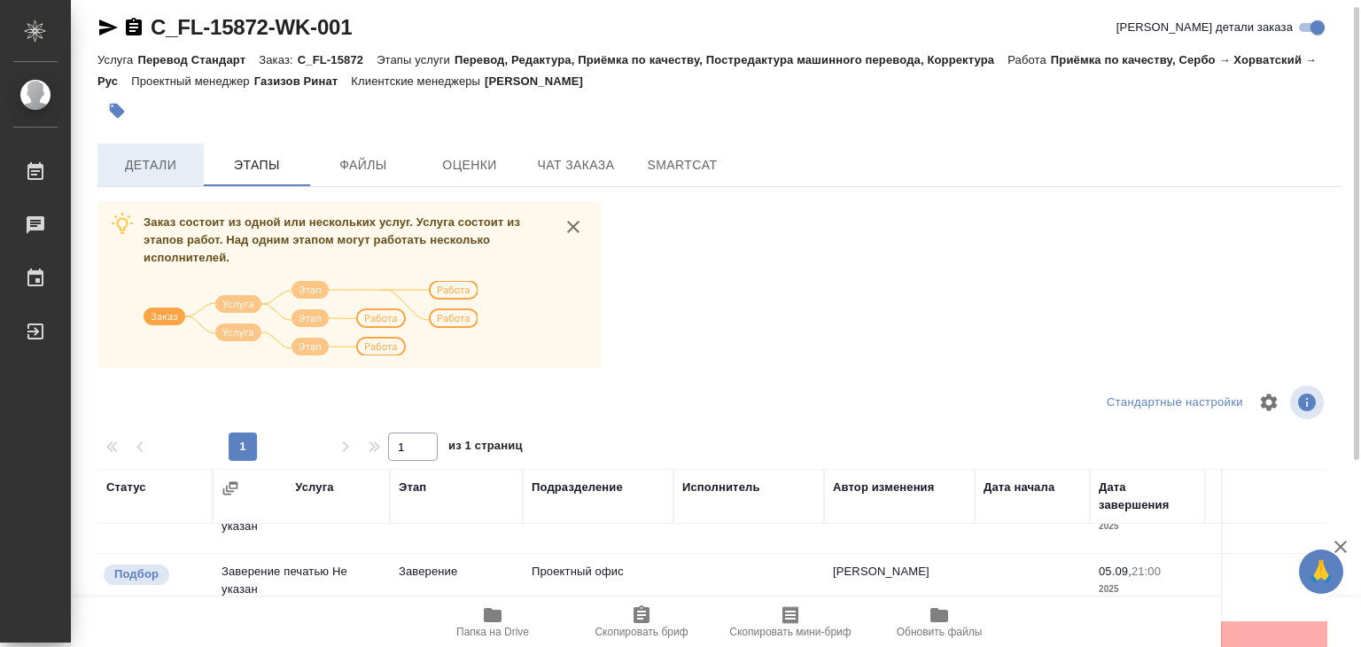
click at [170, 151] on button "Детали" at bounding box center [150, 165] width 106 height 43
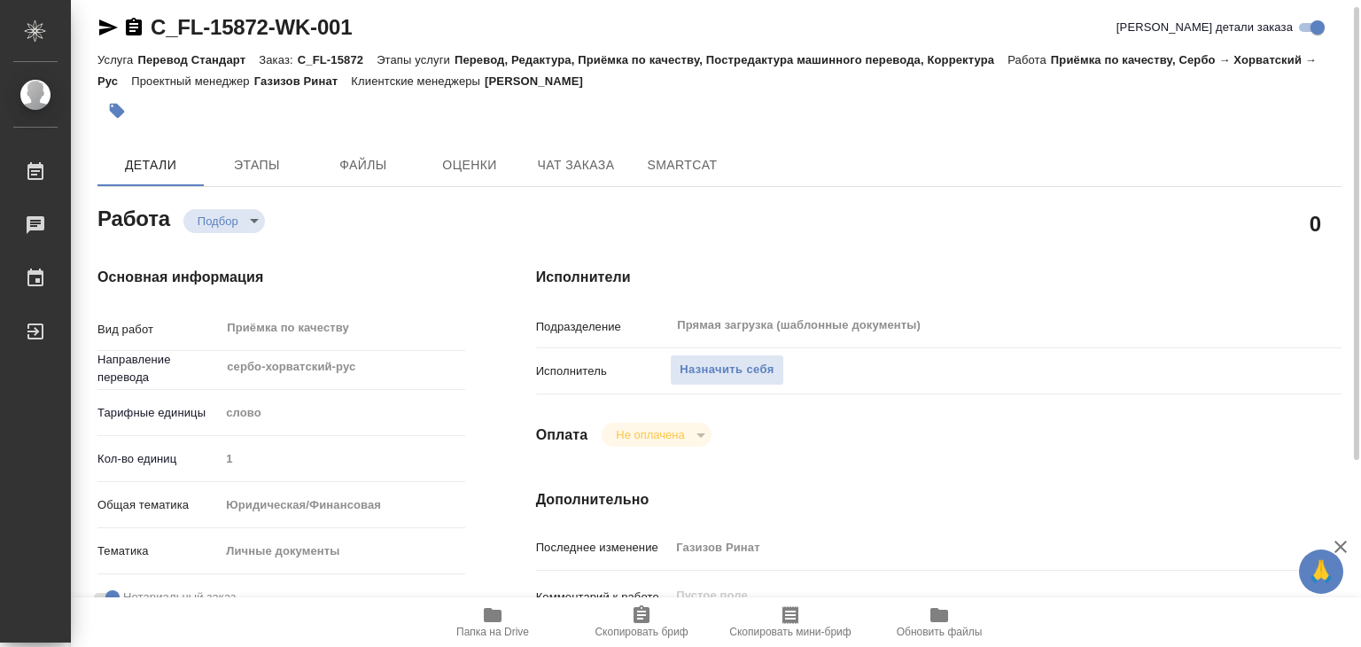
type textarea "x"
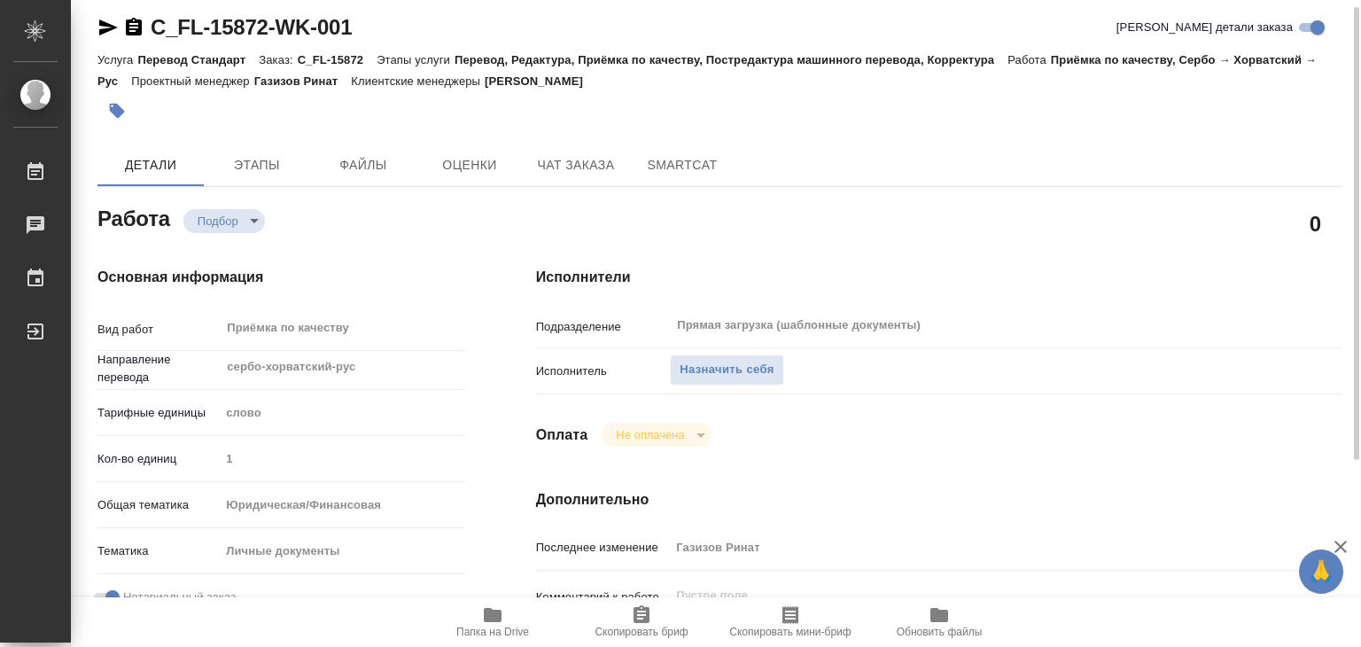
type textarea "x"
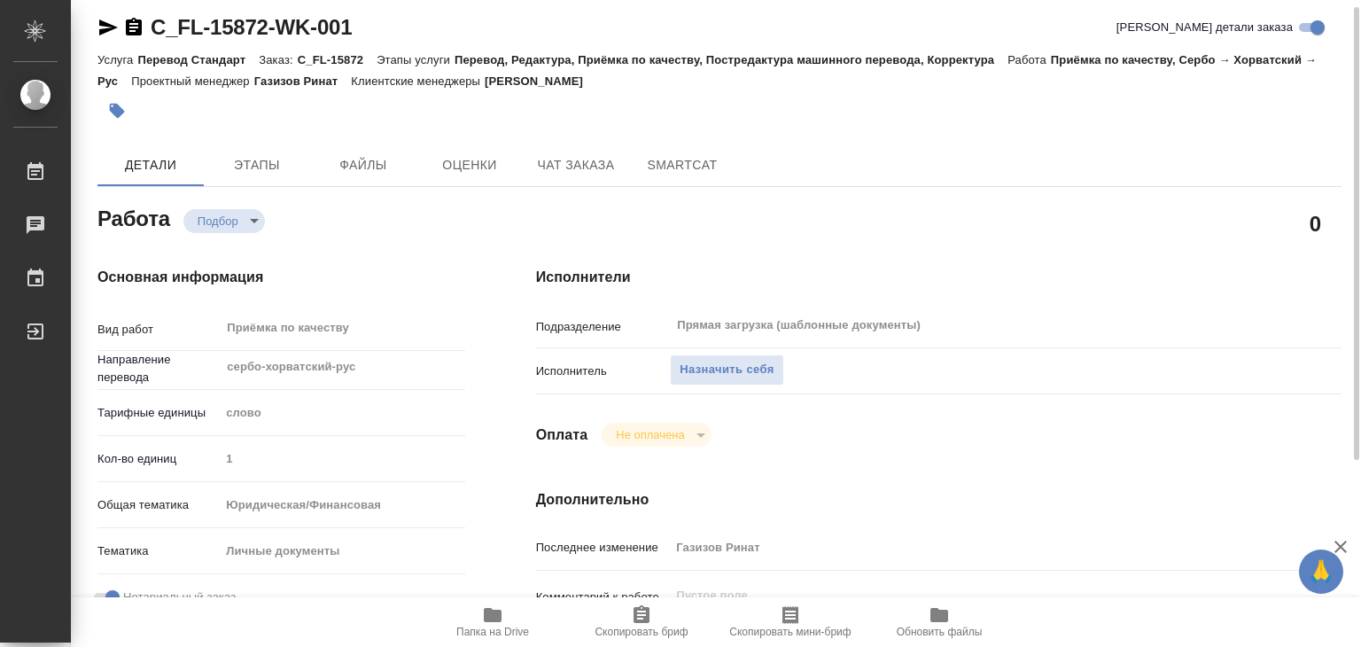
type textarea "x"
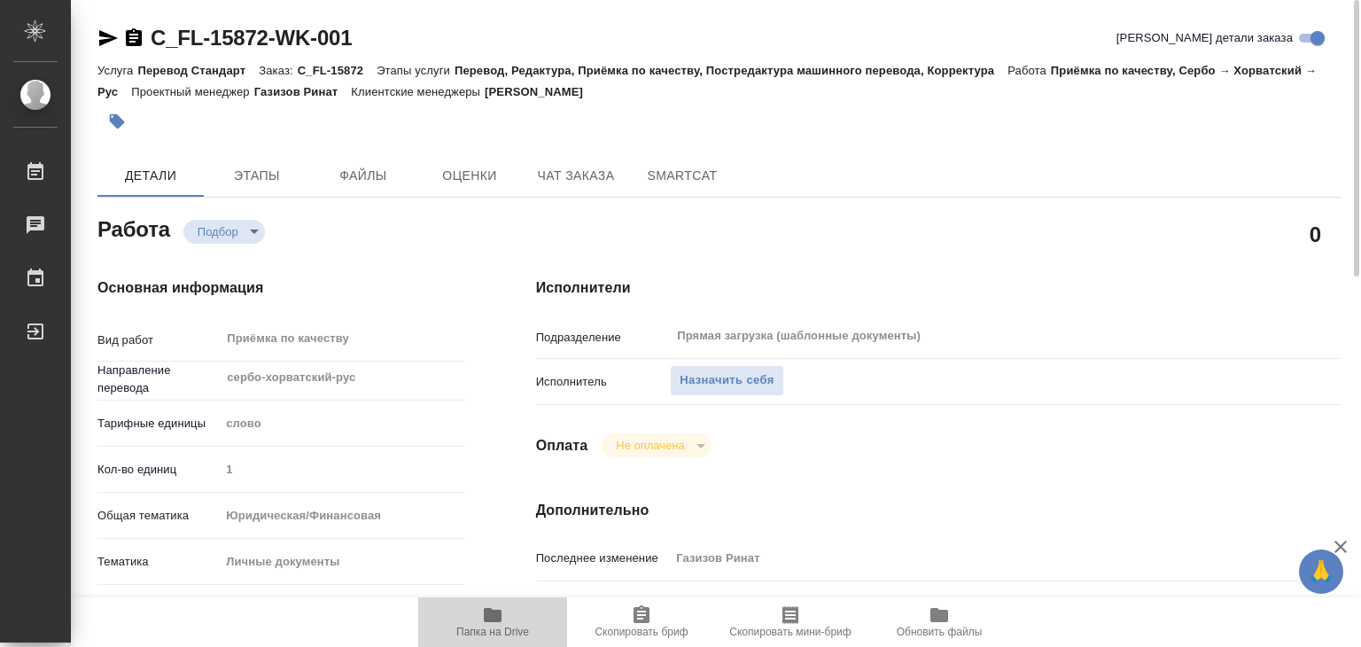
click at [493, 632] on span "Папка на Drive" at bounding box center [492, 631] width 73 height 12
click at [718, 380] on span "Назначить себя" at bounding box center [726, 380] width 94 height 20
type textarea "x"
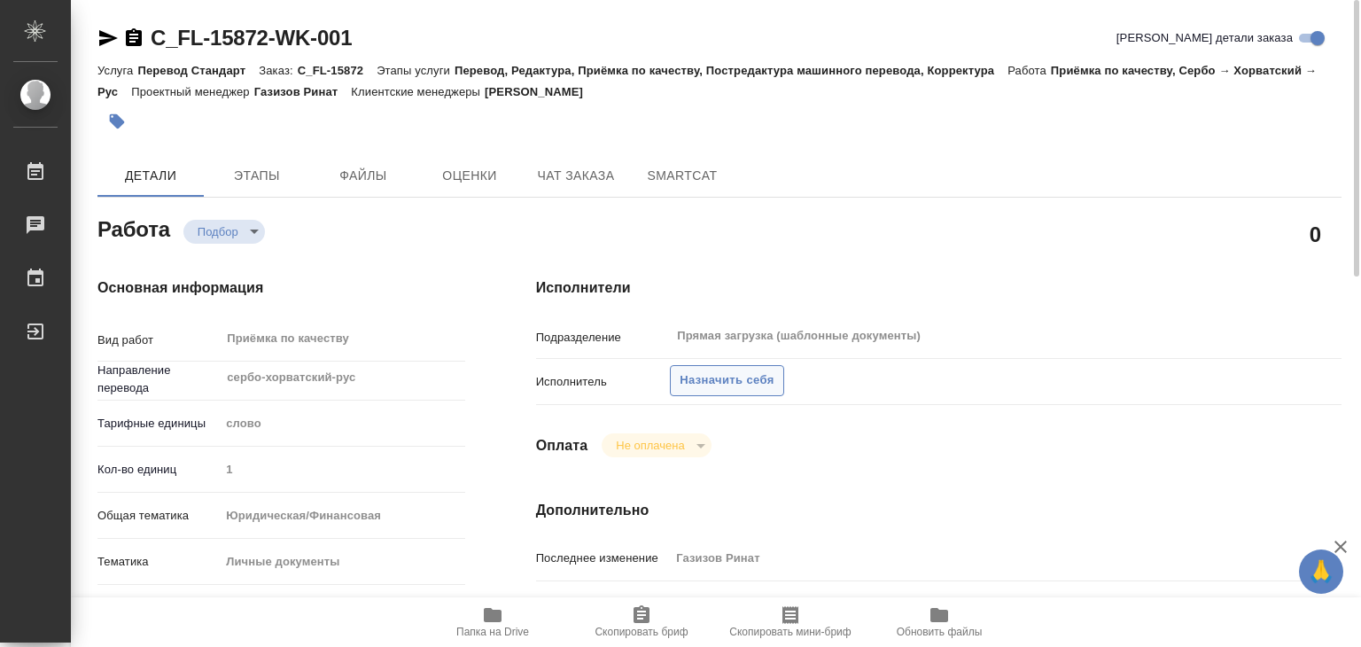
type textarea "x"
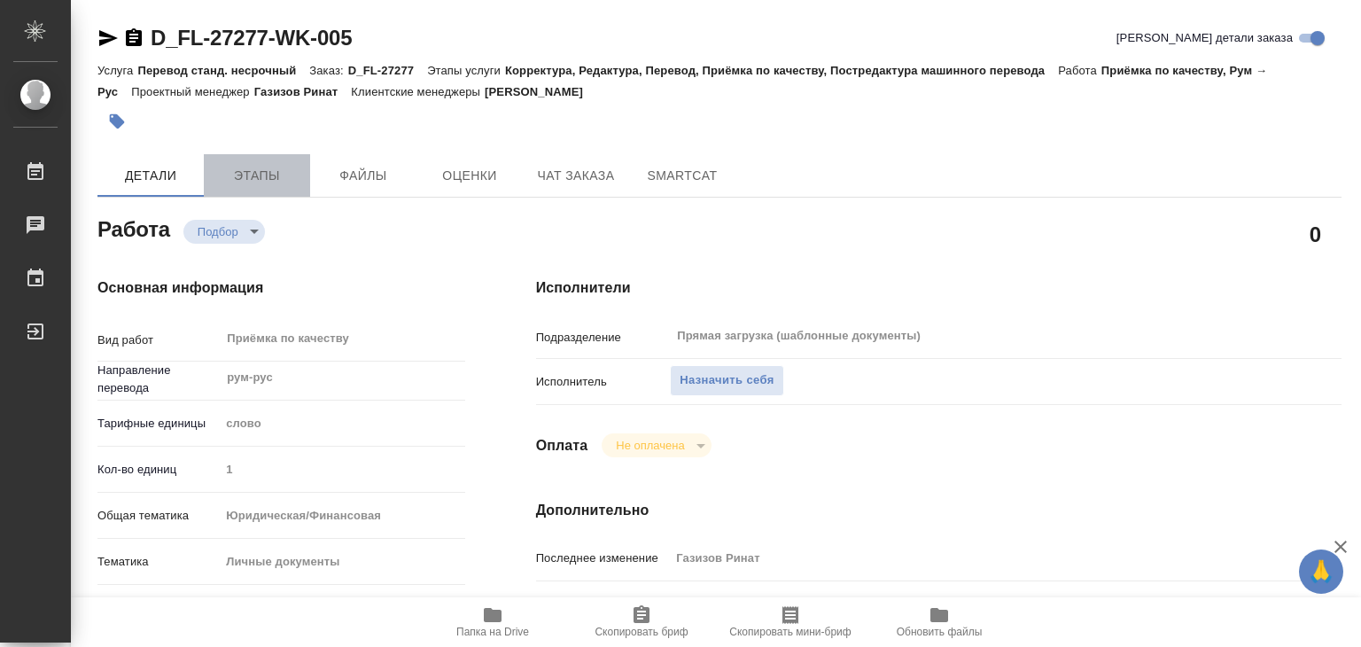
click at [230, 170] on span "Этапы" at bounding box center [256, 176] width 85 height 22
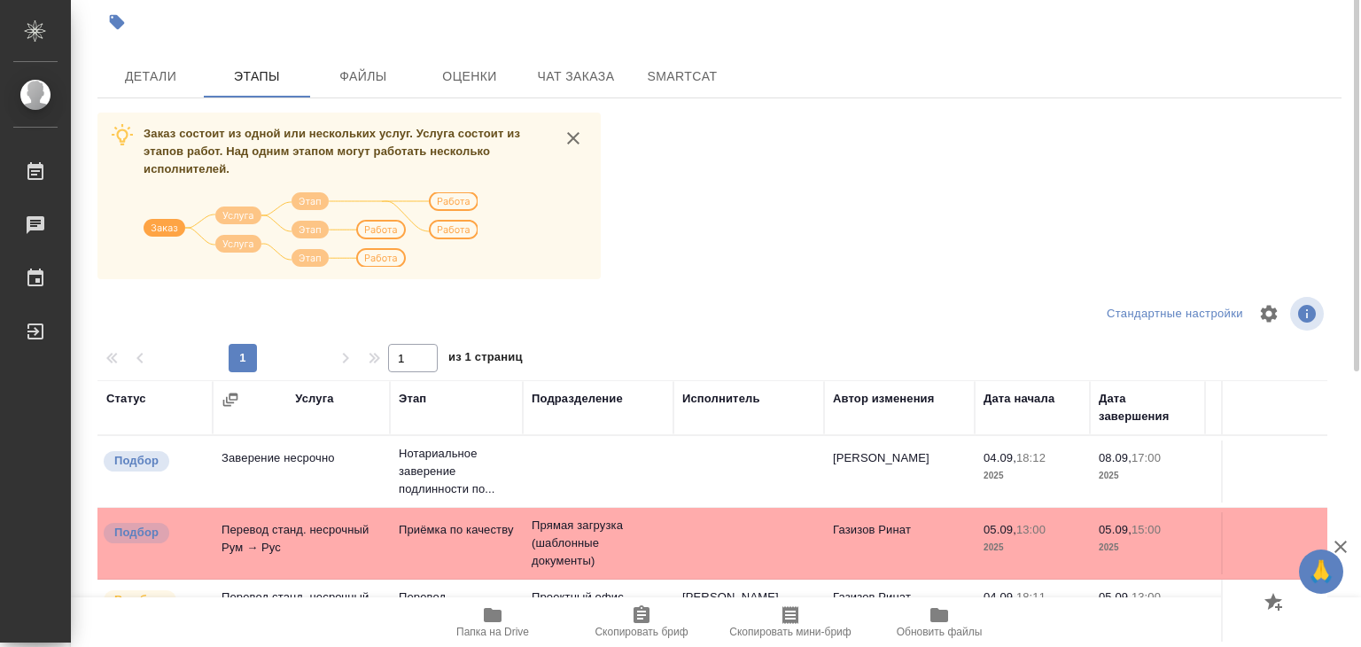
scroll to position [11, 0]
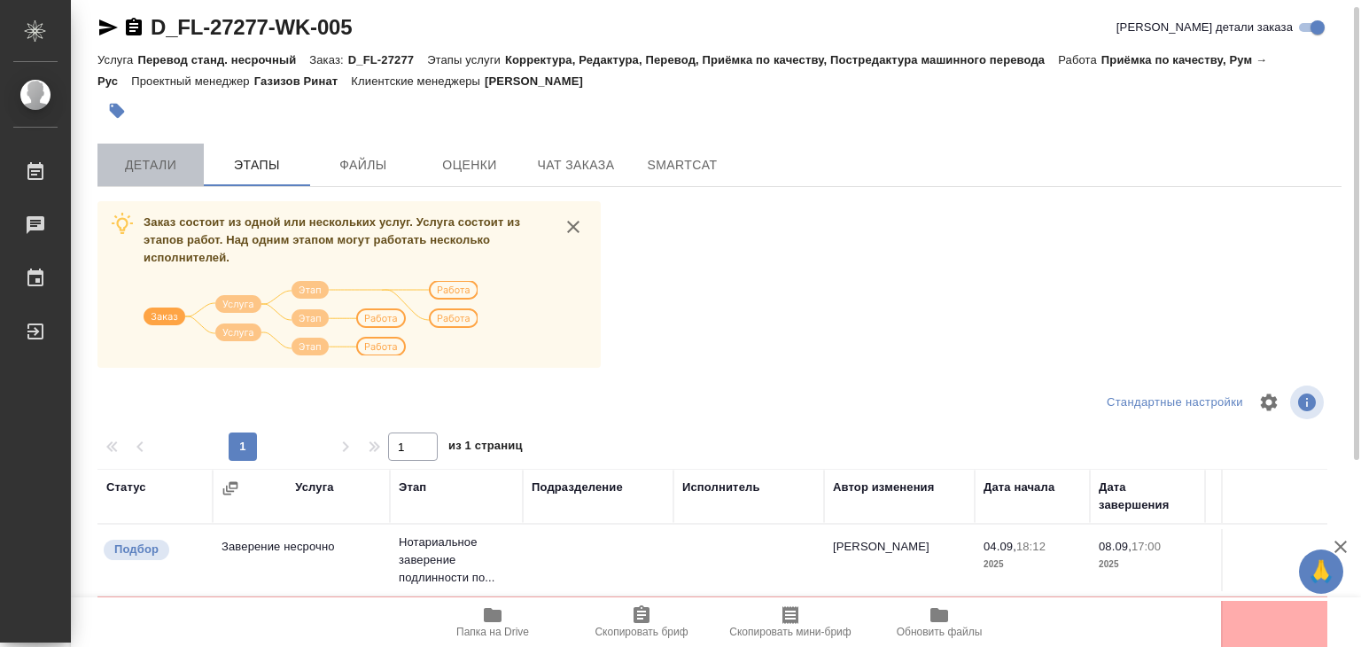
click at [165, 166] on span "Детали" at bounding box center [150, 165] width 85 height 22
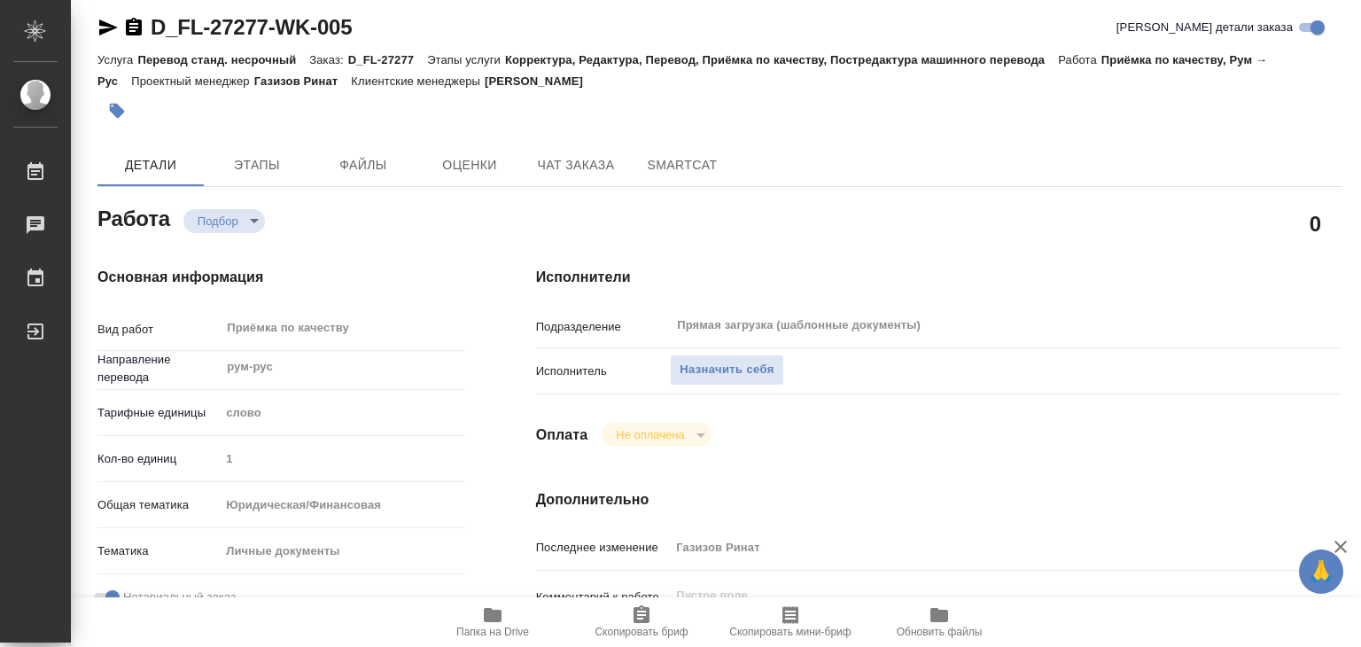
type textarea "x"
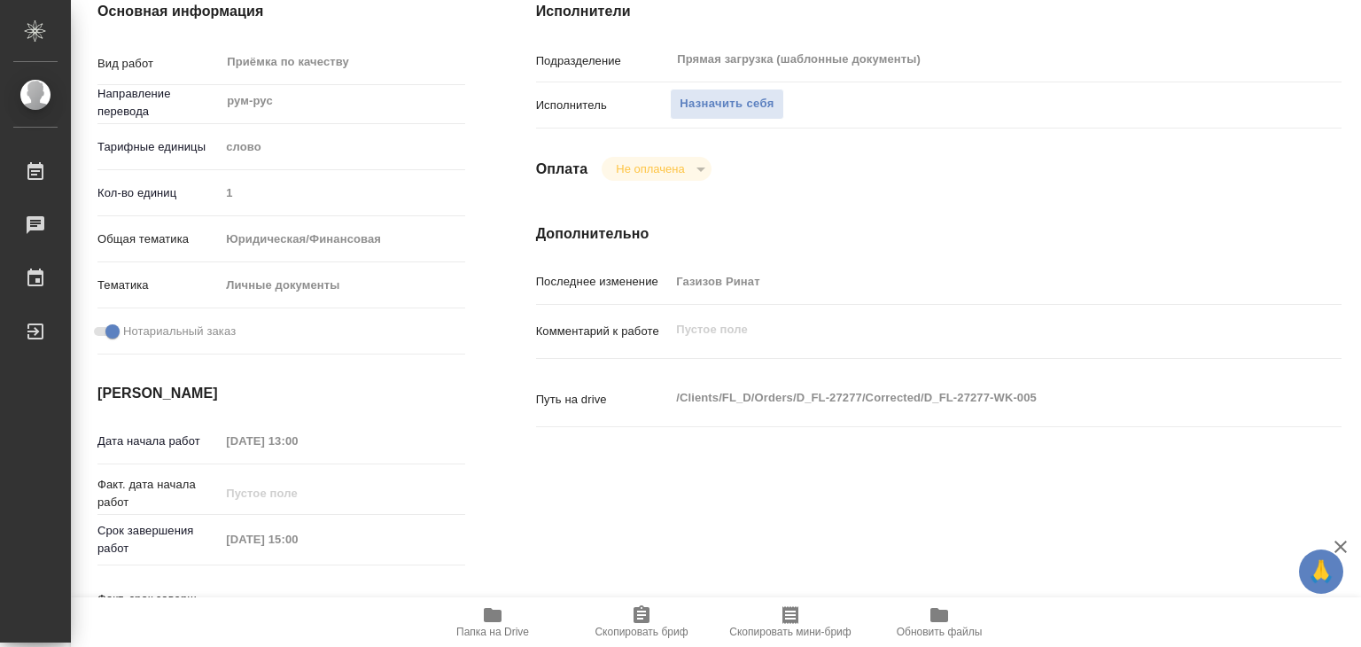
type textarea "x"
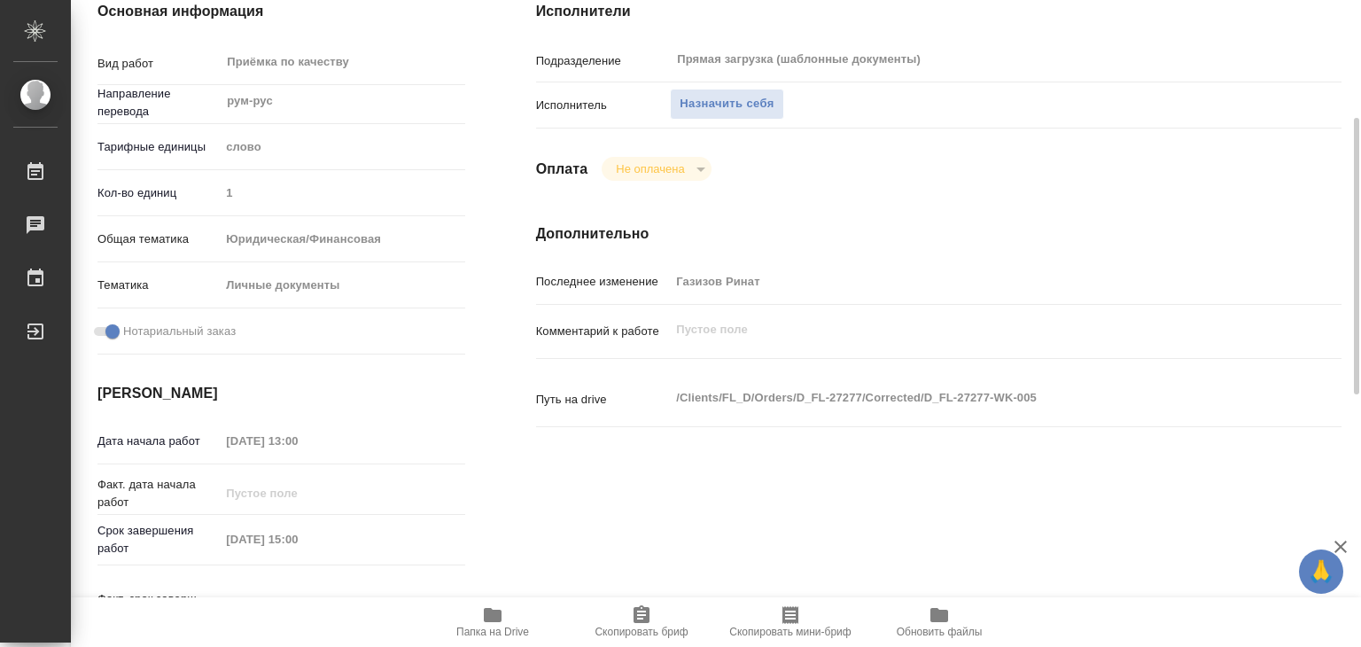
scroll to position [365, 0]
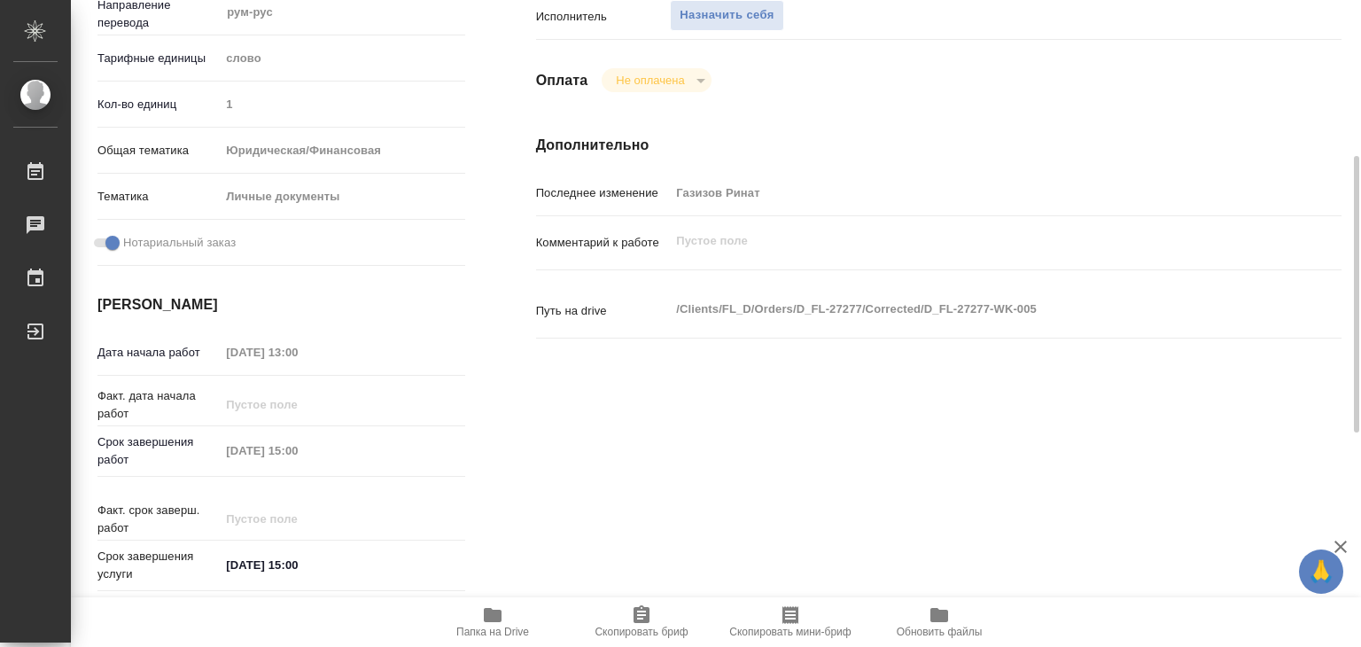
type textarea "x"
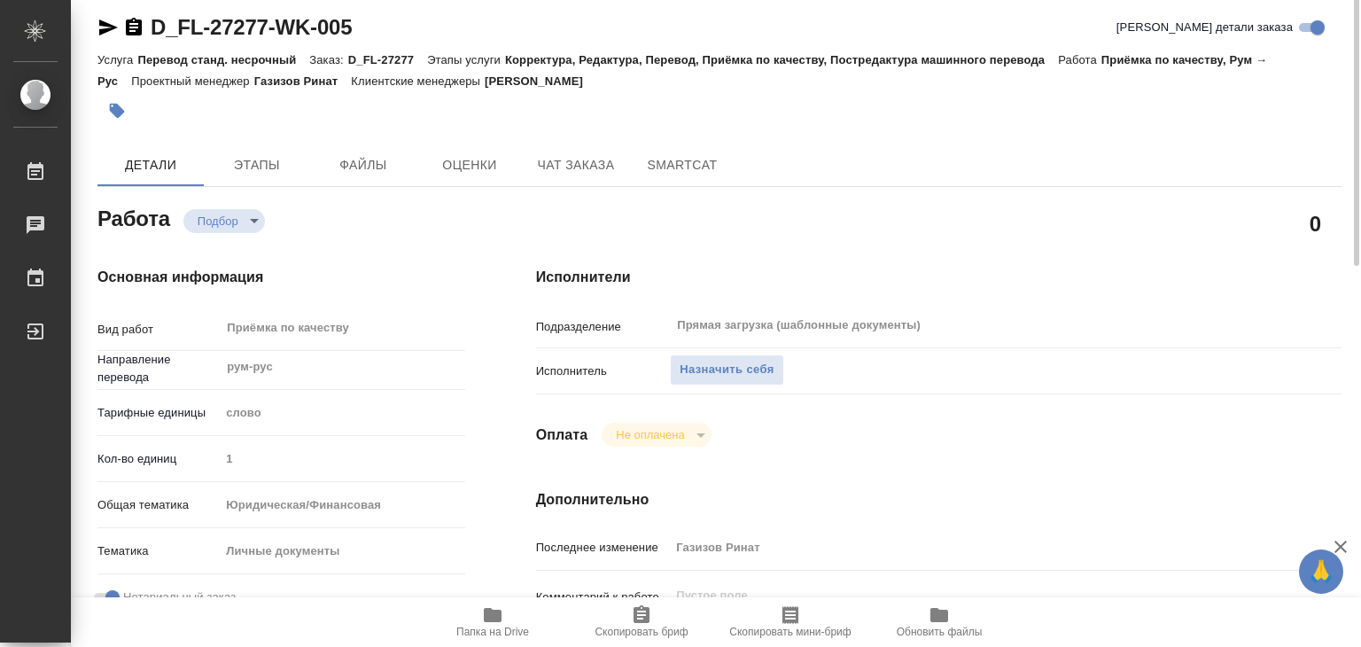
scroll to position [0, 0]
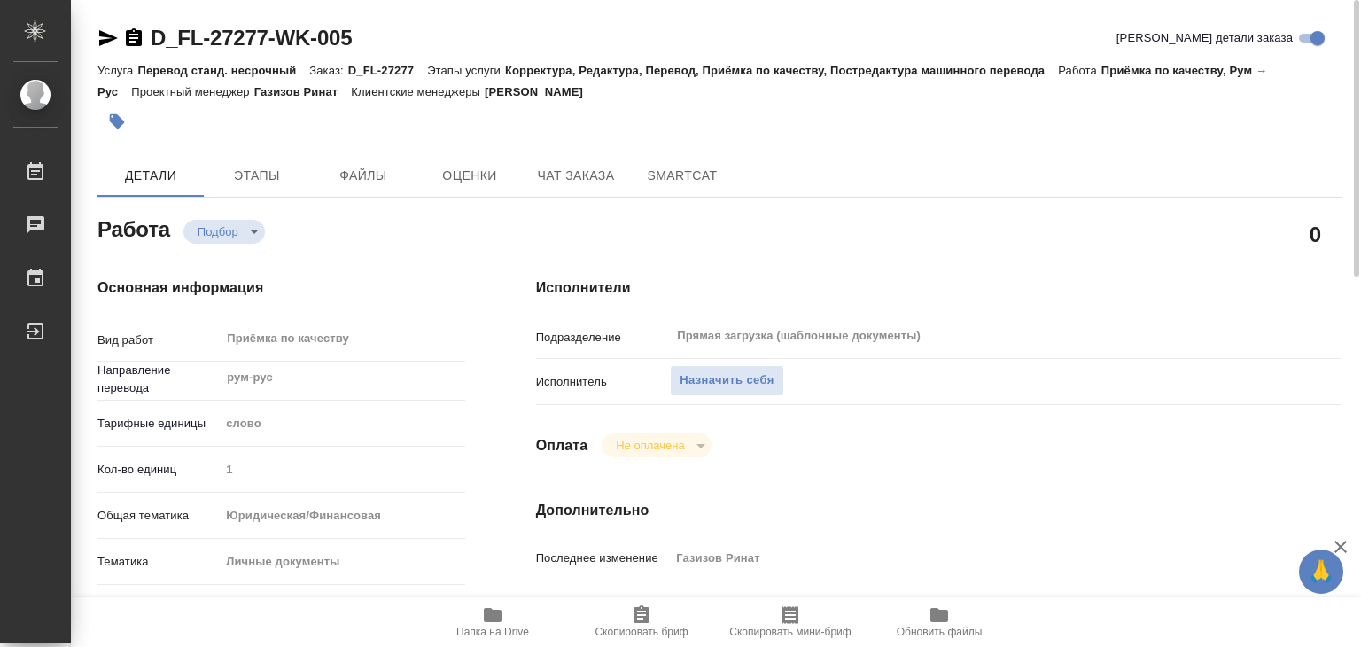
click at [976, 121] on div at bounding box center [719, 121] width 1244 height 39
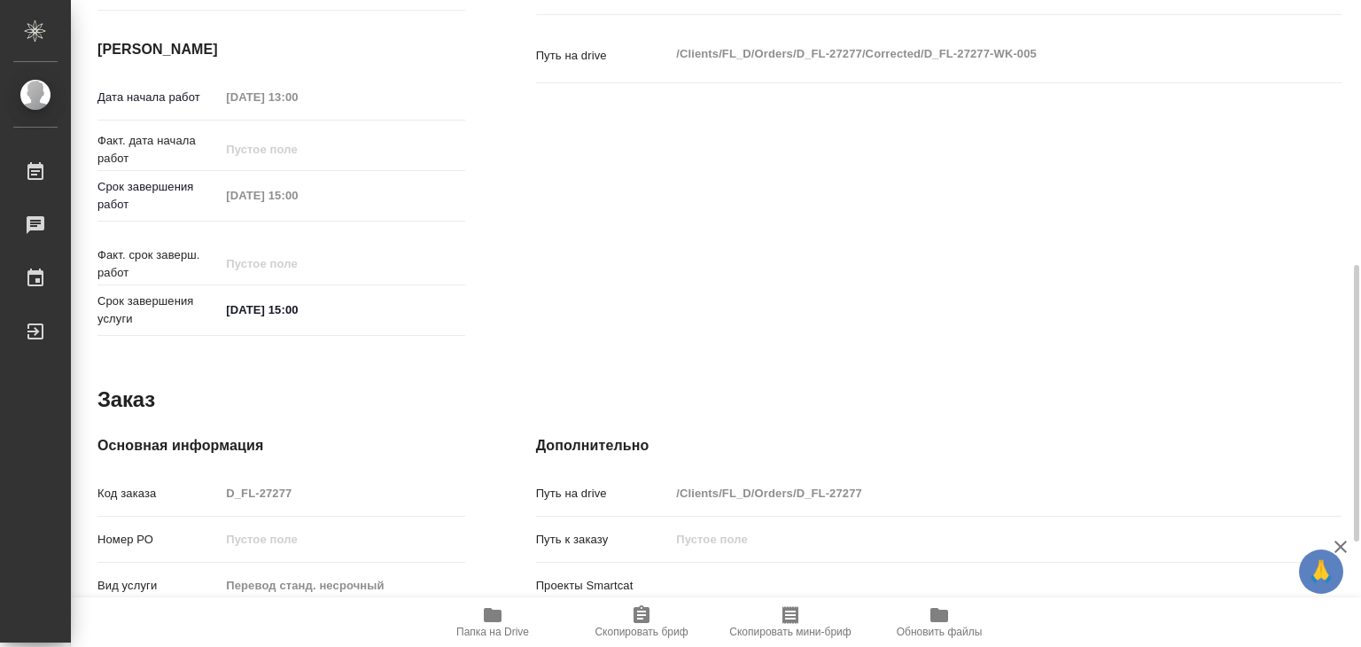
scroll to position [354, 0]
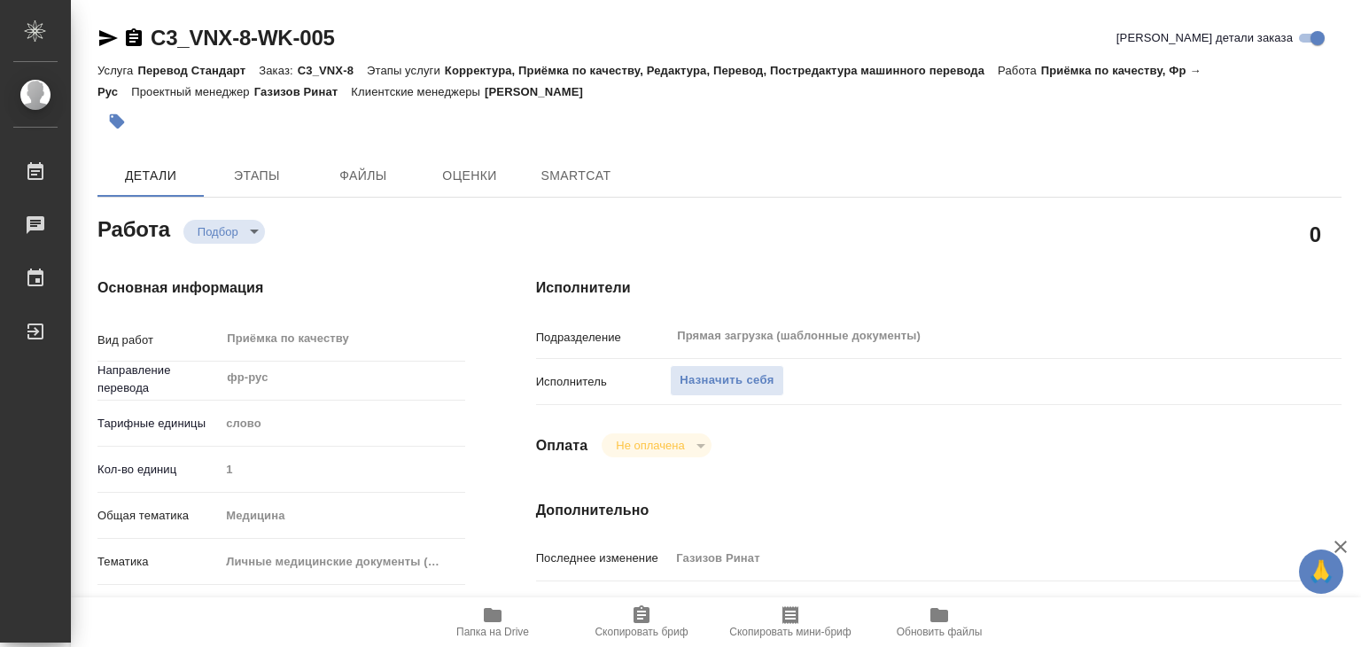
type textarea "x"
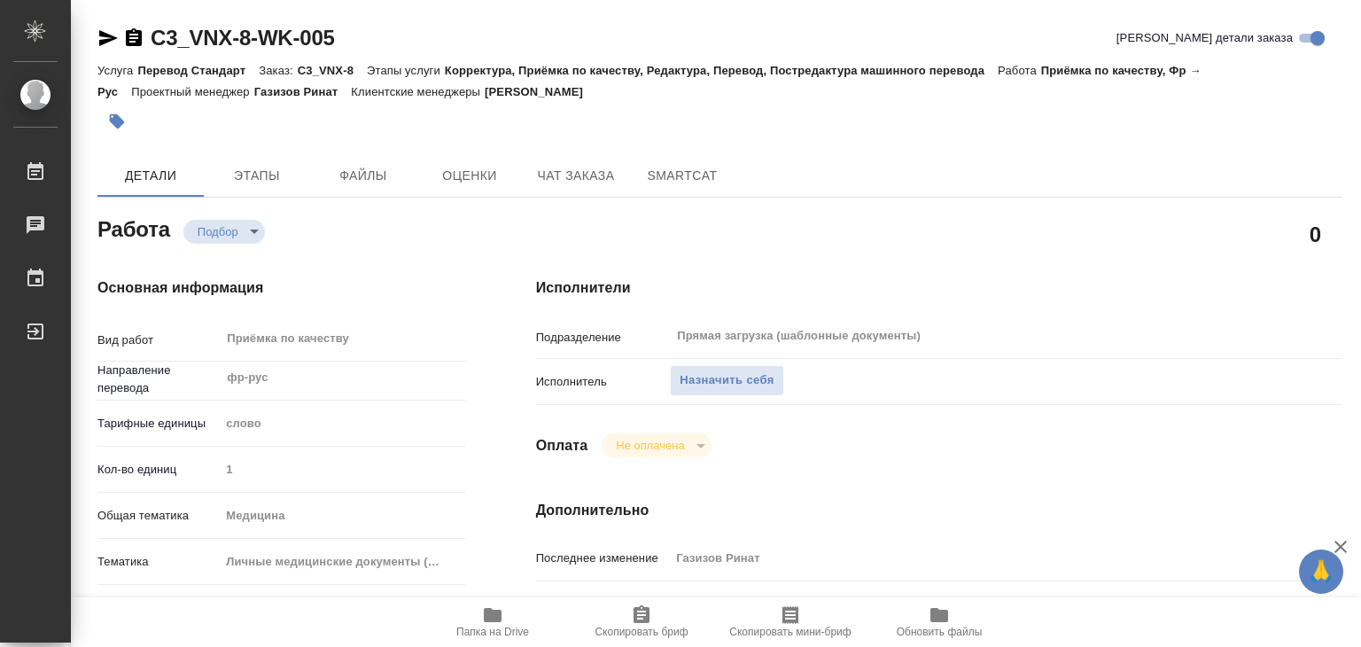
type textarea "x"
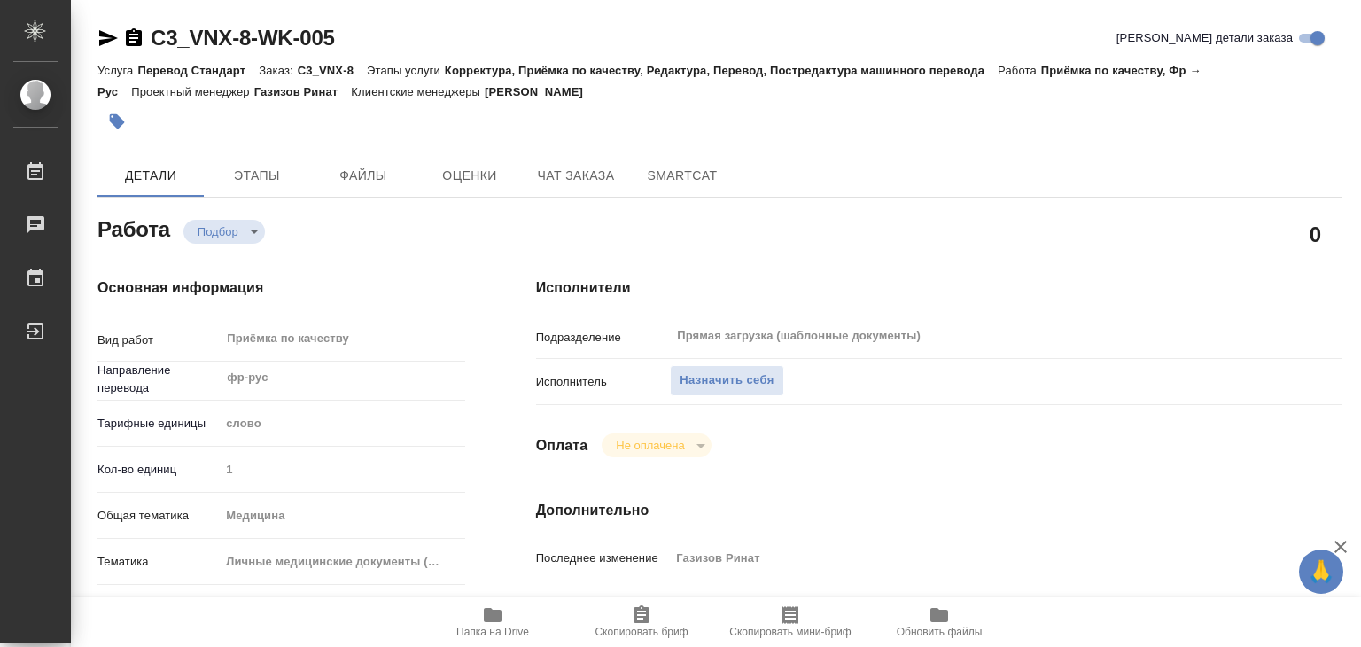
type textarea "x"
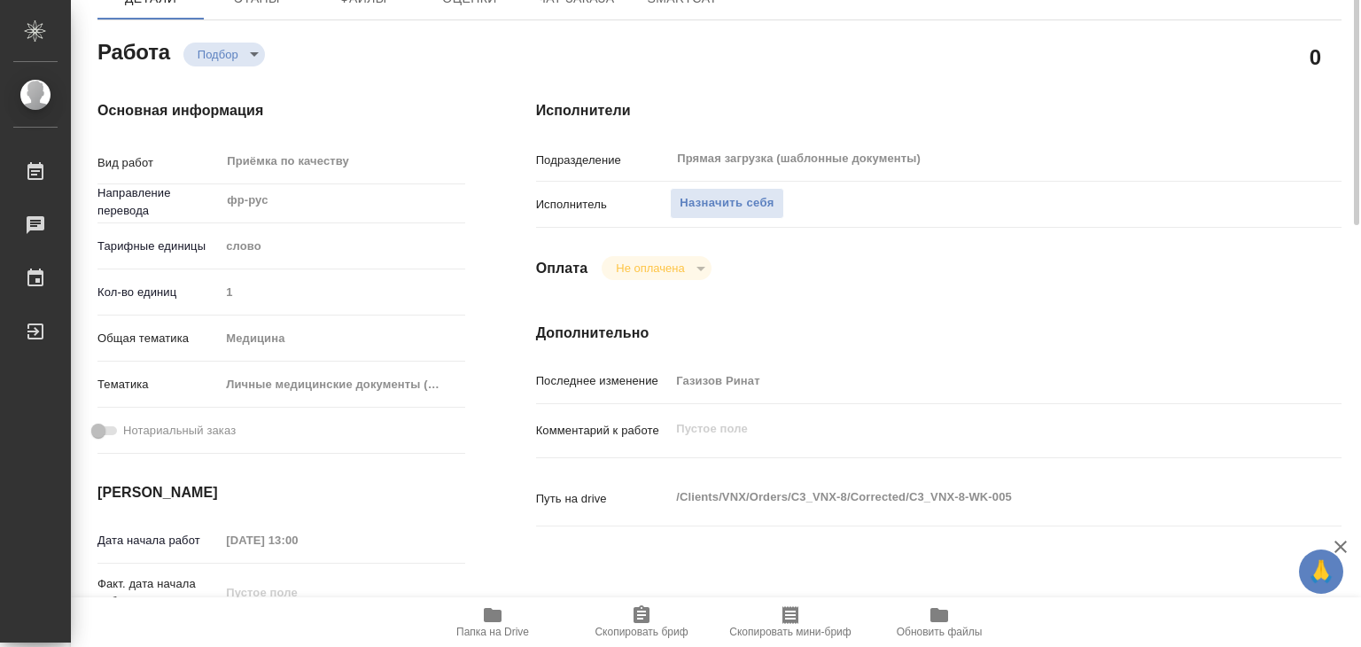
scroll to position [89, 0]
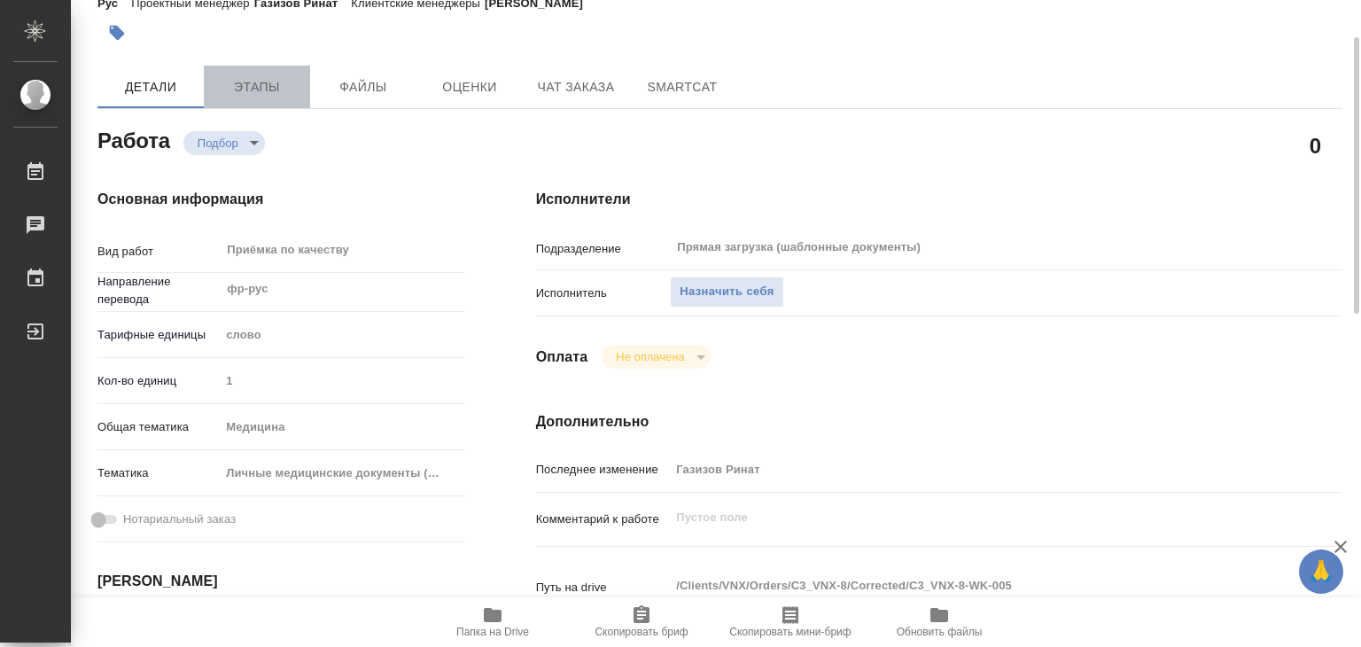
click at [266, 96] on span "Этапы" at bounding box center [256, 87] width 85 height 22
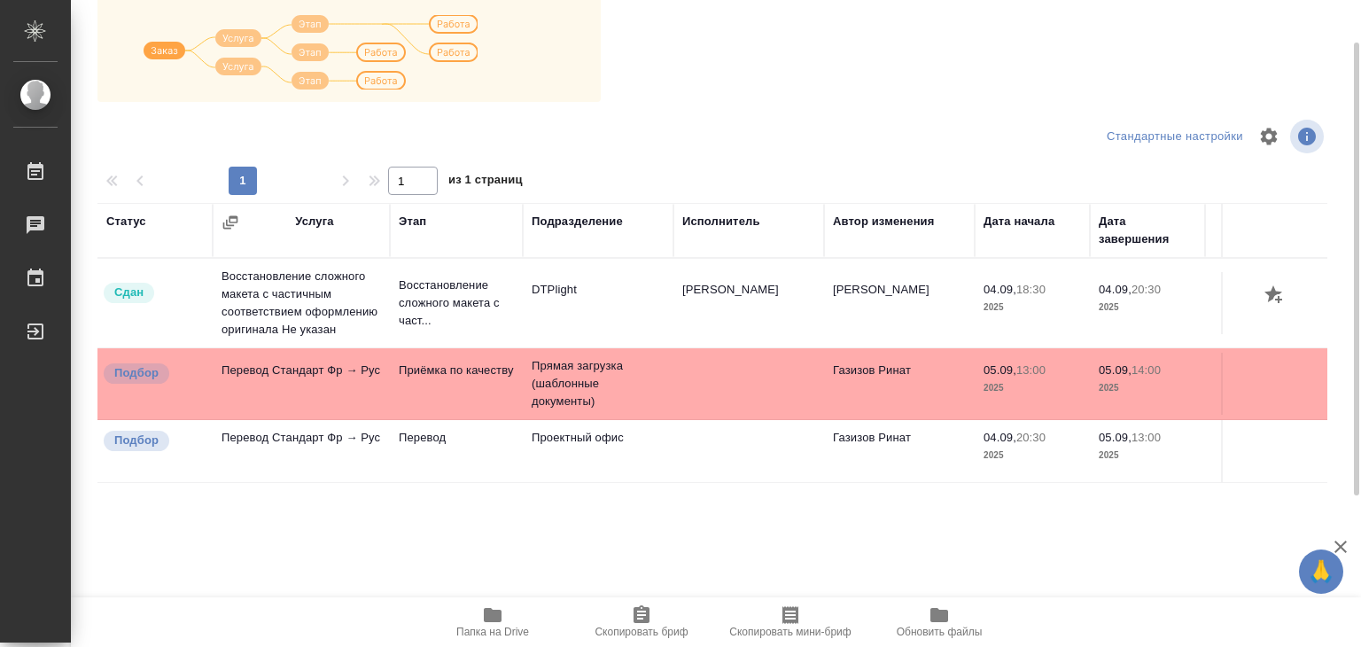
scroll to position [99, 0]
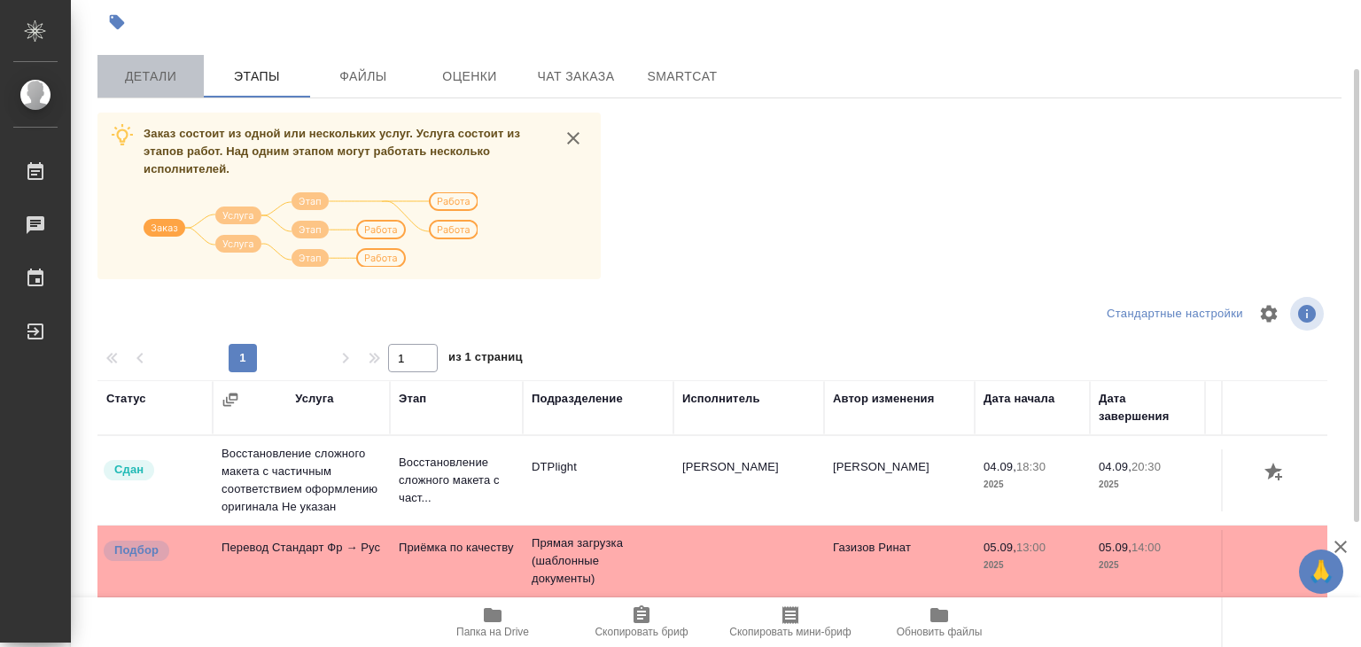
click at [153, 78] on span "Детали" at bounding box center [150, 77] width 85 height 22
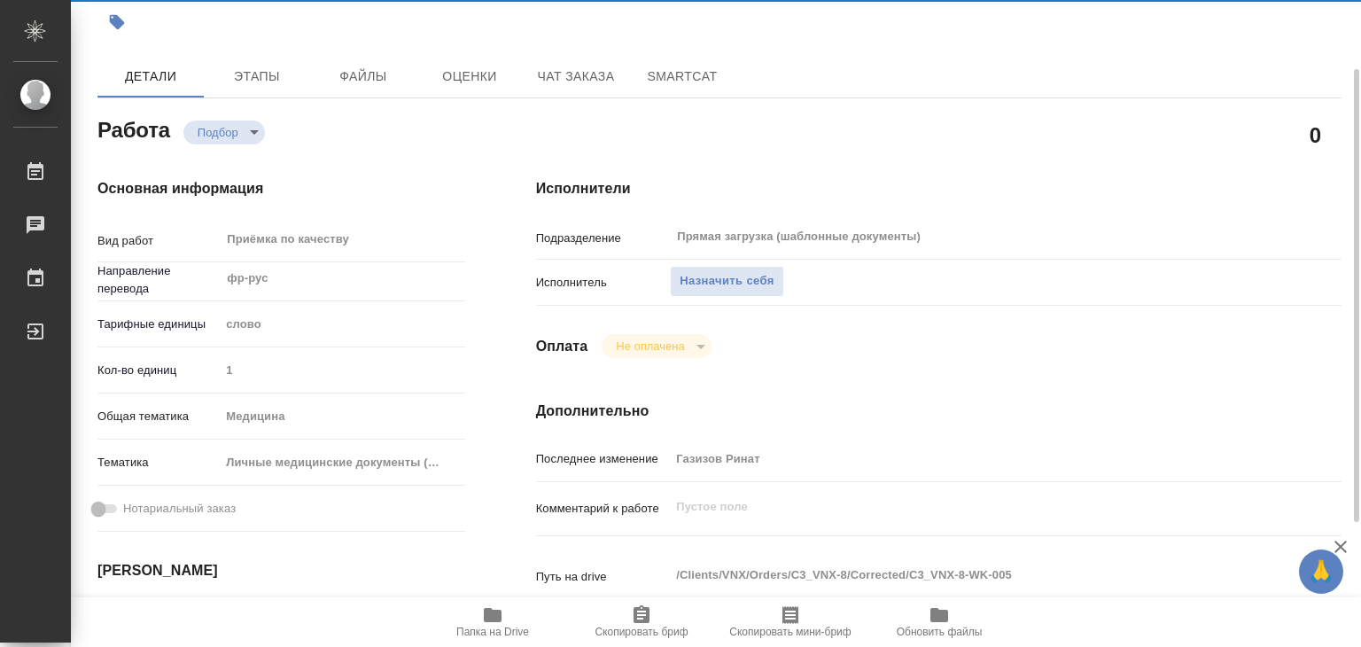
type textarea "x"
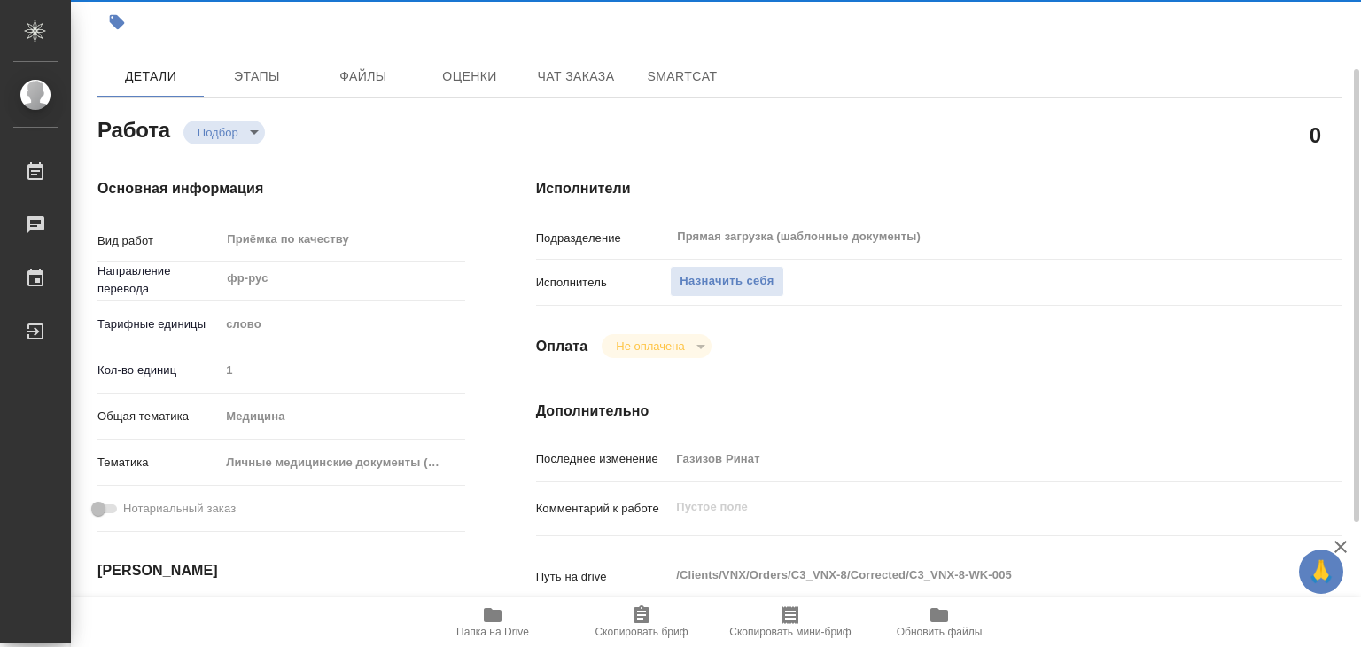
type textarea "x"
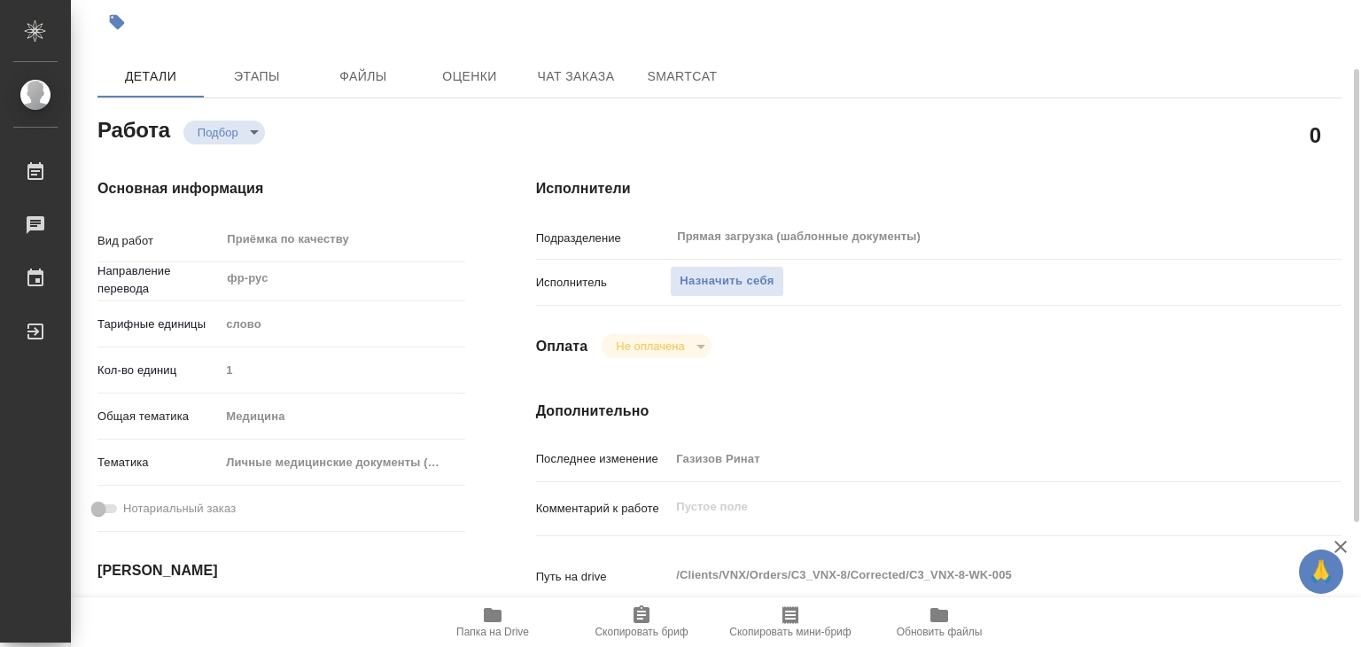
type textarea "x"
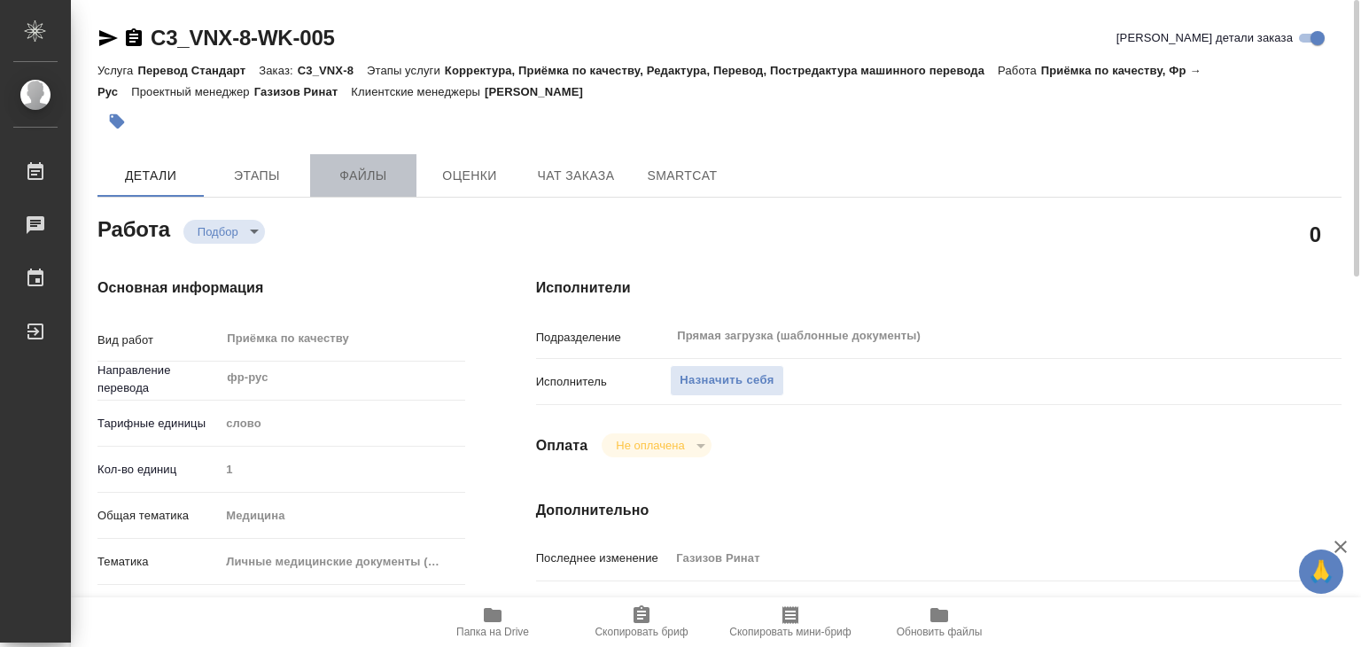
click at [352, 179] on span "Файлы" at bounding box center [363, 176] width 85 height 22
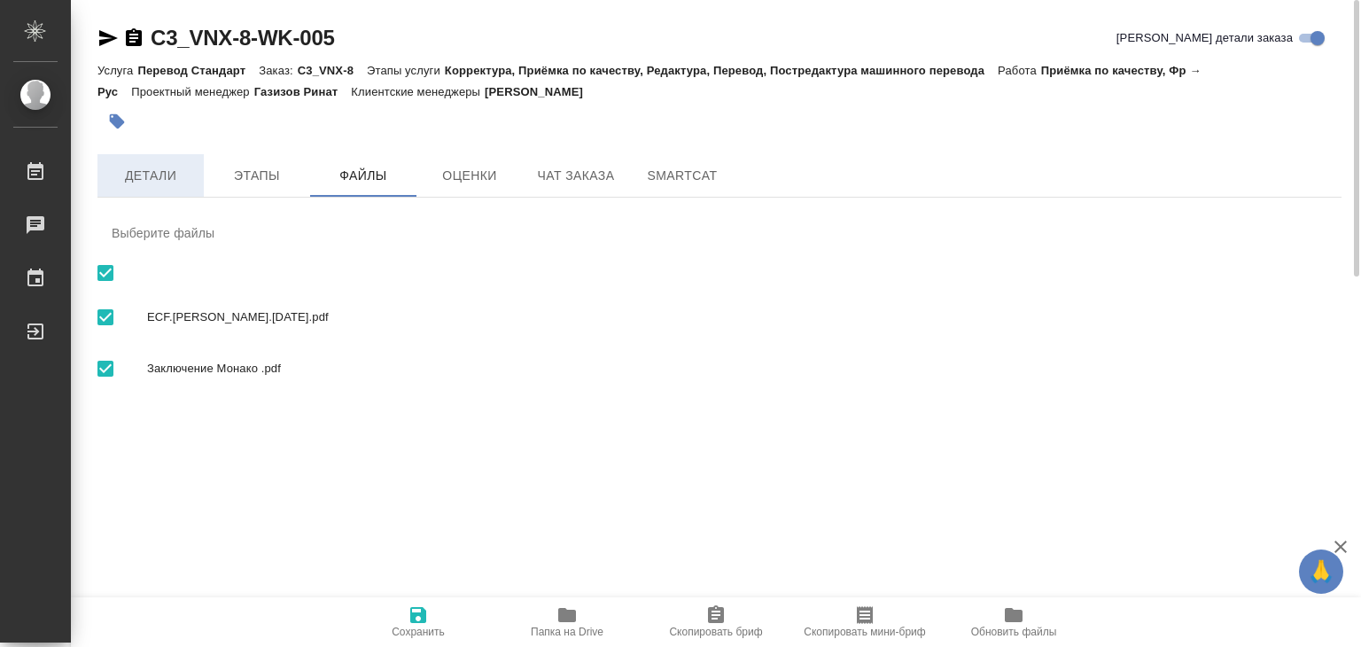
click at [135, 171] on span "Детали" at bounding box center [150, 176] width 85 height 22
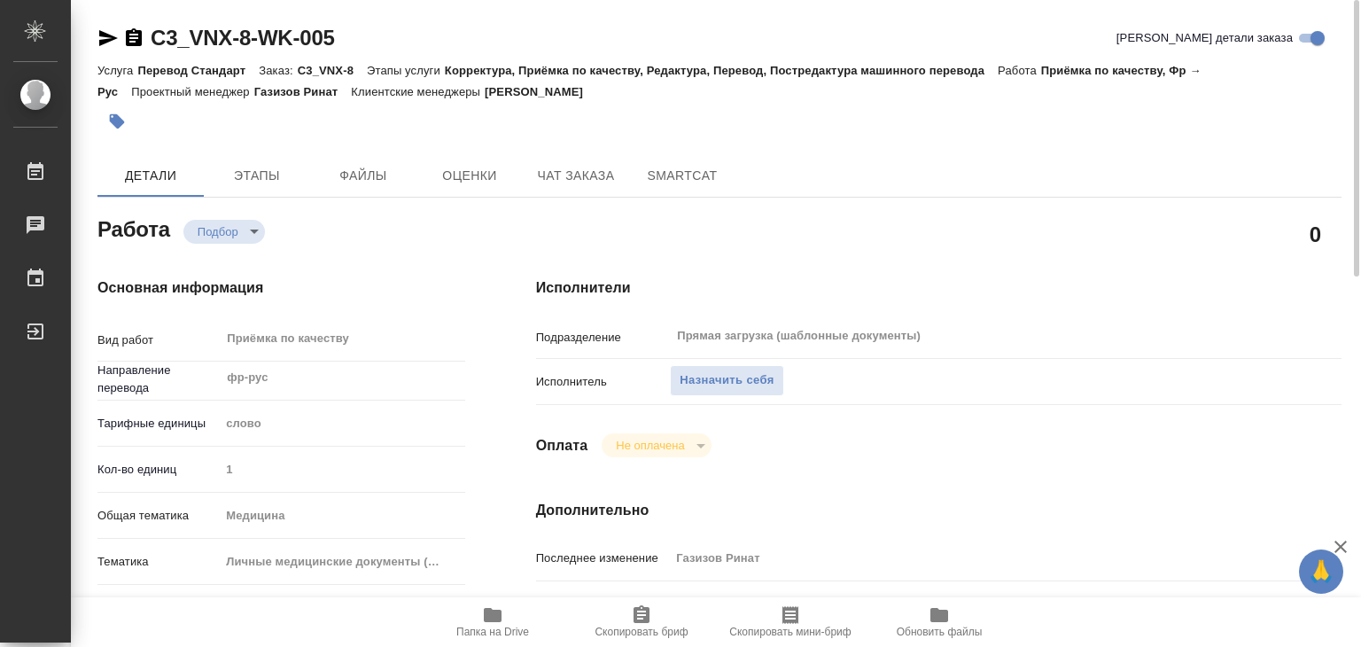
type textarea "x"
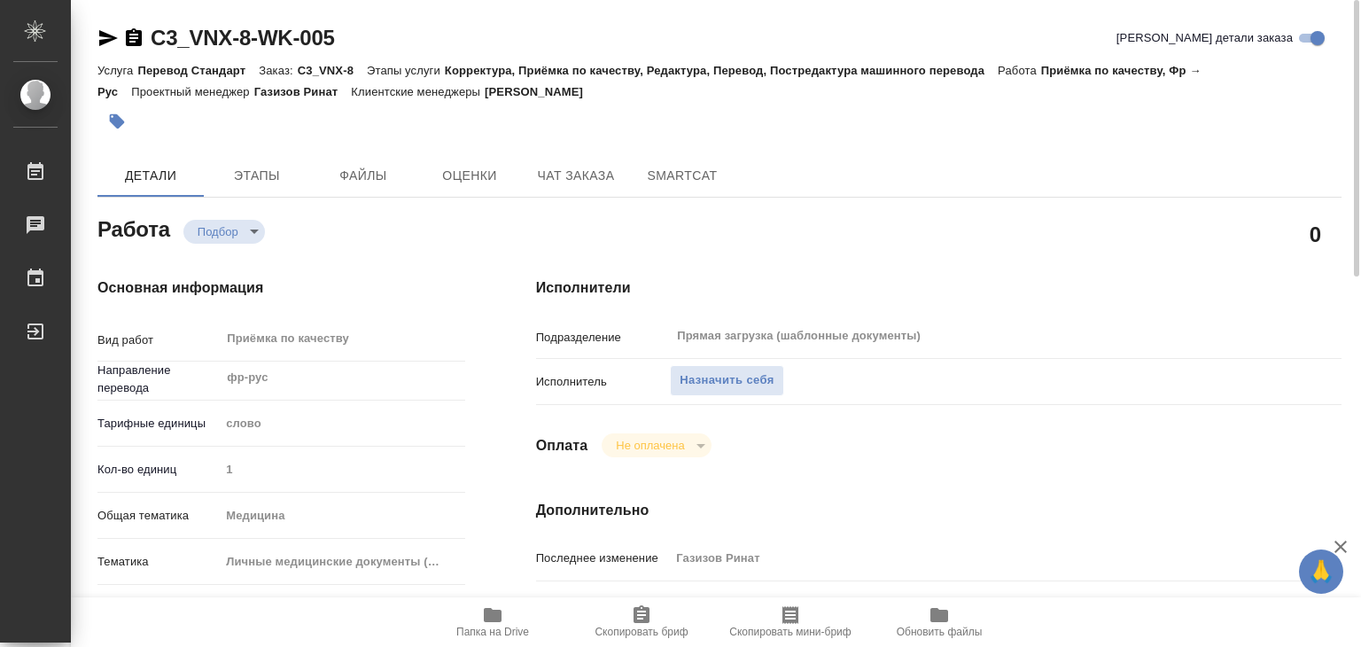
type textarea "x"
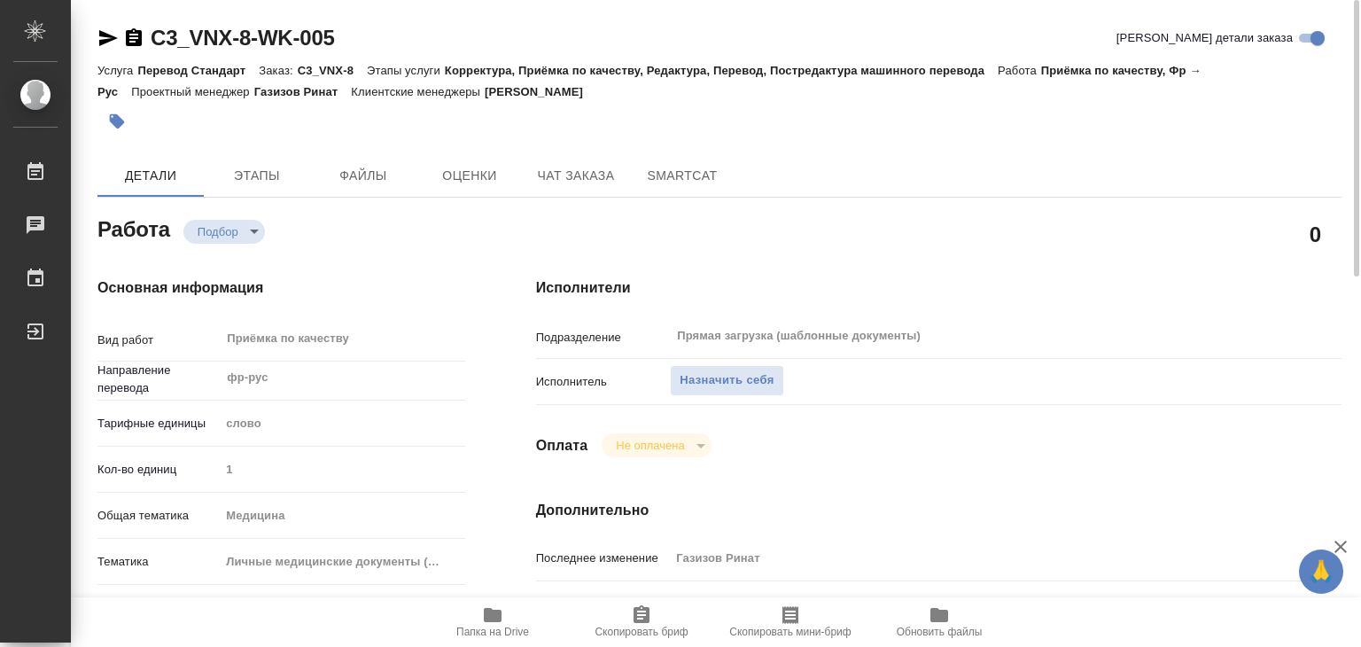
type textarea "x"
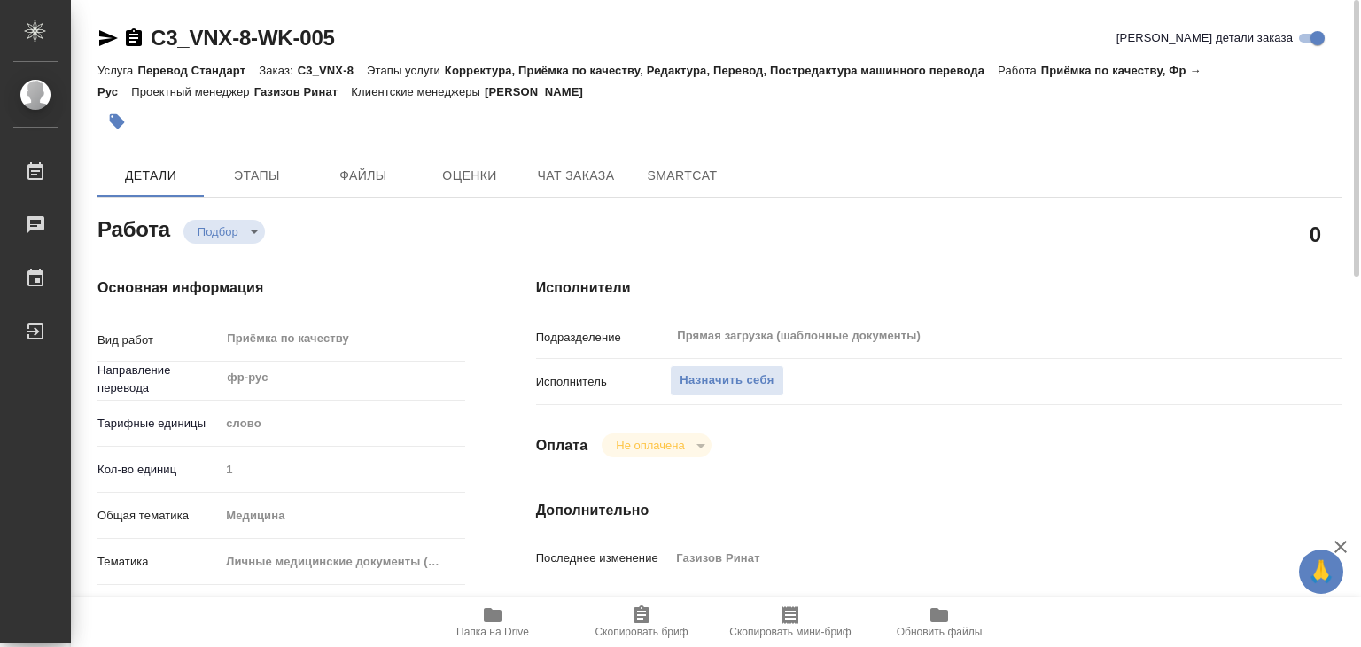
type textarea "x"
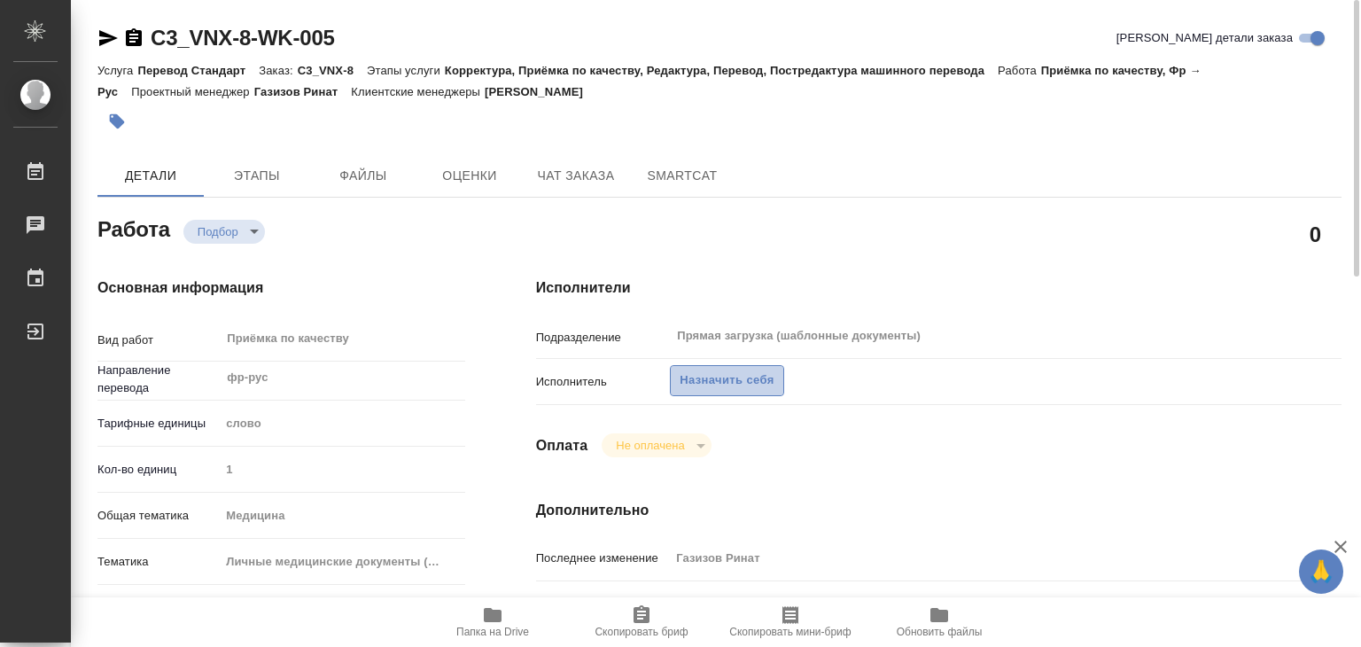
click at [726, 378] on span "Назначить себя" at bounding box center [726, 380] width 94 height 20
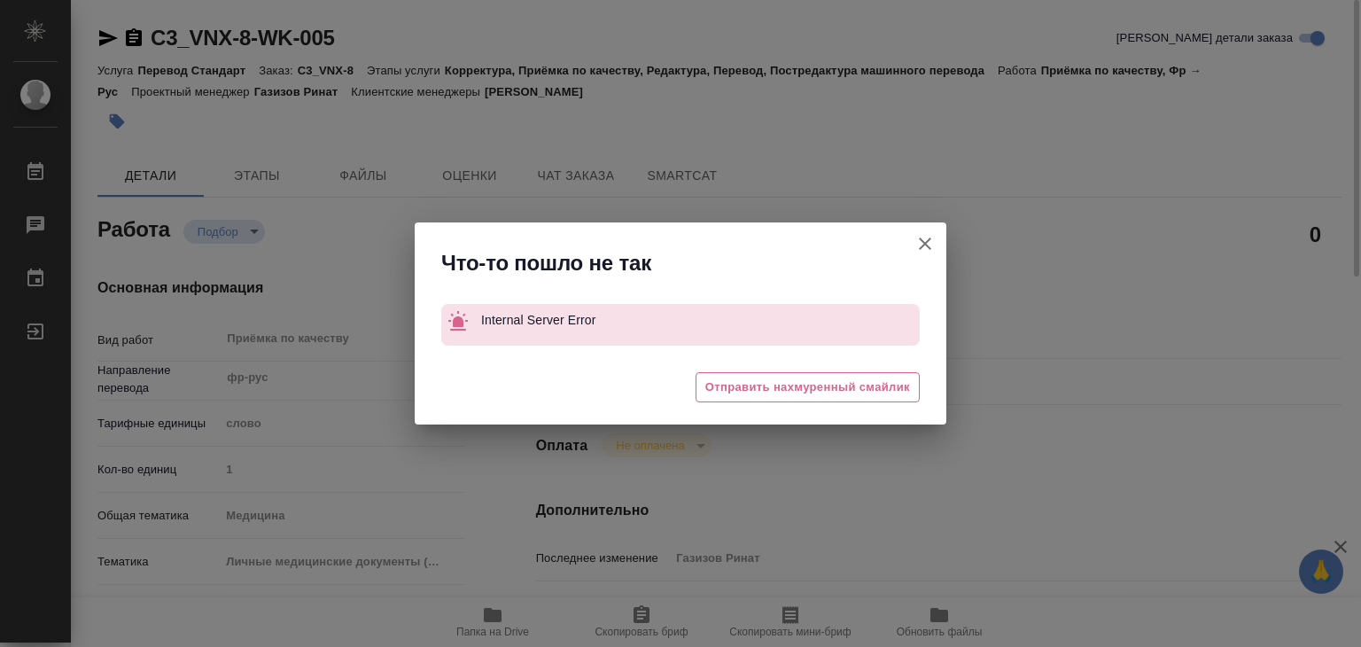
type textarea "x"
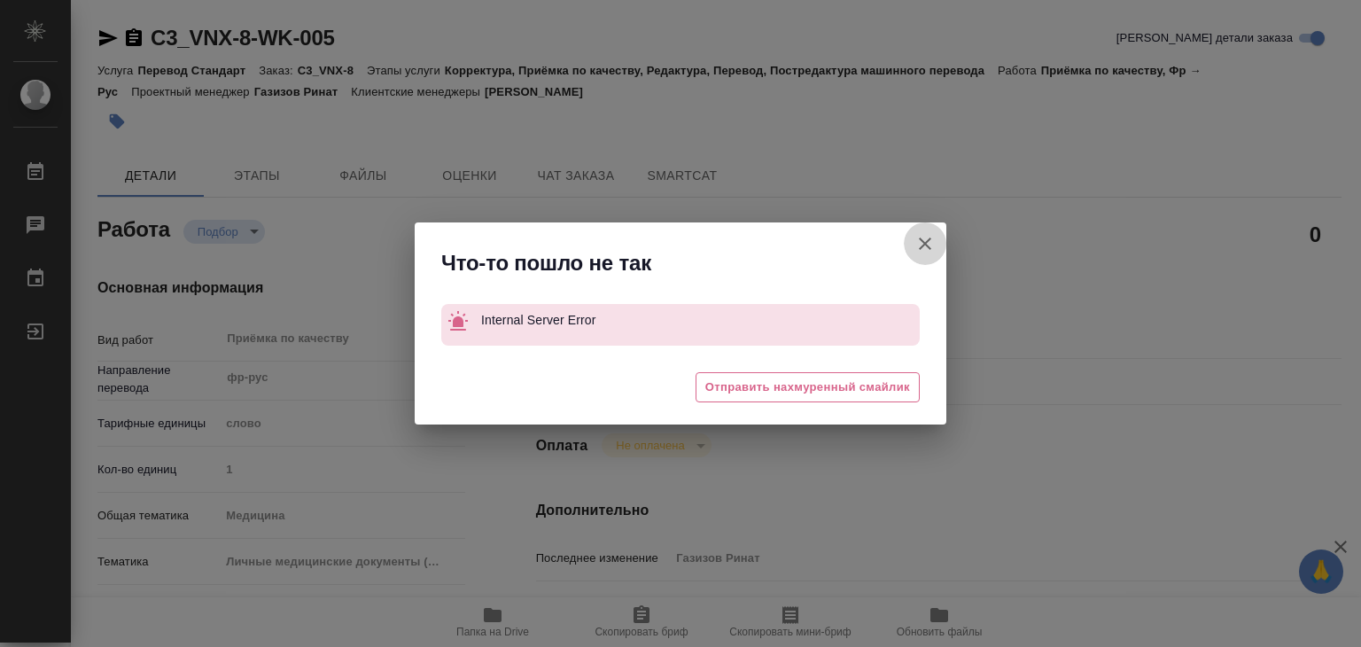
click at [920, 241] on icon "button" at bounding box center [924, 243] width 21 height 21
type textarea "x"
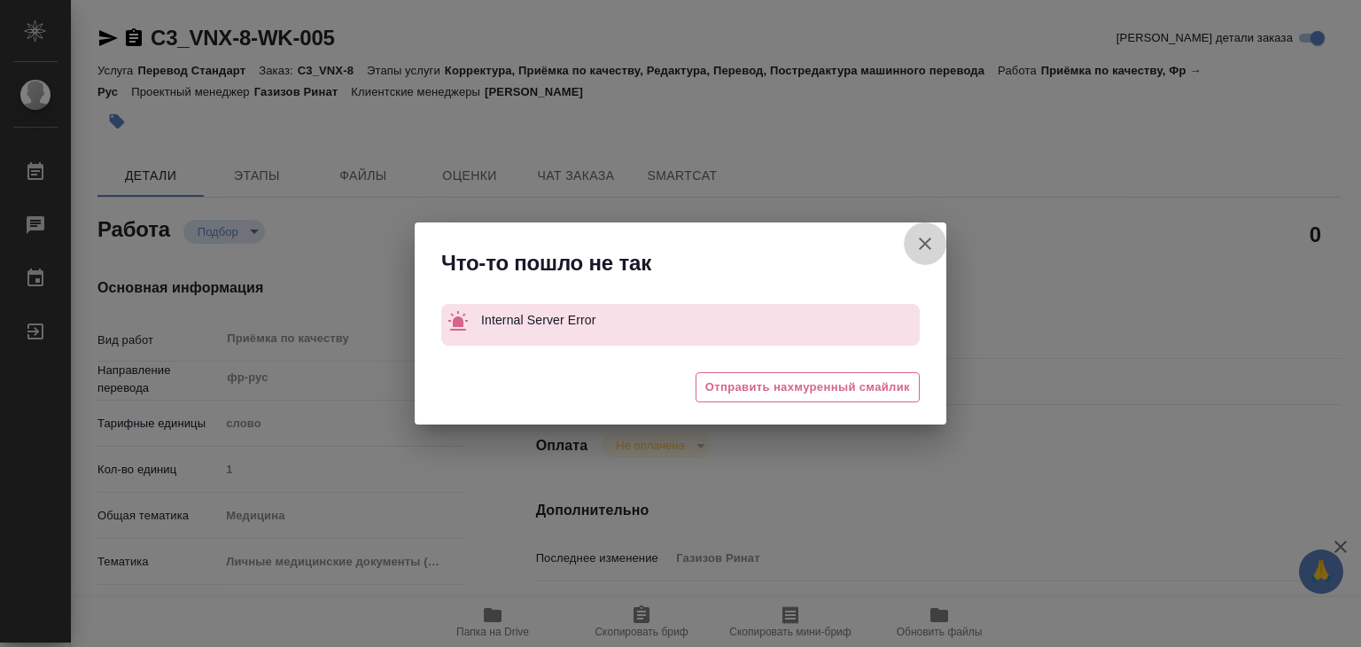
type textarea "x"
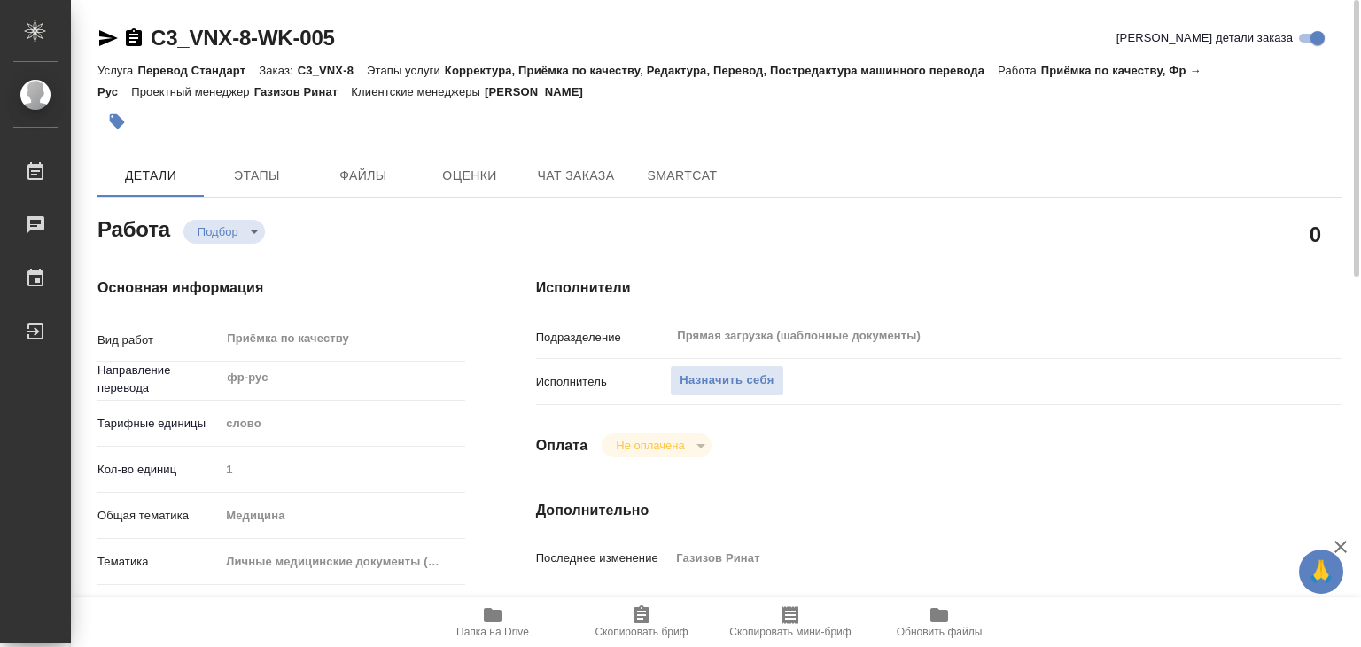
click at [496, 608] on icon "button" at bounding box center [492, 614] width 21 height 21
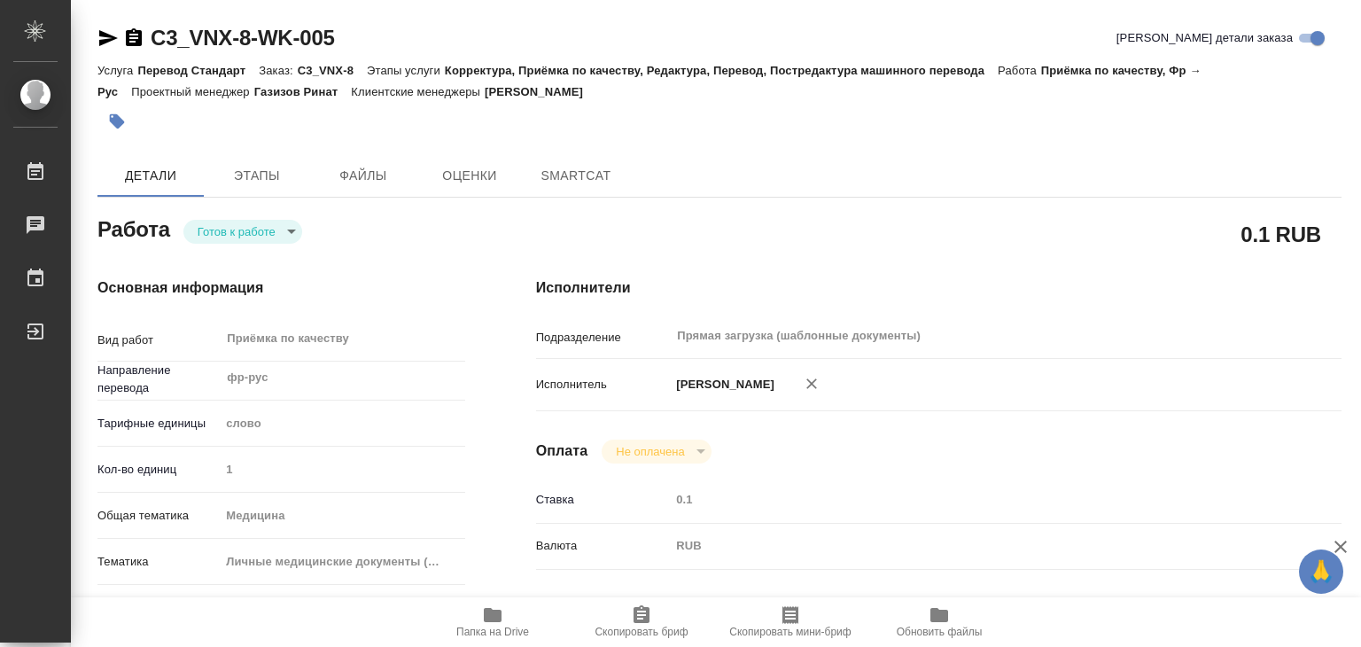
type textarea "x"
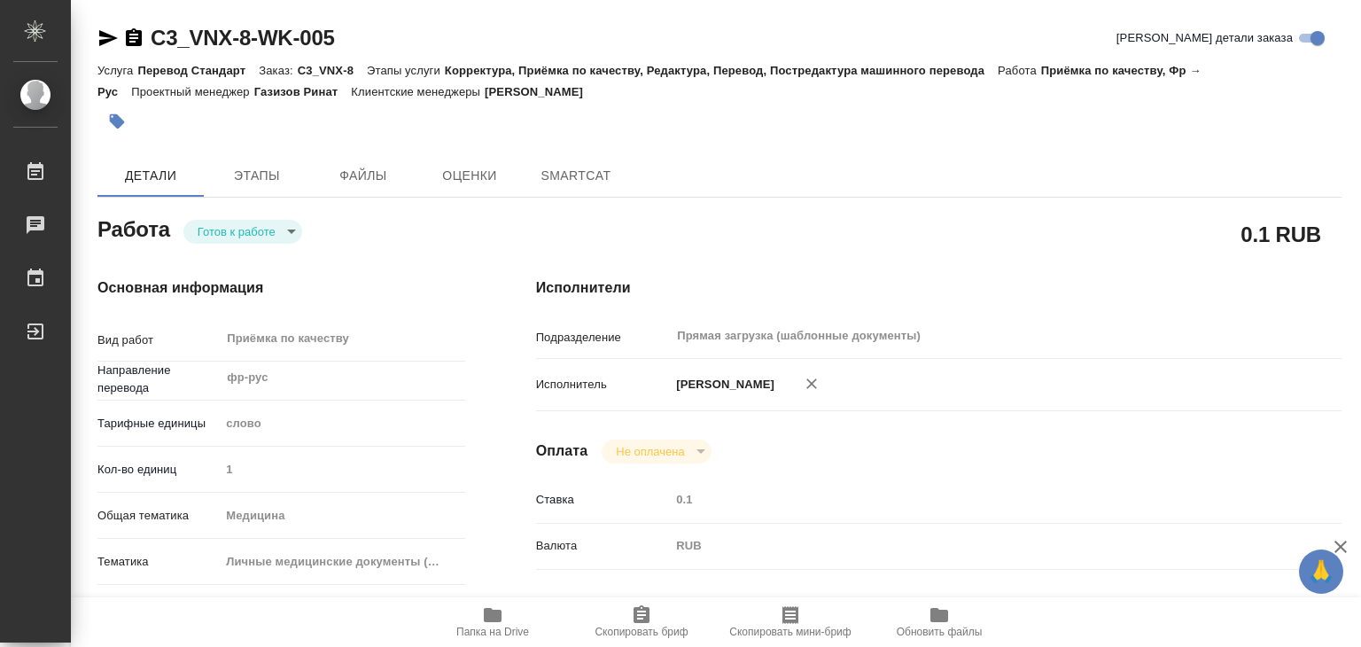
type textarea "x"
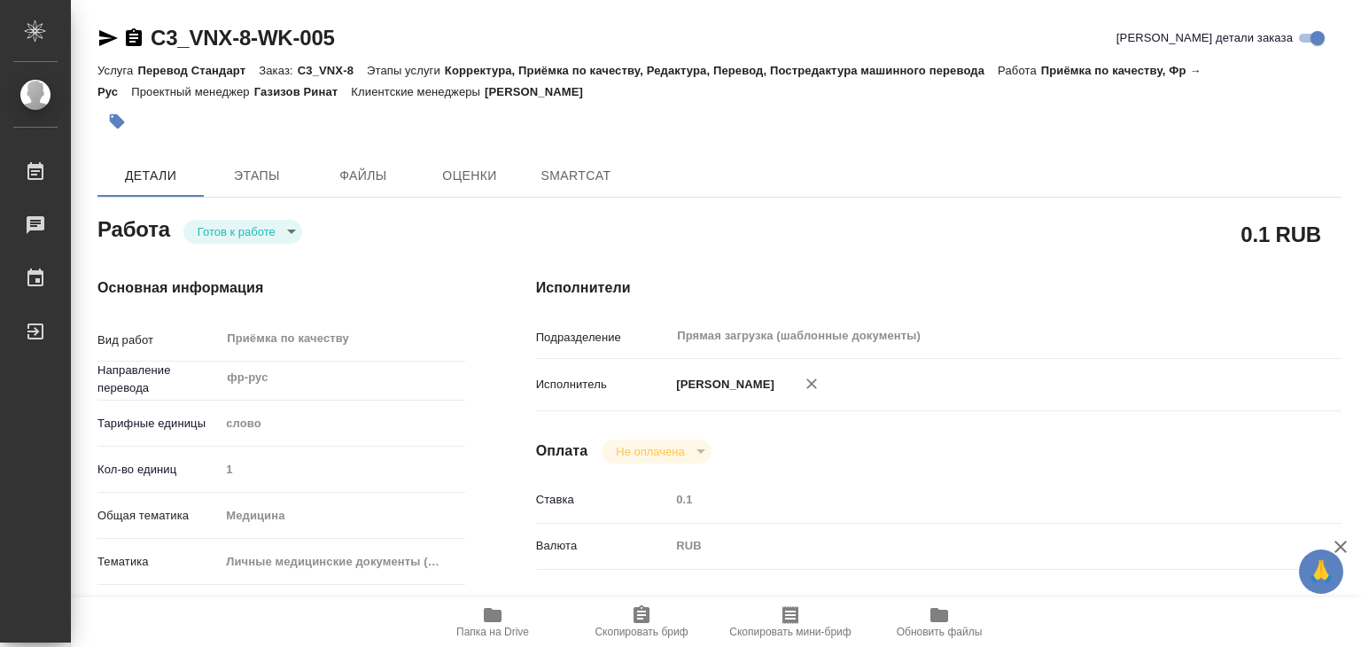
type textarea "x"
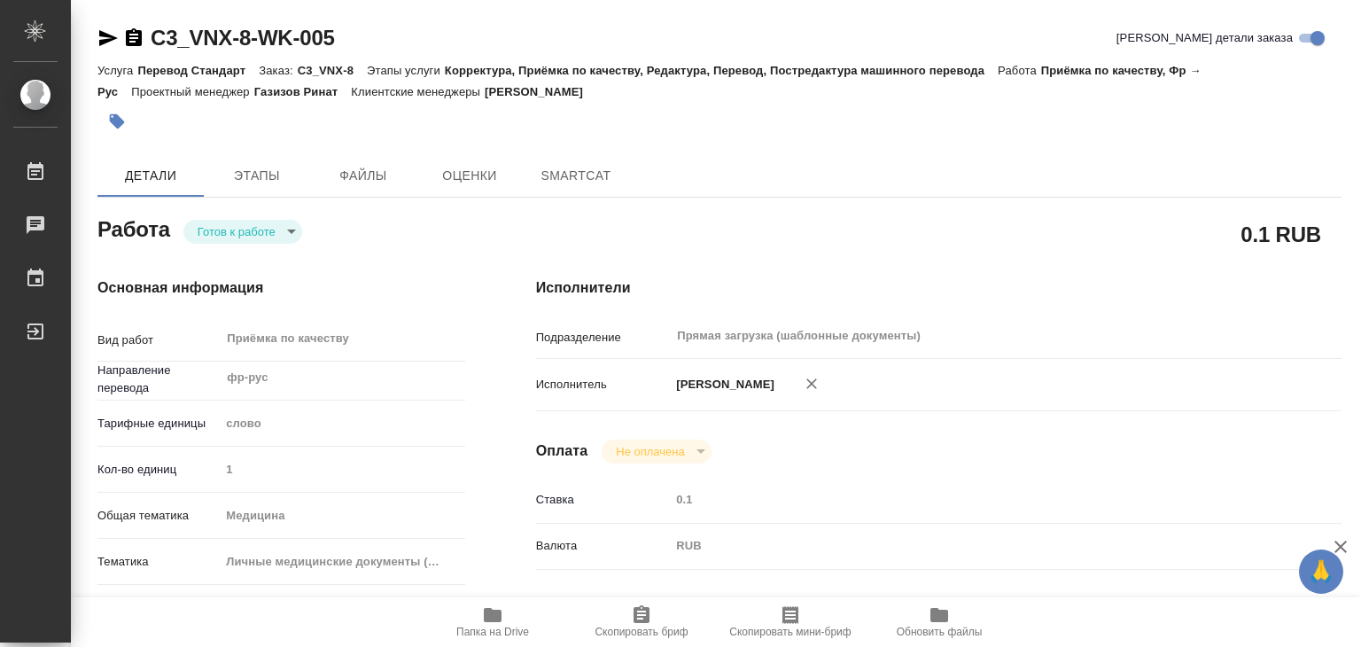
type textarea "x"
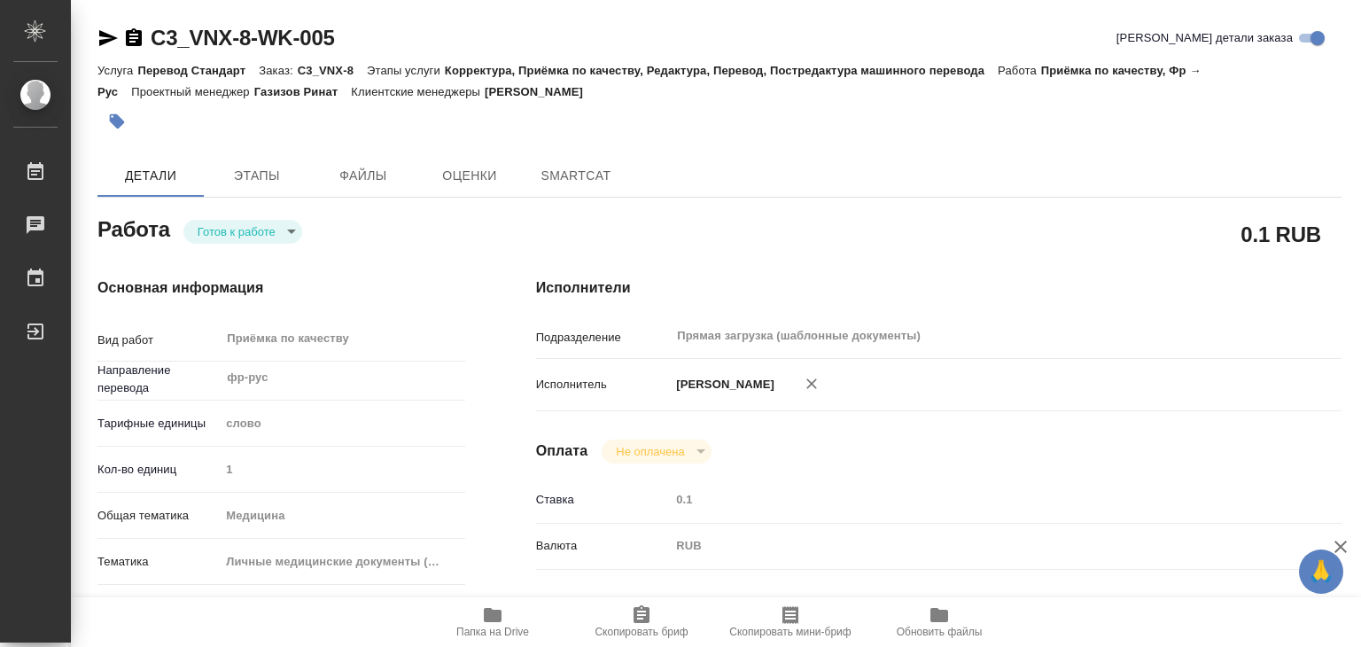
type textarea "x"
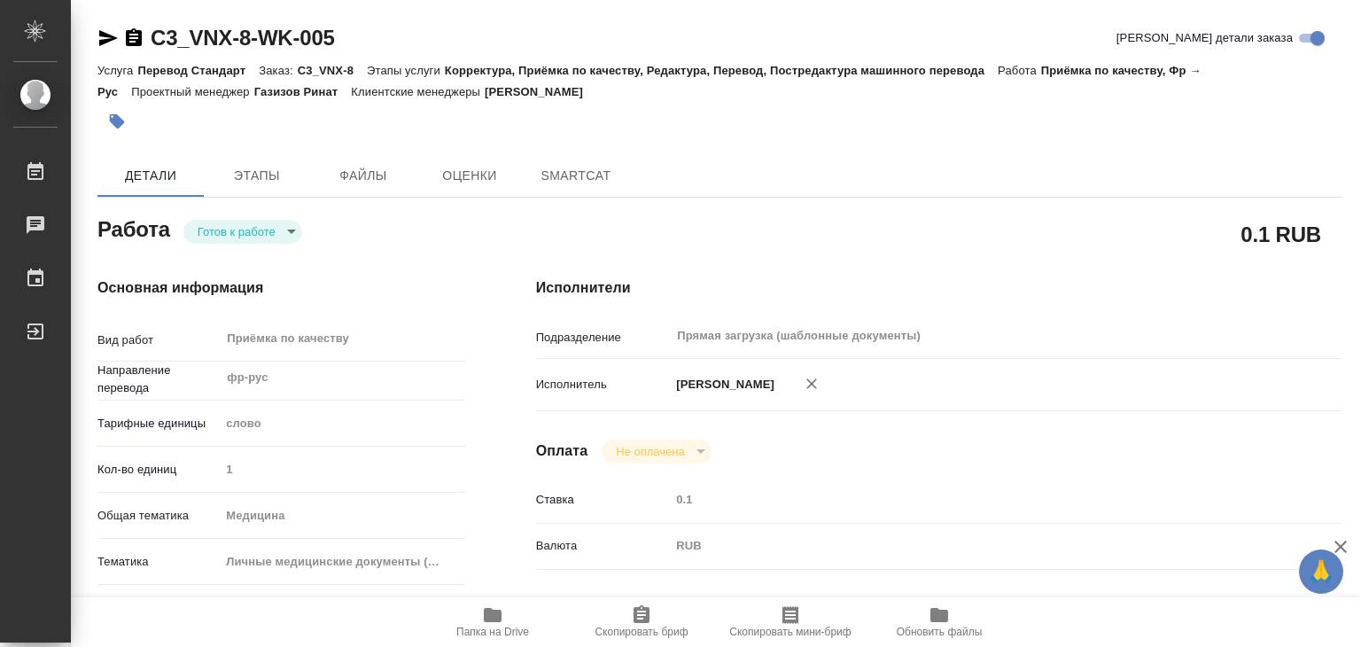
type textarea "x"
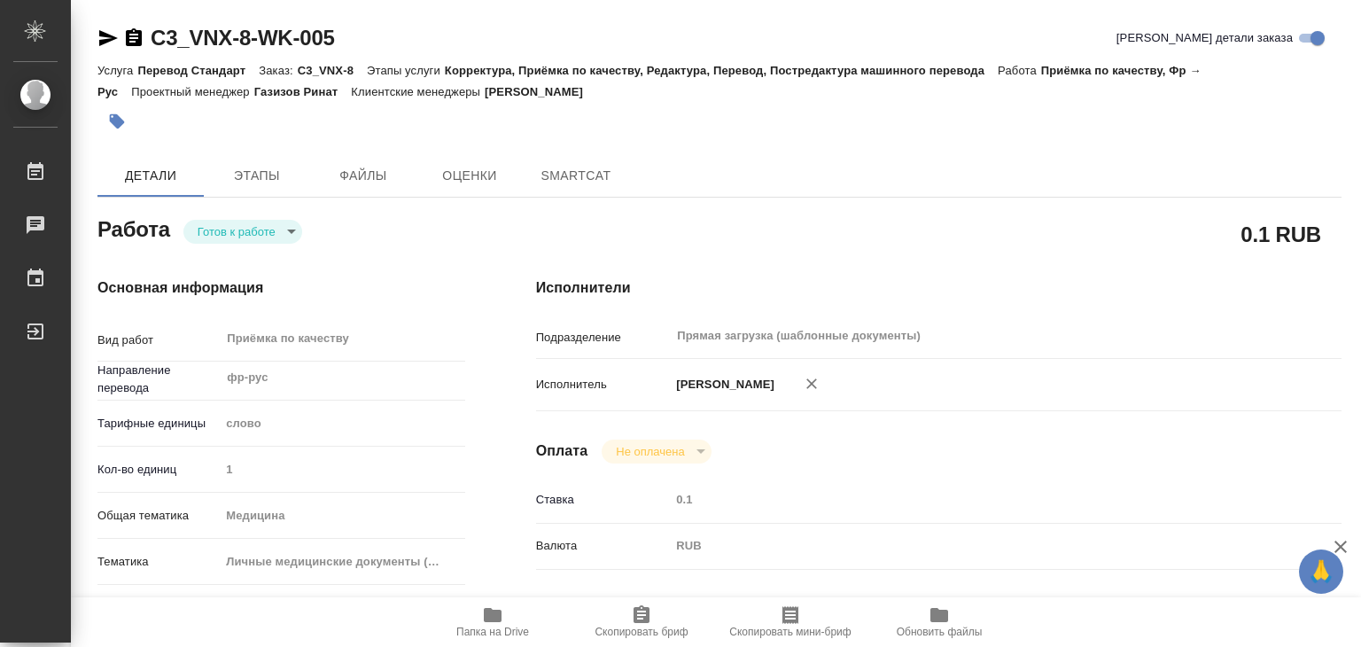
type textarea "x"
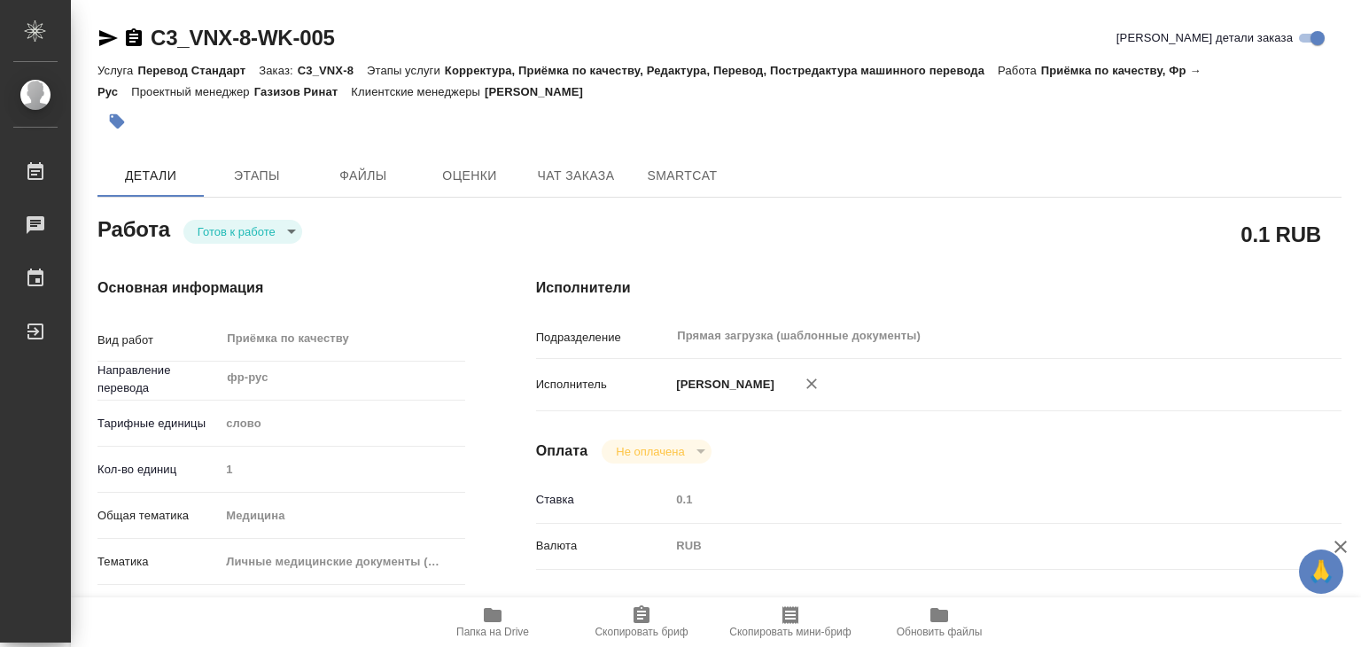
type textarea "x"
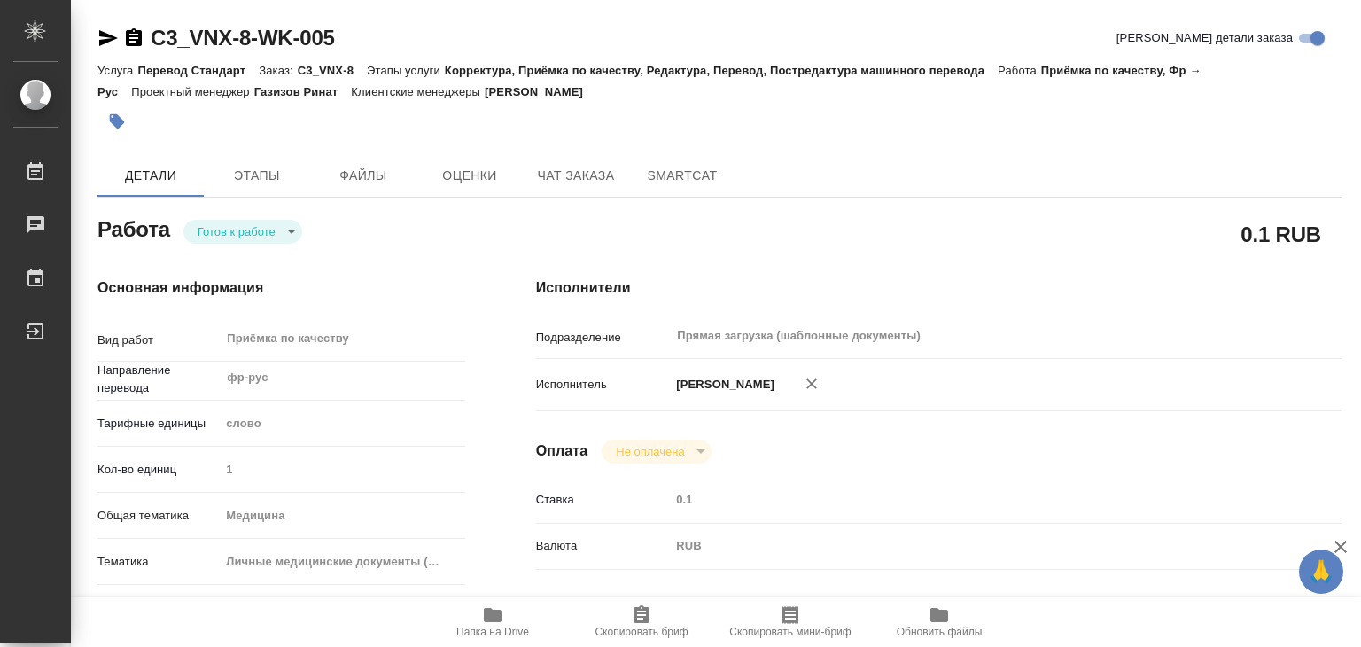
type textarea "x"
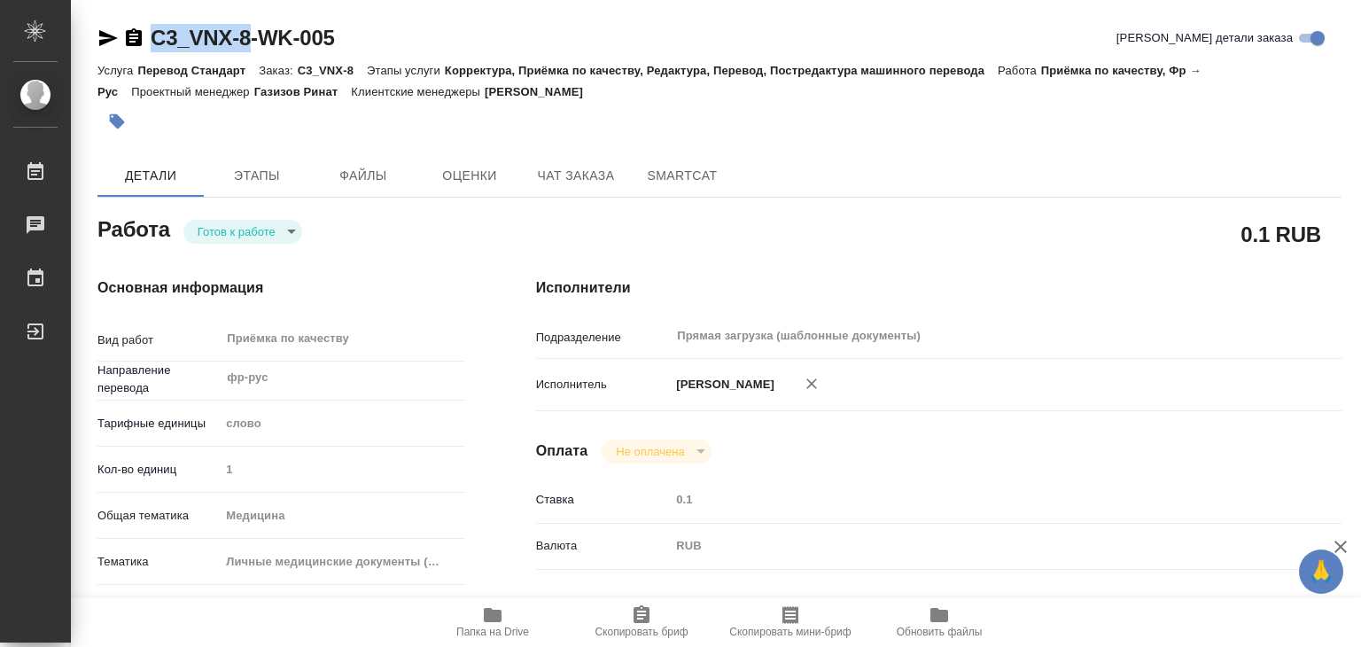
drag, startPoint x: 149, startPoint y: 15, endPoint x: 255, endPoint y: 43, distance: 110.0
copy link "C3_VNX-8"
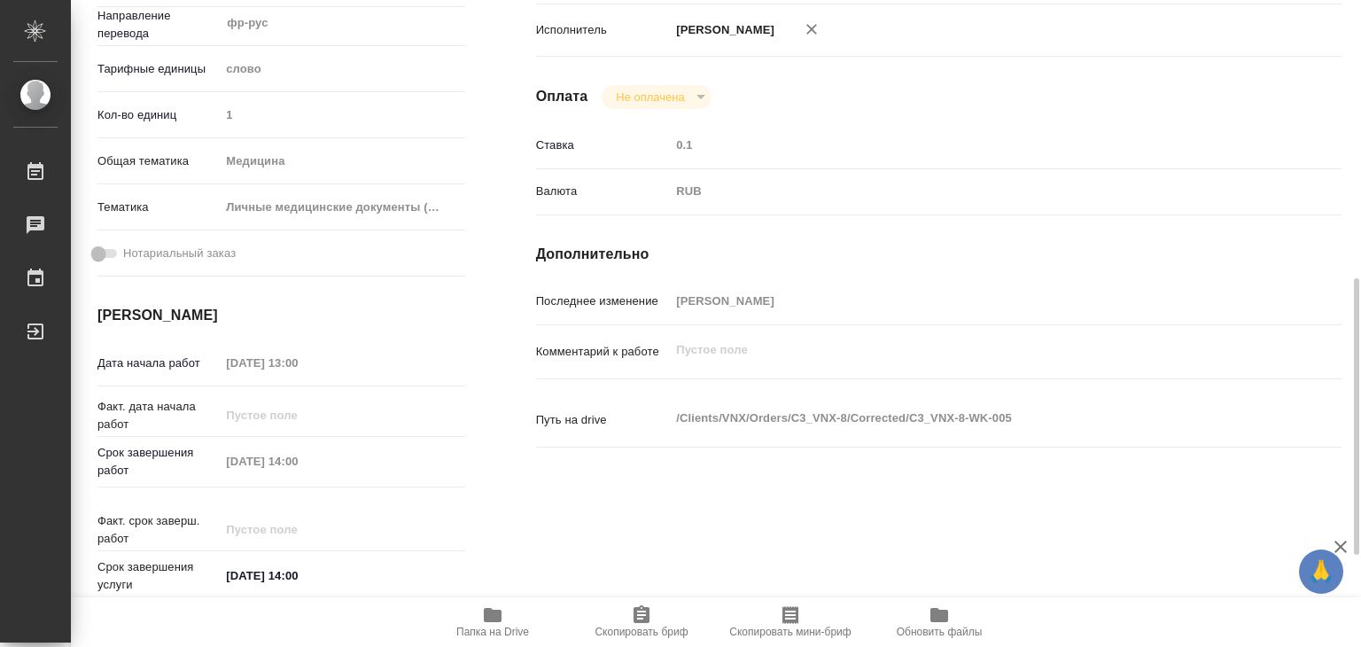
scroll to position [443, 0]
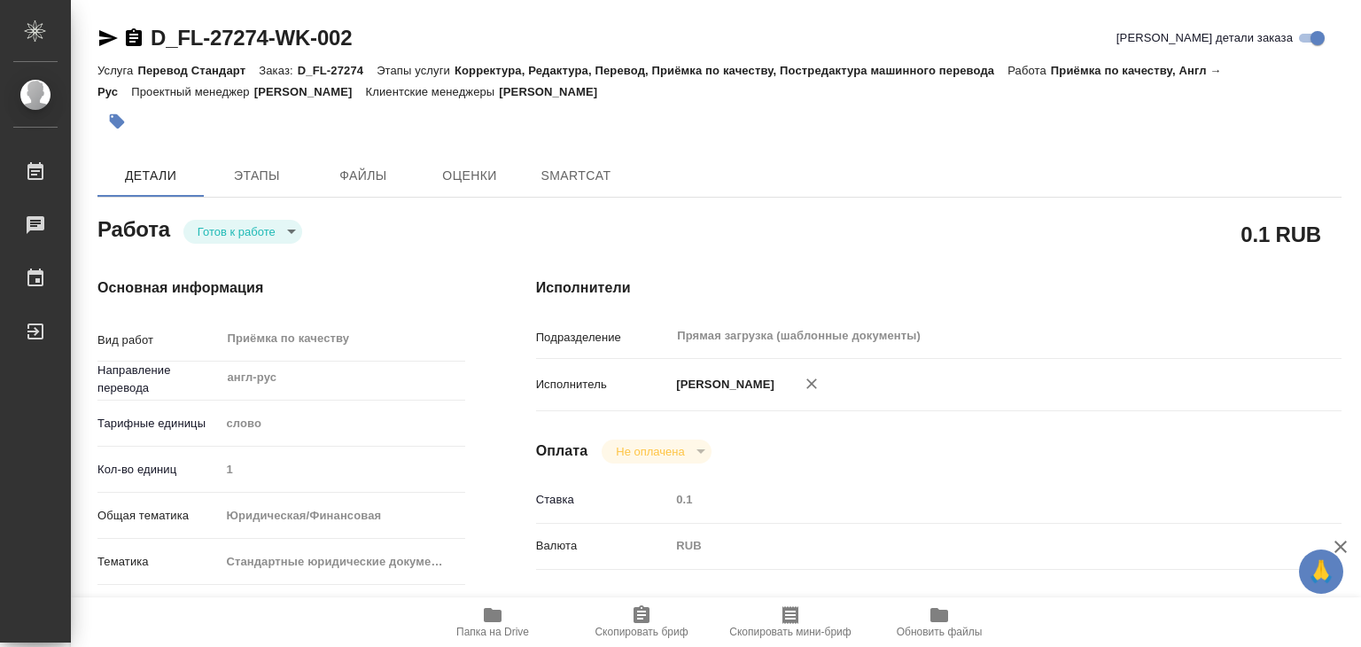
type textarea "x"
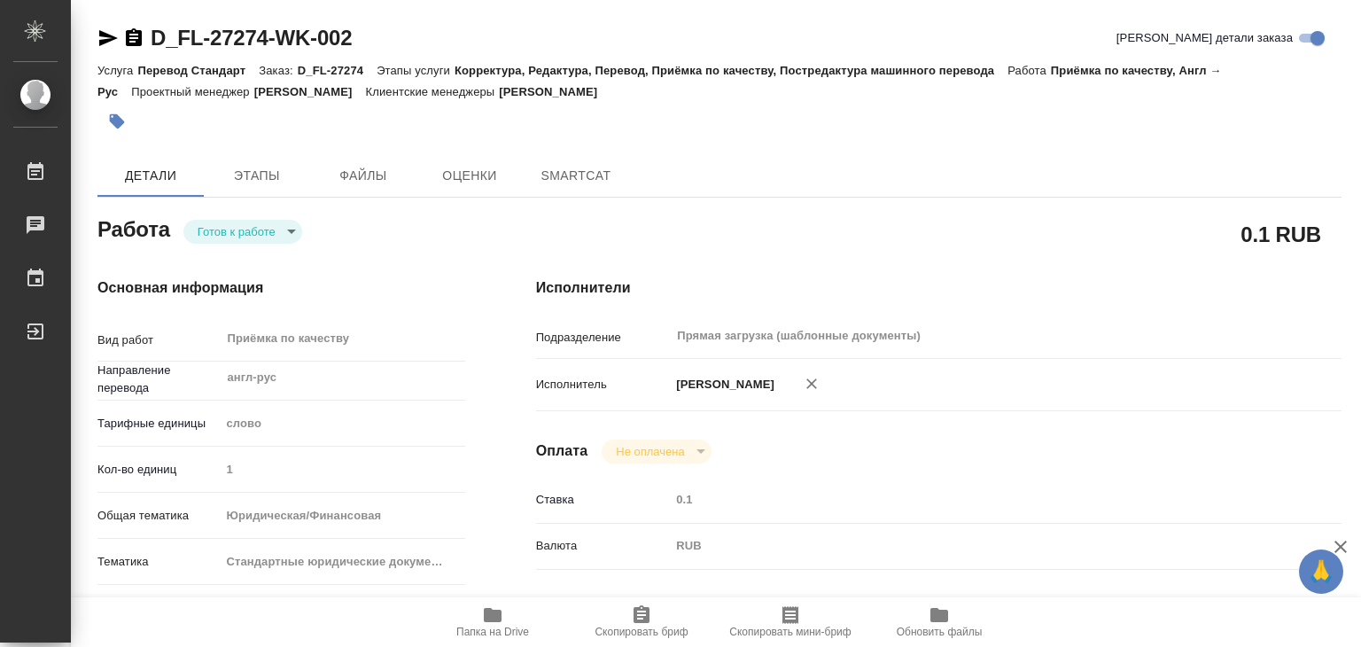
type textarea "x"
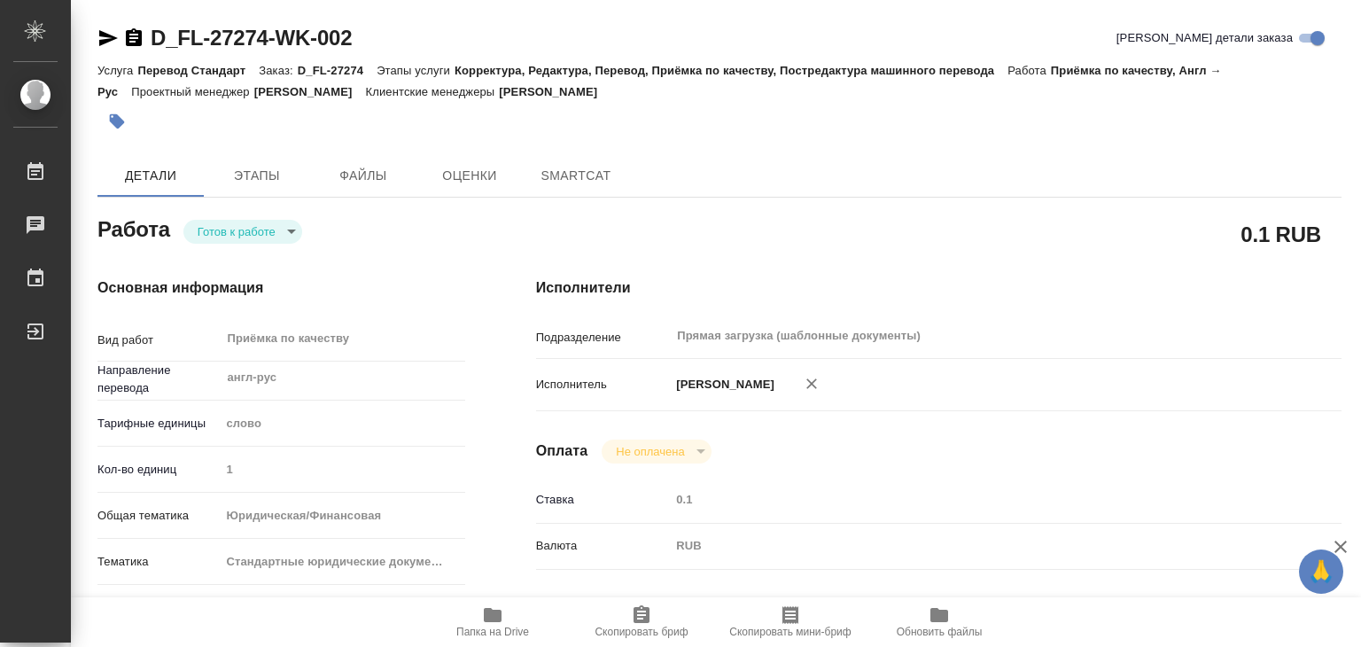
type textarea "x"
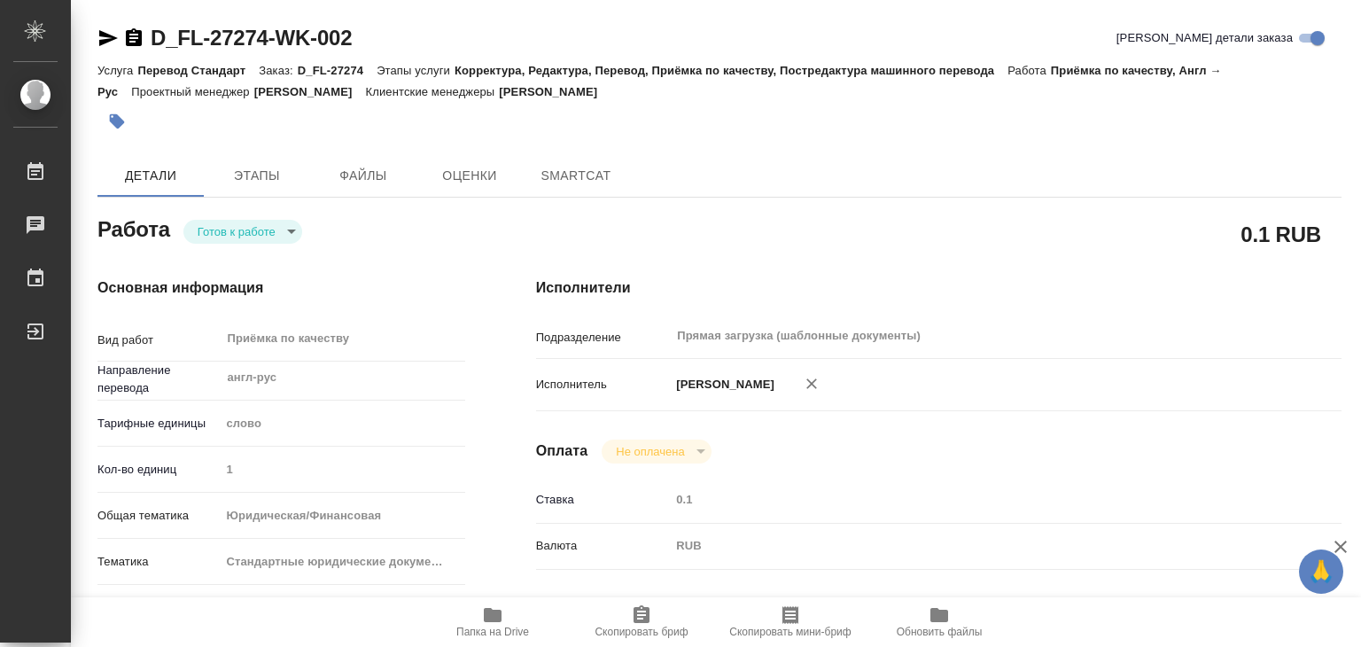
type textarea "x"
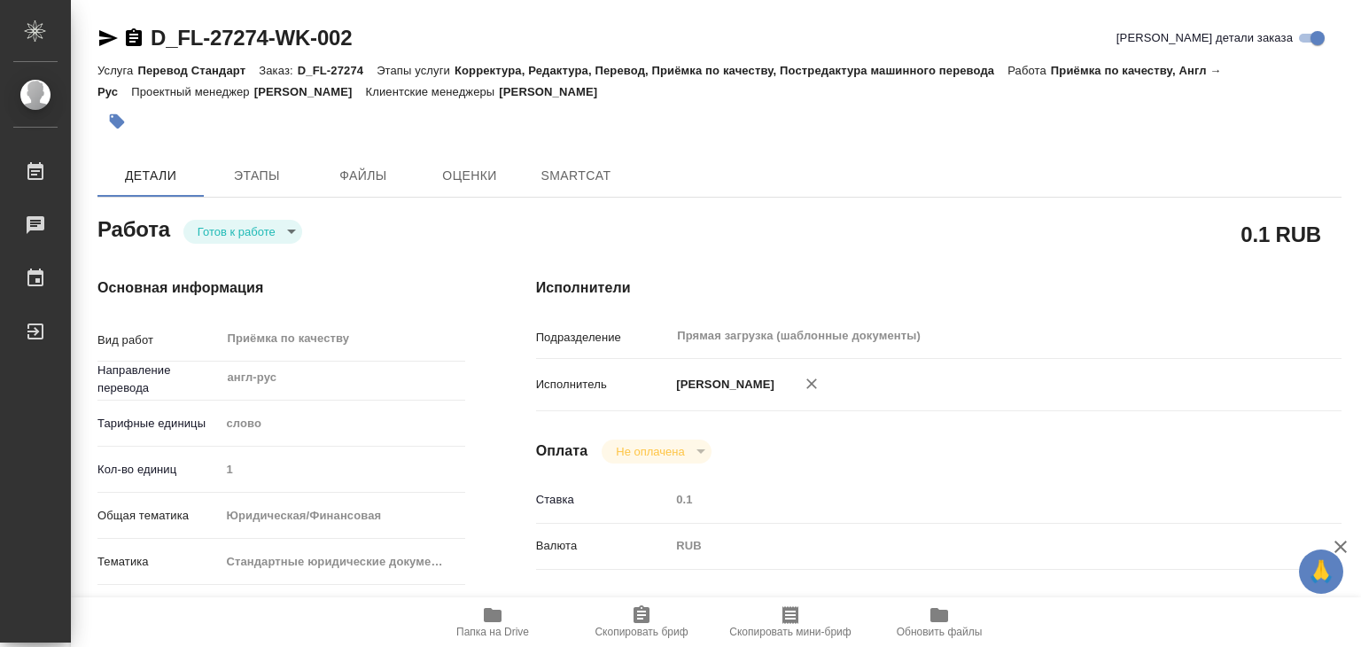
type textarea "x"
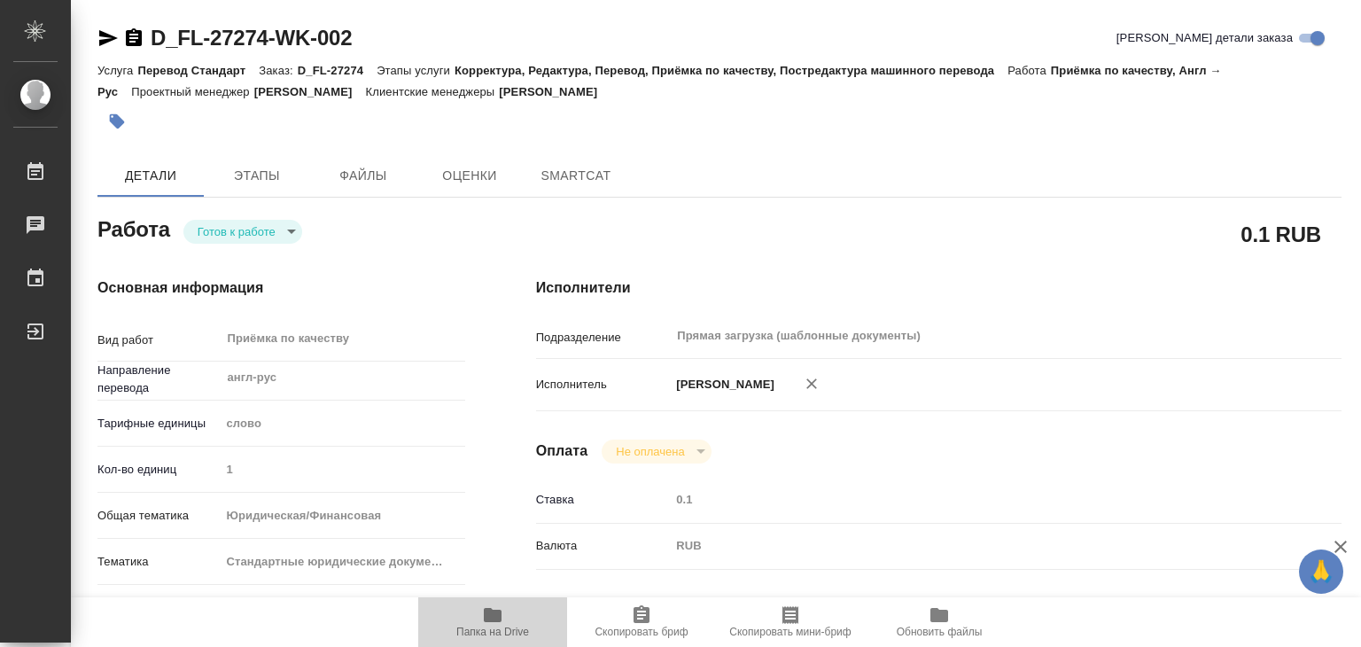
type textarea "x"
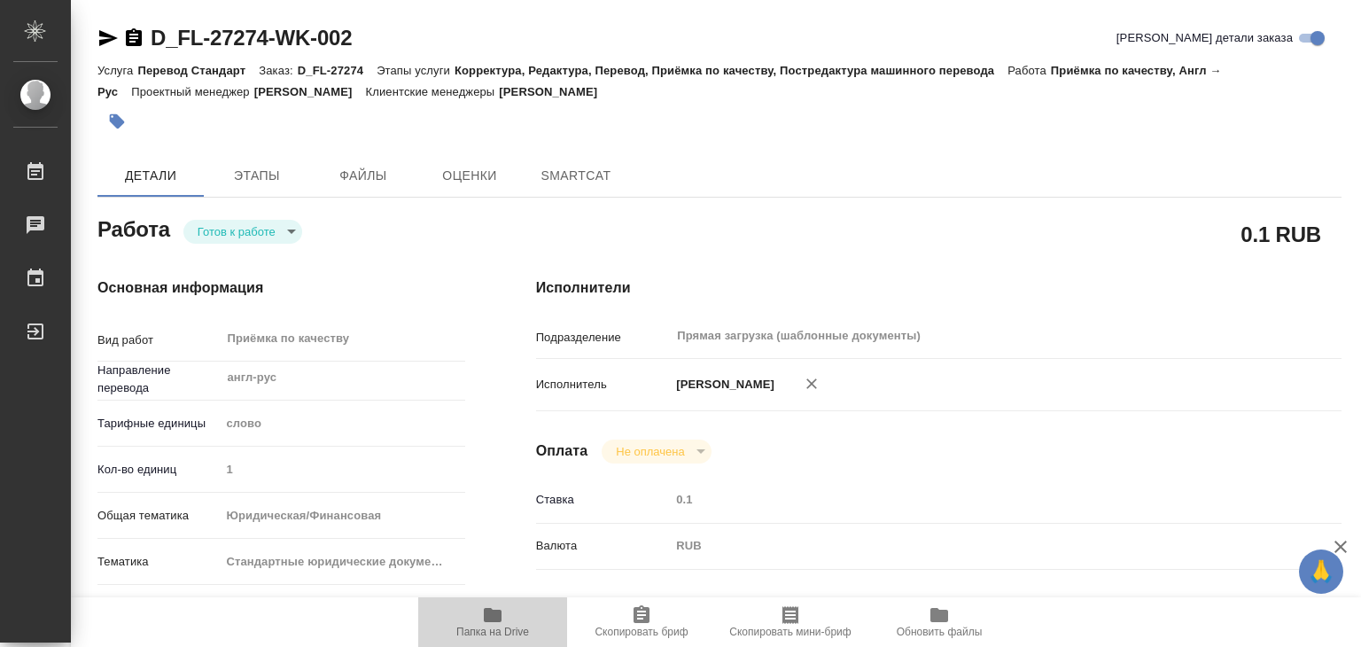
click at [499, 615] on icon "button" at bounding box center [493, 615] width 18 height 14
type textarea "x"
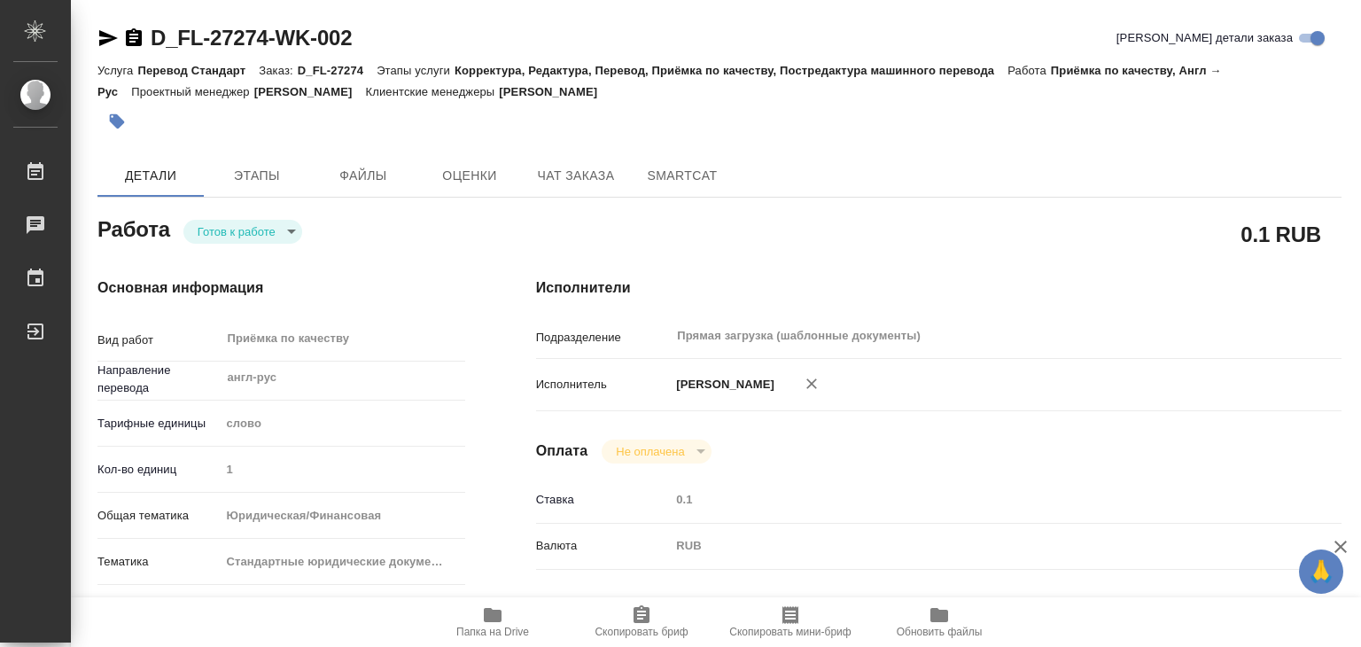
type textarea "x"
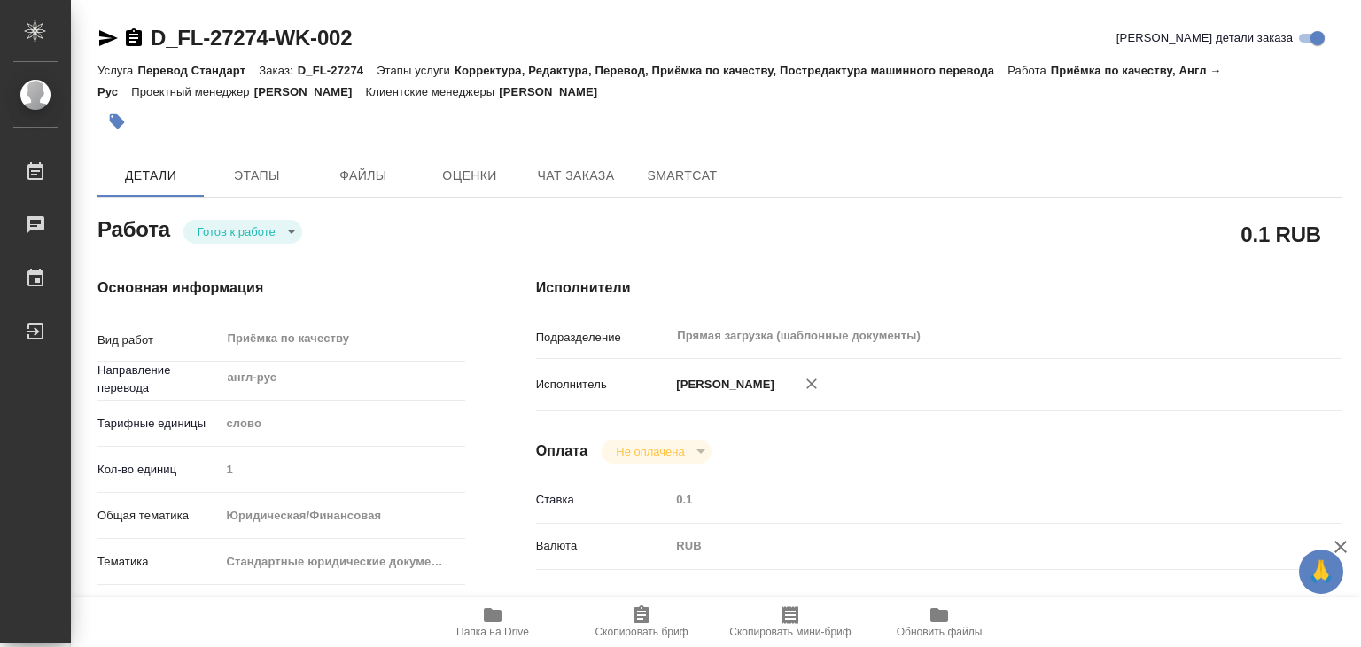
type textarea "x"
drag, startPoint x: 146, startPoint y: 9, endPoint x: 269, endPoint y: 29, distance: 124.8
copy link "D_FL-27274"
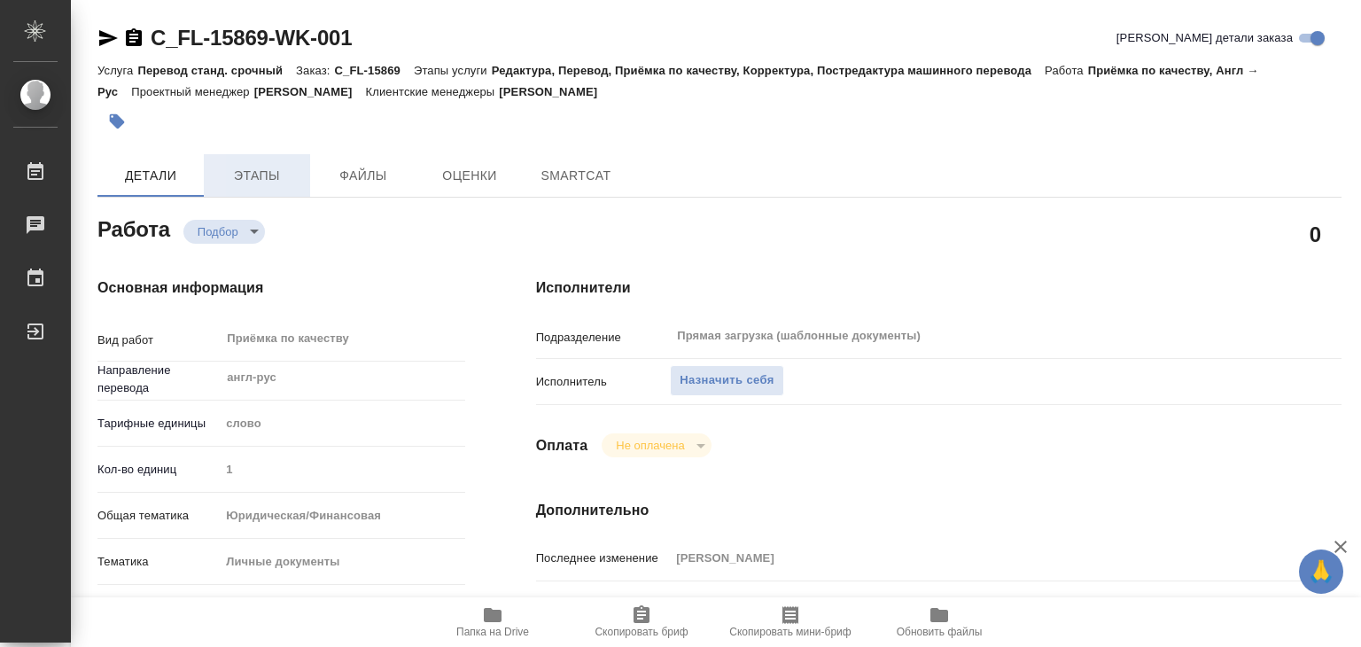
type textarea "x"
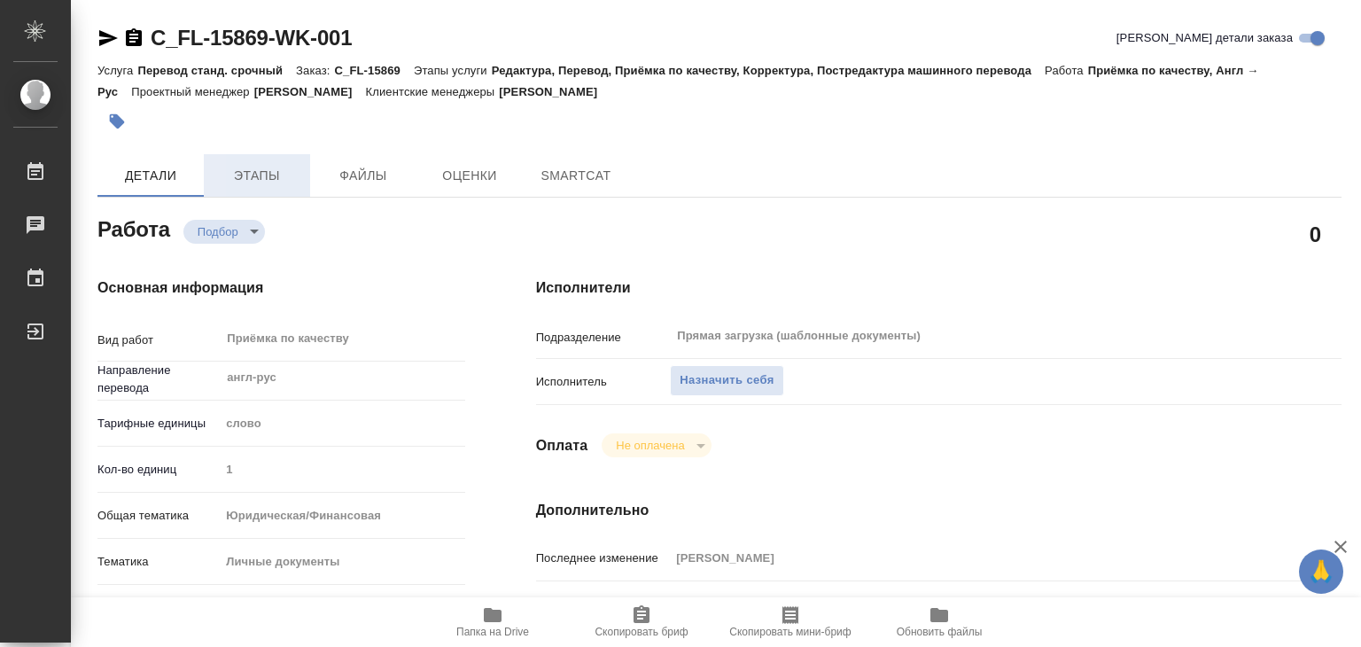
type textarea "x"
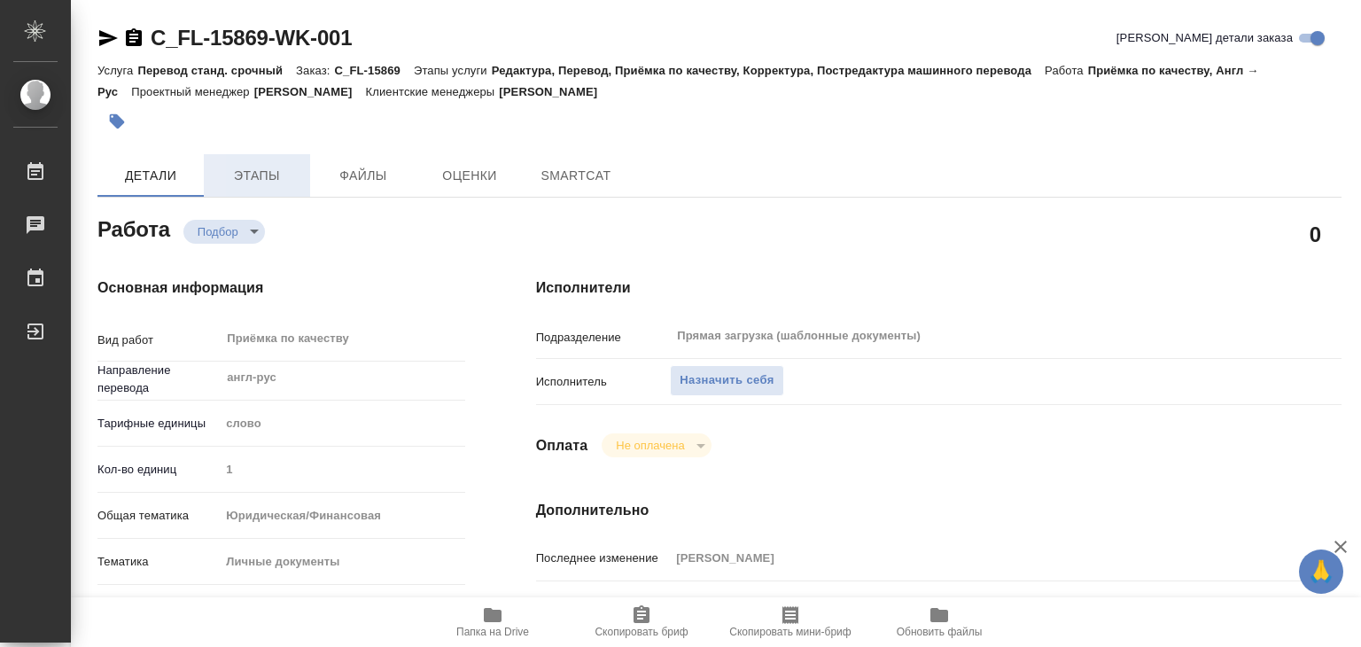
type textarea "x"
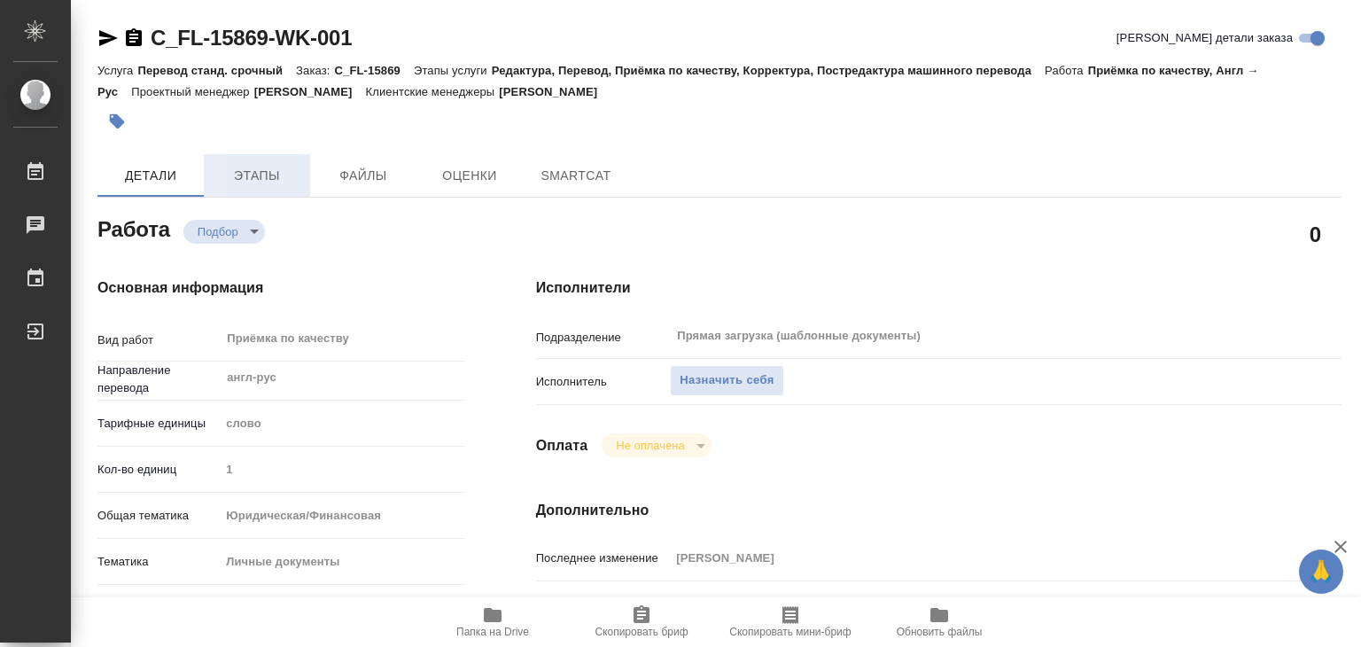
type textarea "x"
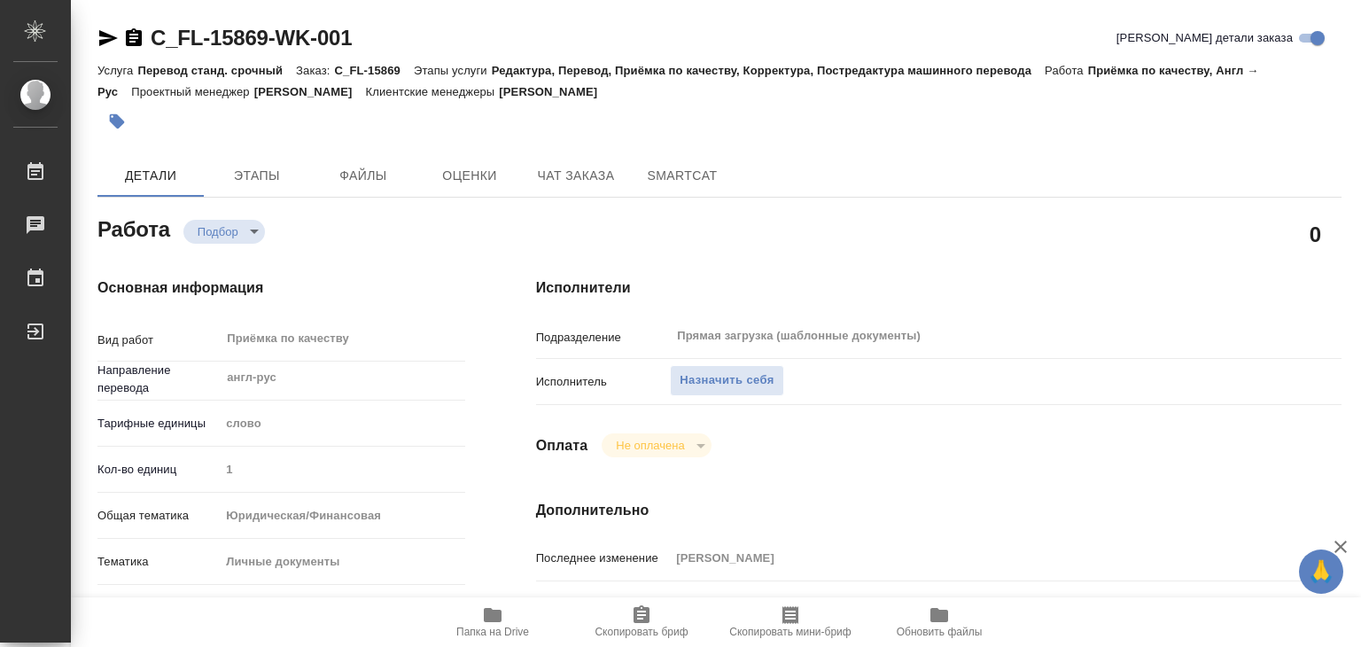
type textarea "x"
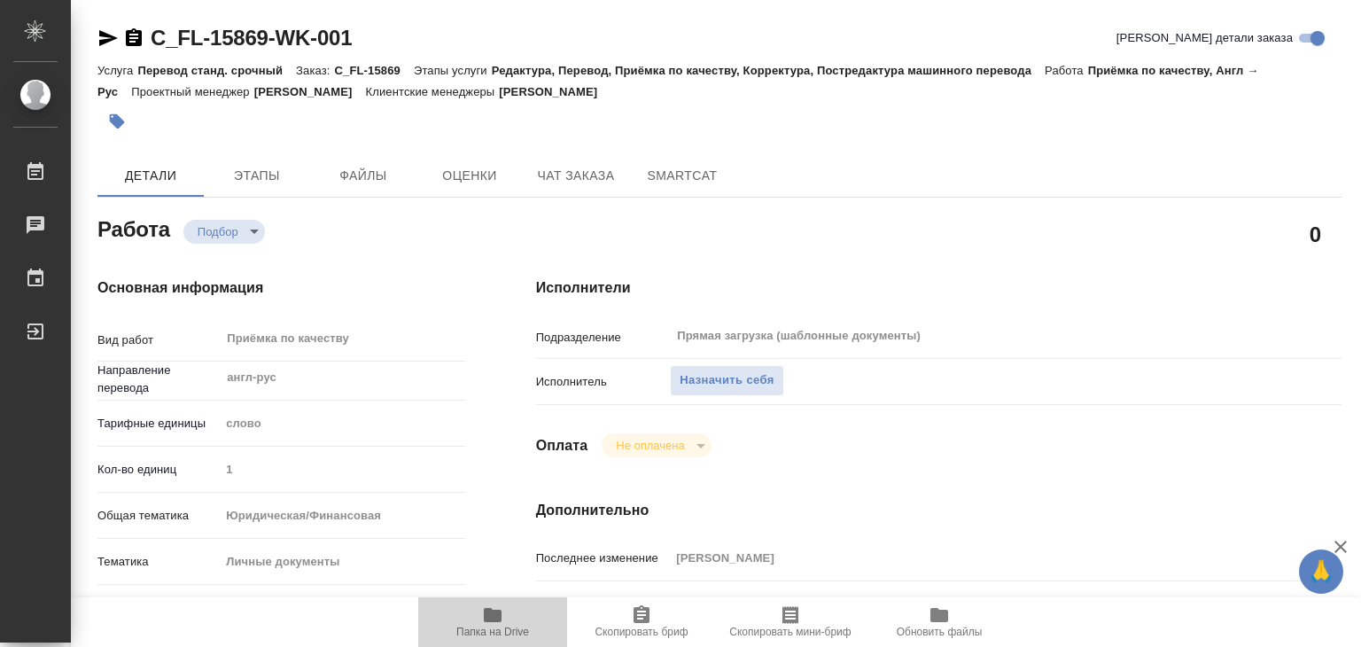
click at [501, 604] on icon "button" at bounding box center [492, 614] width 21 height 21
type textarea "x"
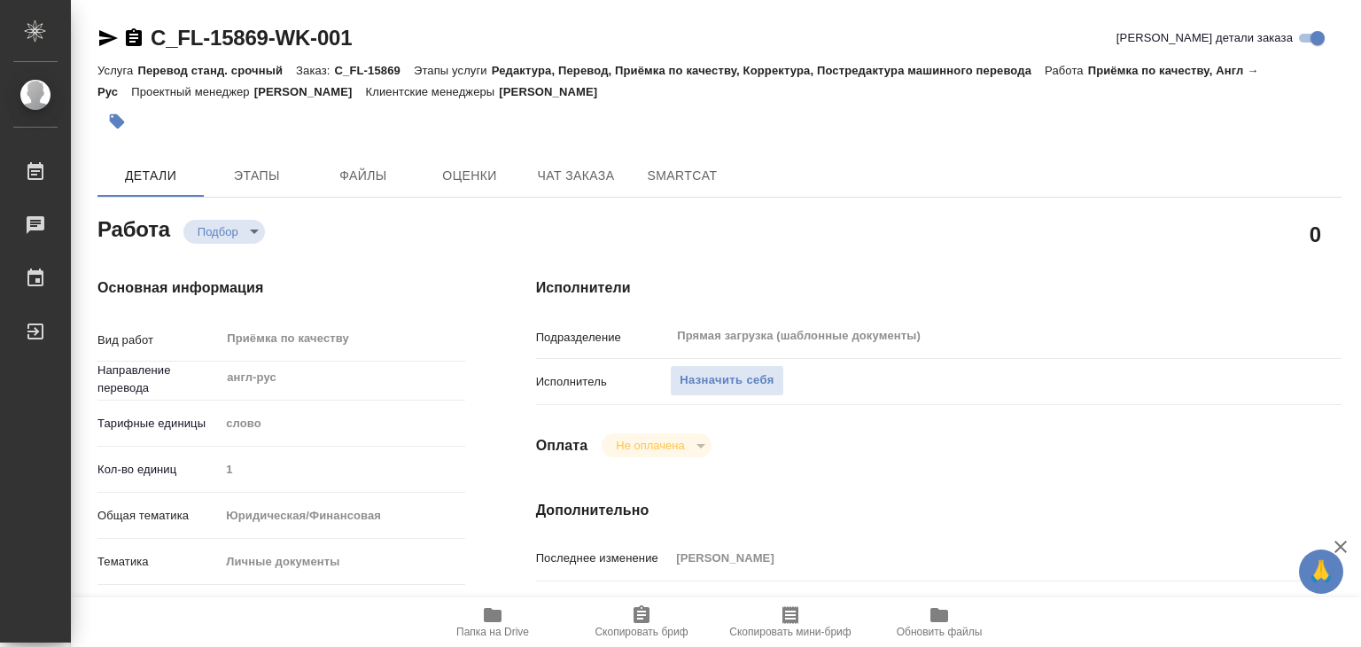
type textarea "x"
click at [726, 376] on span "Назначить себя" at bounding box center [726, 380] width 94 height 20
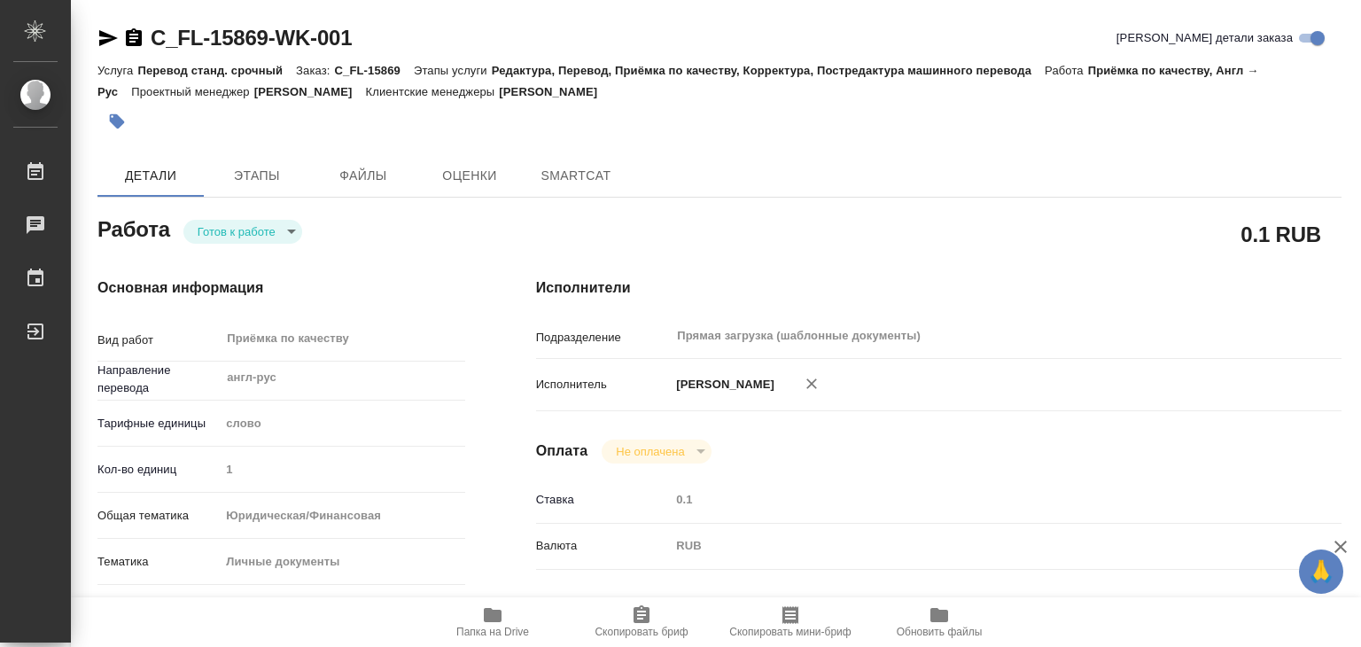
type textarea "x"
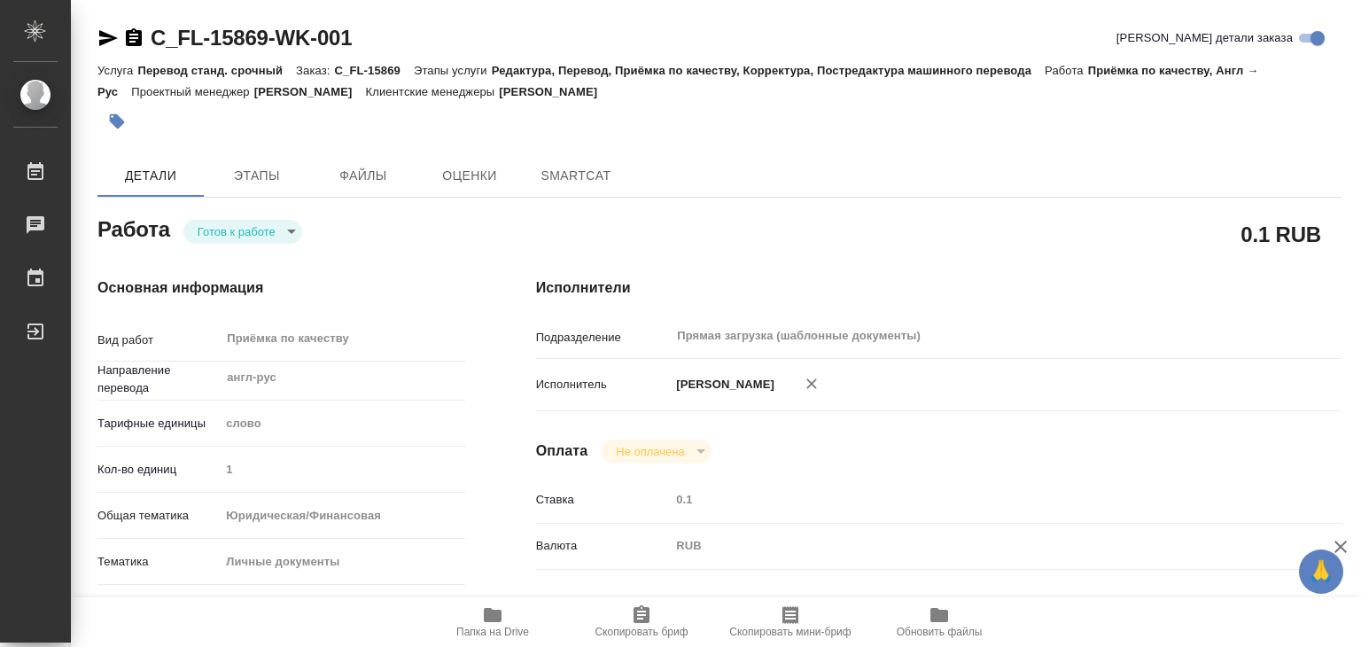
type textarea "x"
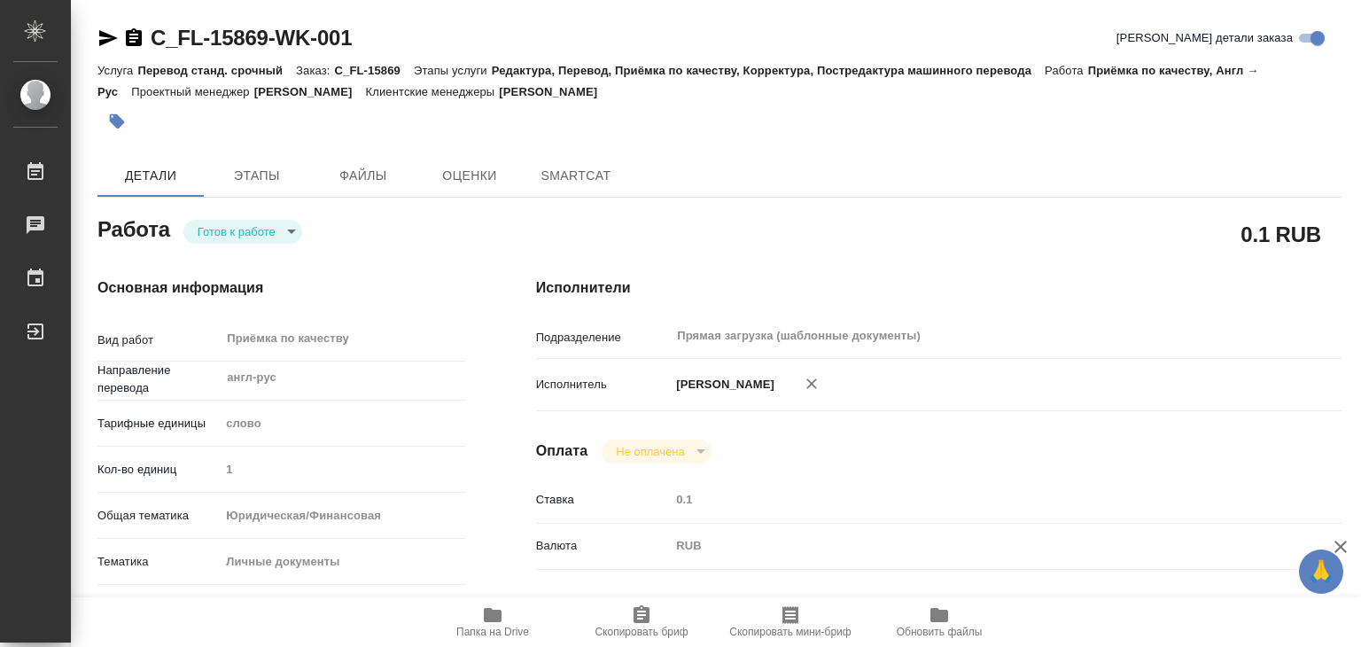
type textarea "x"
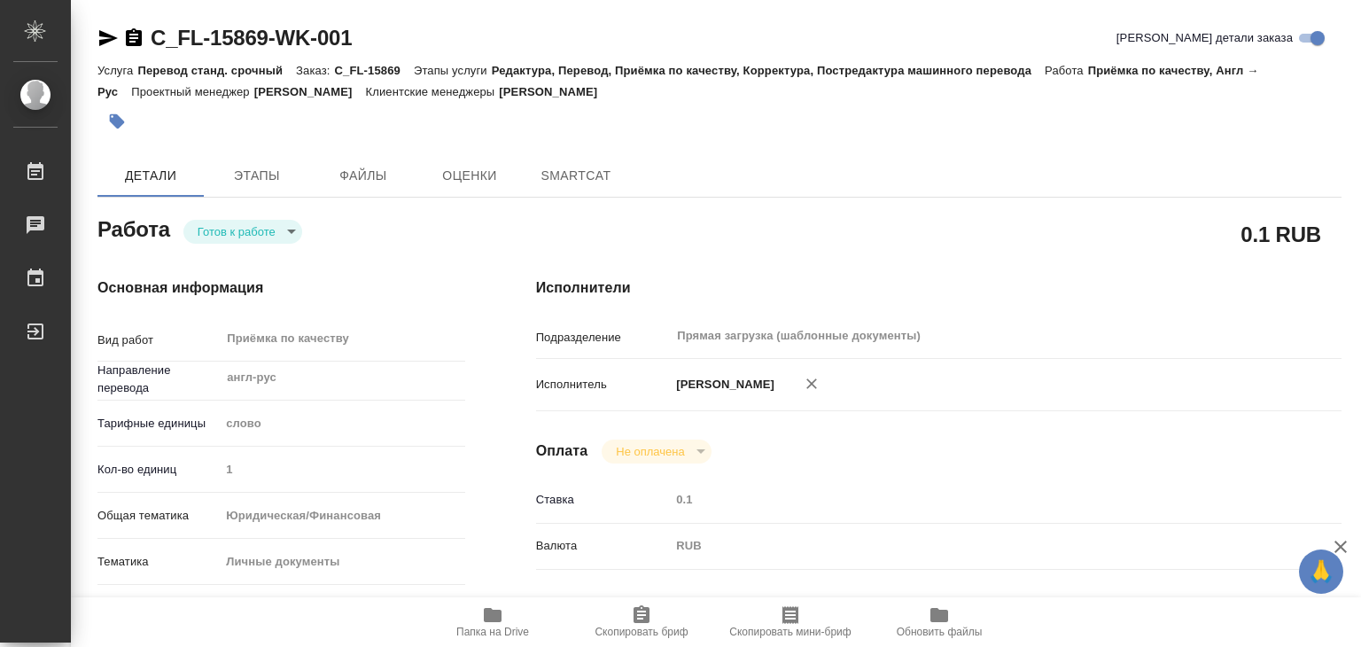
type textarea "x"
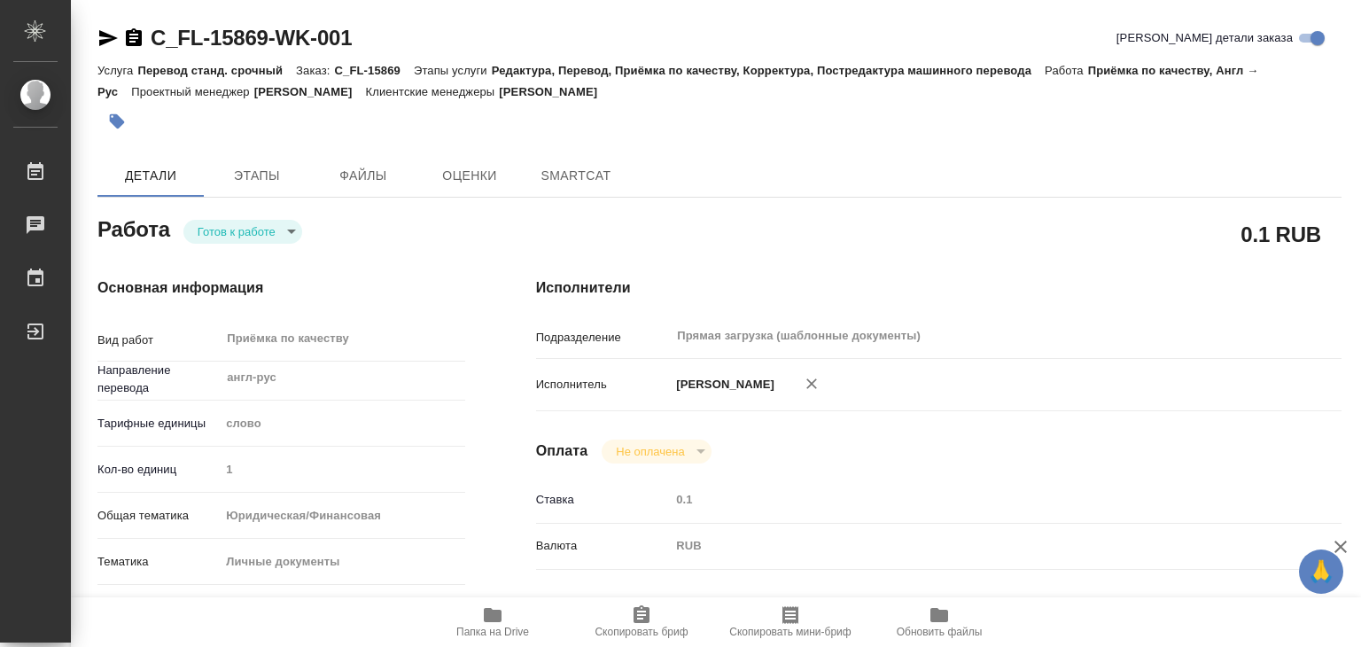
type textarea "x"
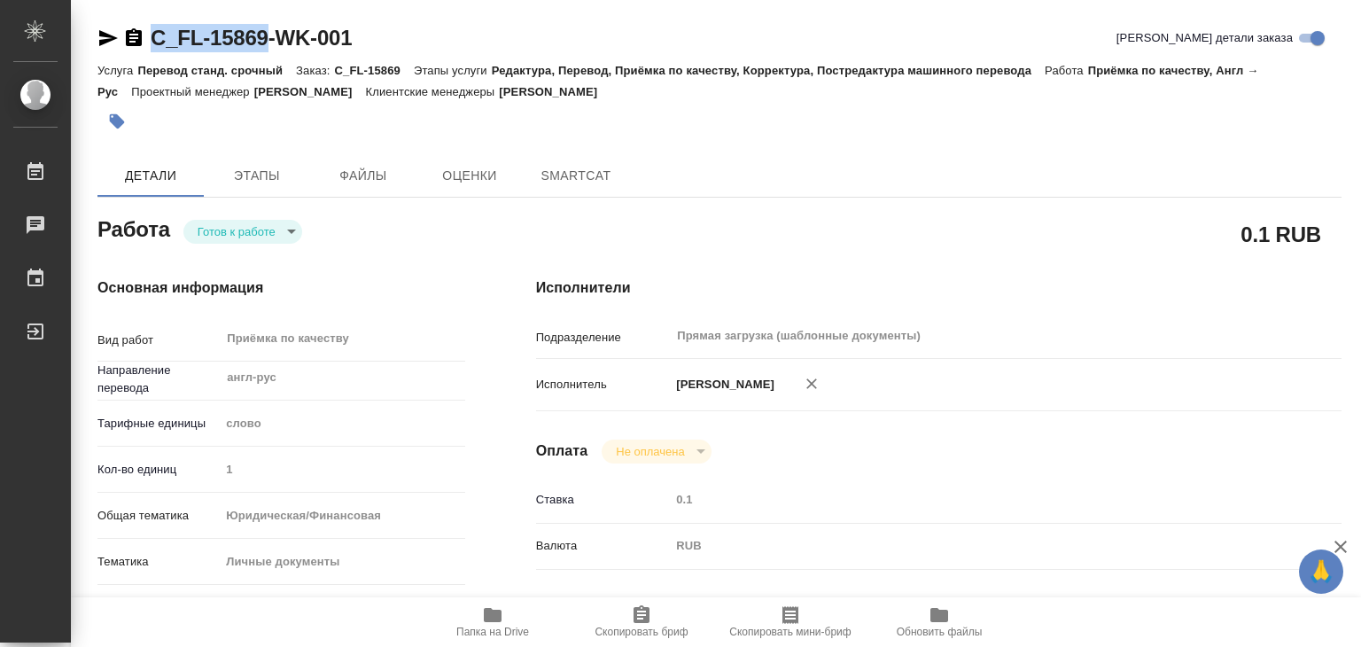
type textarea "x"
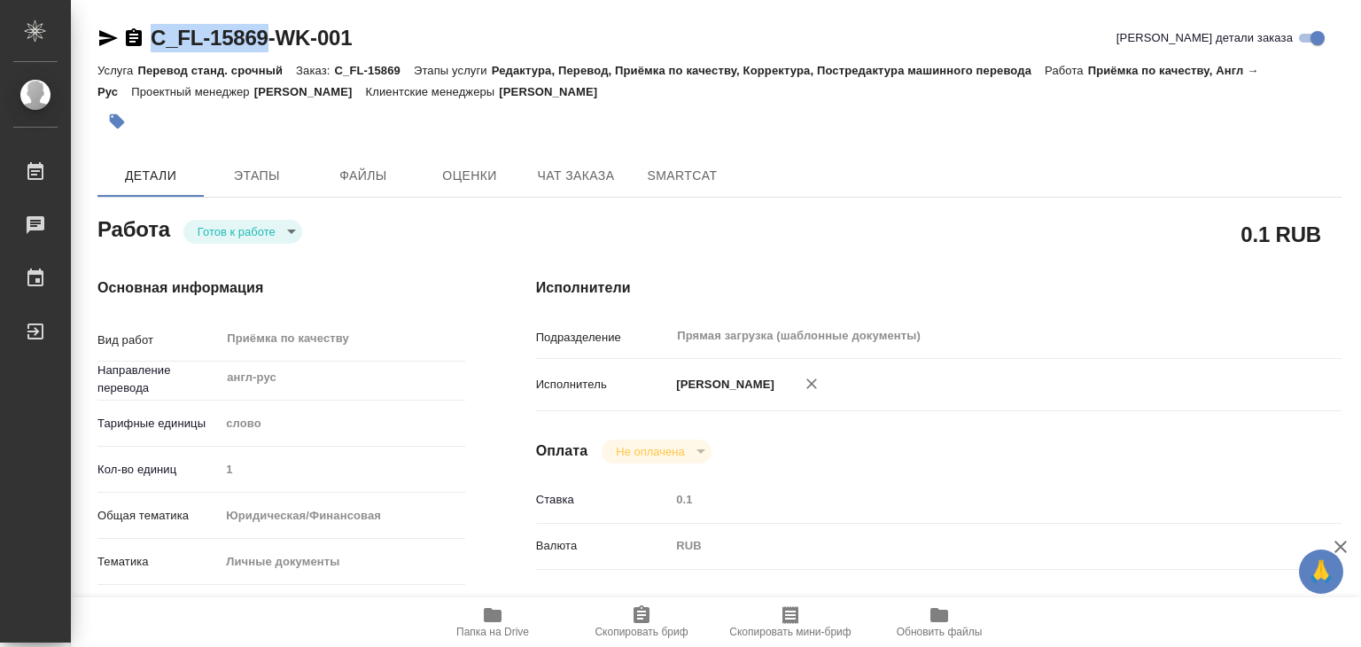
drag, startPoint x: 142, startPoint y: 20, endPoint x: 275, endPoint y: 39, distance: 134.2
copy link "C_FL-15869"
type textarea "x"
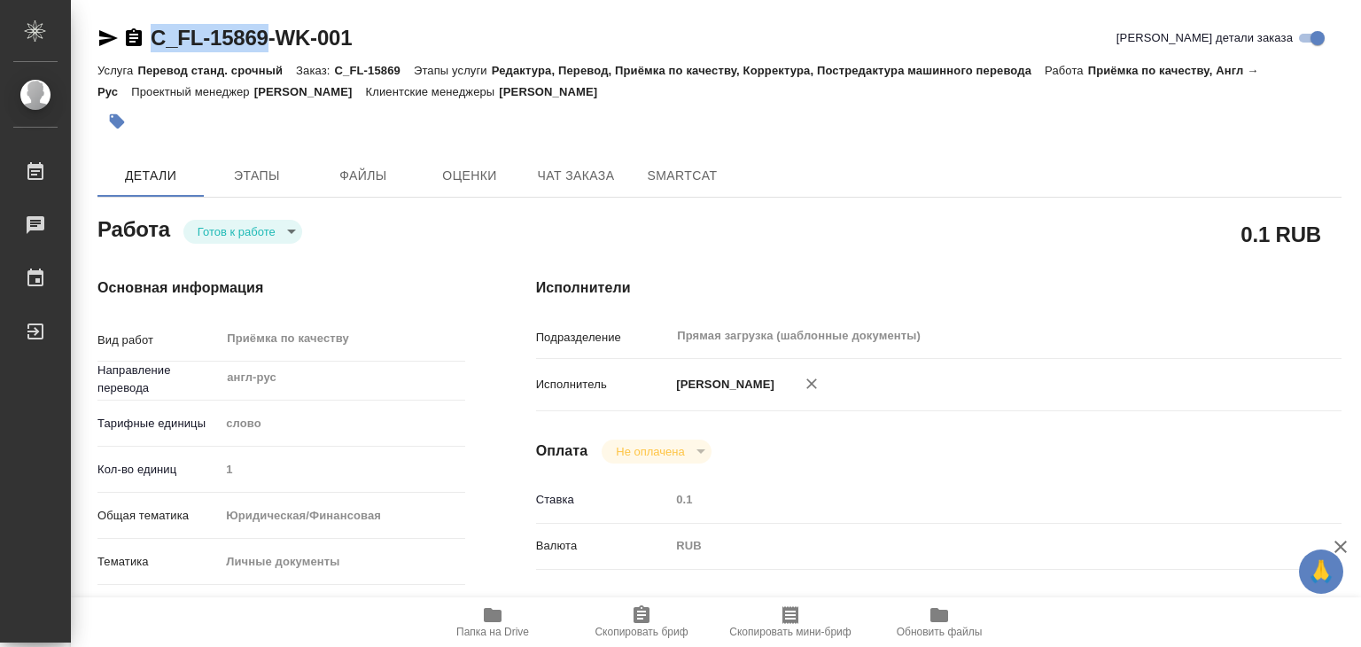
type textarea "x"
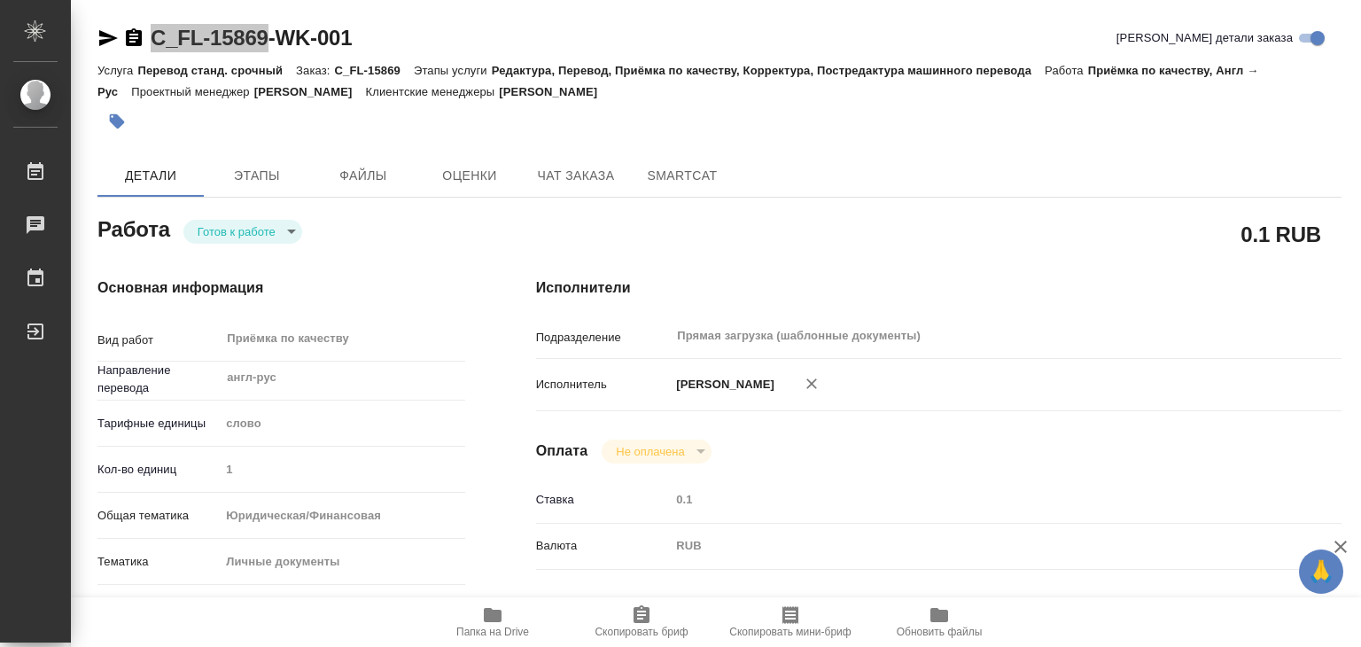
type textarea "x"
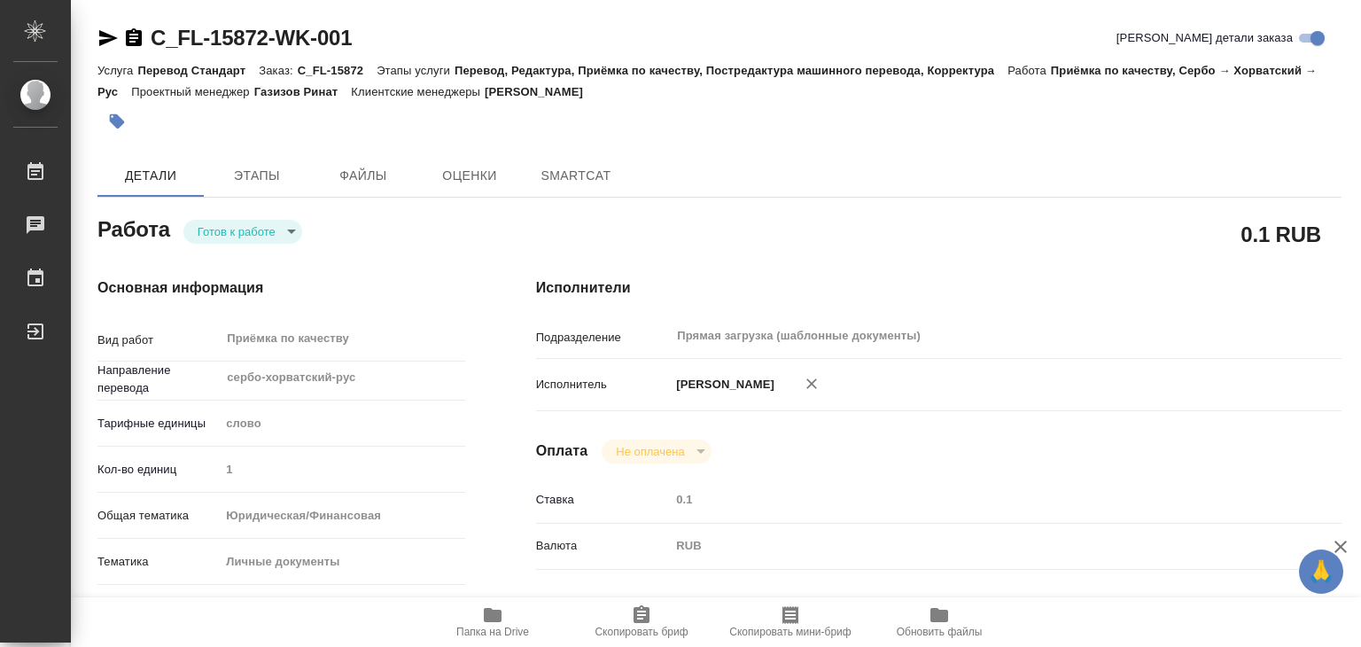
type textarea "x"
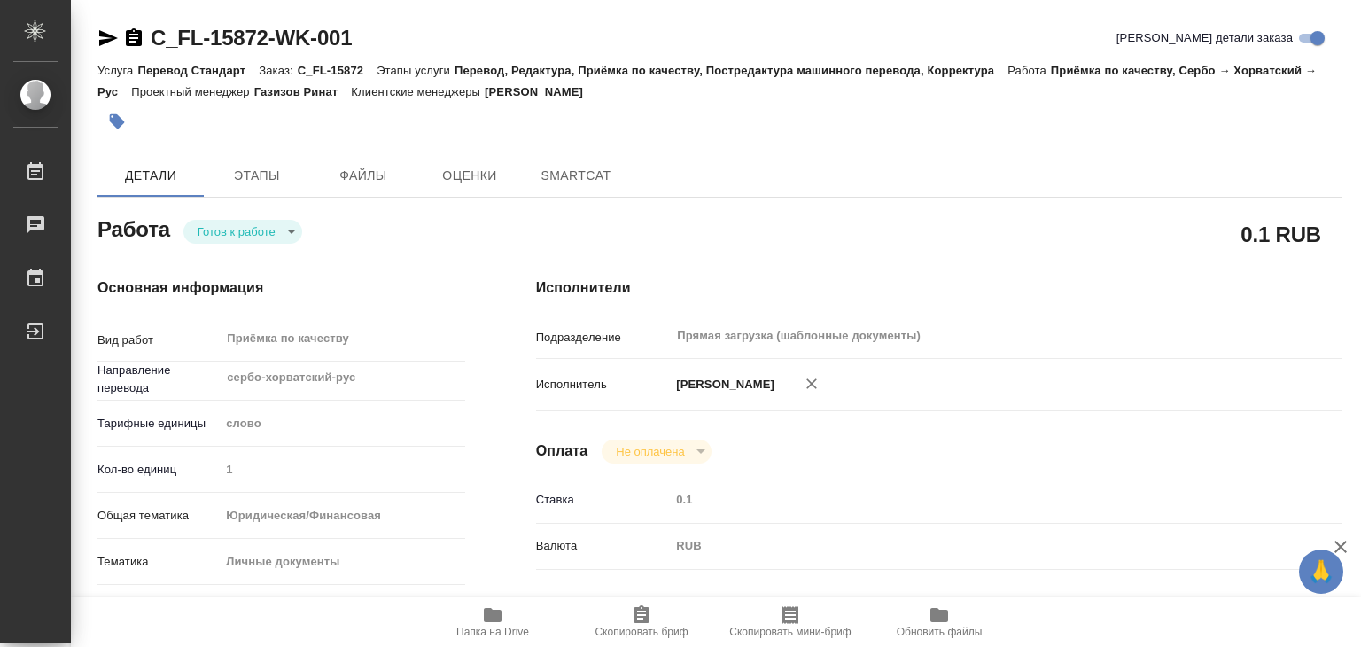
type textarea "x"
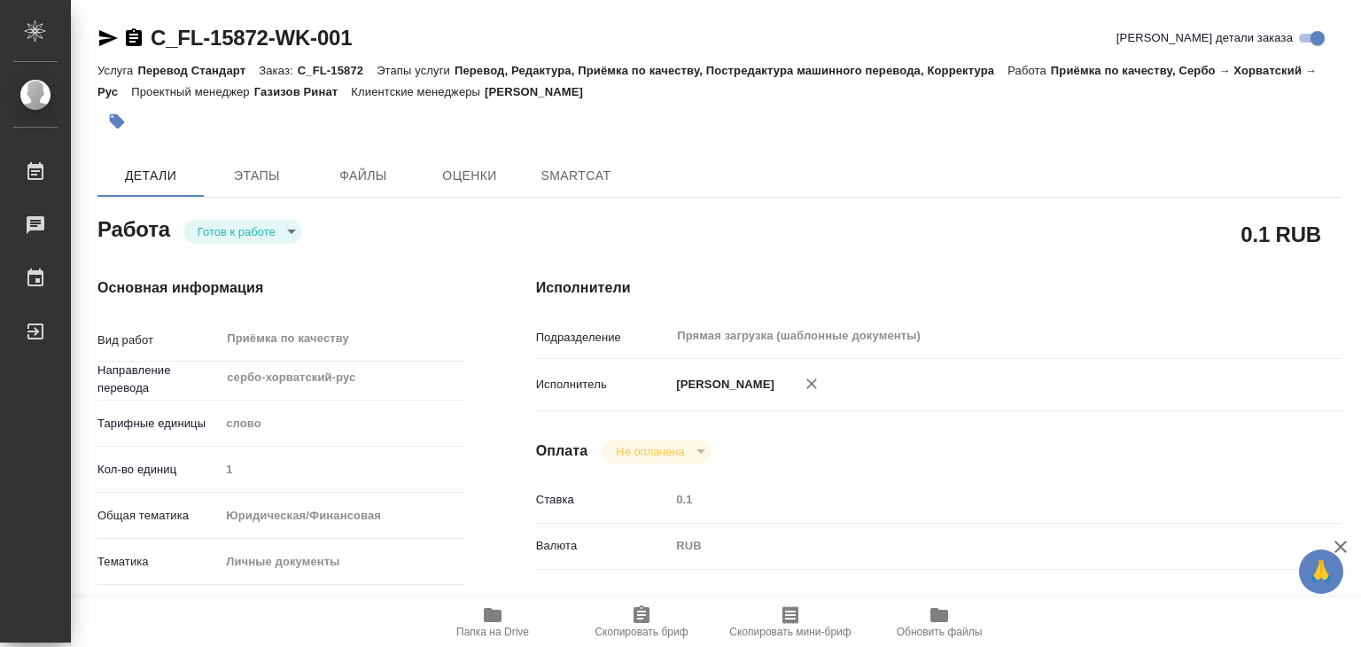
type textarea "x"
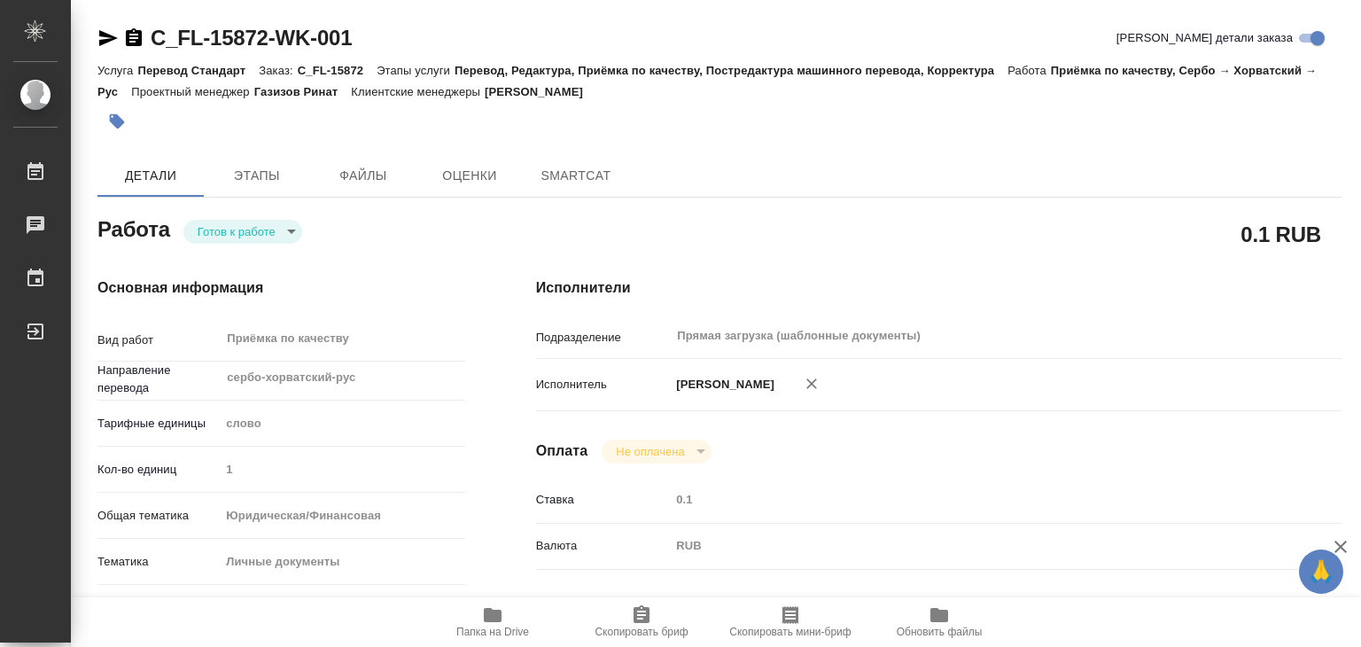
type textarea "x"
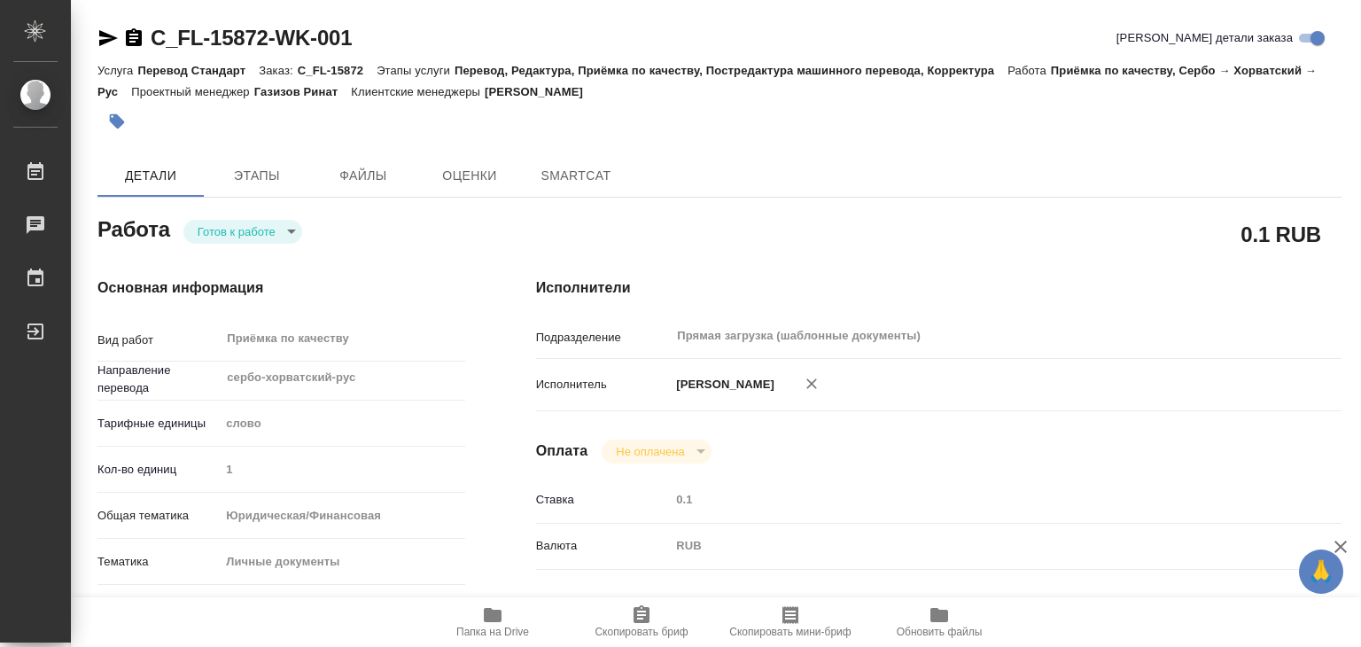
type textarea "x"
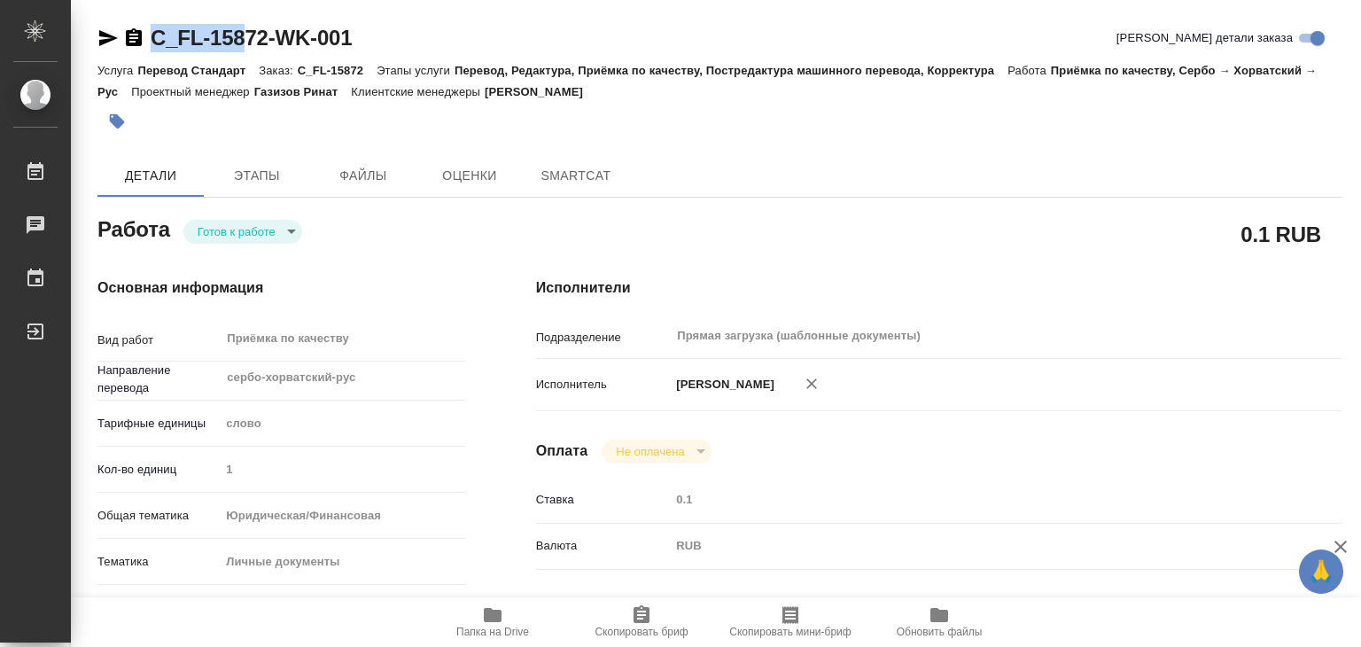
type textarea "x"
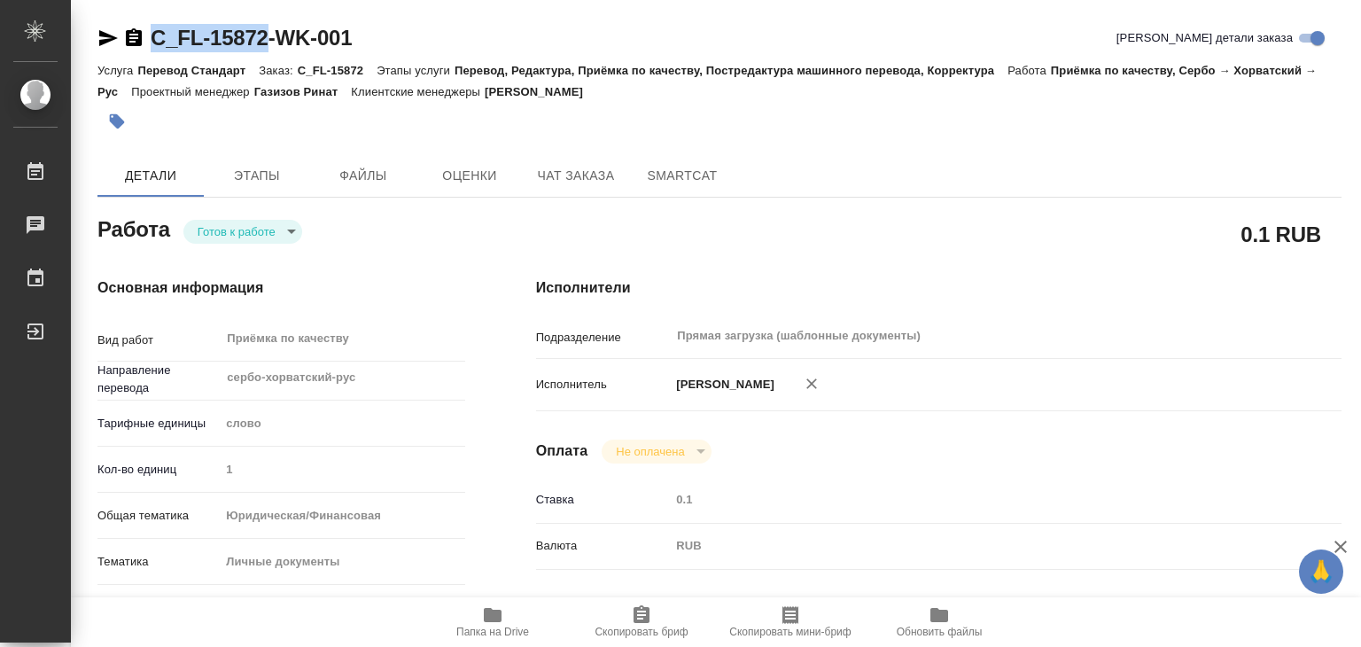
drag, startPoint x: 136, startPoint y: 18, endPoint x: 267, endPoint y: 44, distance: 133.8
copy link "C_FL-15872"
type textarea "x"
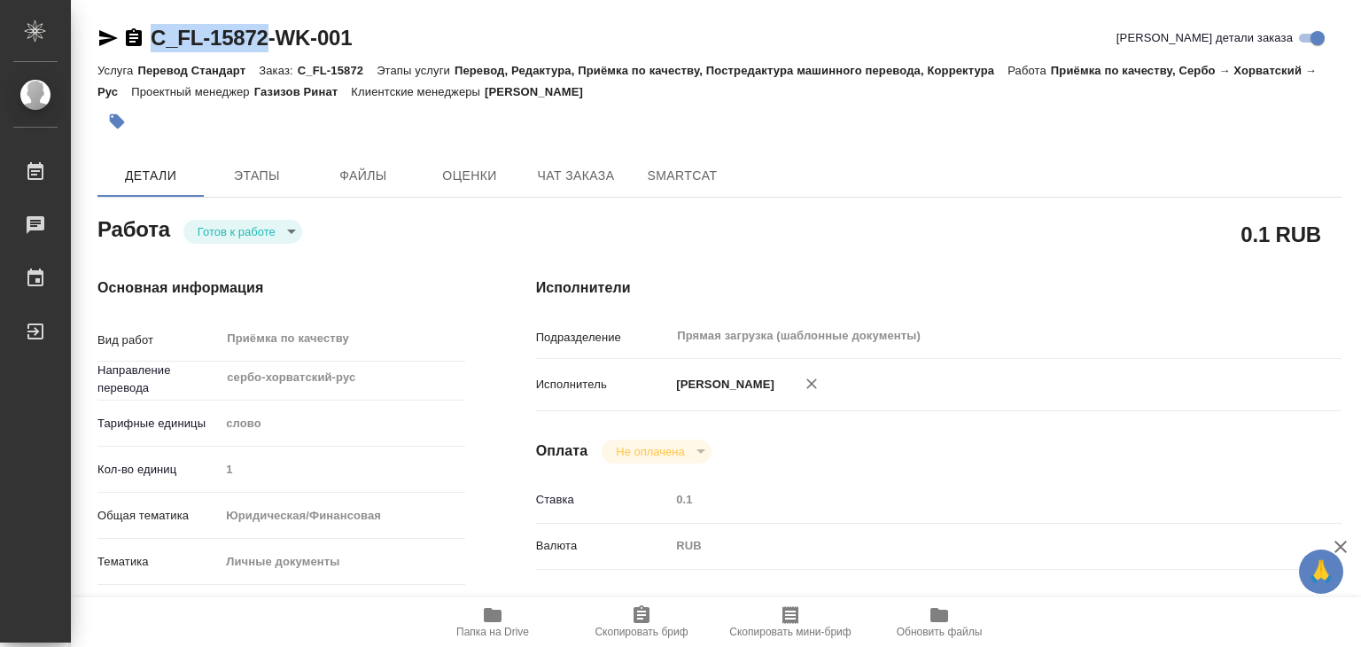
type textarea "x"
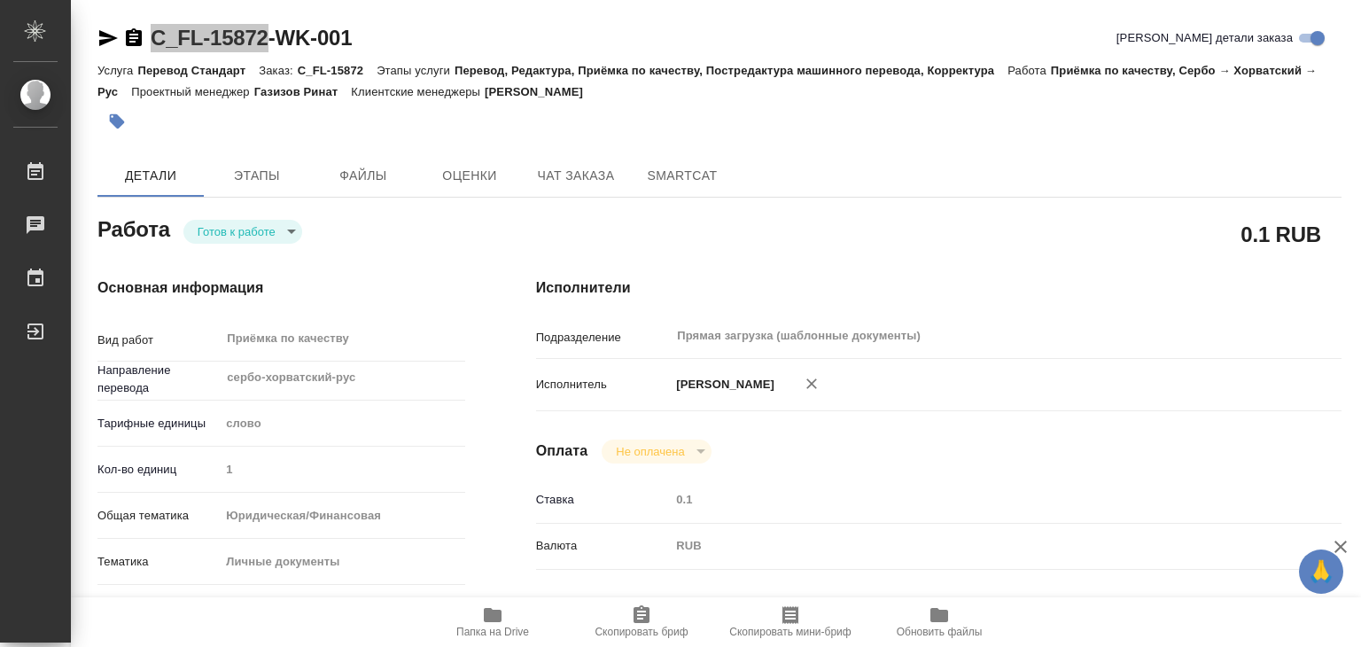
type textarea "x"
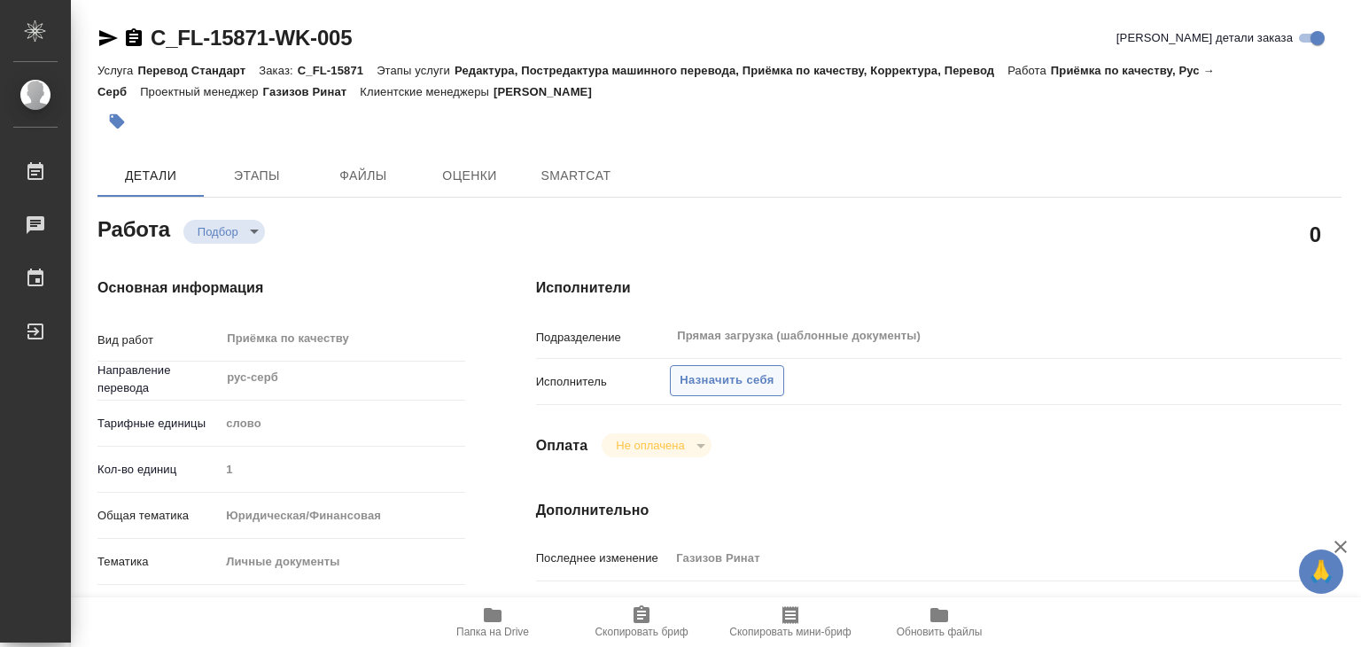
type textarea "x"
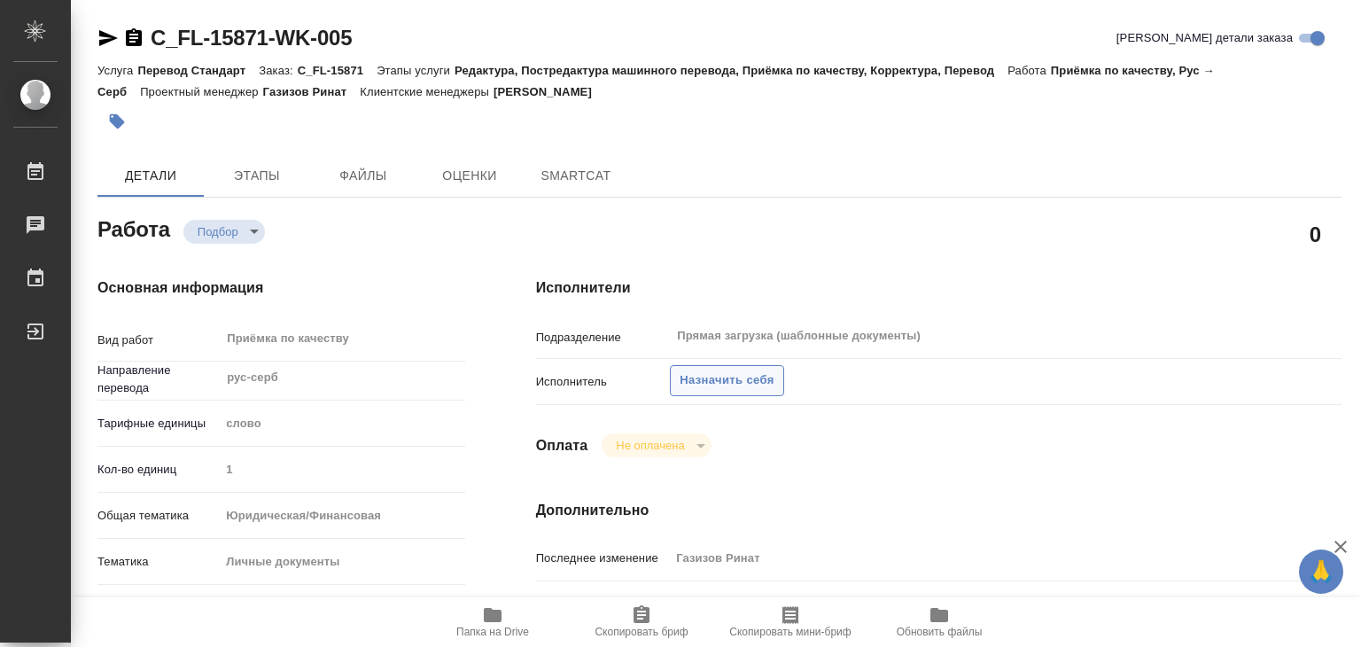
type textarea "x"
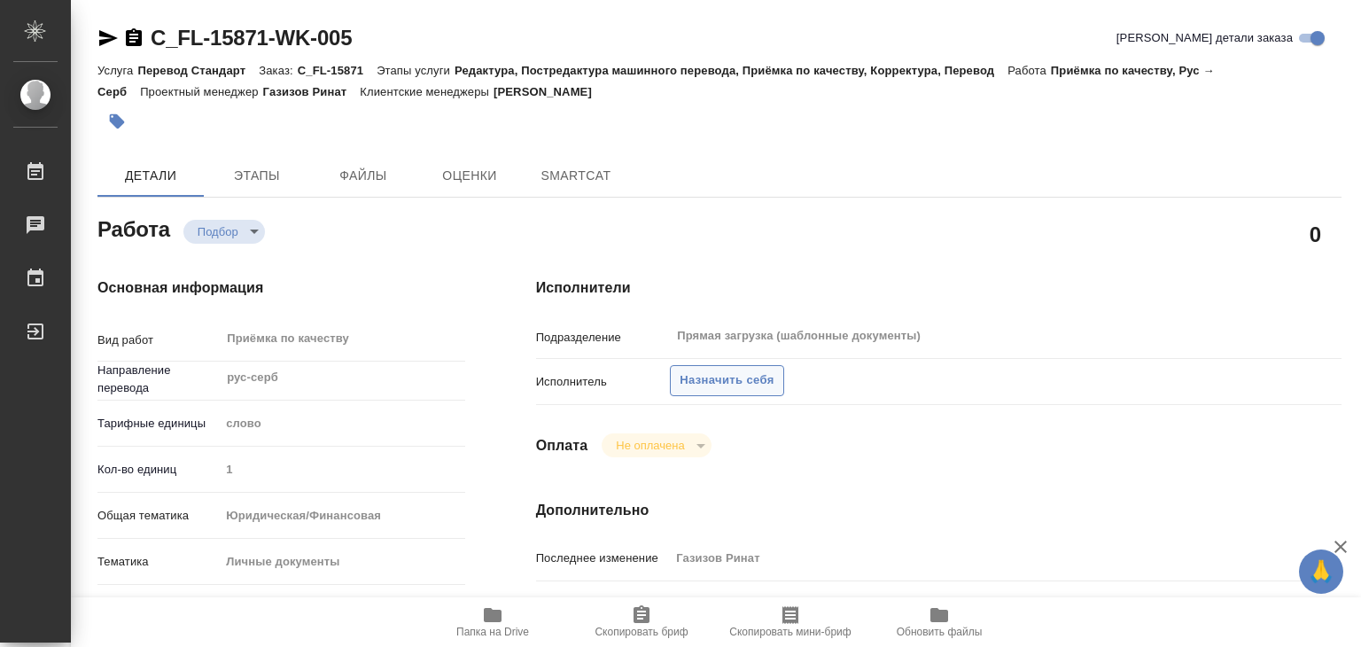
type textarea "x"
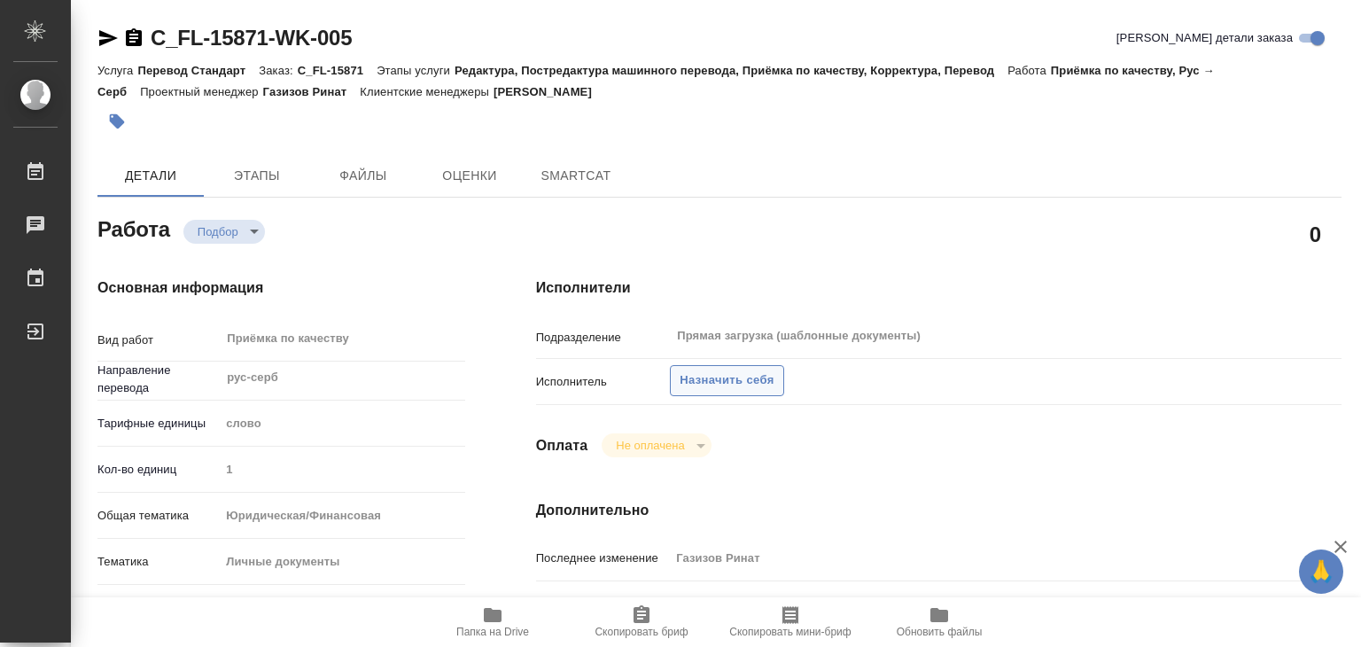
click at [754, 389] on span "Назначить себя" at bounding box center [726, 380] width 94 height 20
type textarea "x"
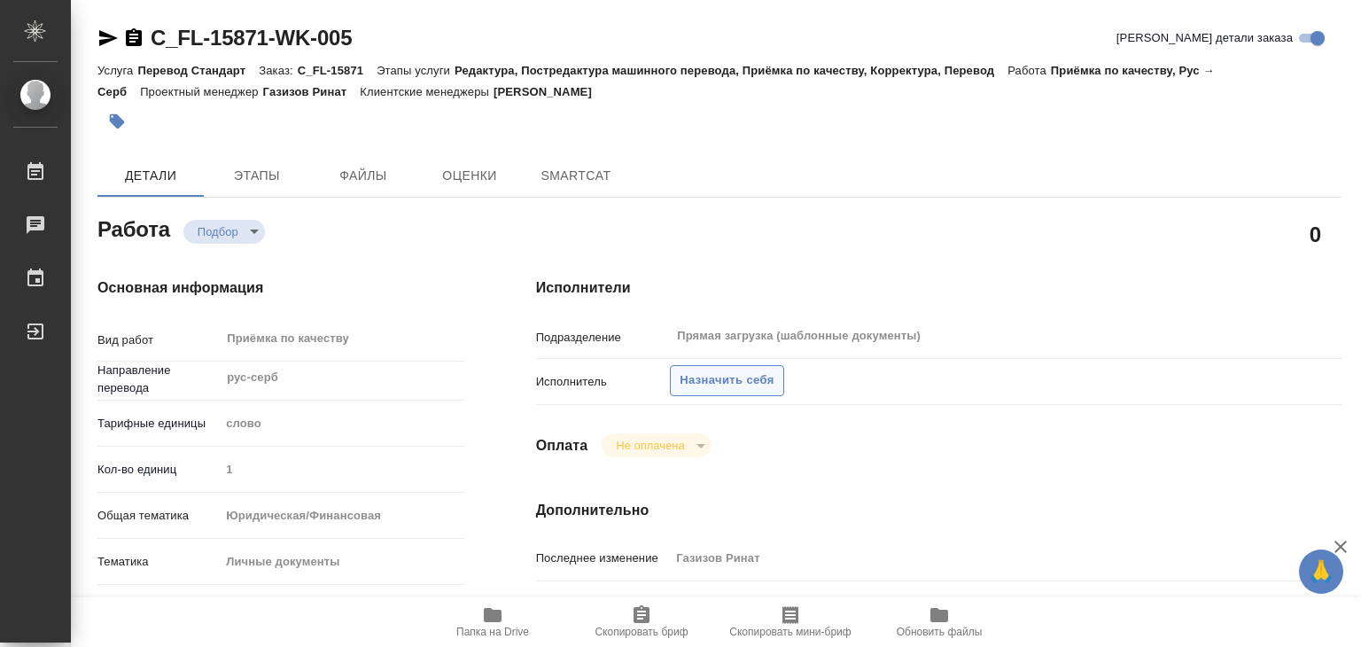
type textarea "x"
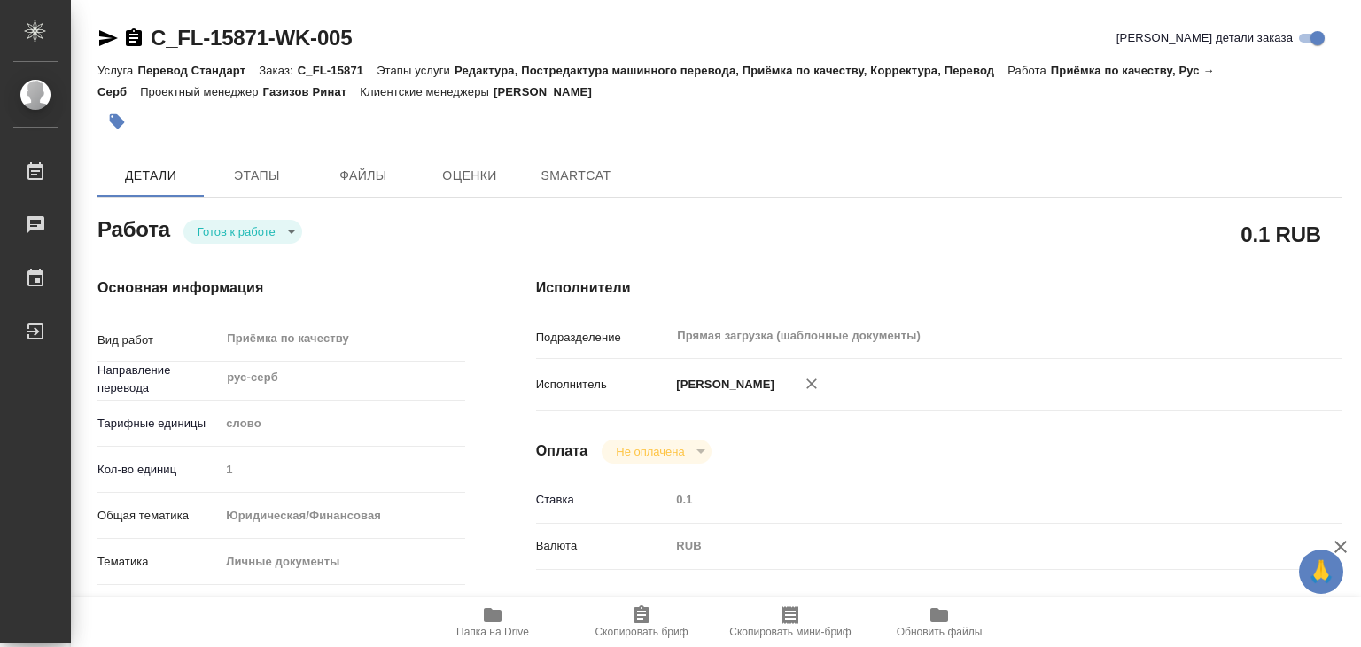
type textarea "x"
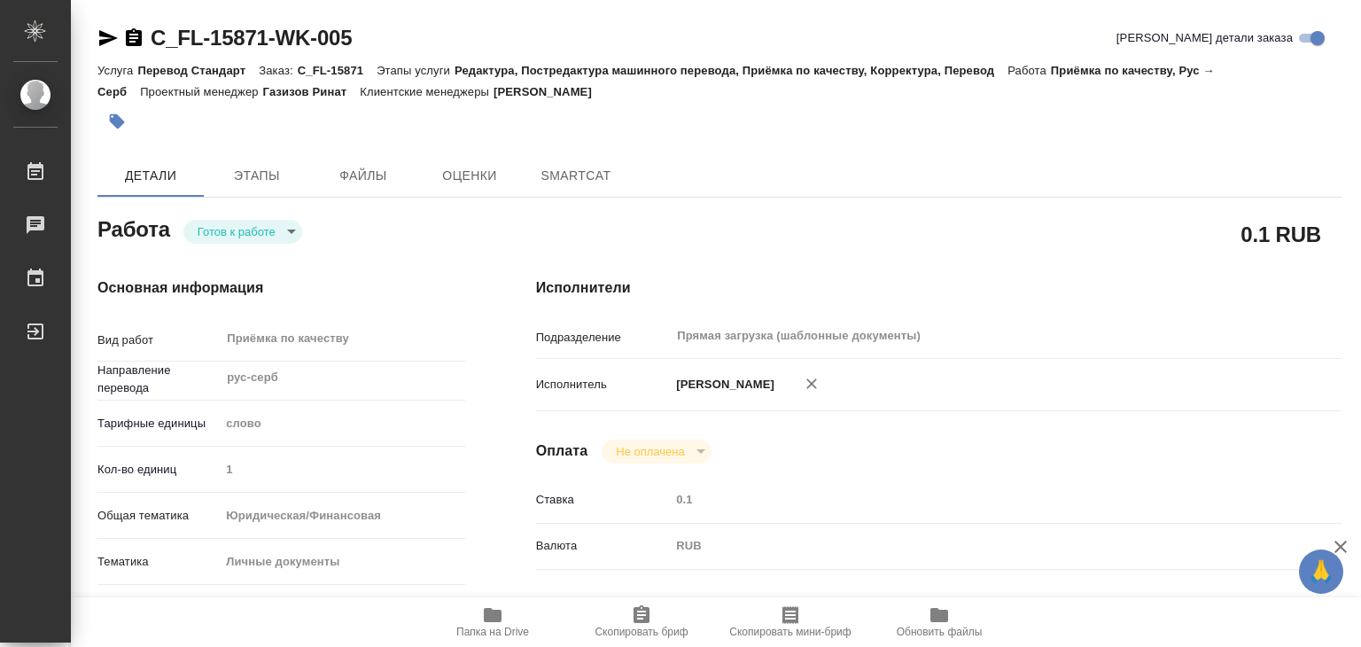
type textarea "x"
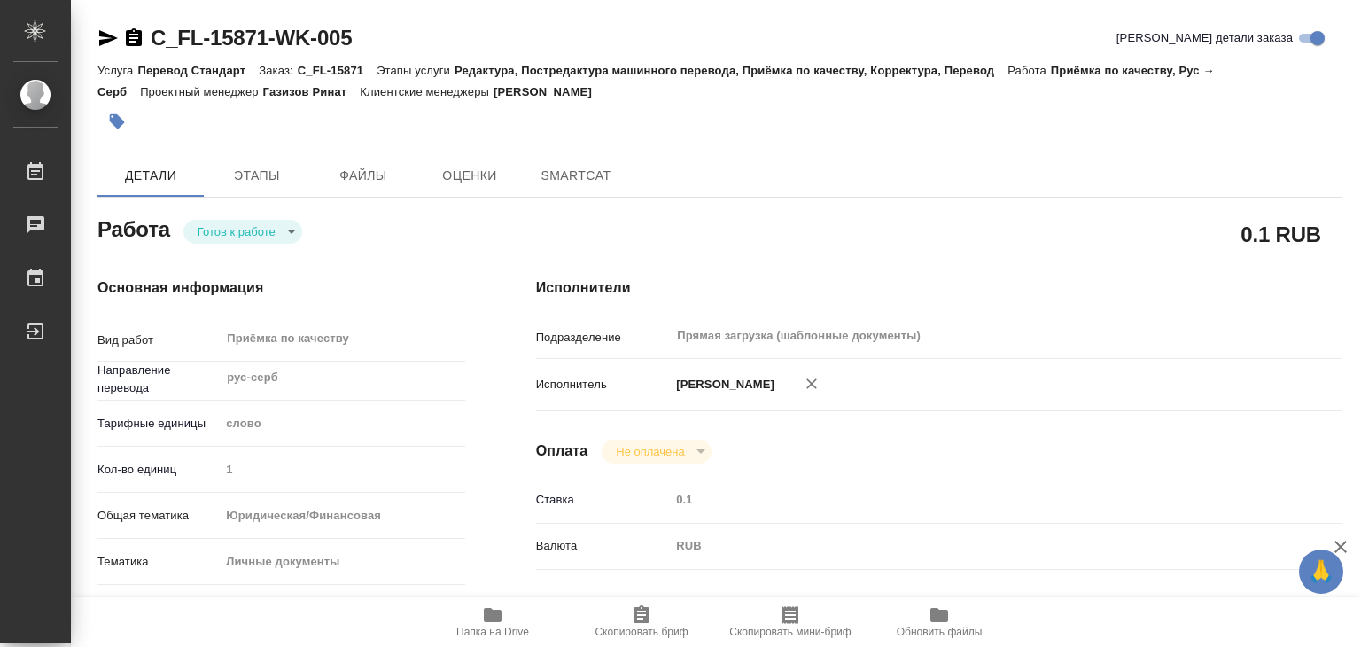
type textarea "x"
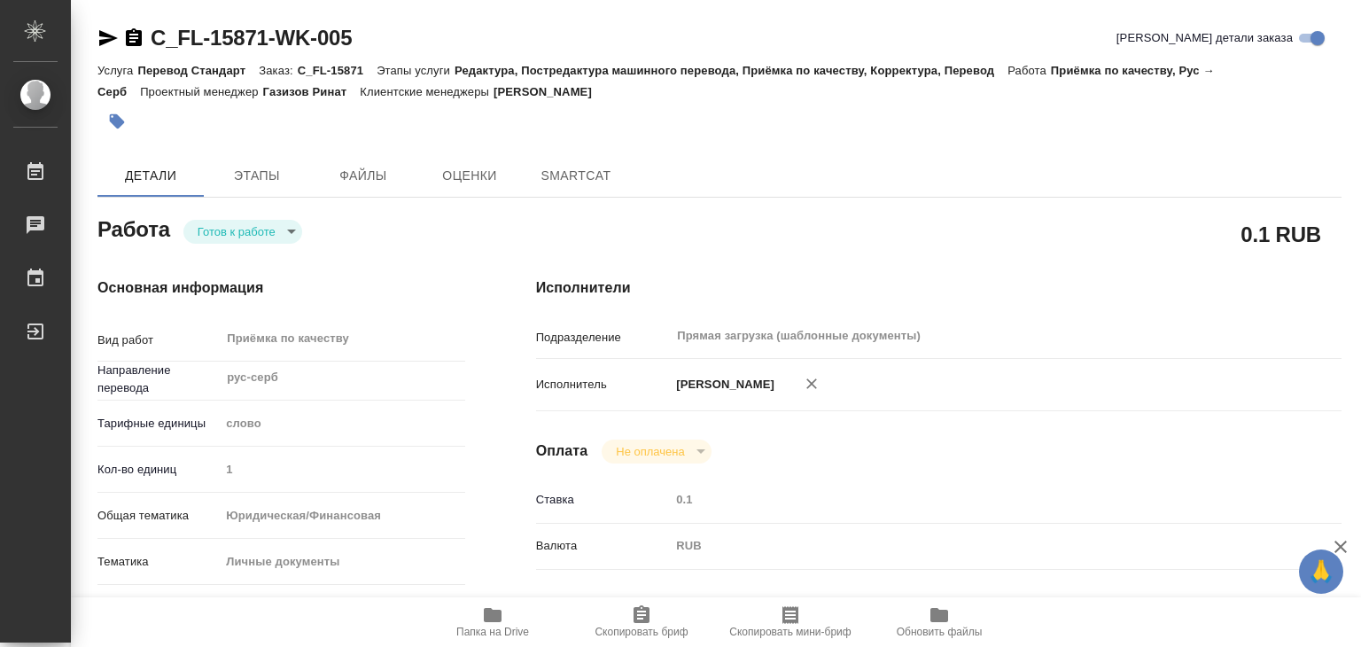
type textarea "x"
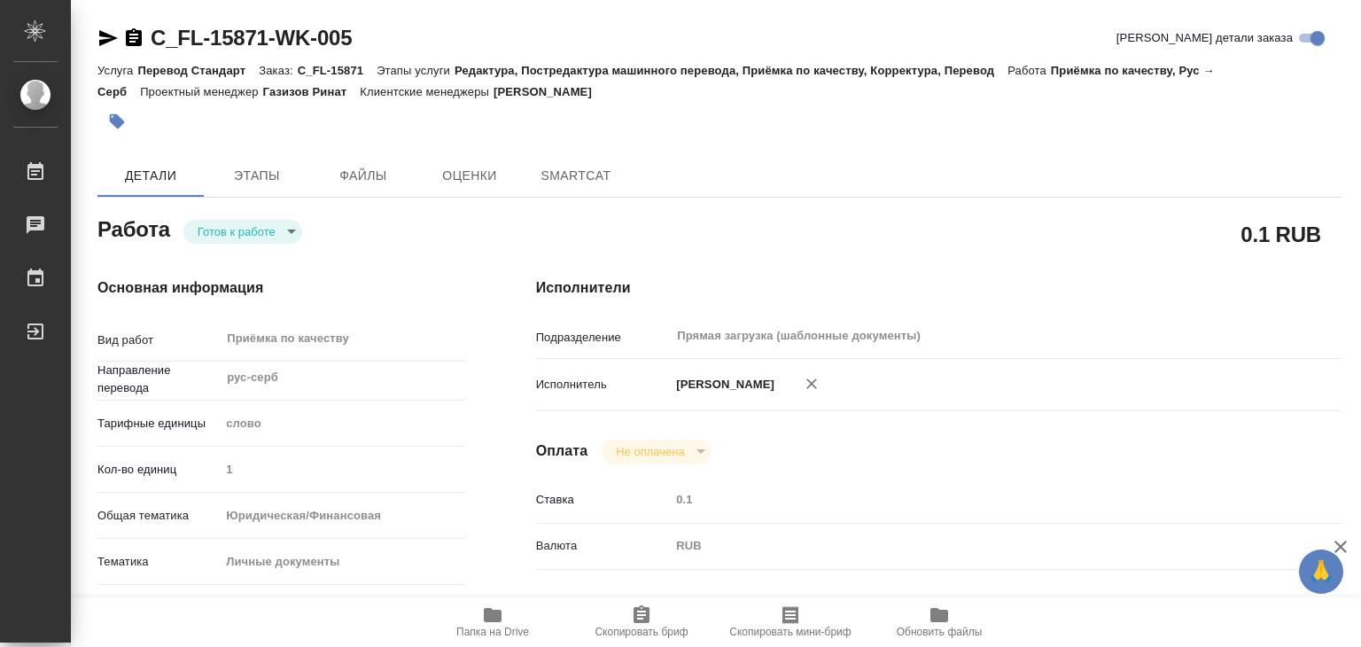
type textarea "x"
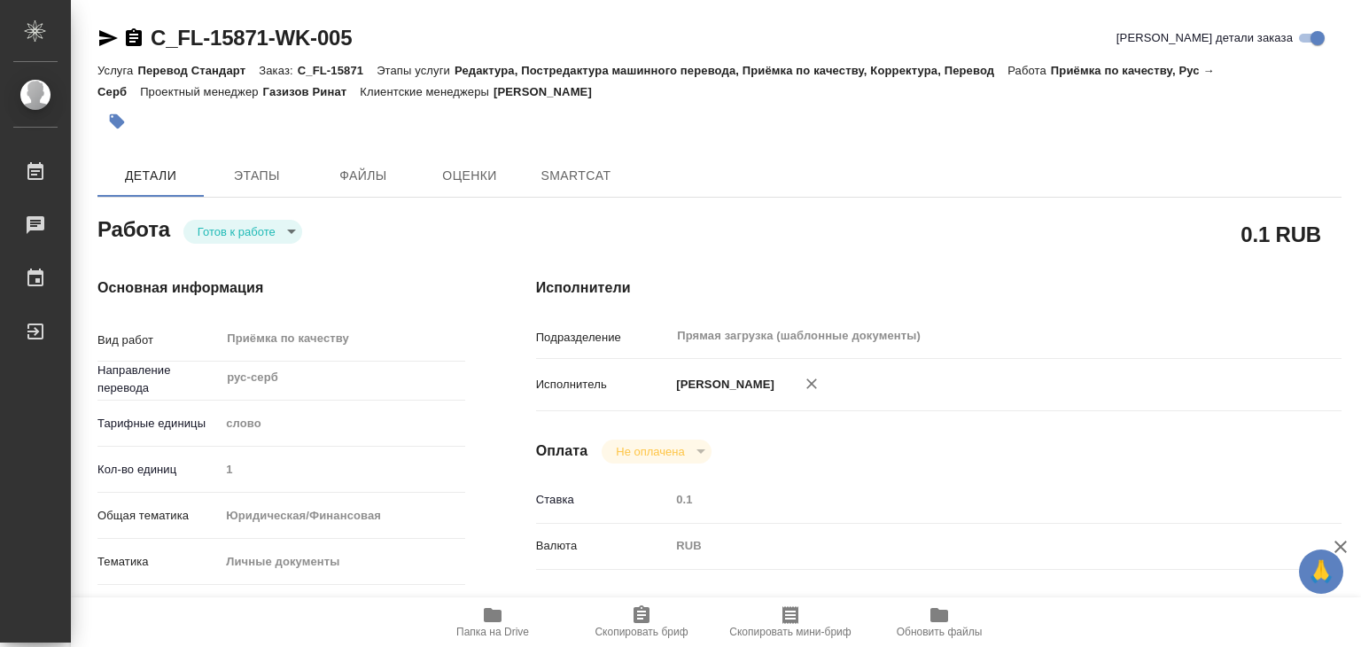
click at [496, 621] on icon "button" at bounding box center [493, 615] width 18 height 14
type textarea "x"
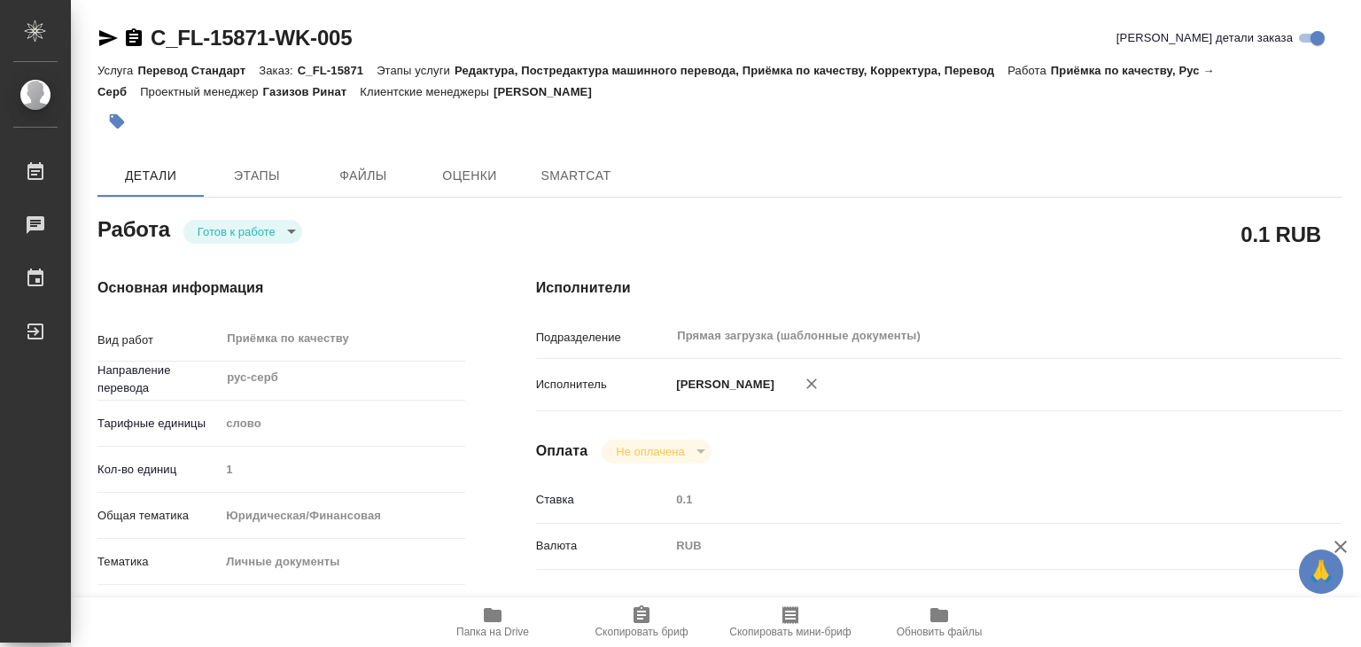
type textarea "x"
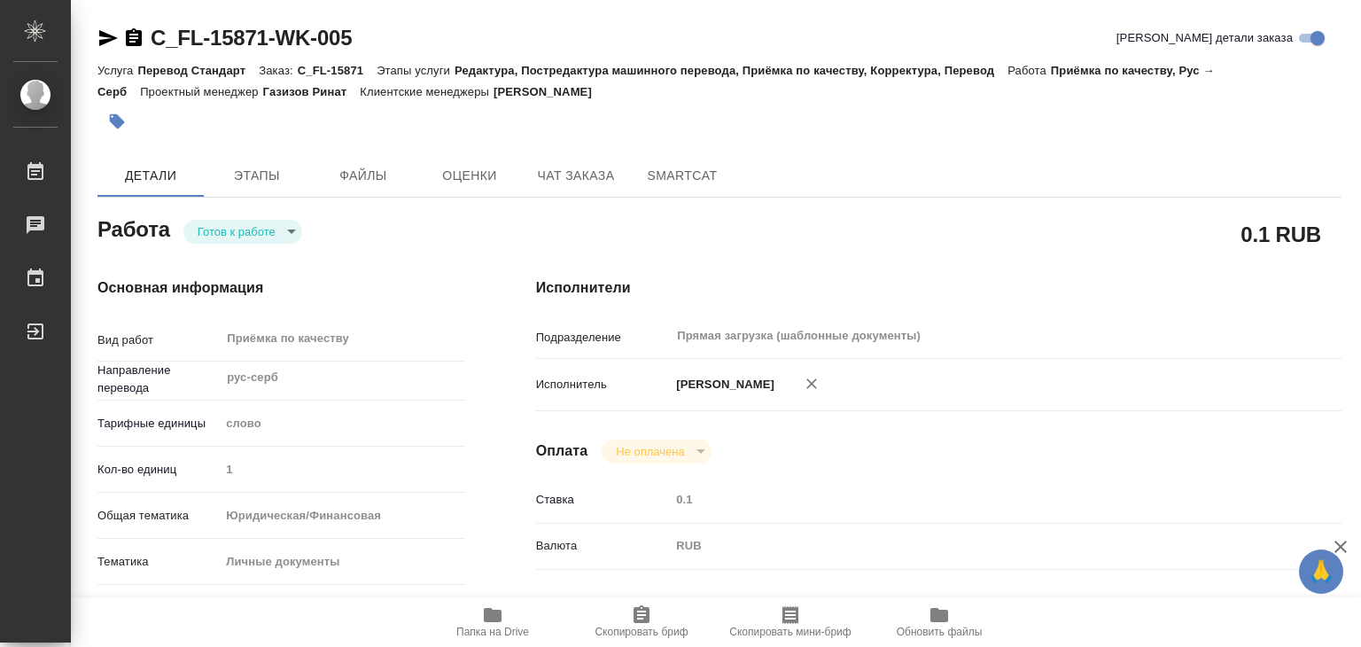
type textarea "x"
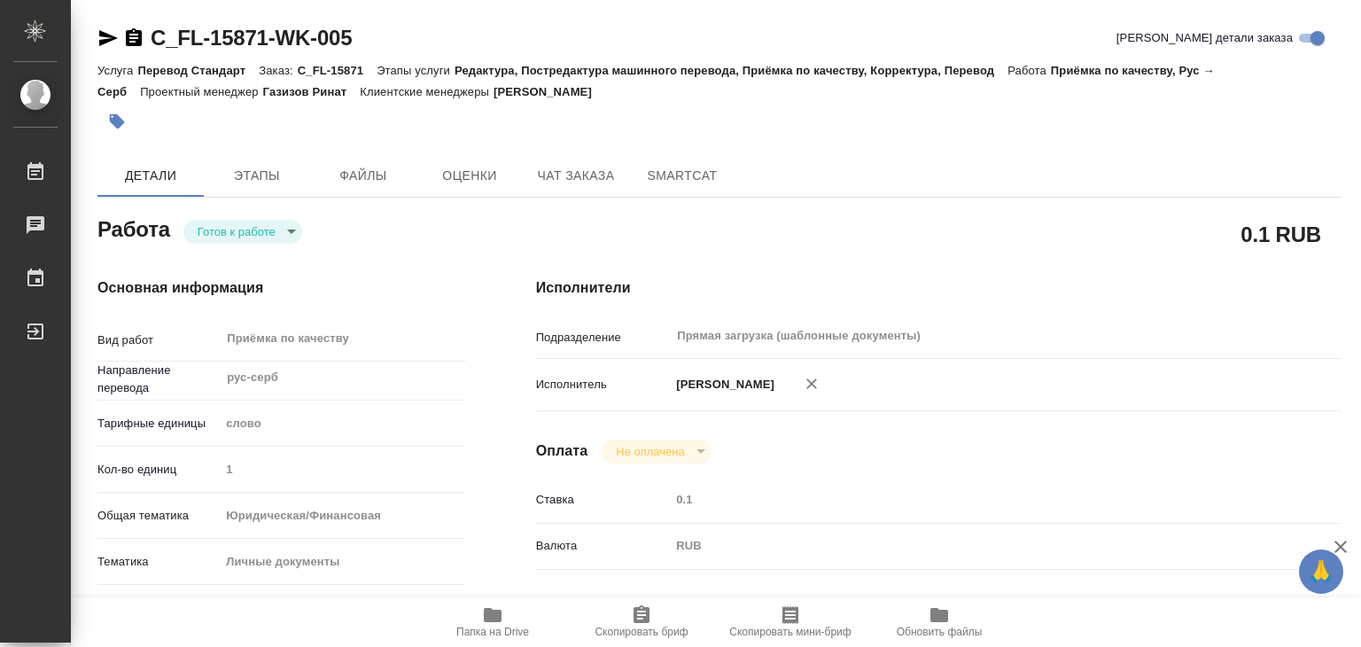
type textarea "x"
drag, startPoint x: 147, startPoint y: 15, endPoint x: 262, endPoint y: 40, distance: 117.8
copy link "C_FL-15871"
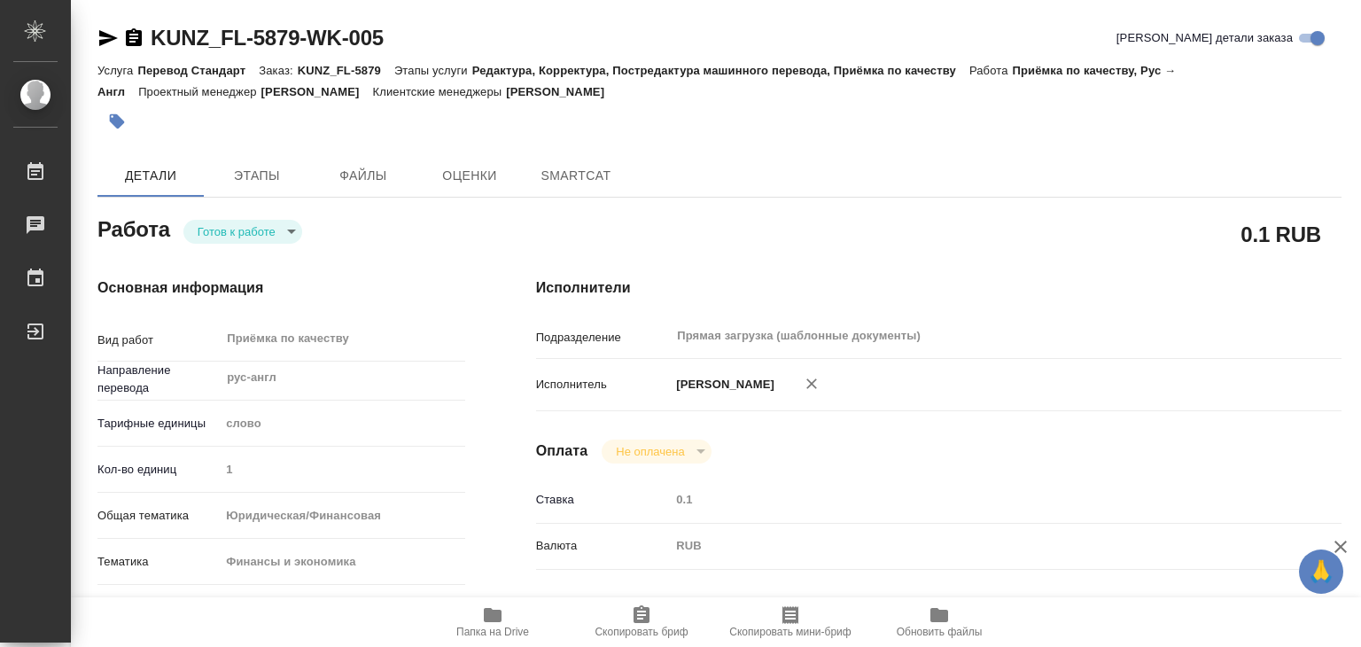
type textarea "x"
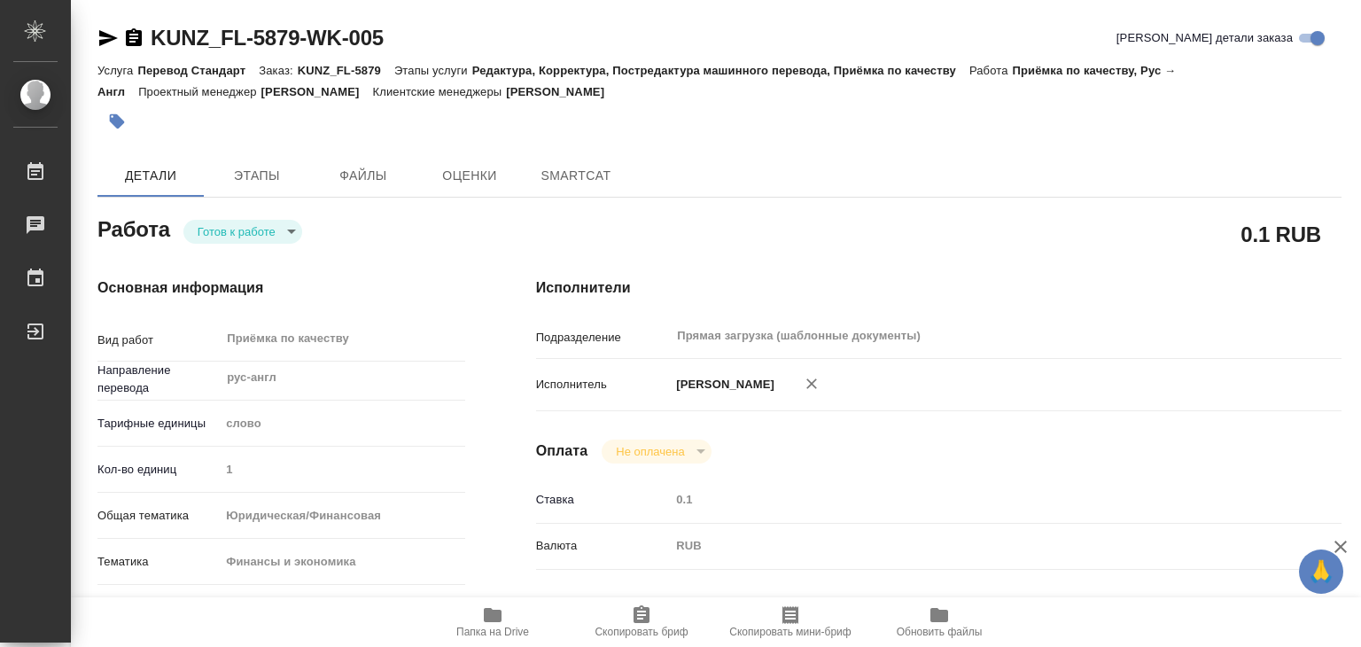
type textarea "x"
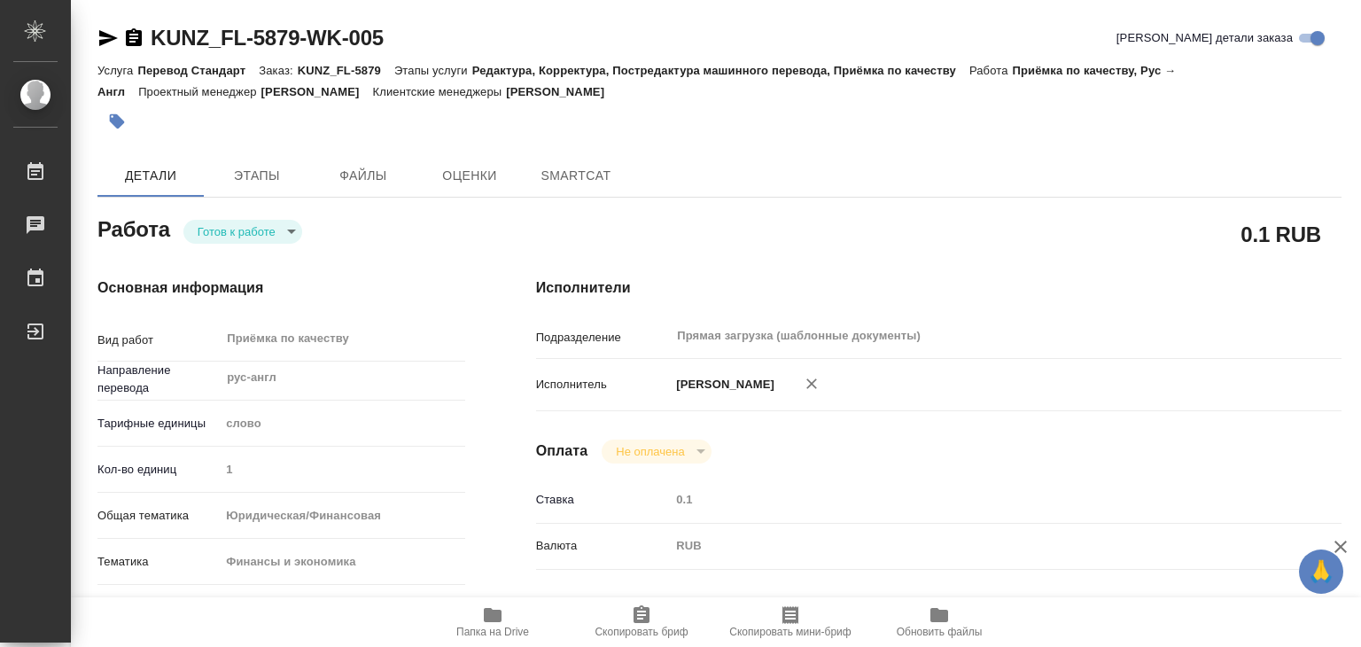
type textarea "x"
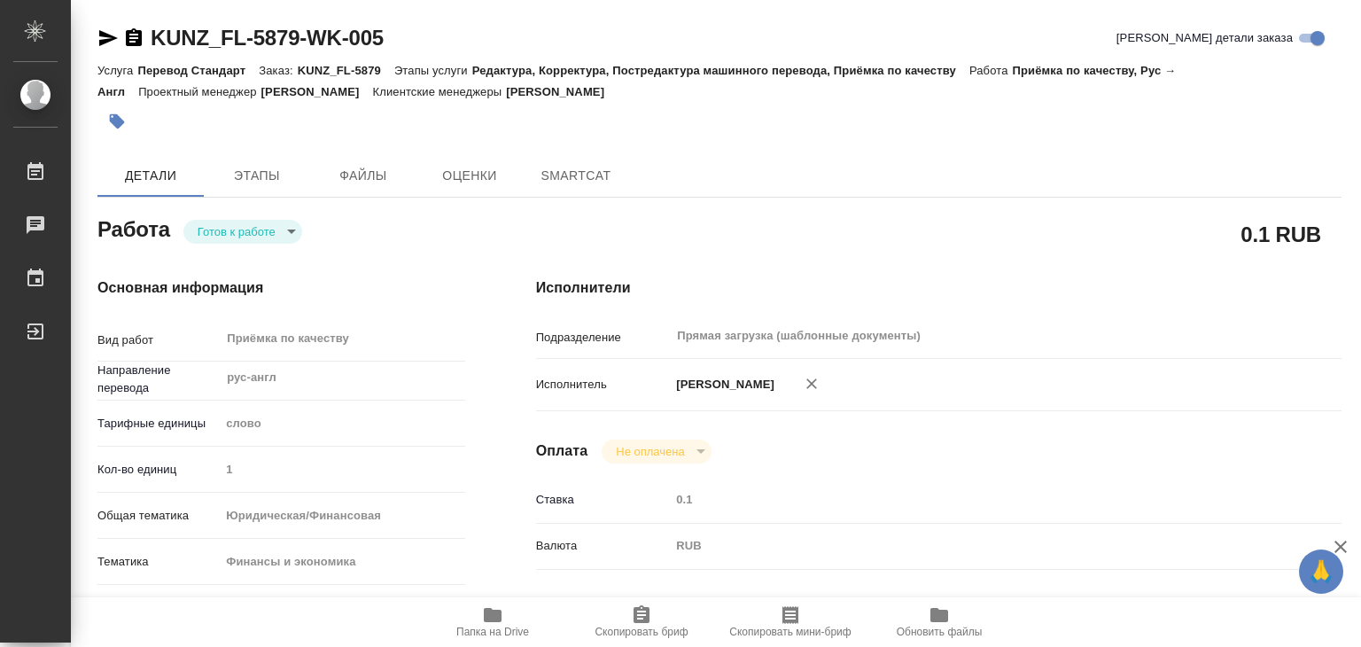
type textarea "x"
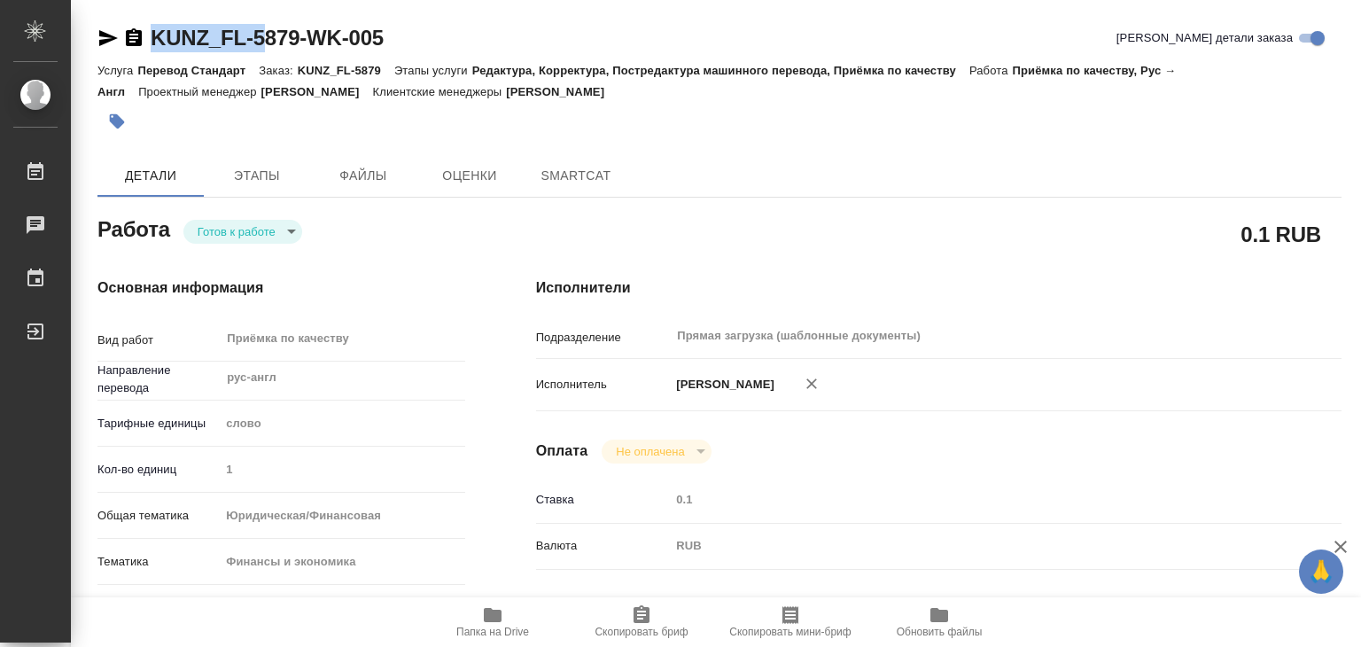
type textarea "x"
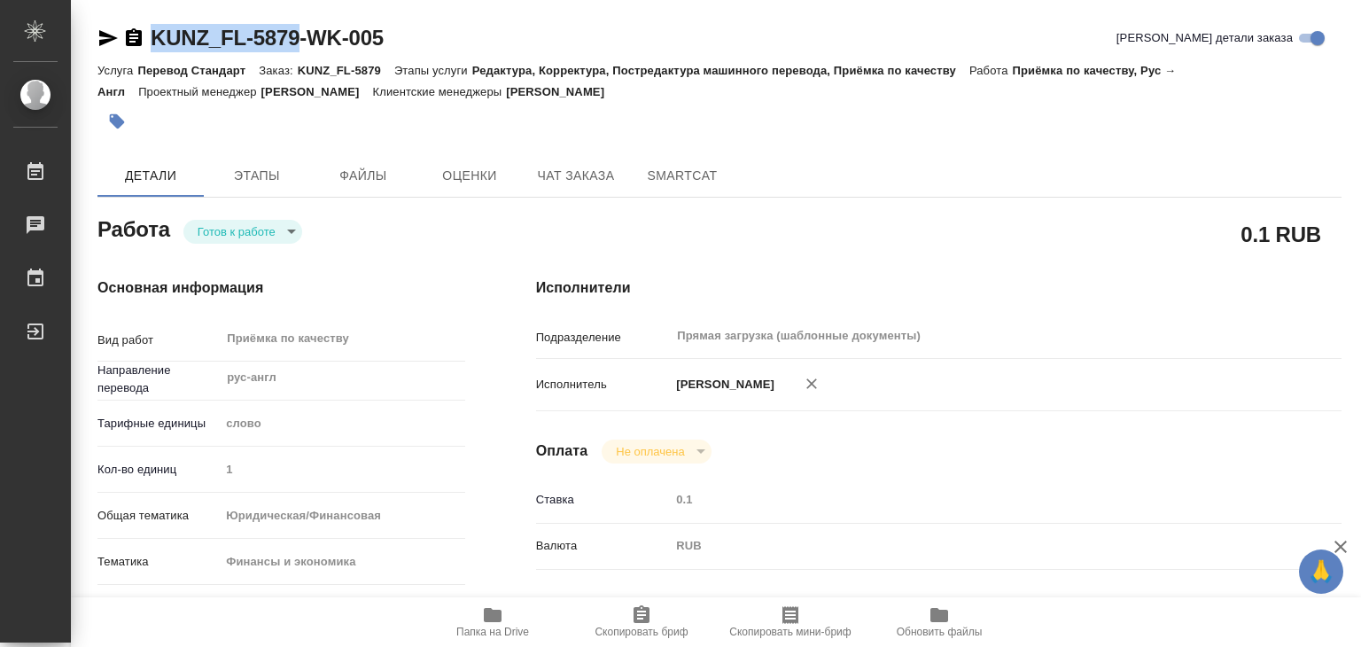
drag, startPoint x: 181, startPoint y: 42, endPoint x: 304, endPoint y: 50, distance: 123.4
copy link "KUNZ_FL-5879"
type textarea "x"
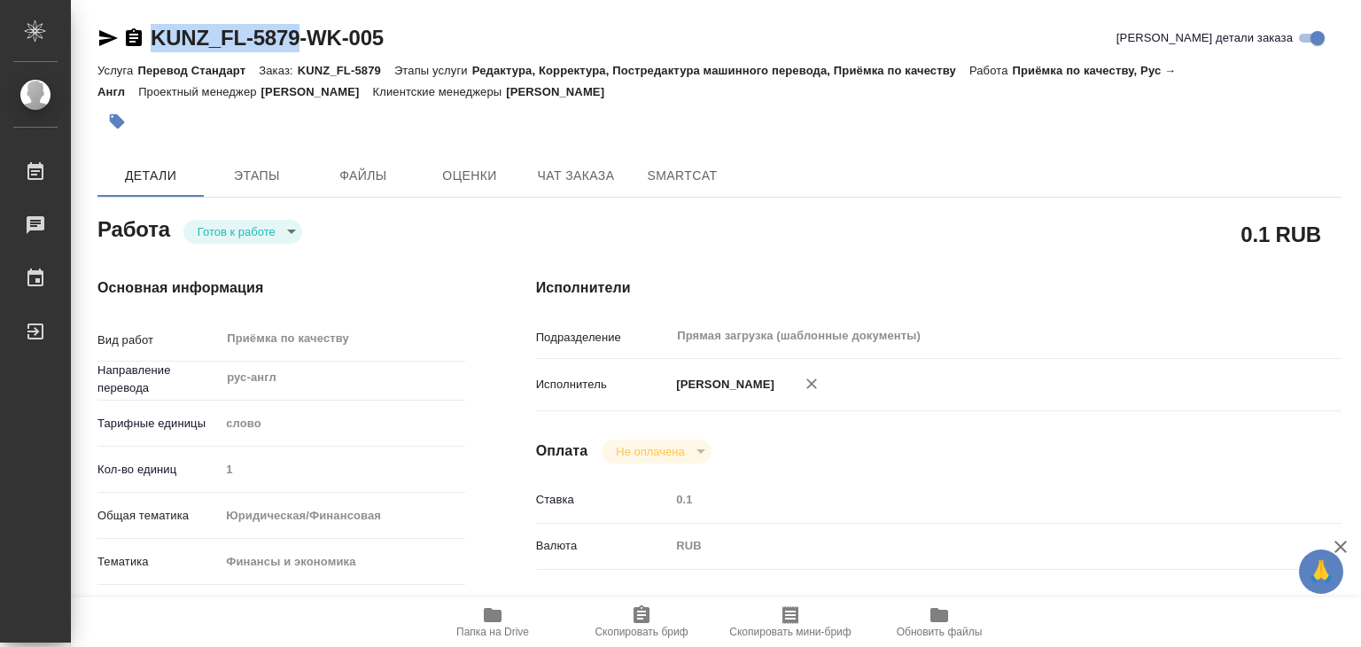
type textarea "x"
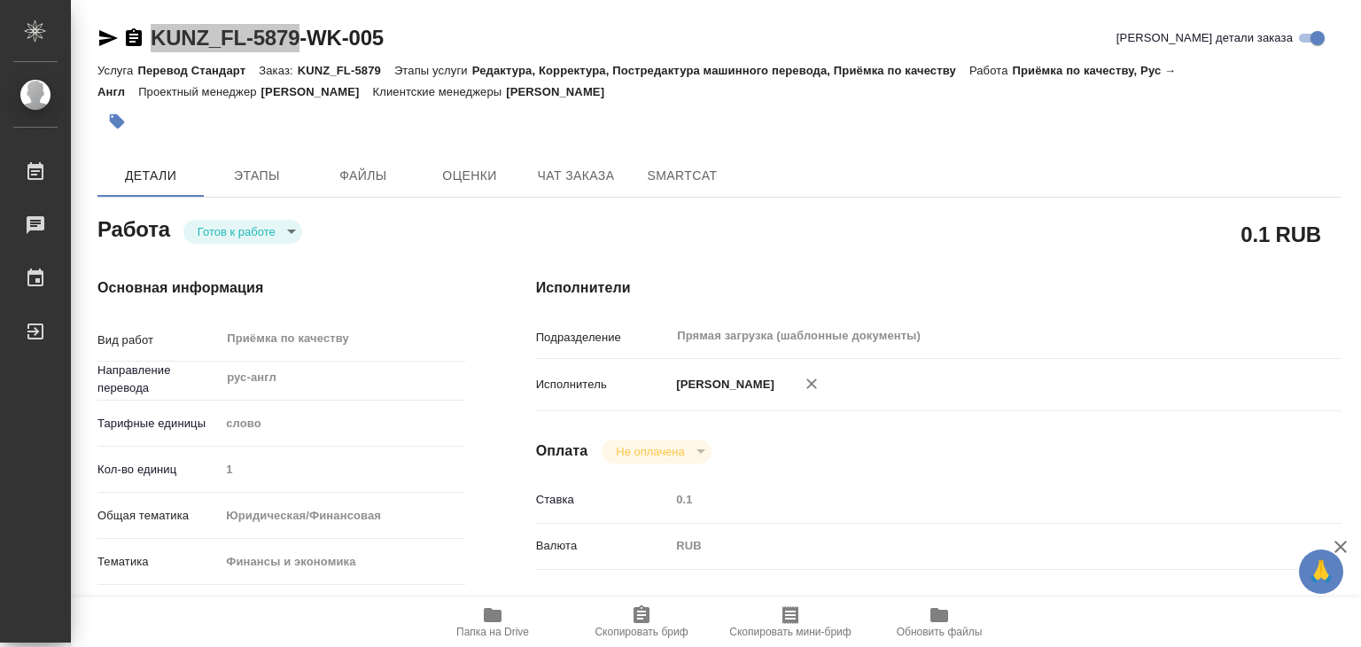
type textarea "x"
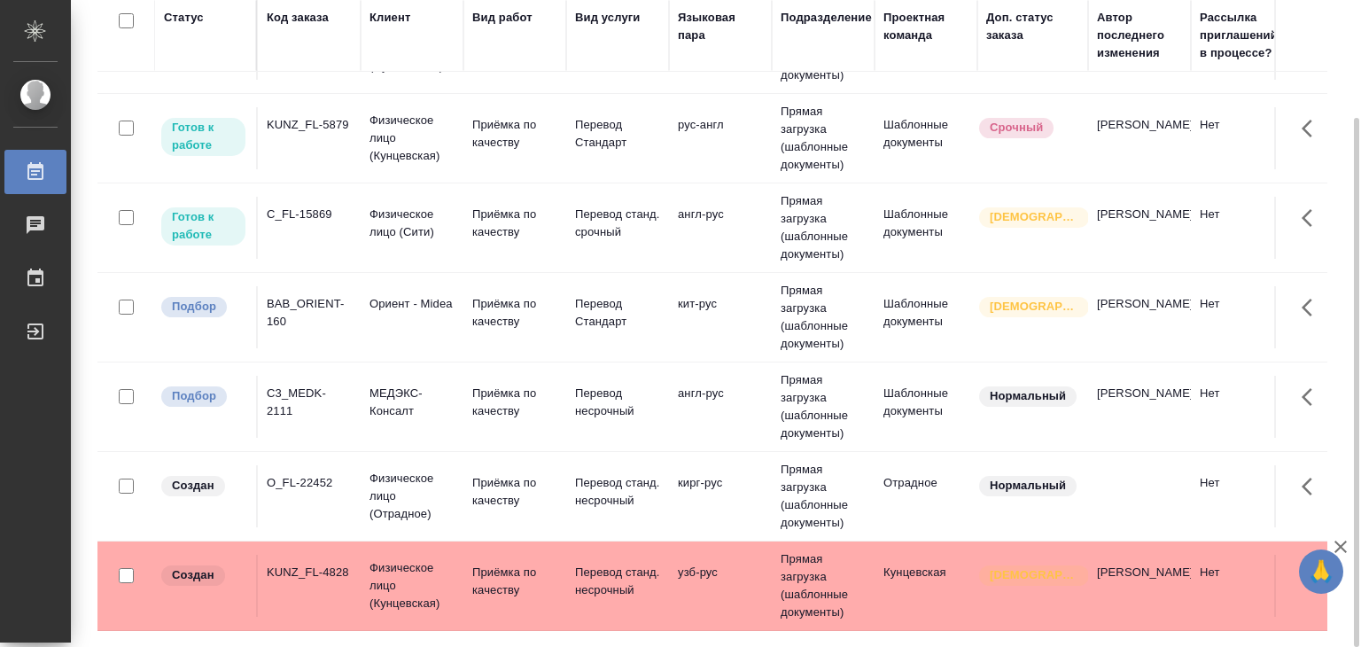
scroll to position [354, 0]
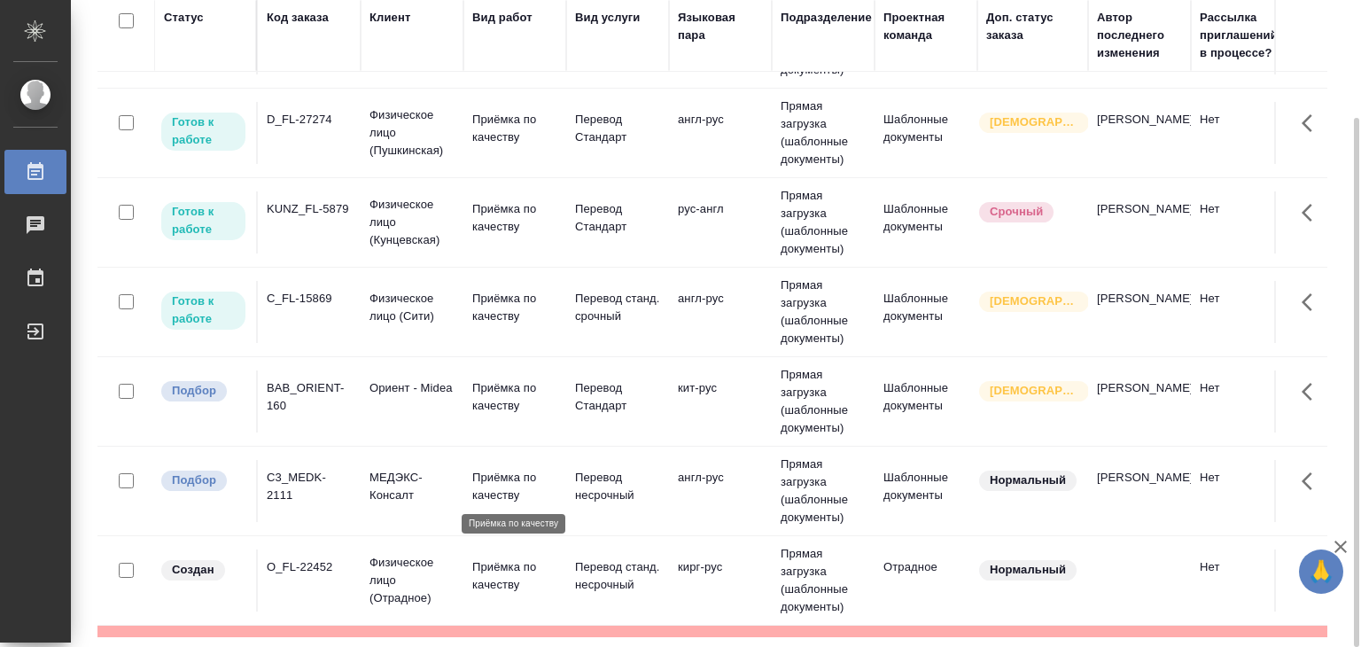
click at [488, 485] on p "Приёмка по качеству" at bounding box center [514, 486] width 85 height 35
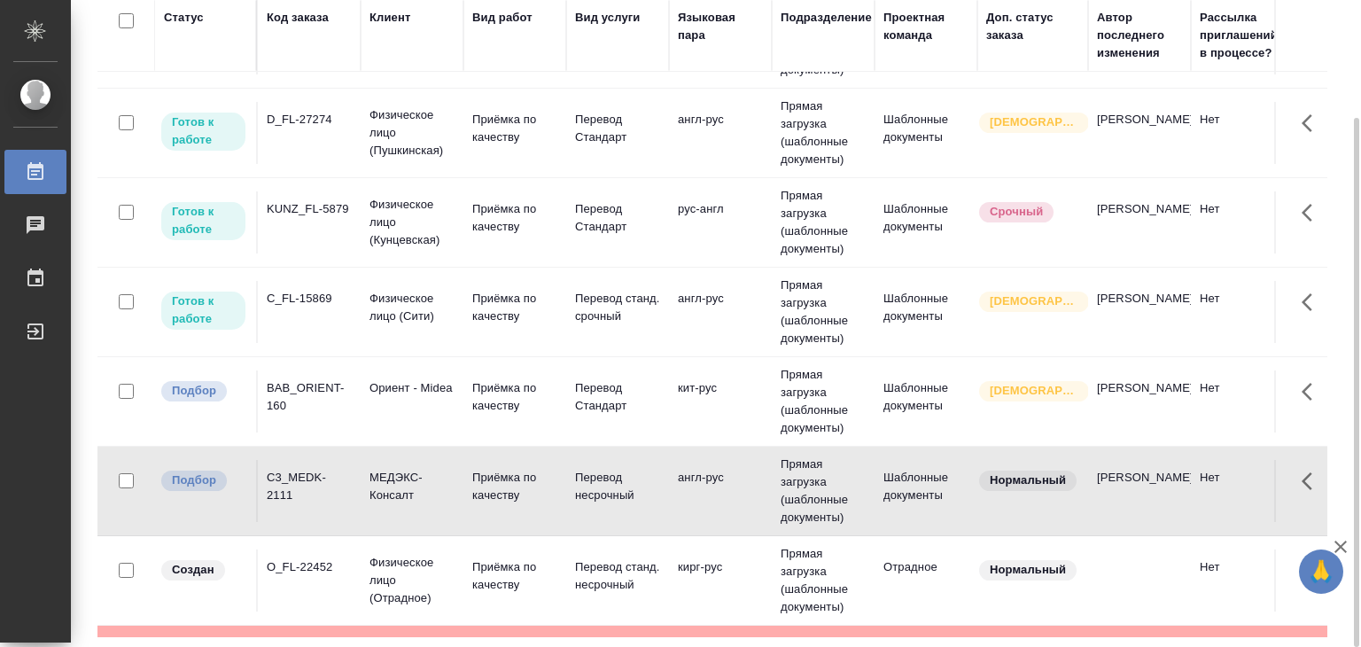
click at [408, 384] on p "Ориент - Midea" at bounding box center [411, 388] width 85 height 18
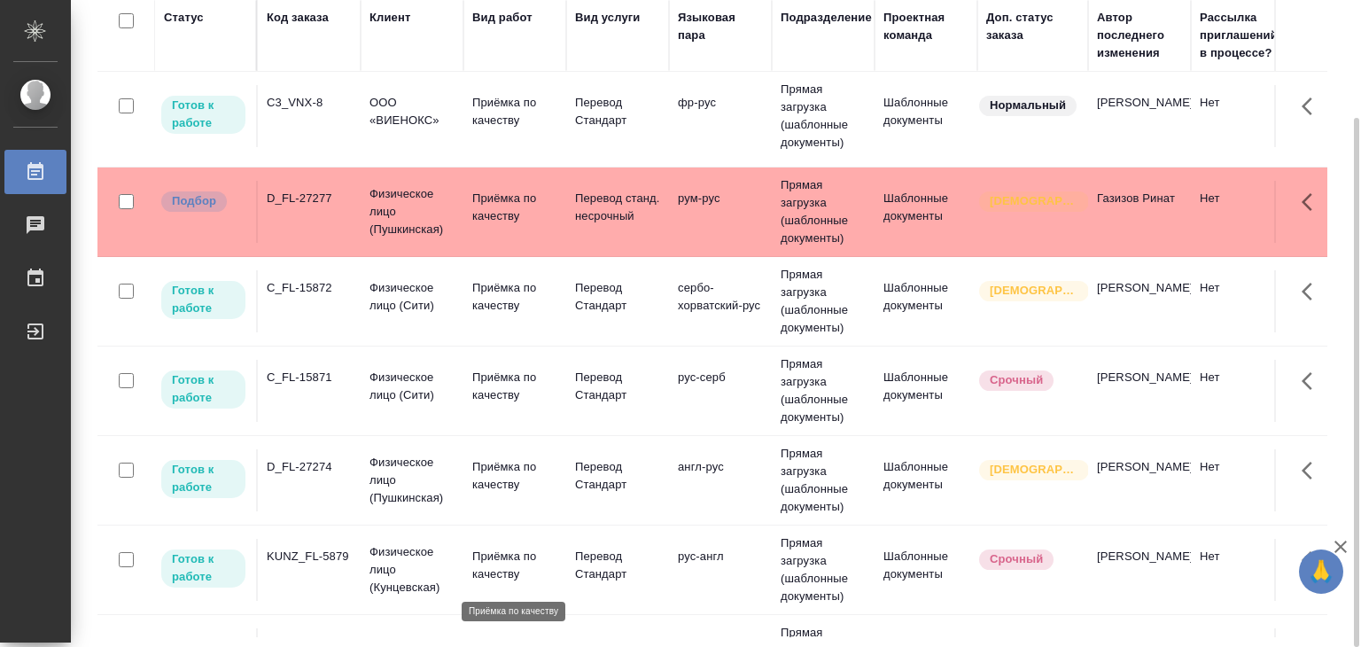
scroll to position [0, 0]
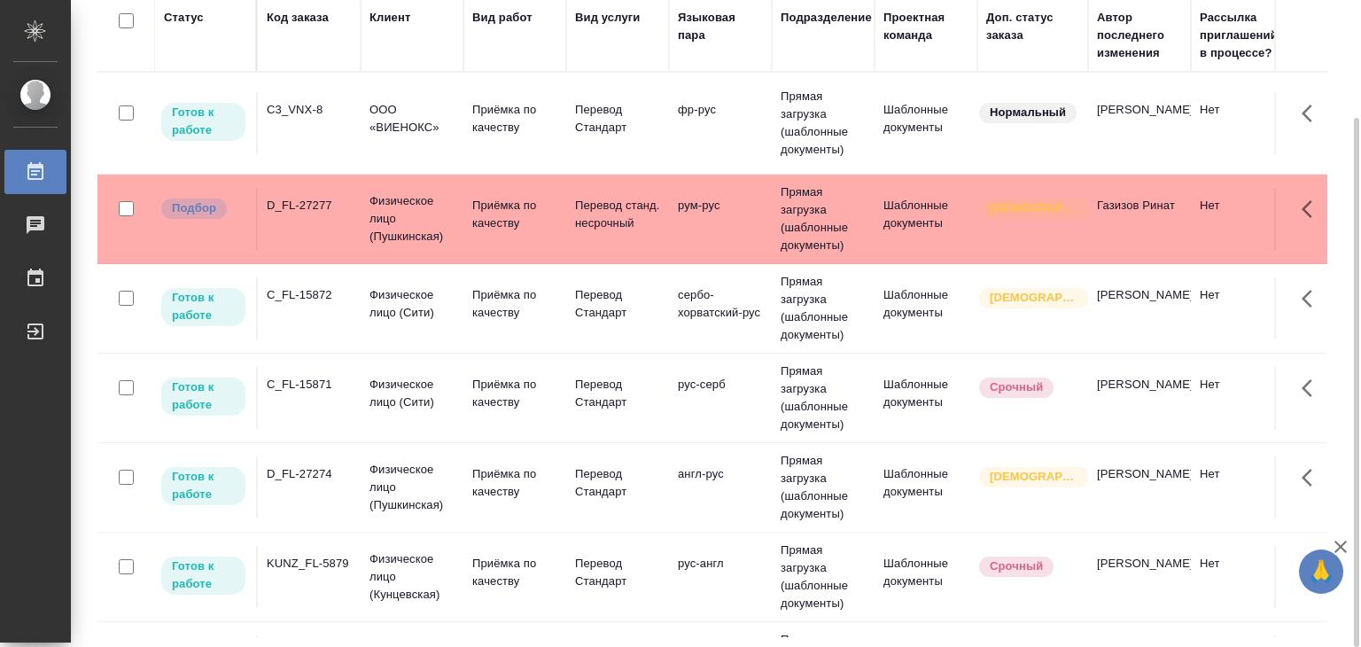
click at [366, 204] on td "Физическое лицо (Пушкинская)" at bounding box center [412, 218] width 103 height 71
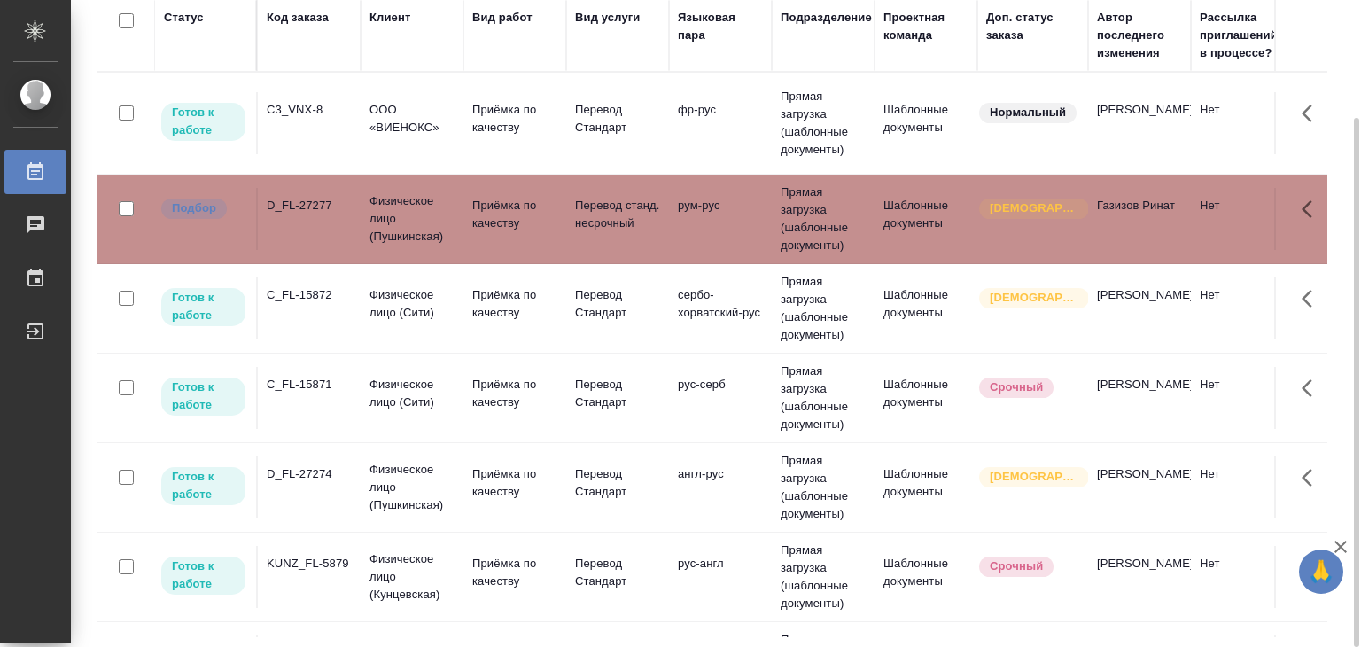
click at [366, 204] on td "Физическое лицо (Пушкинская)" at bounding box center [412, 218] width 103 height 71
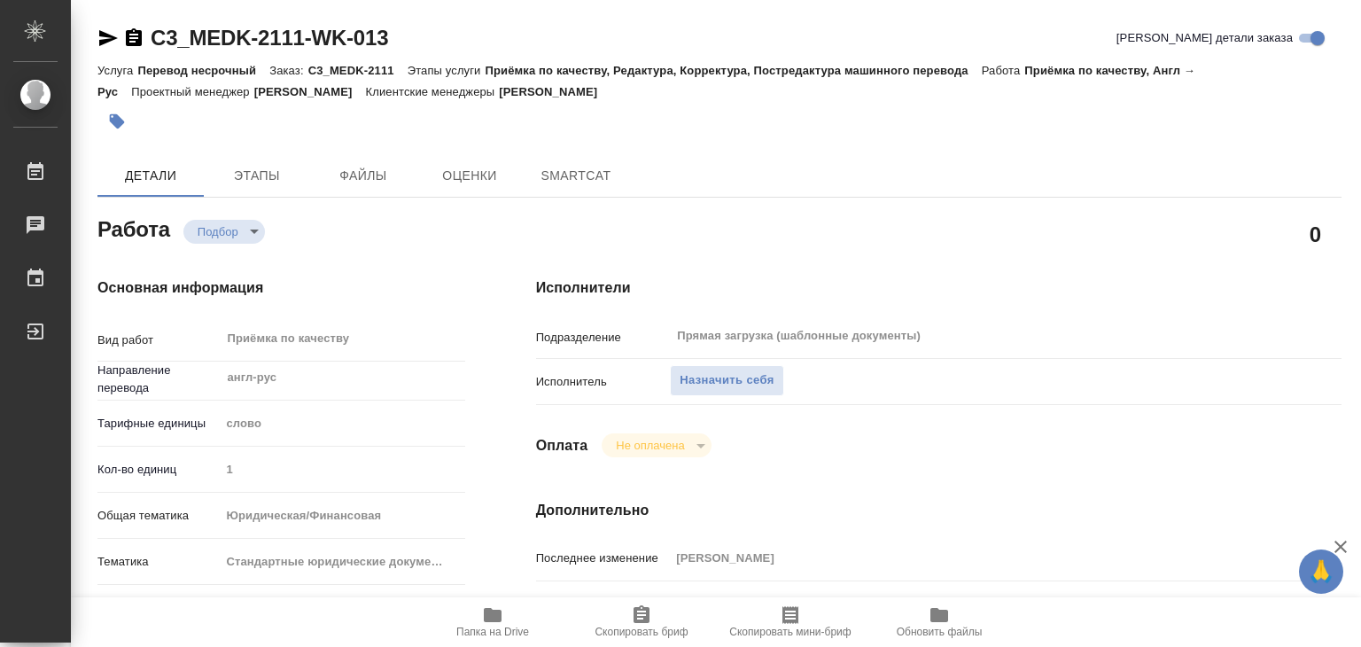
type textarea "x"
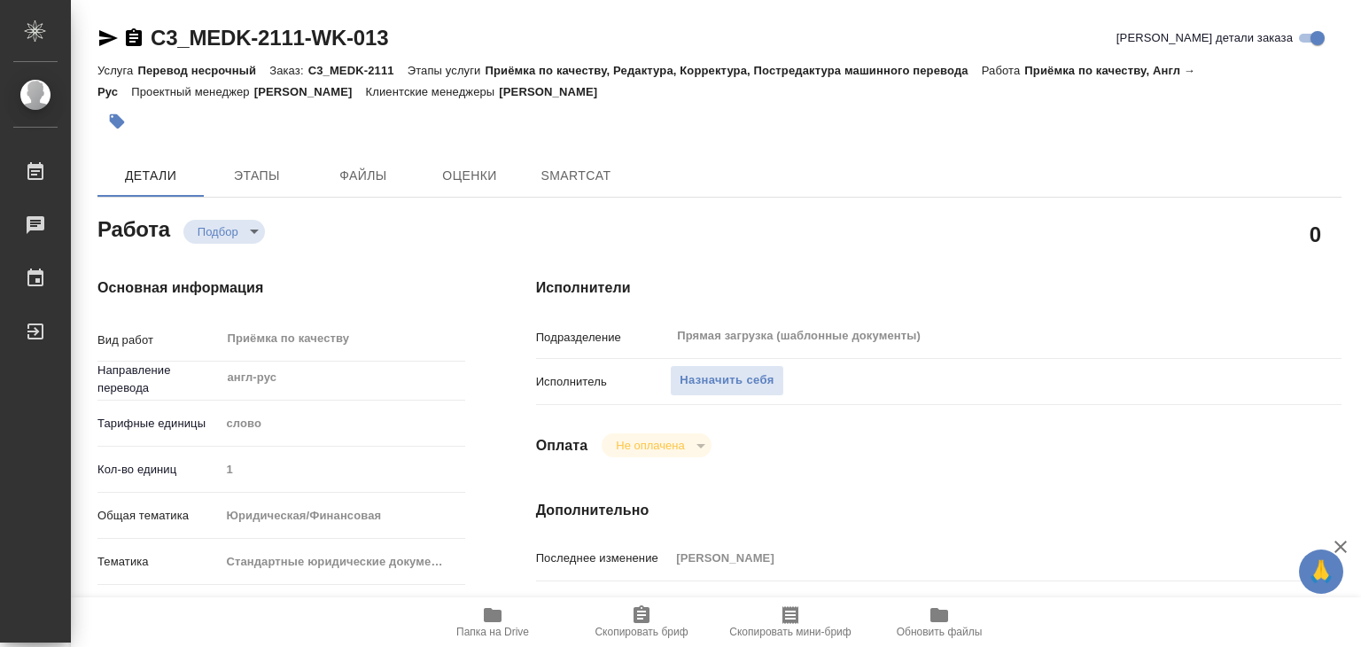
type textarea "x"
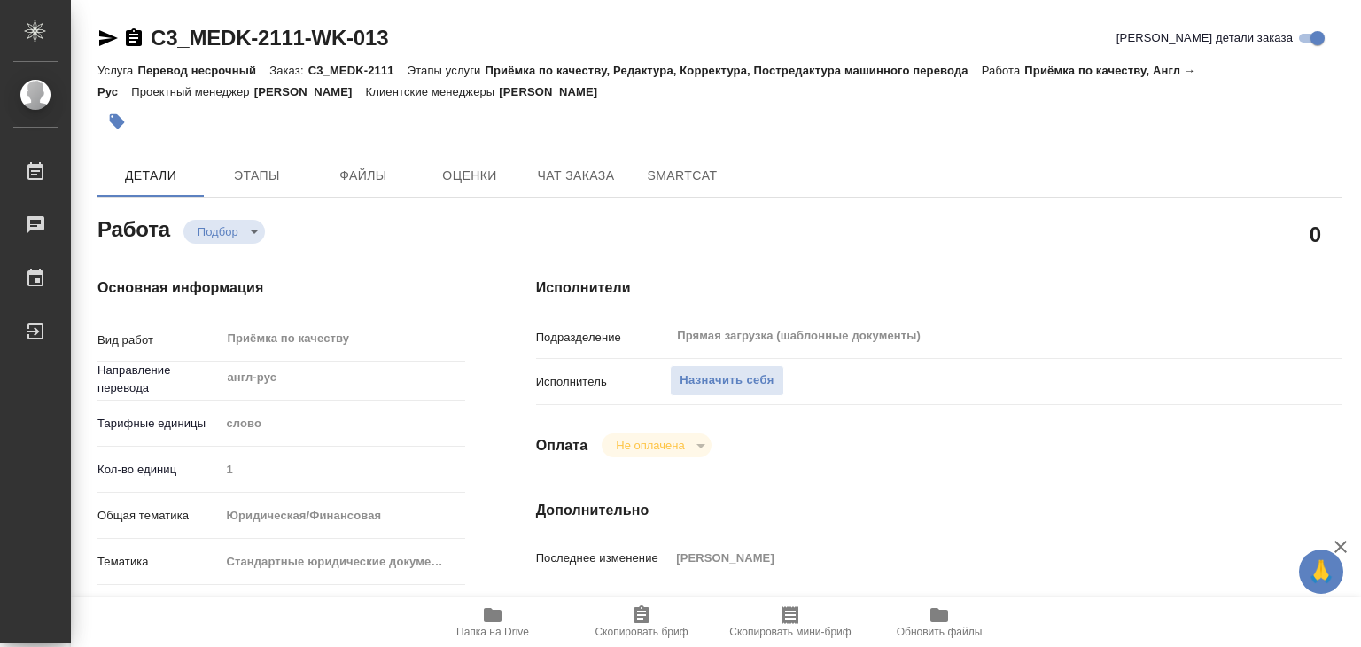
type textarea "x"
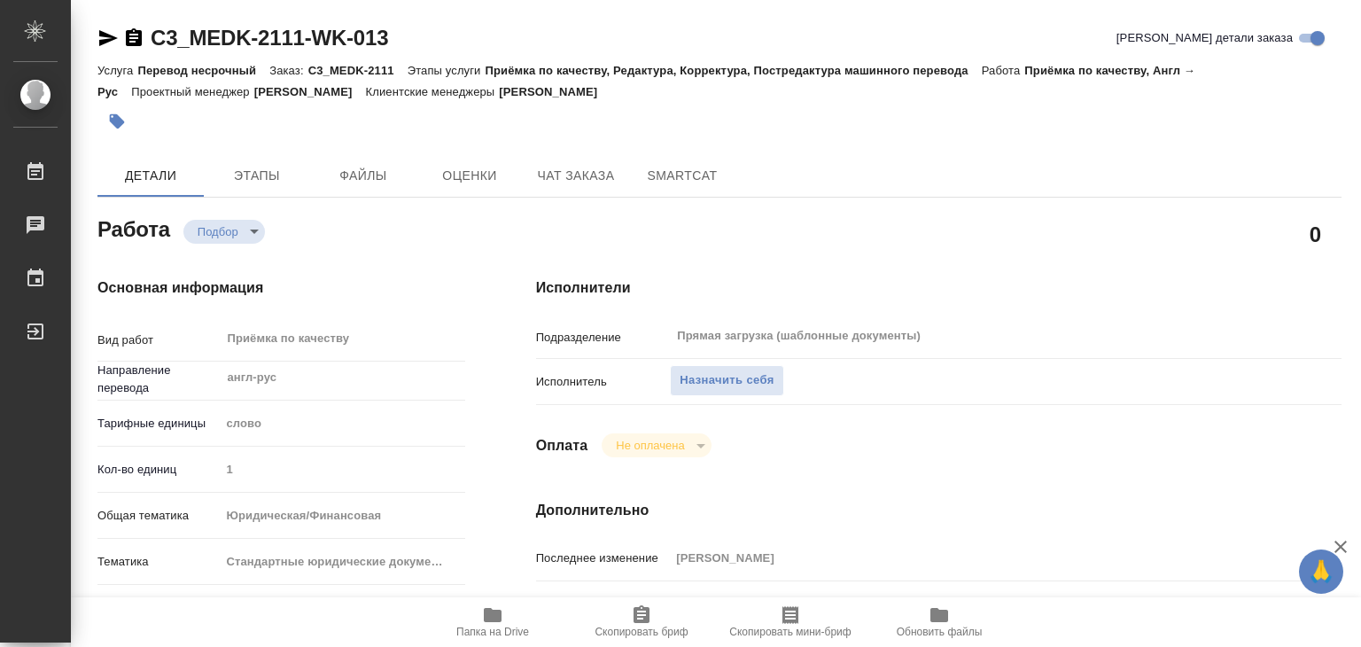
type textarea "x"
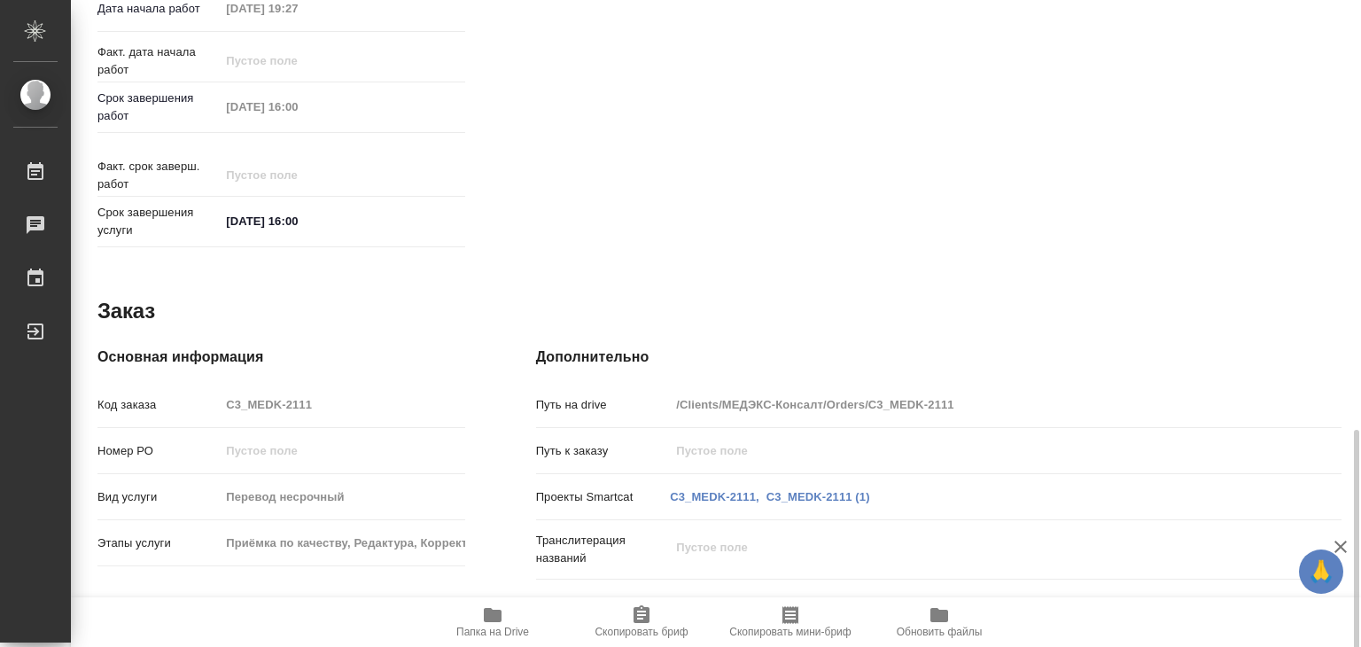
scroll to position [865, 0]
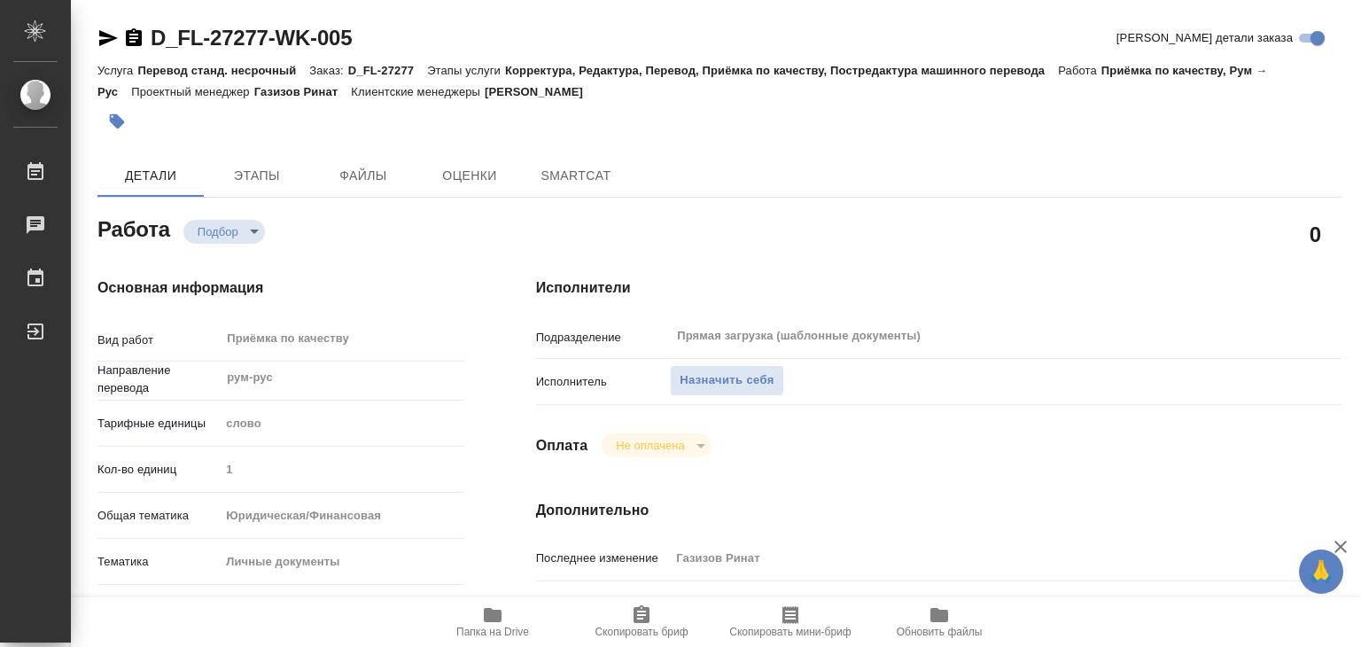
type textarea "x"
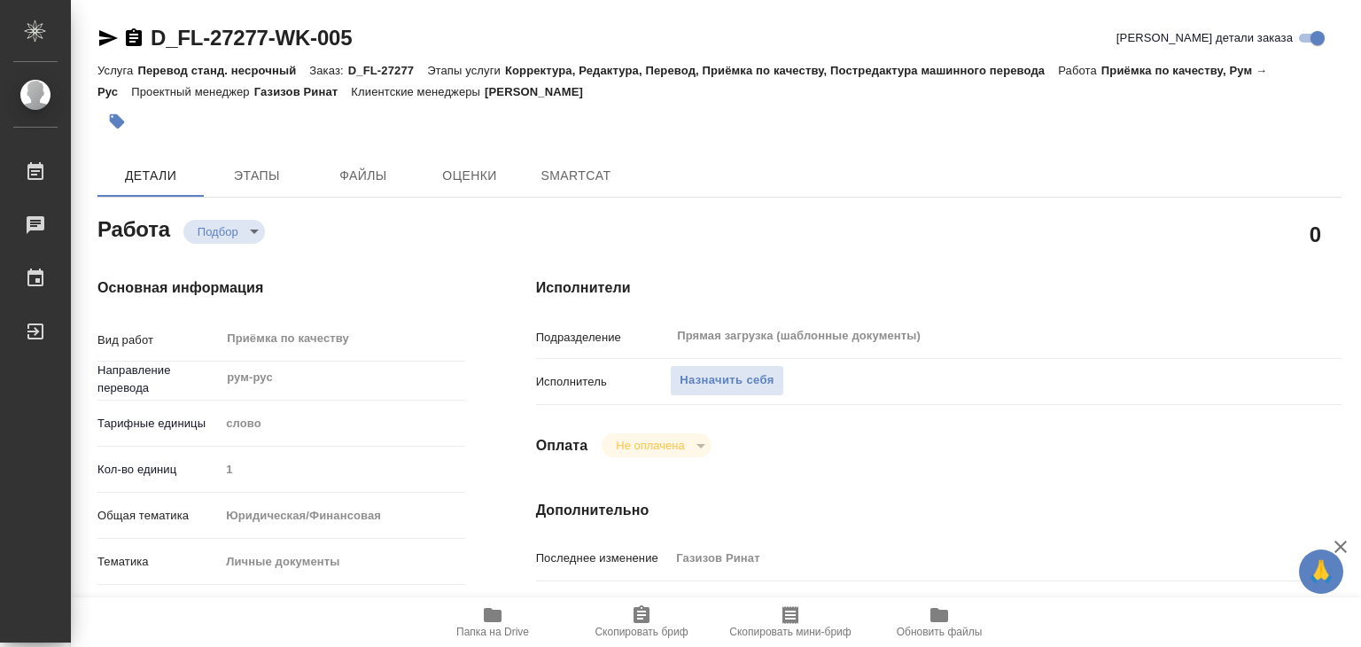
type textarea "x"
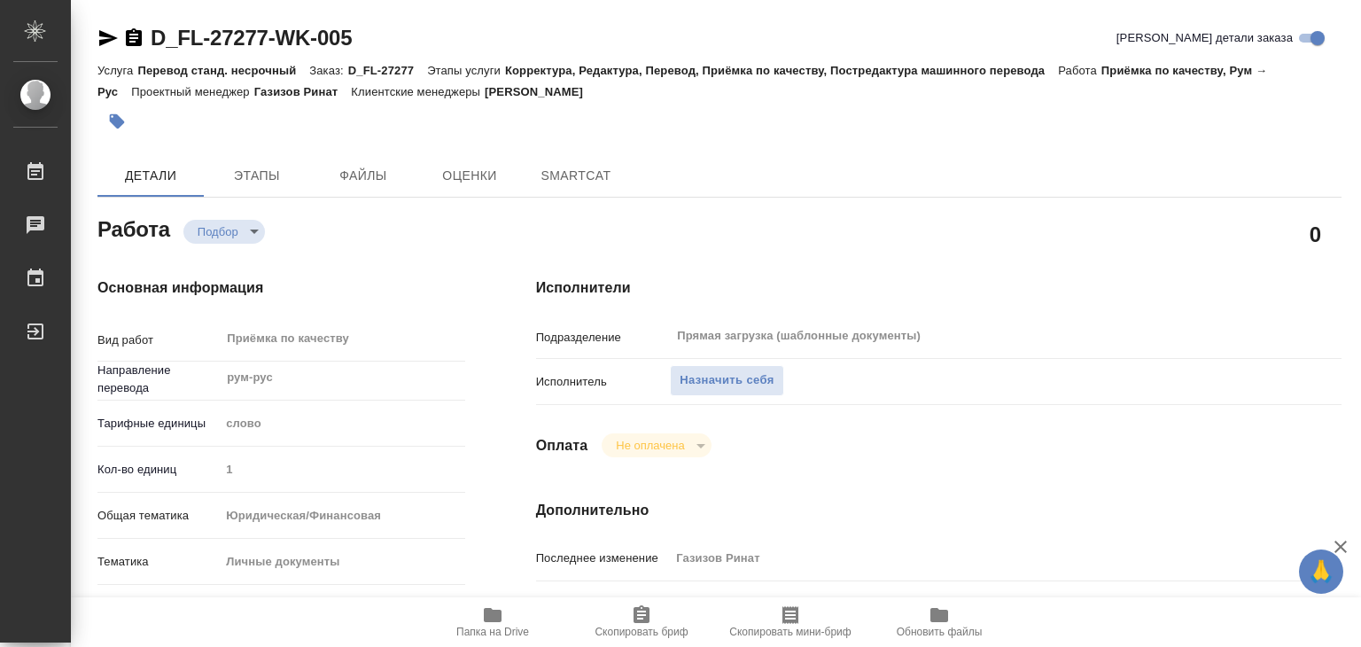
type textarea "x"
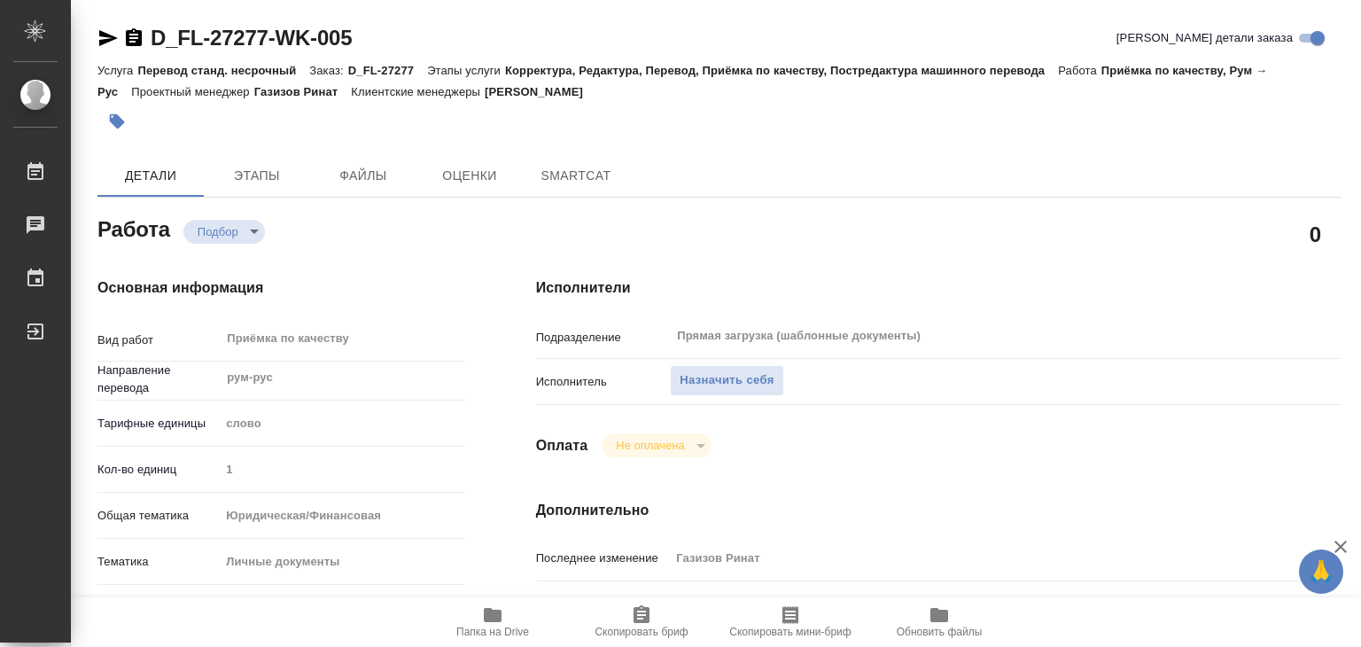
type textarea "x"
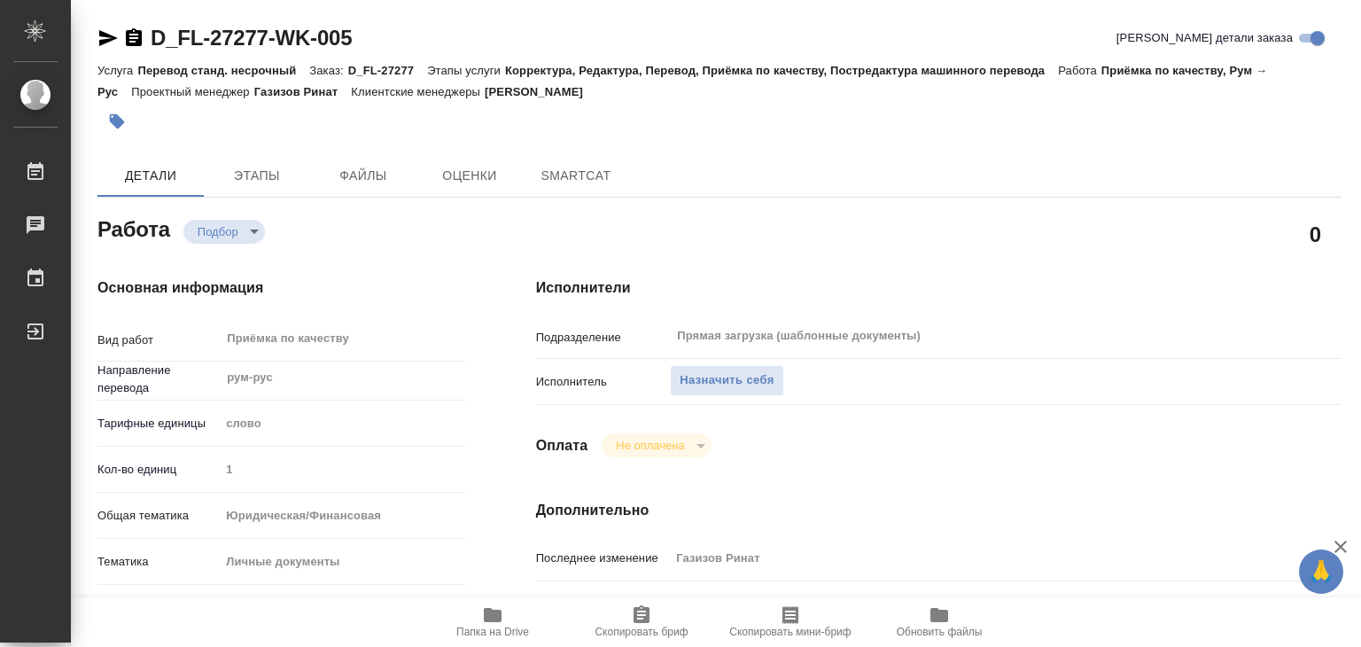
type textarea "x"
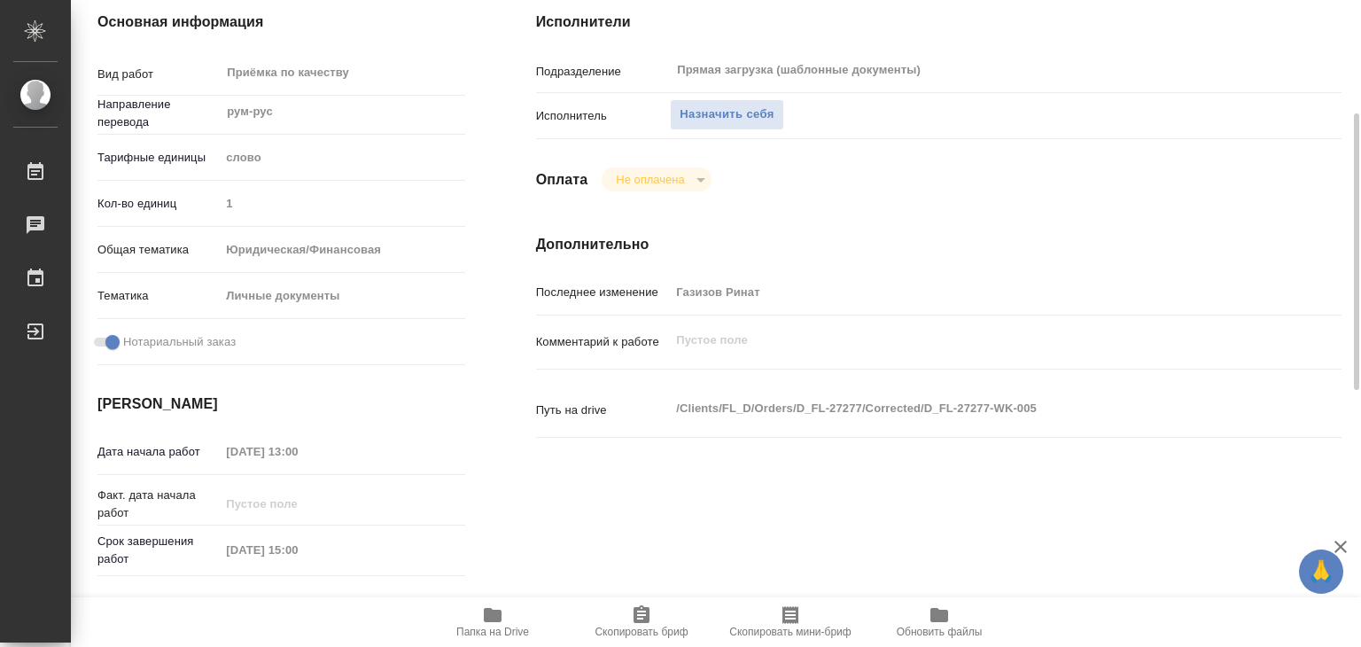
scroll to position [354, 0]
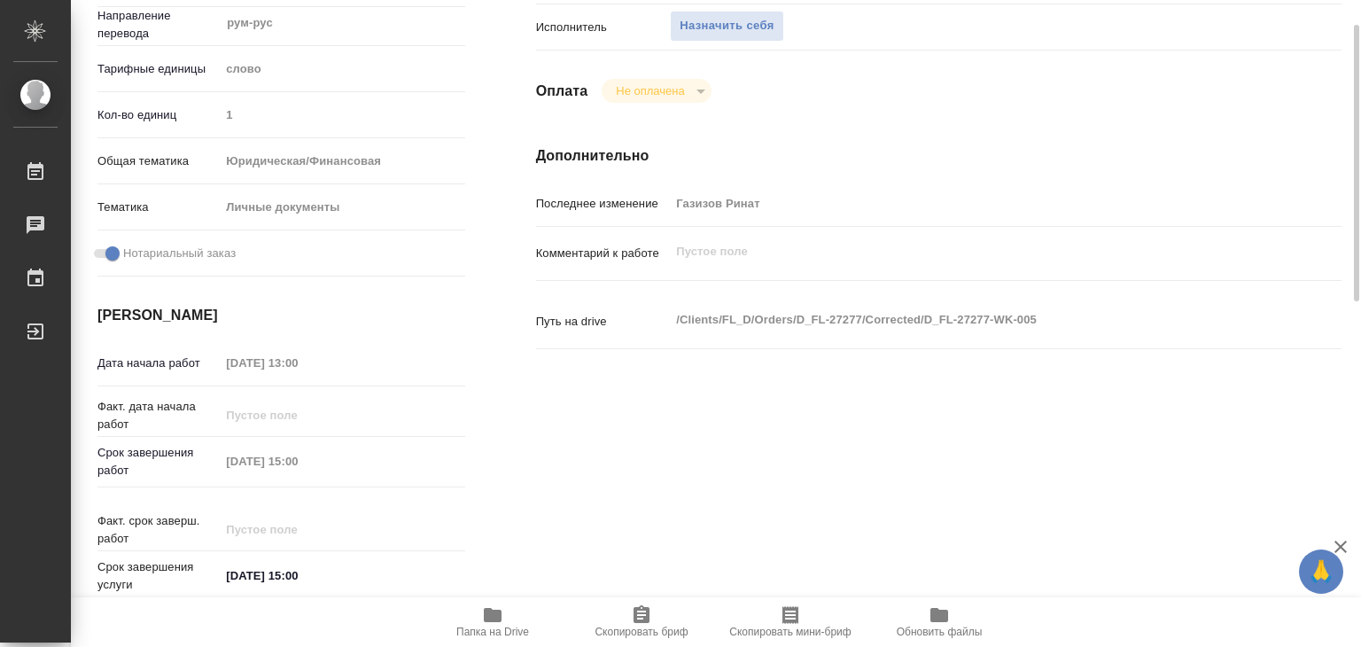
type textarea "x"
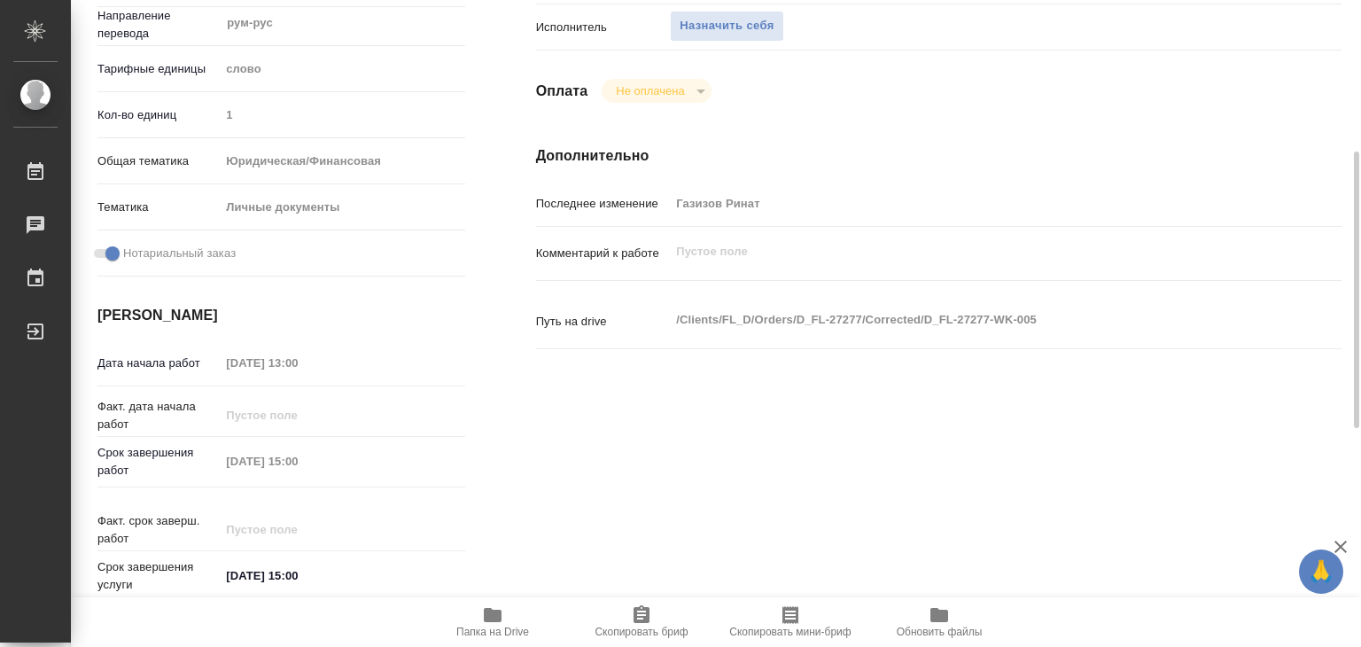
type textarea "x"
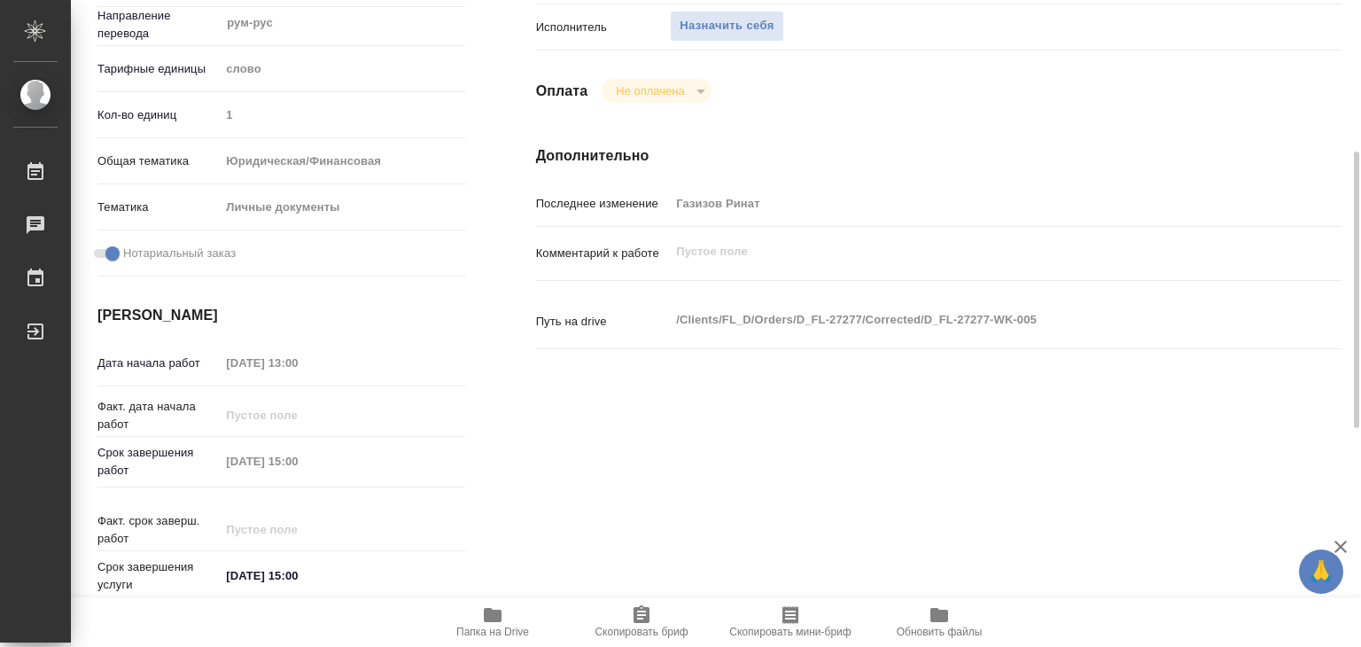
type textarea "x"
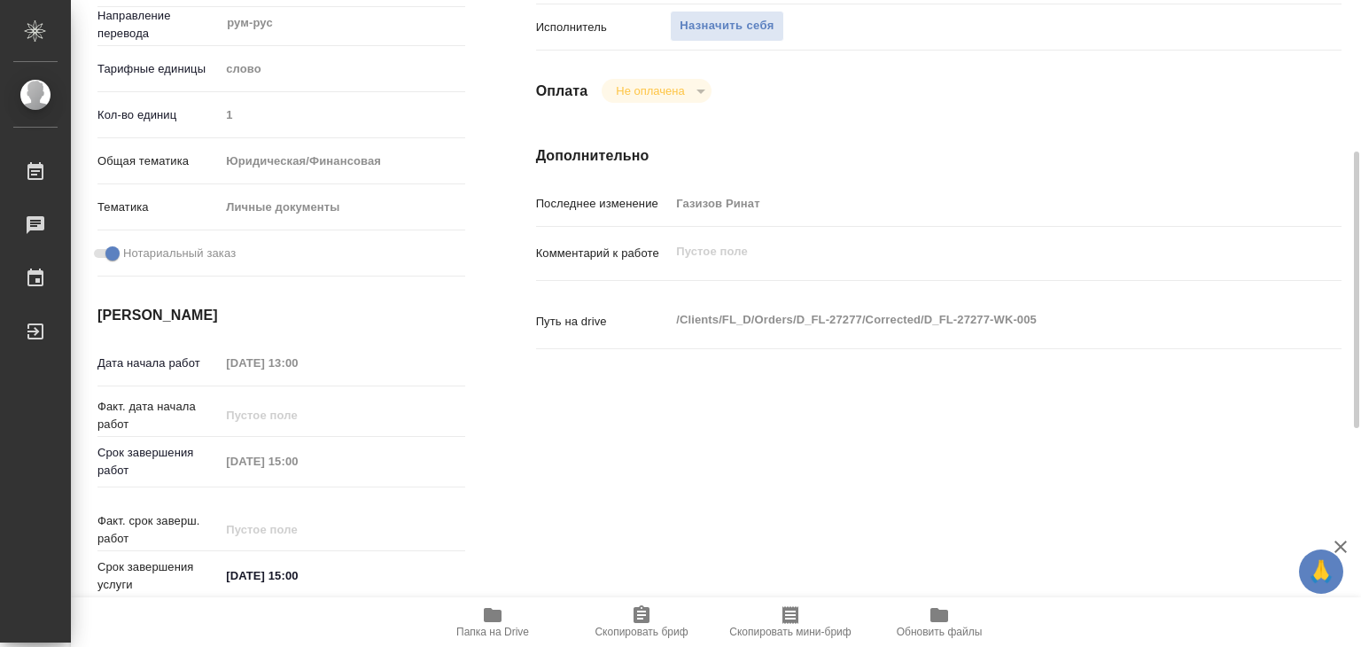
scroll to position [709, 0]
